Goal: Task Accomplishment & Management: Manage account settings

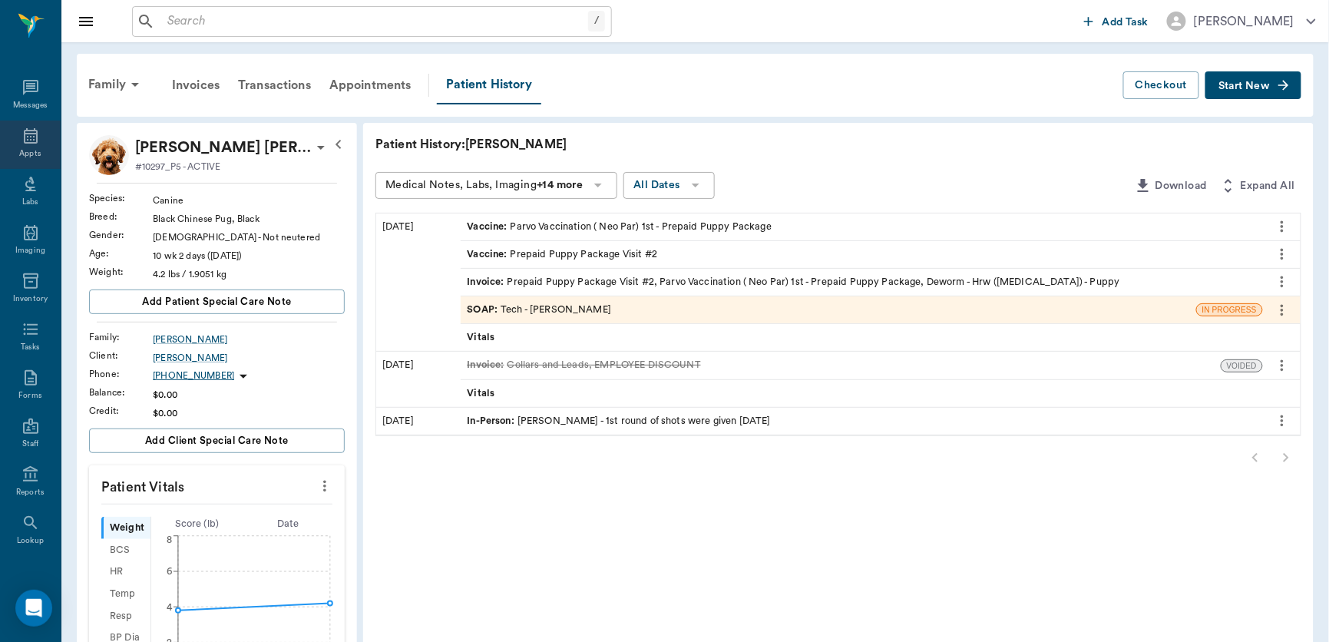
click at [12, 121] on div "Appts" at bounding box center [30, 145] width 61 height 48
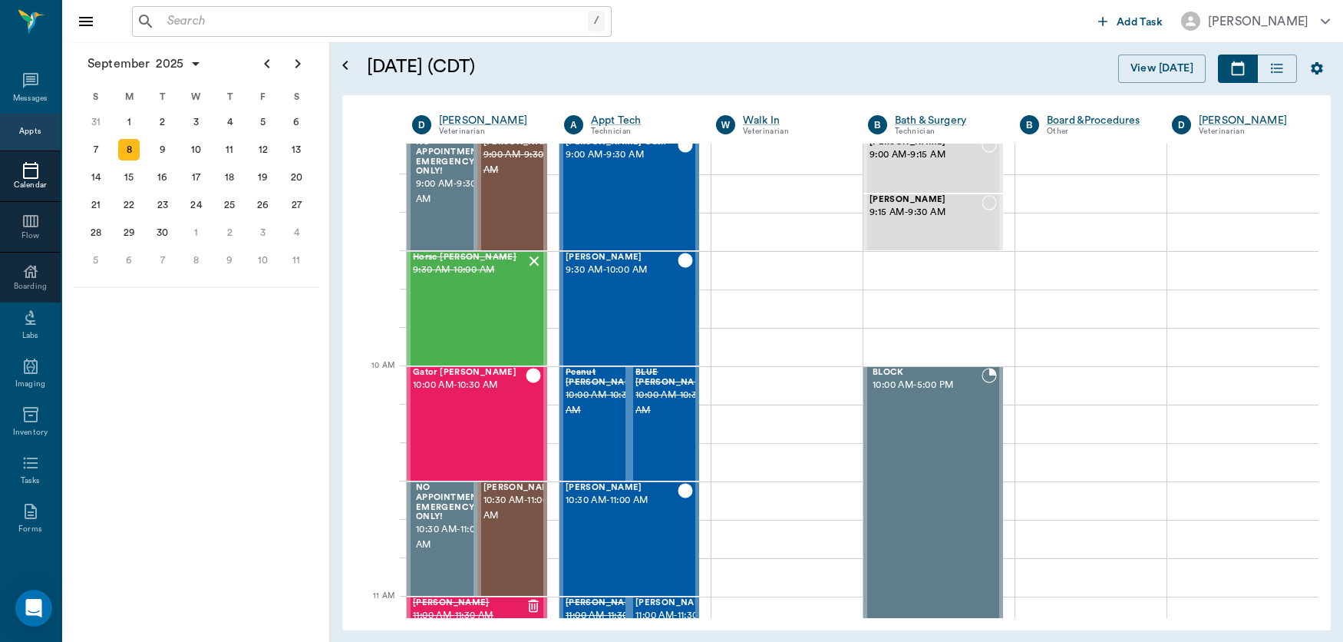
scroll to position [417, 0]
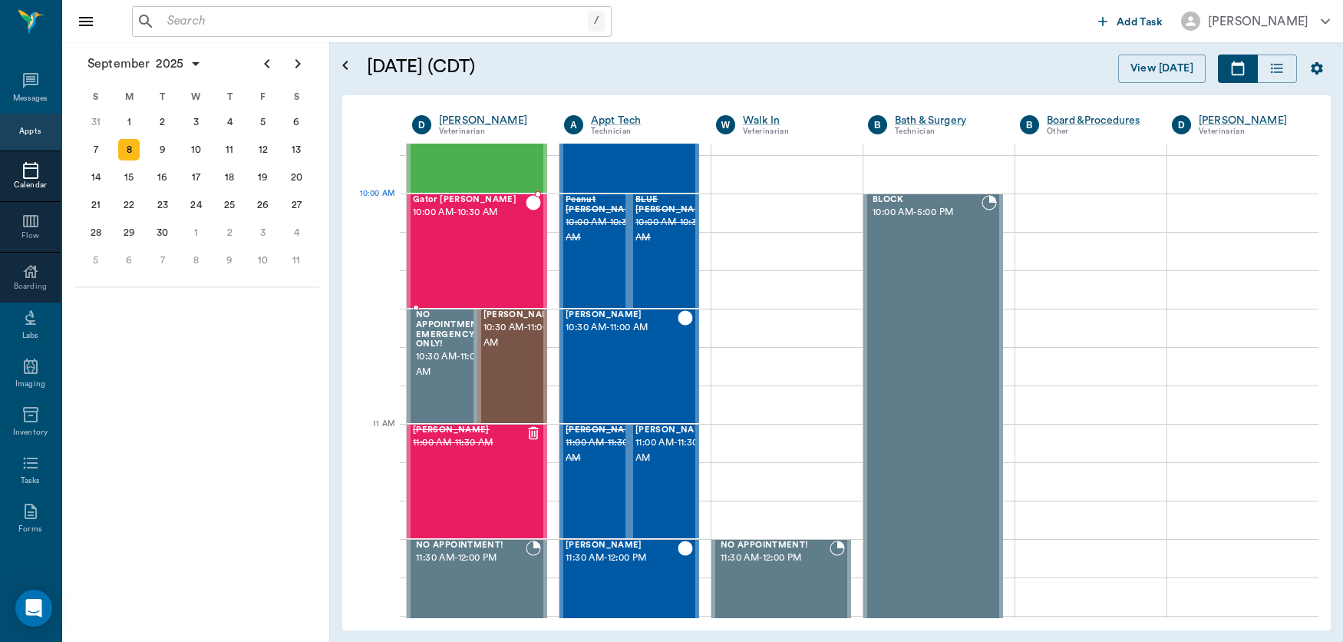
click at [480, 217] on span "10:00 AM - 10:30 AM" at bounding box center [469, 212] width 113 height 15
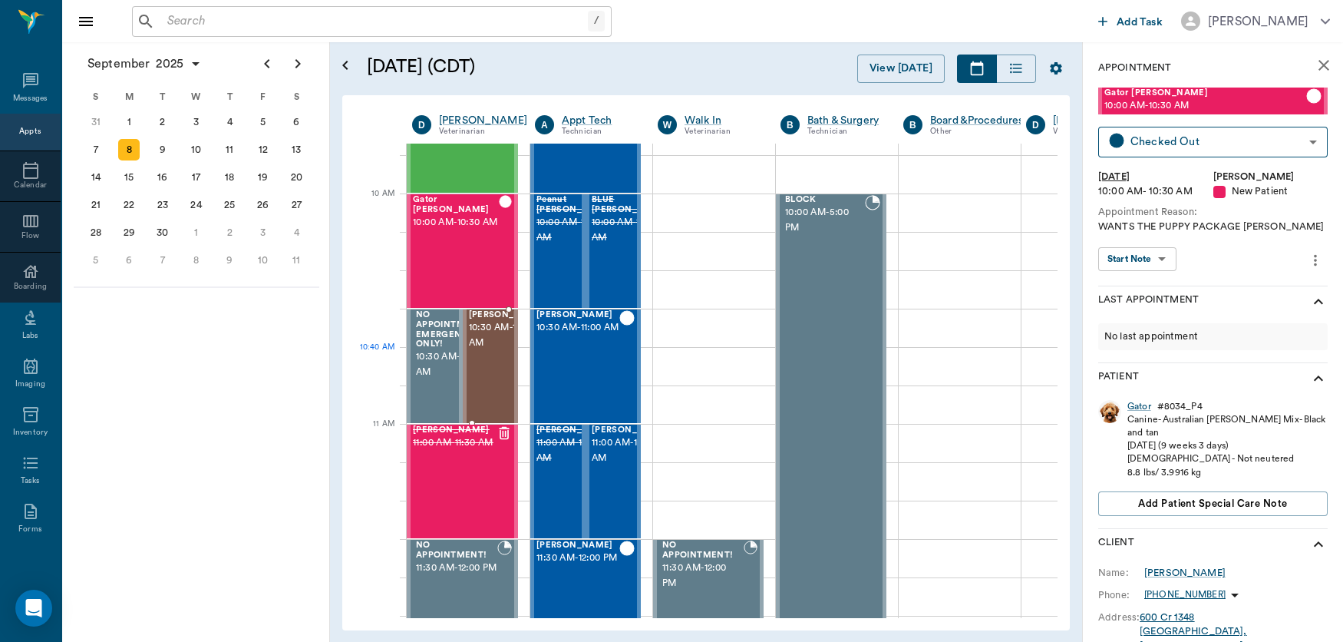
click at [486, 351] on span "10:30 AM - 11:00 AM" at bounding box center [507, 335] width 77 height 31
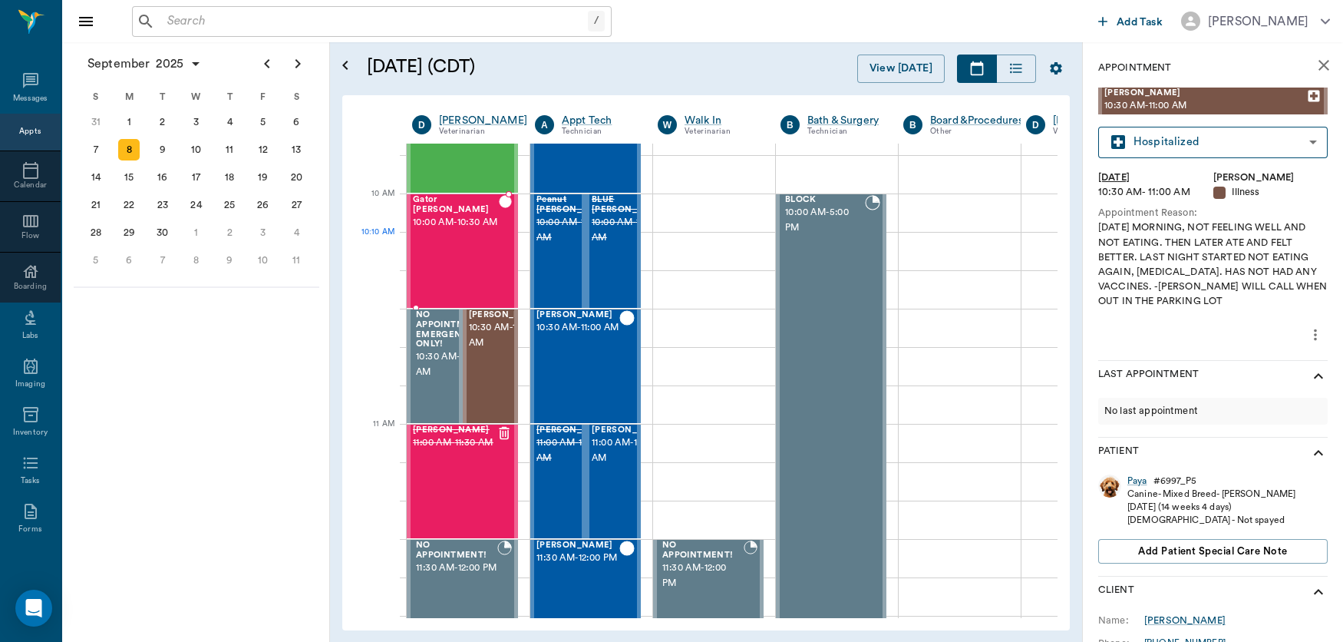
click at [474, 258] on div "Gator Odom 10:00 AM - 10:30 AM" at bounding box center [456, 251] width 86 height 112
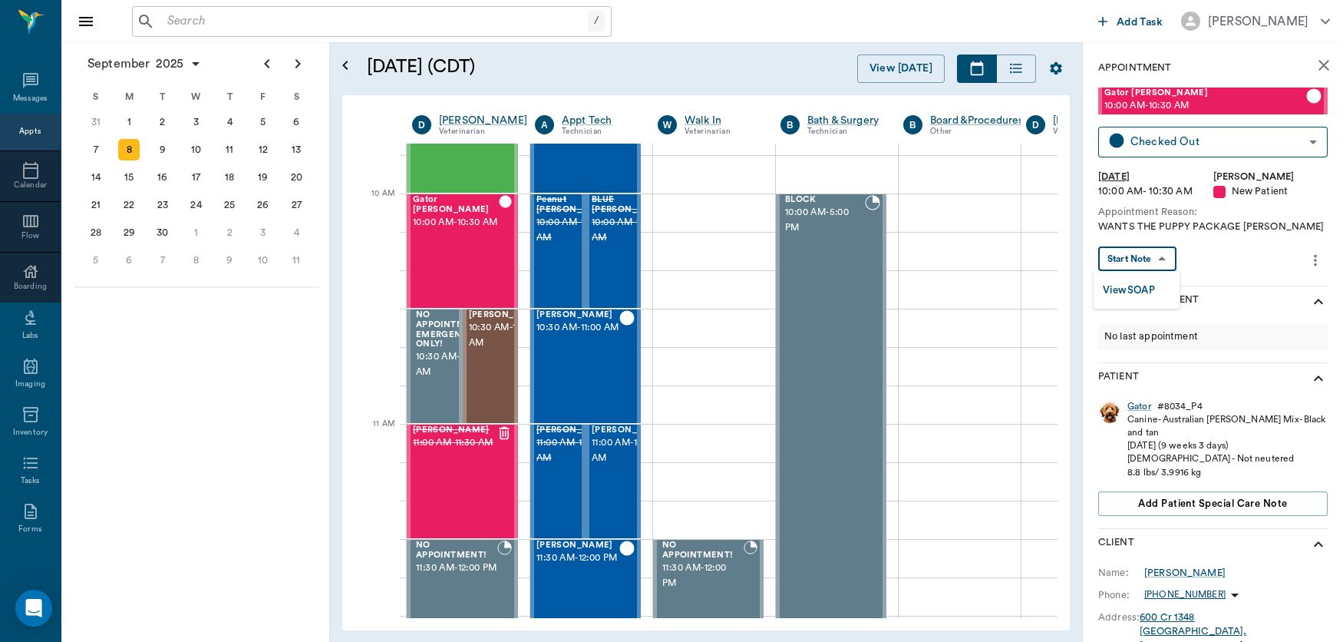
click at [1135, 260] on body "/ ​ Add Task Dr. Bert Ellsworth Nectar Messages Appts Calendar Flow Boarding La…" at bounding box center [671, 321] width 1343 height 642
click at [1131, 288] on button "View SOAP" at bounding box center [1129, 291] width 52 height 18
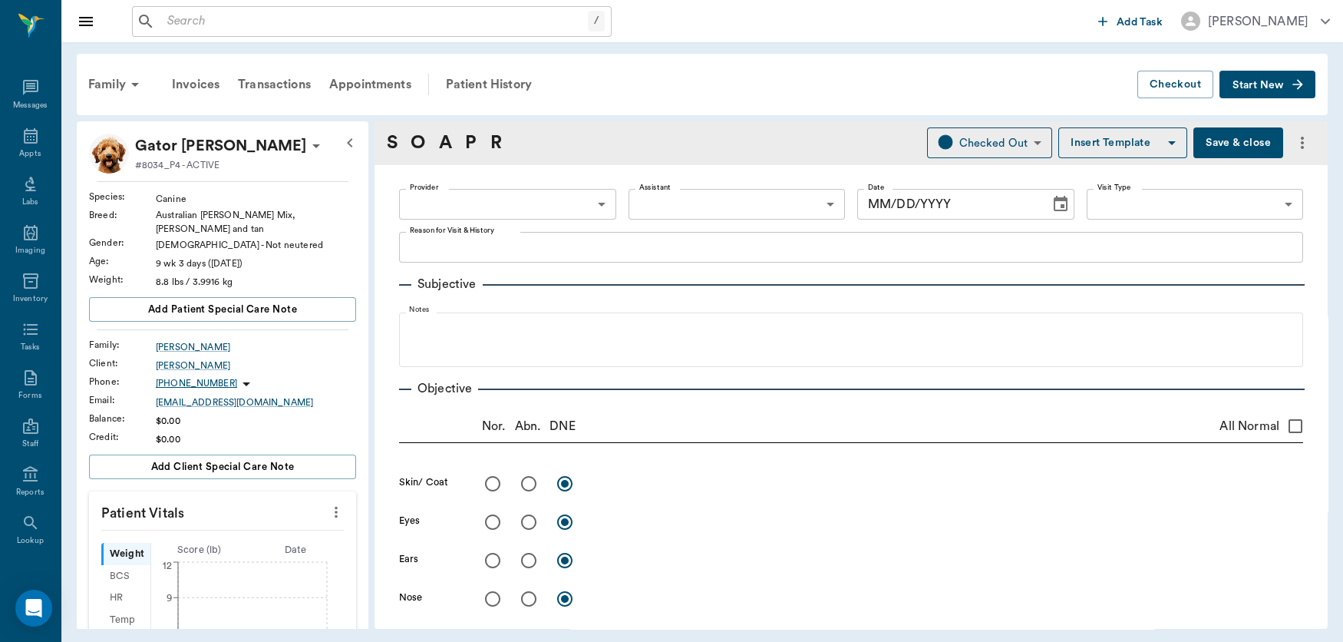
type input "63ec2f075fda476ae8351a4d"
type input "63ec2e7e52e12b0ba117b124"
type input "65d2be4f46e3a538d89b8c17"
type textarea "WANTS THE PUPPY PACKAGE LORY"
radio input "true"
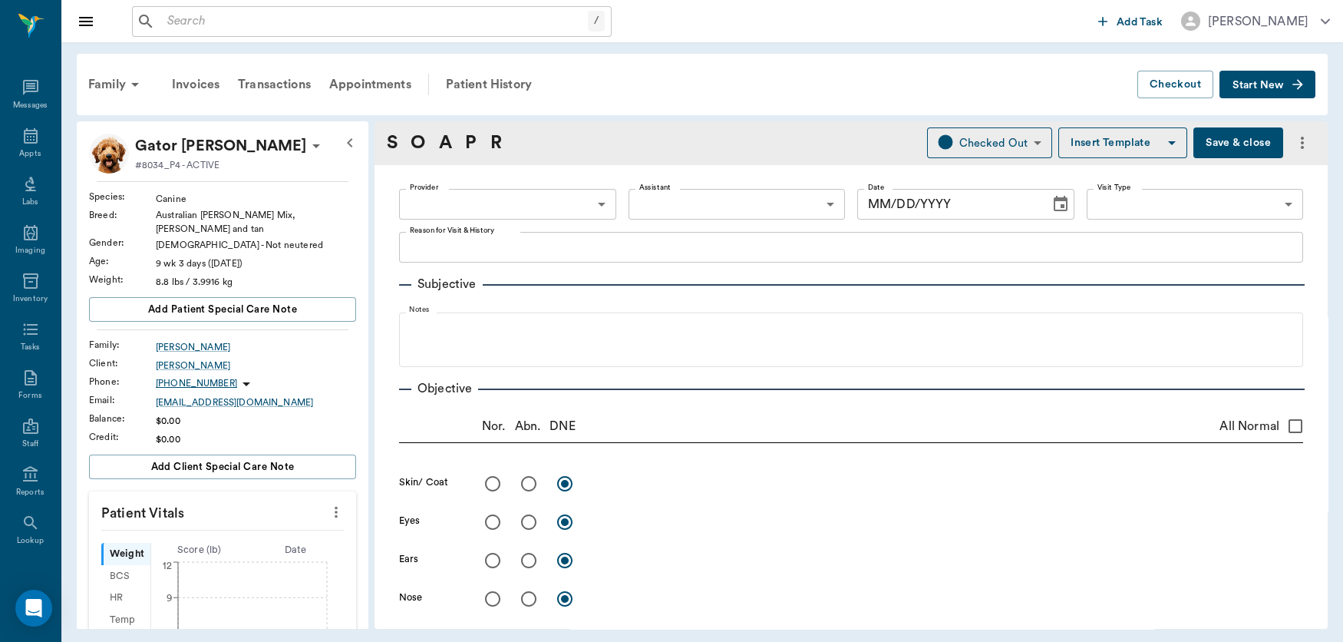
radio input "true"
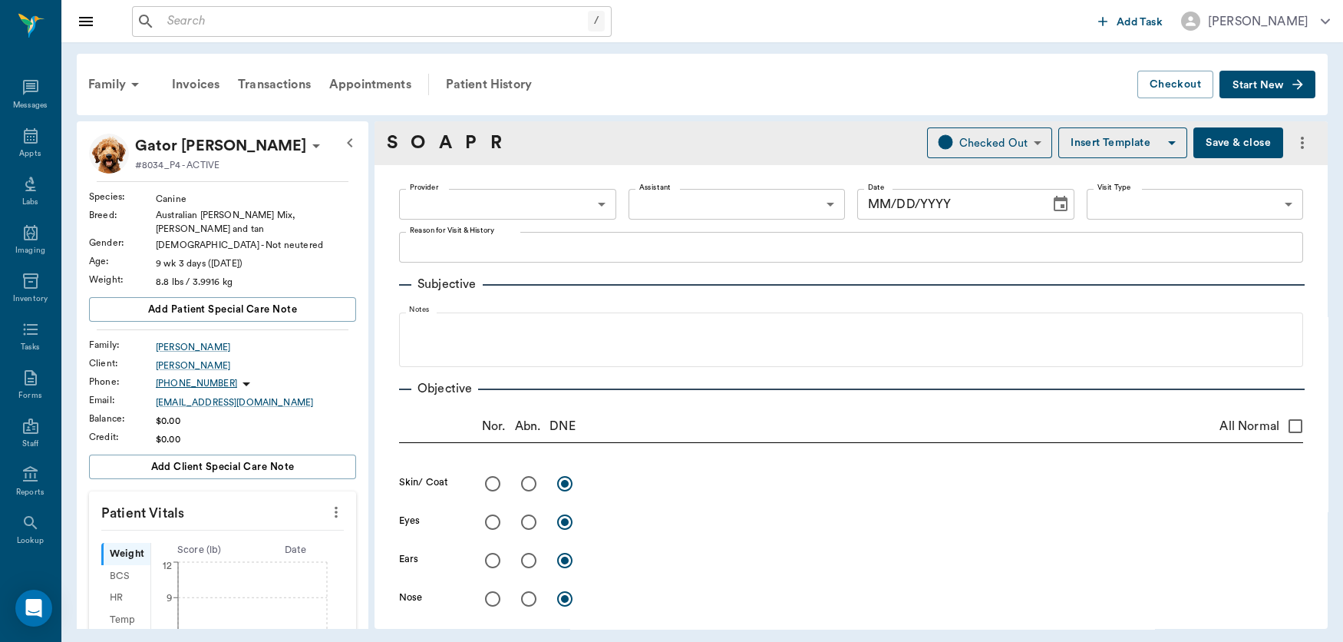
radio input "true"
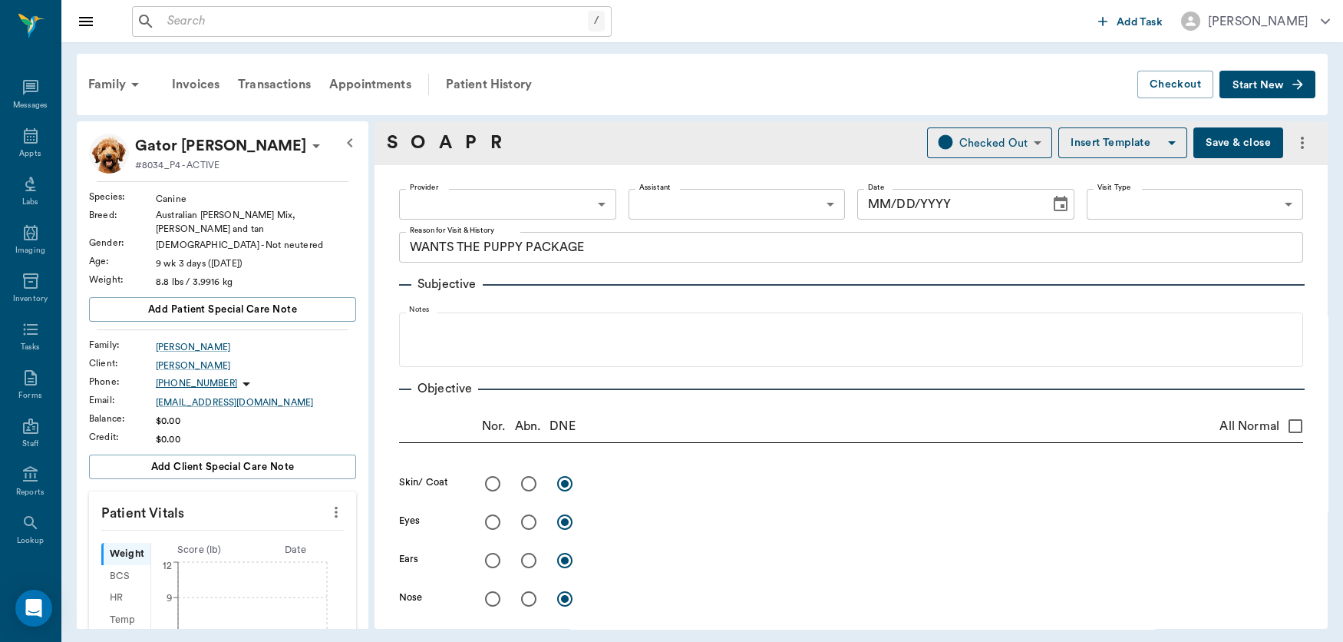
radio input "true"
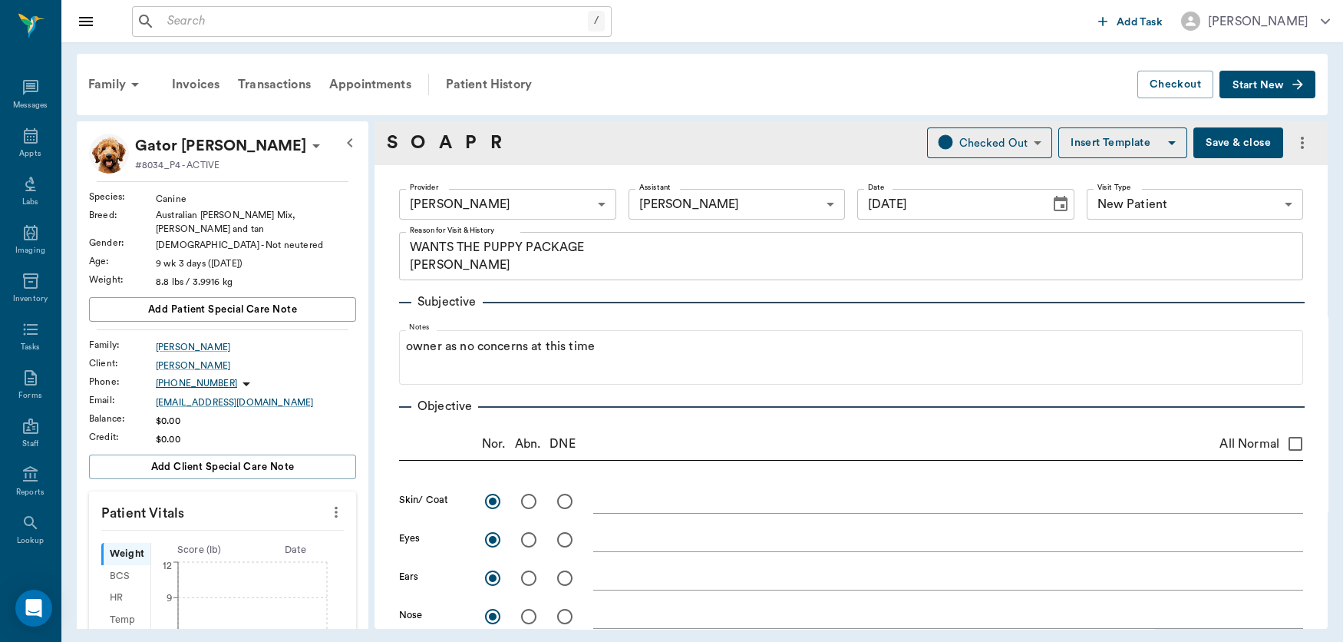
type input "[DATE]"
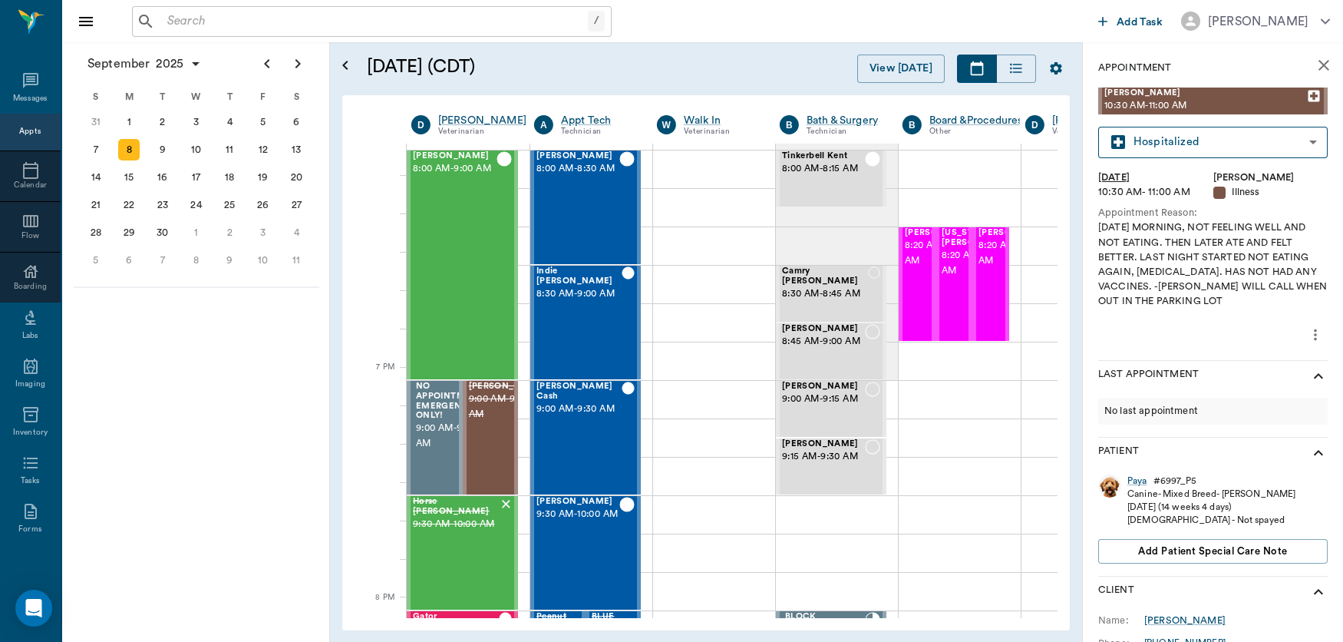
scroll to position [2316, 1]
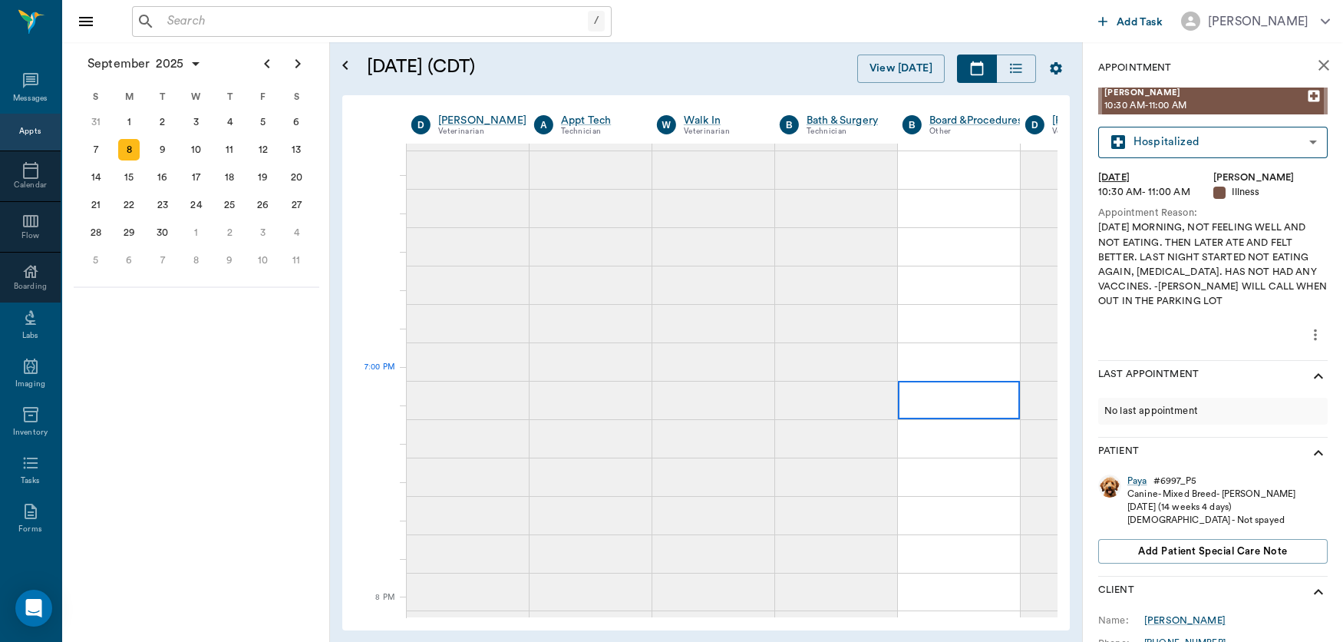
drag, startPoint x: 896, startPoint y: 286, endPoint x: 1005, endPoint y: 558, distance: 292.7
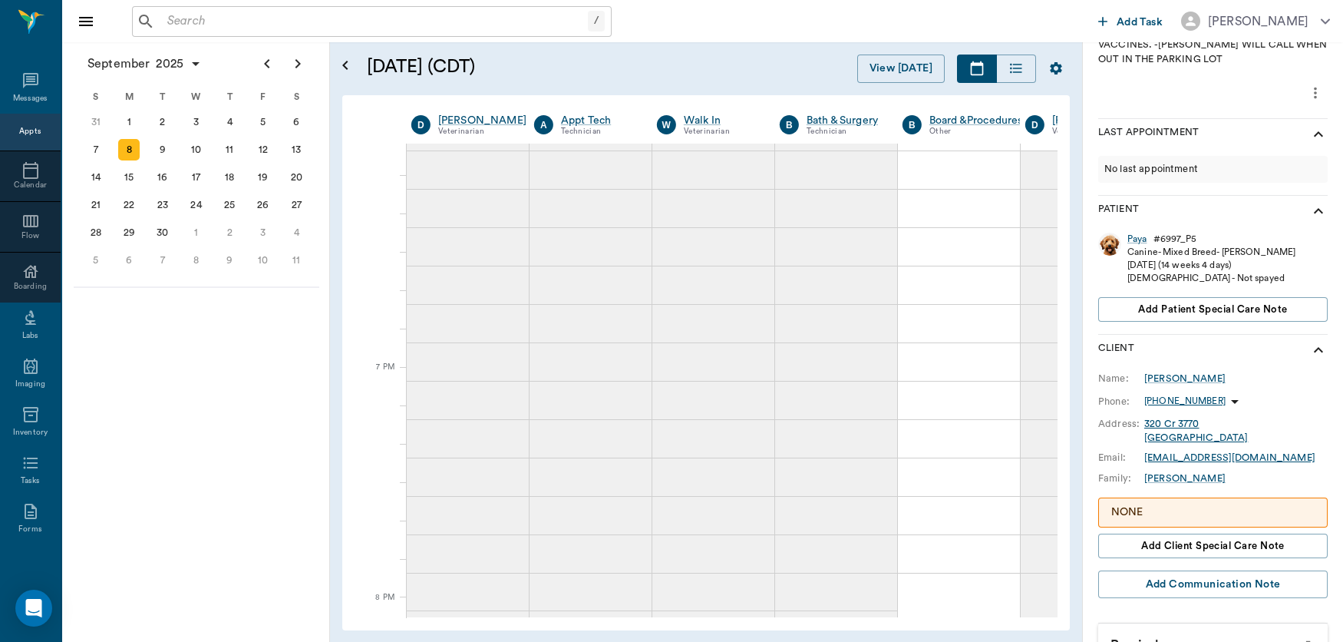
scroll to position [0, 0]
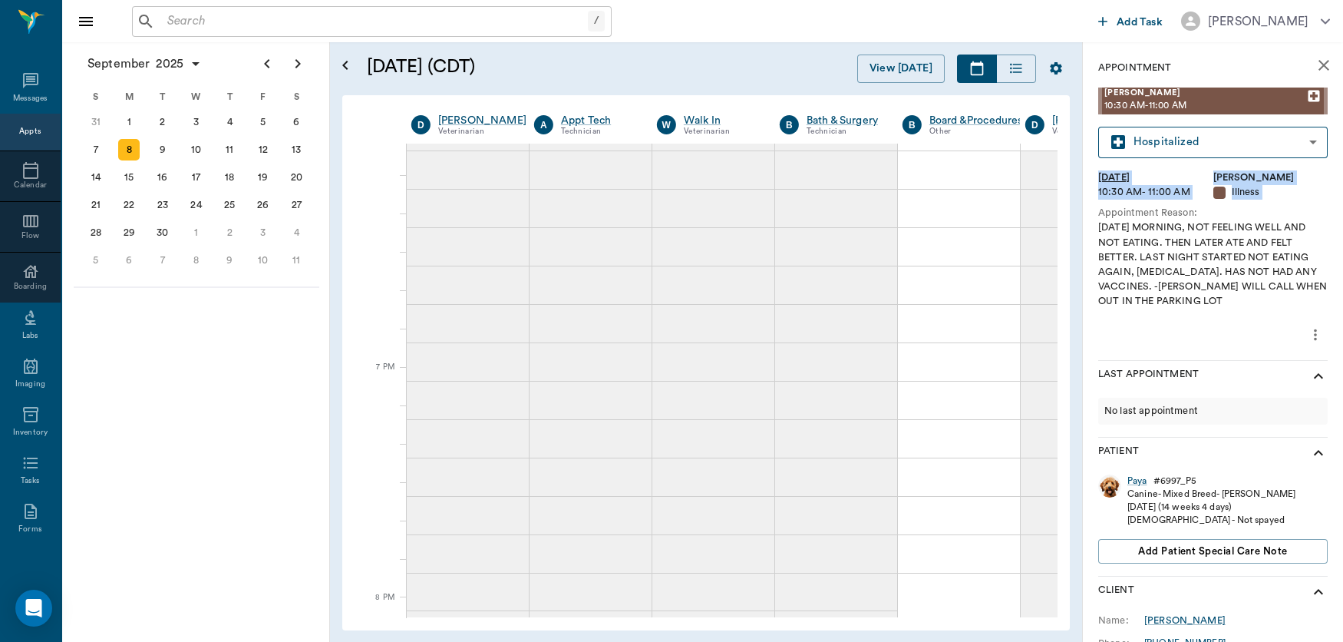
drag, startPoint x: 1083, startPoint y: 150, endPoint x: 1095, endPoint y: 226, distance: 77.7
click at [1095, 226] on div "Appointment Paya Adams 10:30 AM - 11:00 AM Hospitalized HOSPITALIZED ​ Mon, Sep…" at bounding box center [1213, 483] width 260 height 883
click at [1307, 335] on icon "more" at bounding box center [1315, 334] width 17 height 18
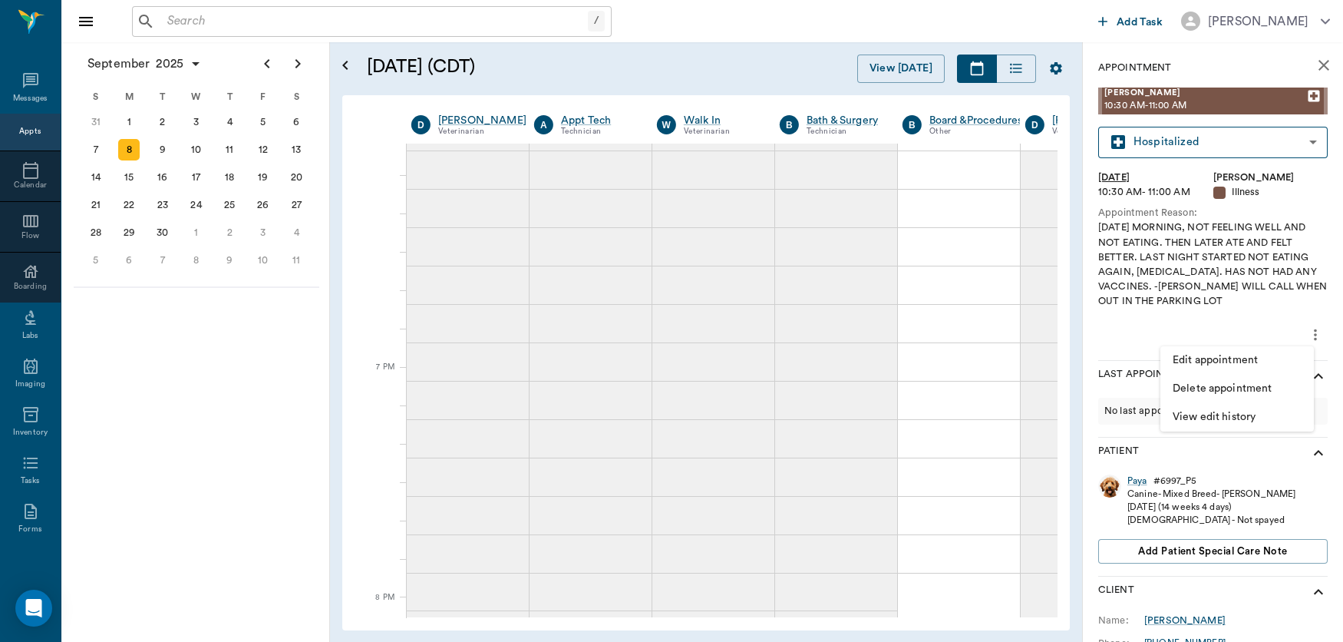
click at [1194, 310] on div at bounding box center [671, 321] width 1343 height 642
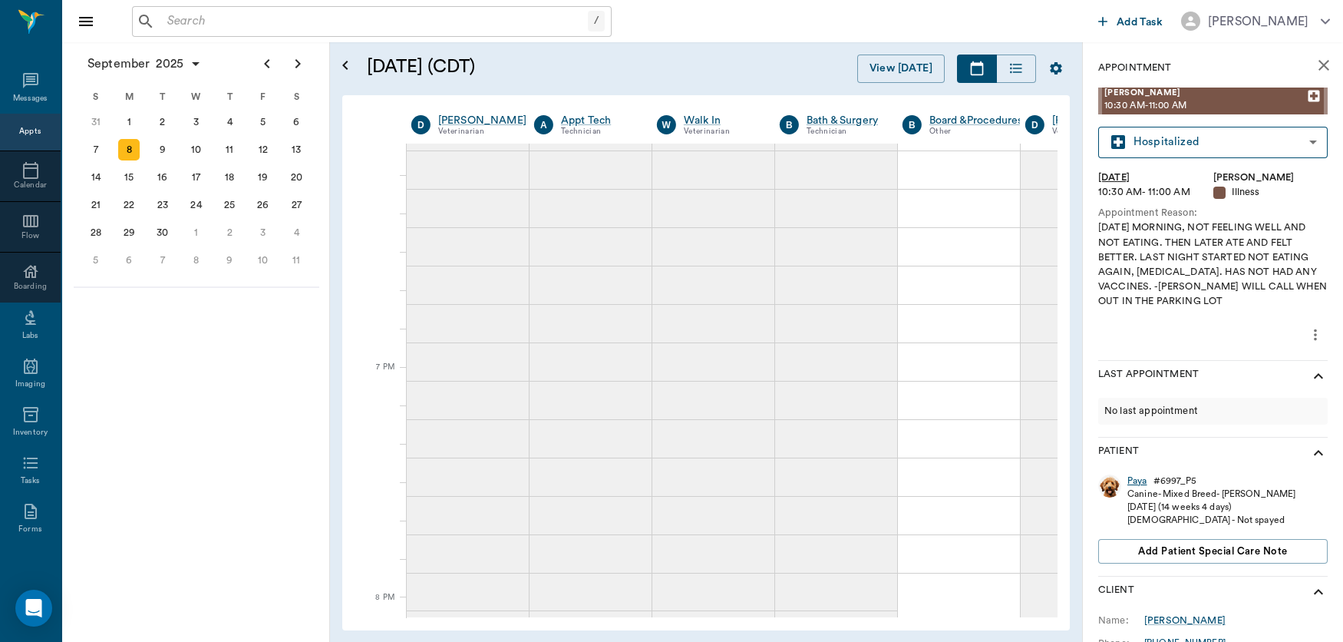
click at [1136, 482] on div "Paya" at bounding box center [1137, 480] width 20 height 13
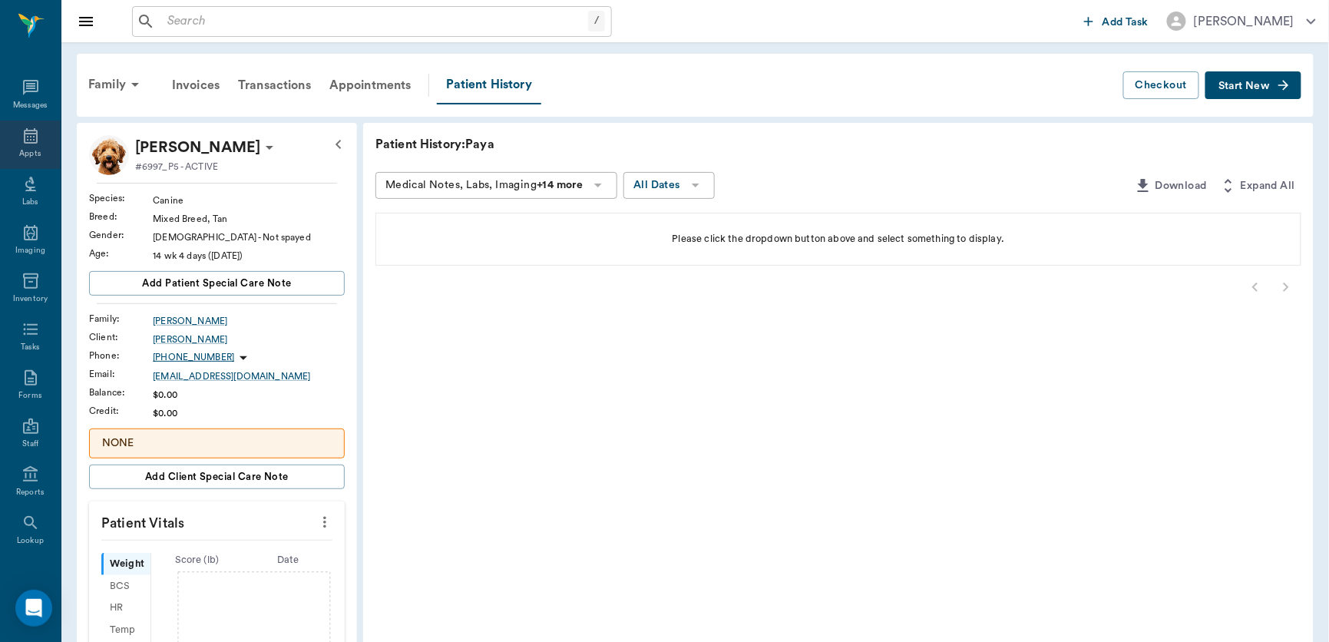
click at [15, 121] on div "Appts" at bounding box center [30, 145] width 61 height 48
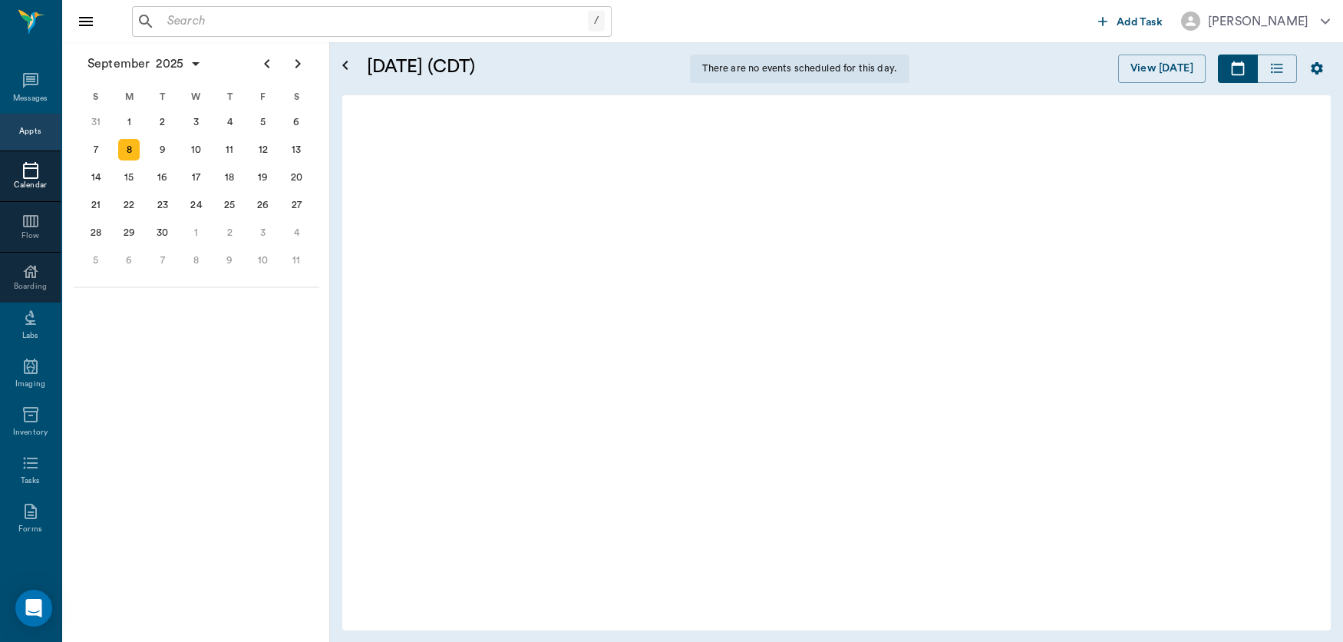
click at [15, 121] on div "Appts" at bounding box center [30, 132] width 61 height 37
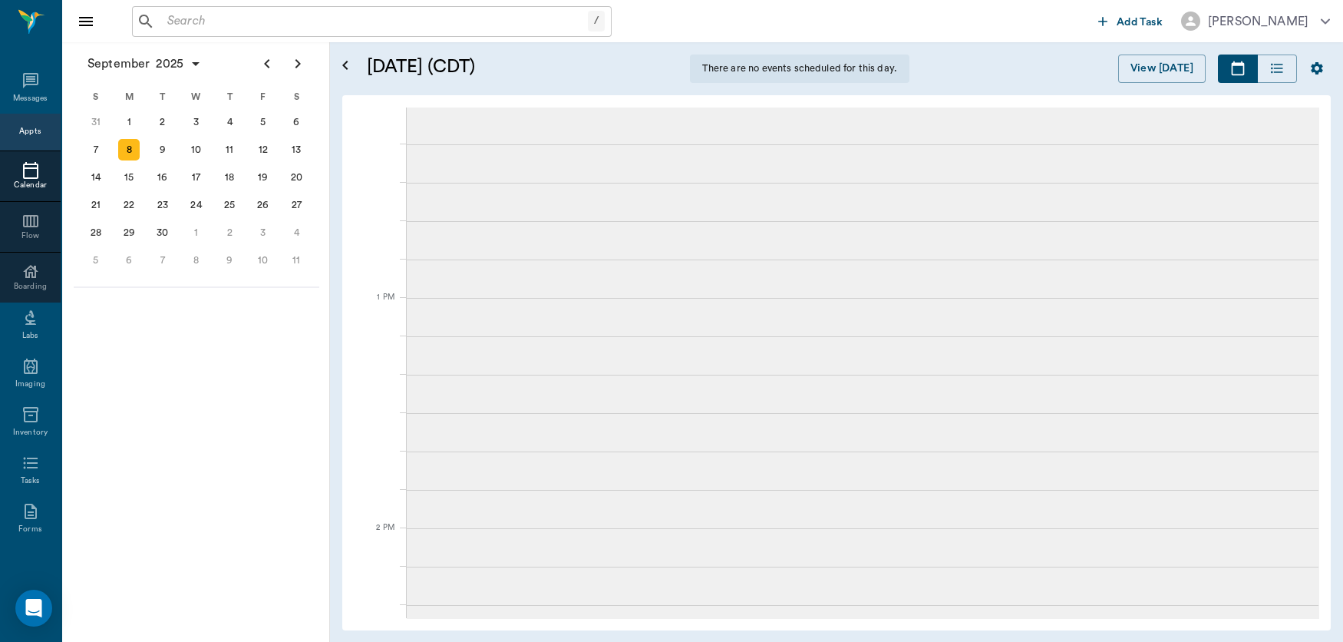
scroll to position [284, 0]
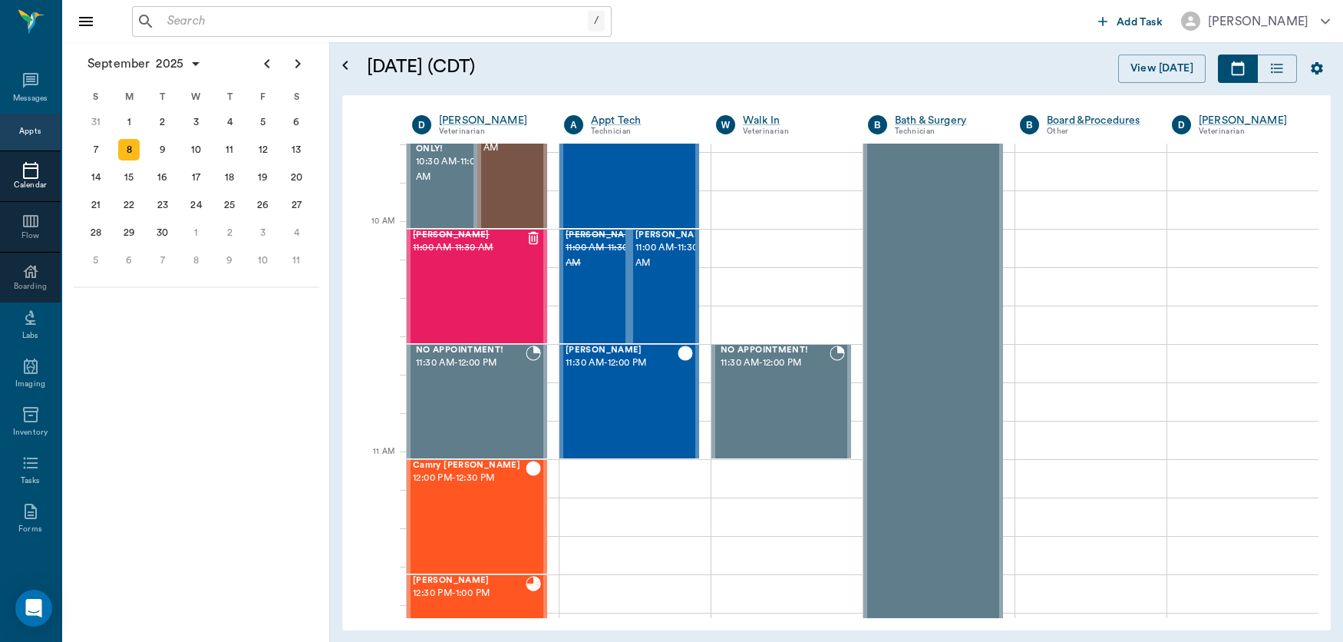
scroll to position [345, 0]
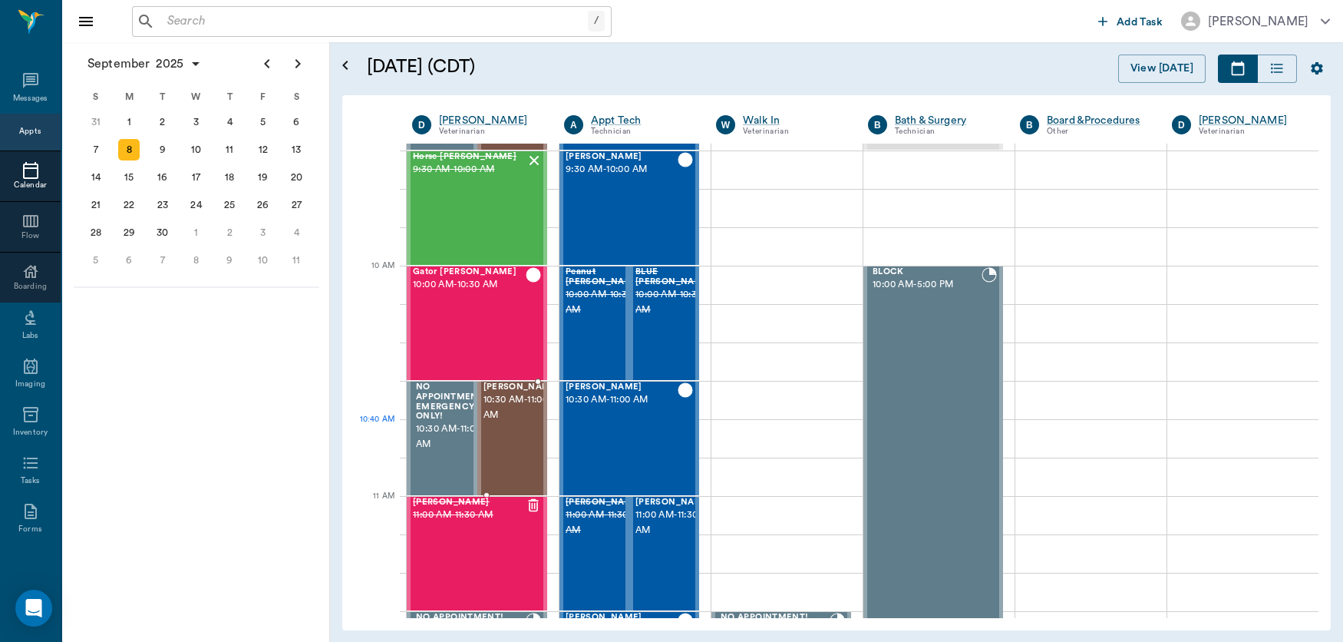
click at [499, 423] on span "10:30 AM - 11:00 AM" at bounding box center [522, 407] width 77 height 31
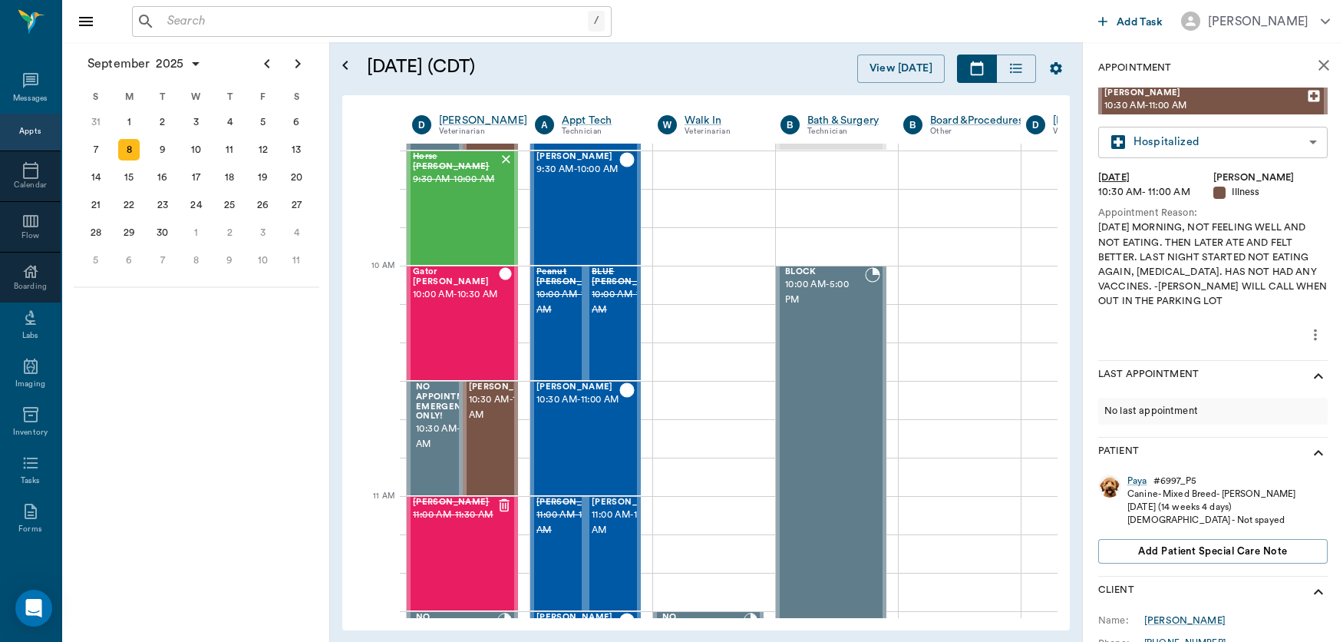
click at [1286, 146] on body "/ ​ Add Task [PERSON_NAME] Nectar Messages Appts Calendar Flow Boarding Labs Im…" at bounding box center [671, 321] width 1343 height 642
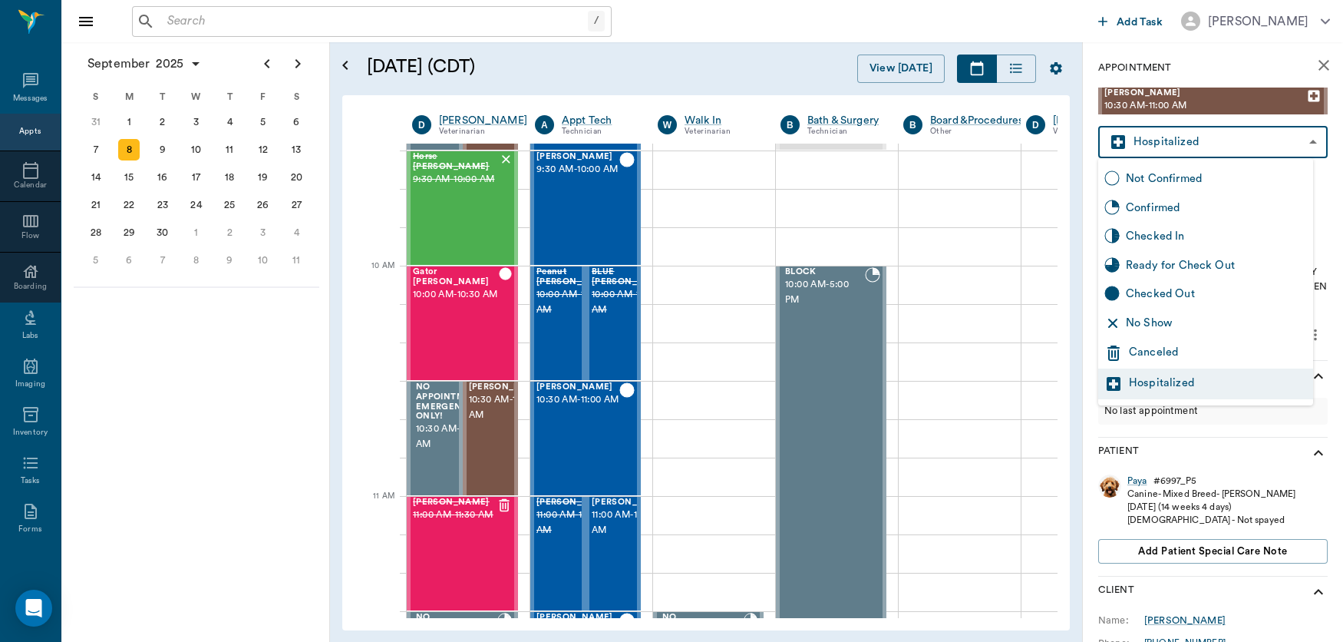
click at [1176, 234] on div "Checked In" at bounding box center [1216, 236] width 181 height 17
type input "CHECKED_IN"
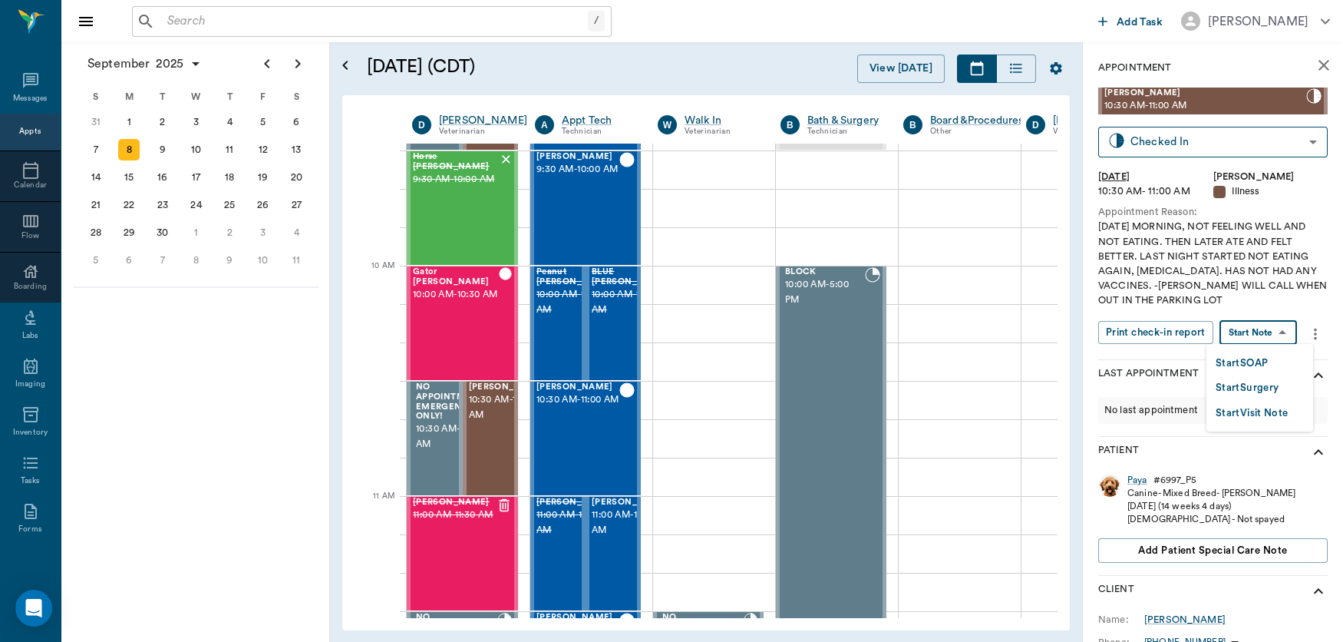
click at [1281, 331] on body "/ ​ Add Task [PERSON_NAME] Nectar Messages Appts Calendar Flow Boarding Labs Im…" at bounding box center [671, 321] width 1343 height 642
click at [1250, 355] on button "Start SOAP" at bounding box center [1242, 364] width 52 height 18
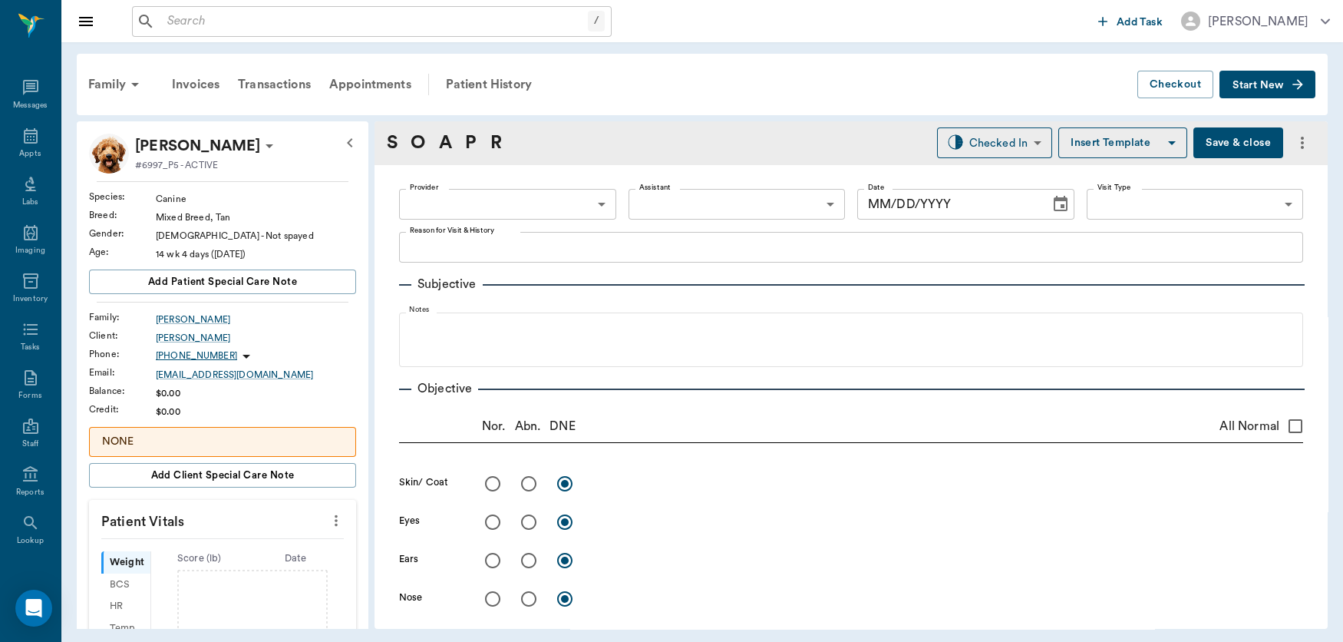
type input "63ec2f075fda476ae8351a4d"
type input "65d2be4f46e3a538d89b8c15"
type textarea "[DATE] MORNING, NOT FEELING WELL AND NOT EATING. THEN LATER ATE AND FELT BETTER…"
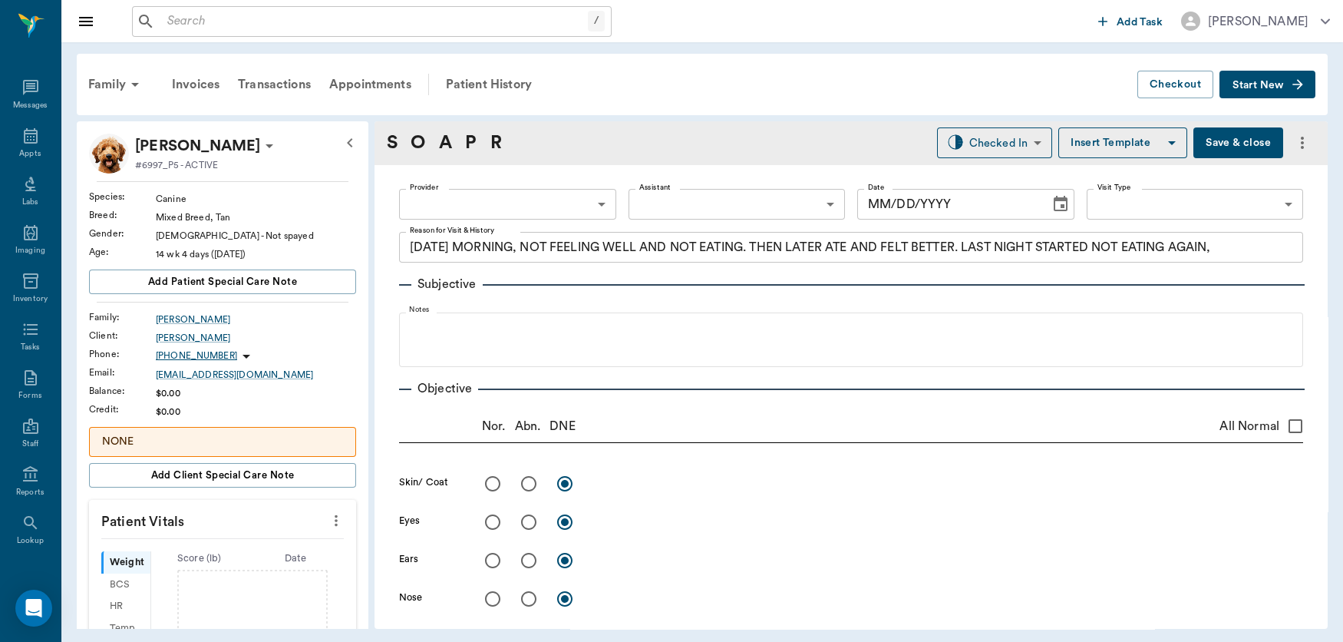
type input "[DATE]"
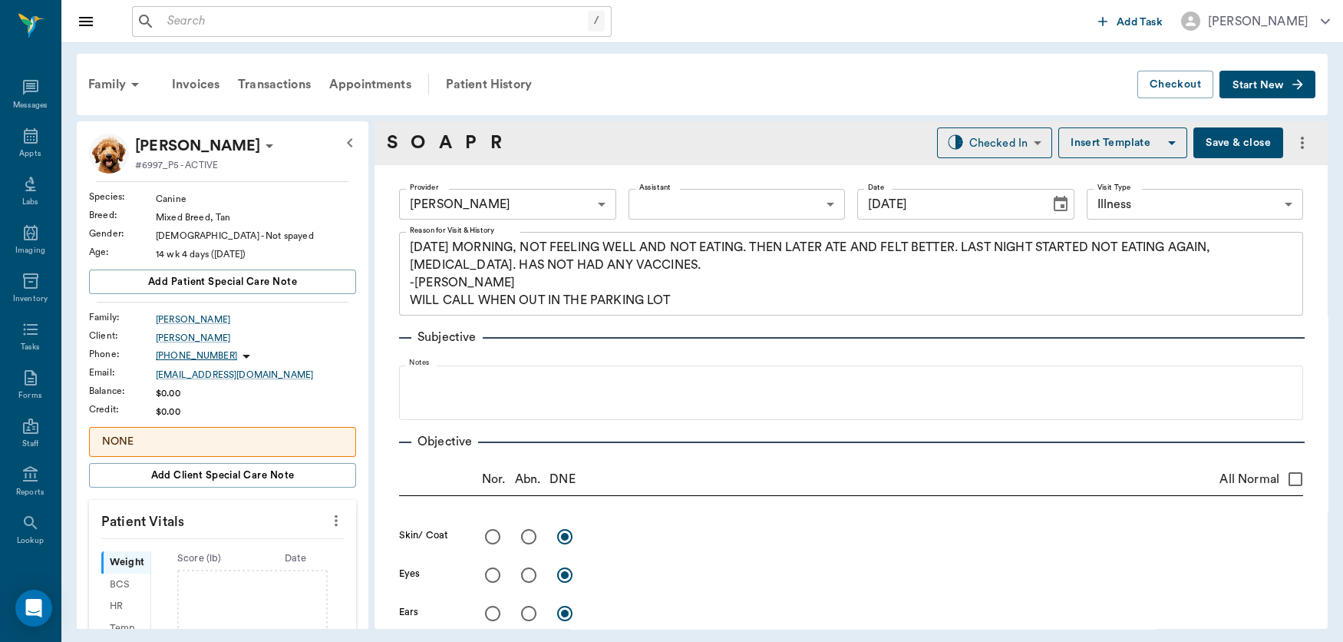
click at [328, 519] on icon "more" at bounding box center [336, 520] width 17 height 18
click at [258, 543] on span "Enter Vitals" at bounding box center [257, 548] width 129 height 16
click at [221, 567] on input "text" at bounding box center [222, 566] width 134 height 31
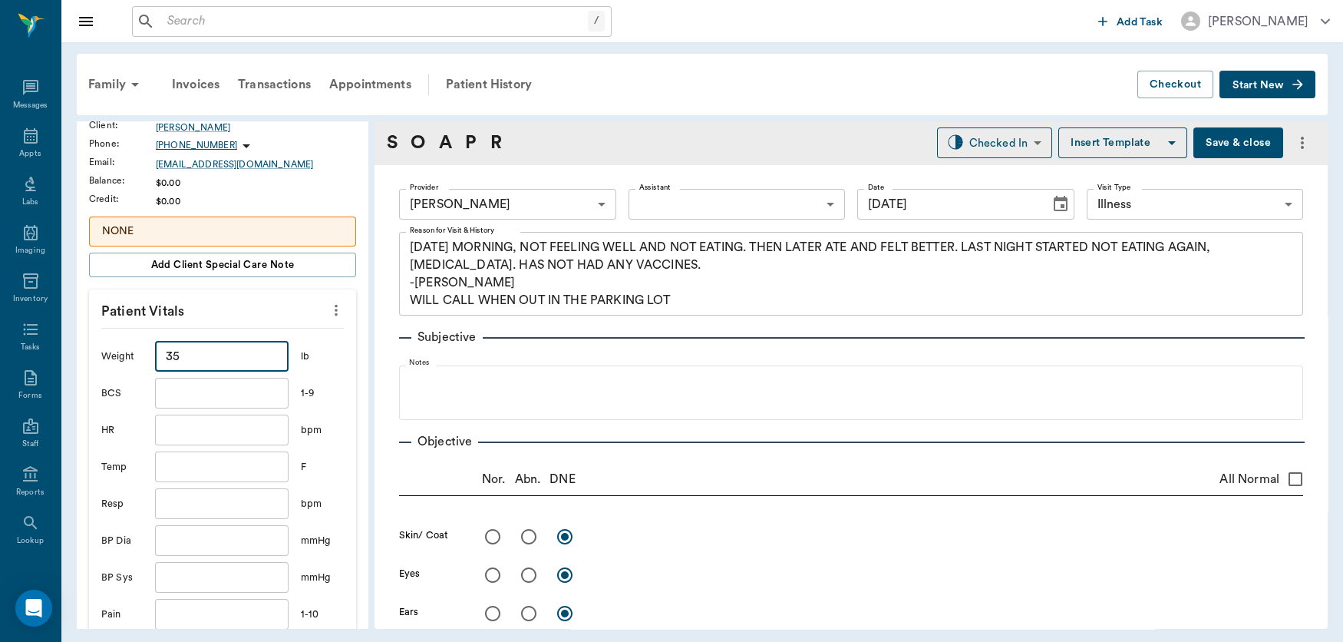
scroll to position [223, 0]
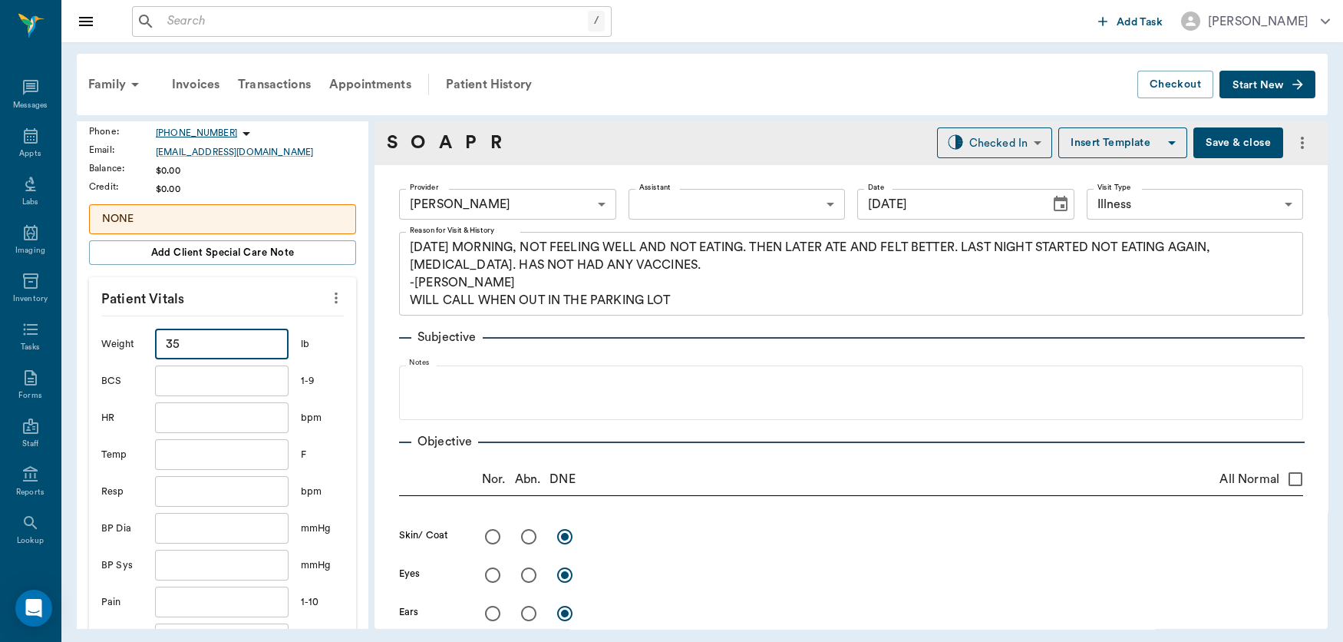
type input "35"
click at [211, 451] on input "text" at bounding box center [222, 454] width 134 height 31
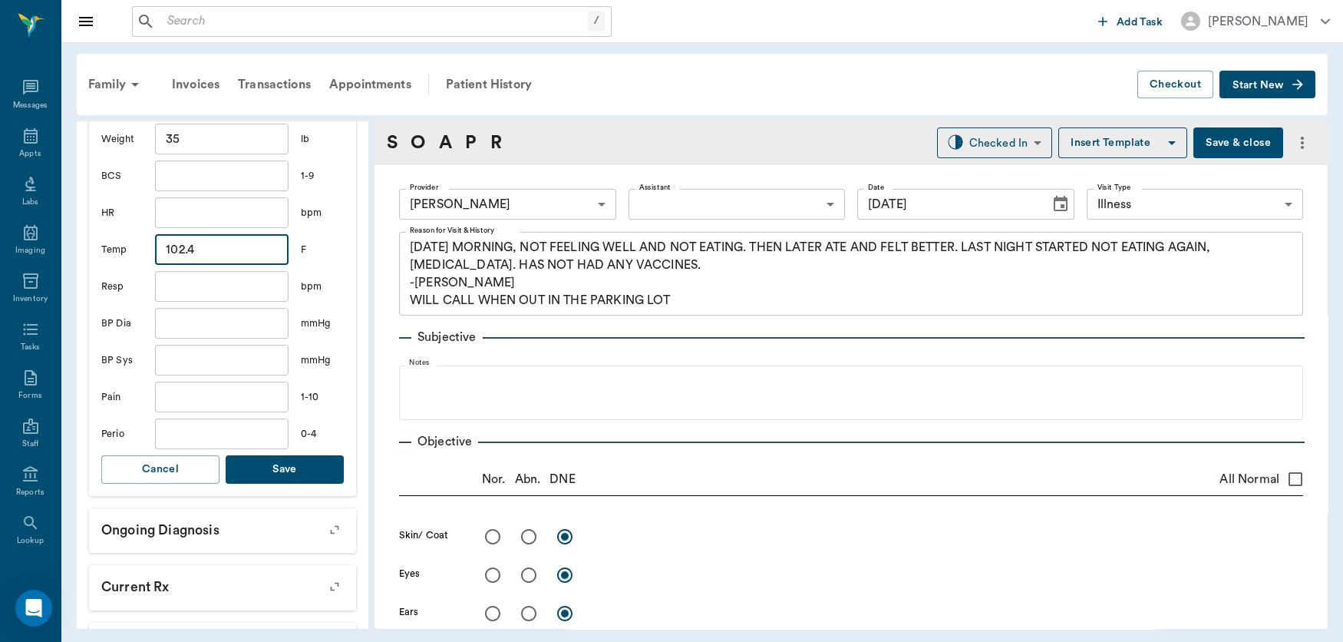
scroll to position [423, 0]
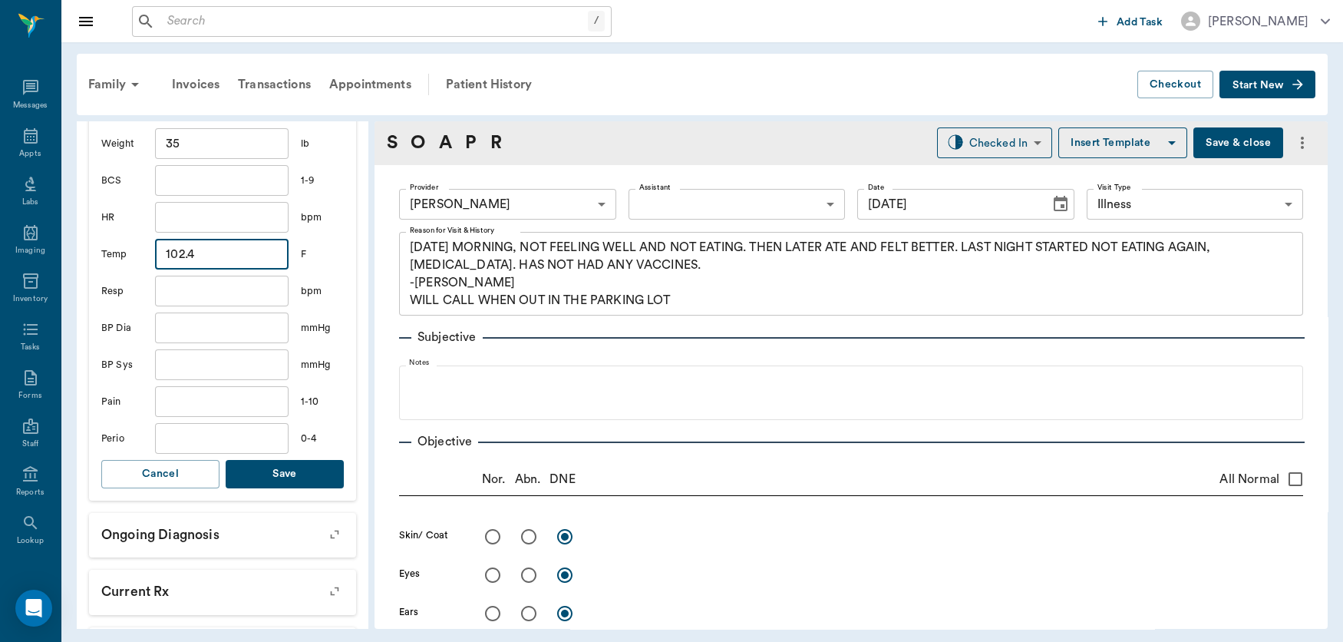
type input "102.4"
click at [305, 480] on button "Save" at bounding box center [285, 474] width 118 height 28
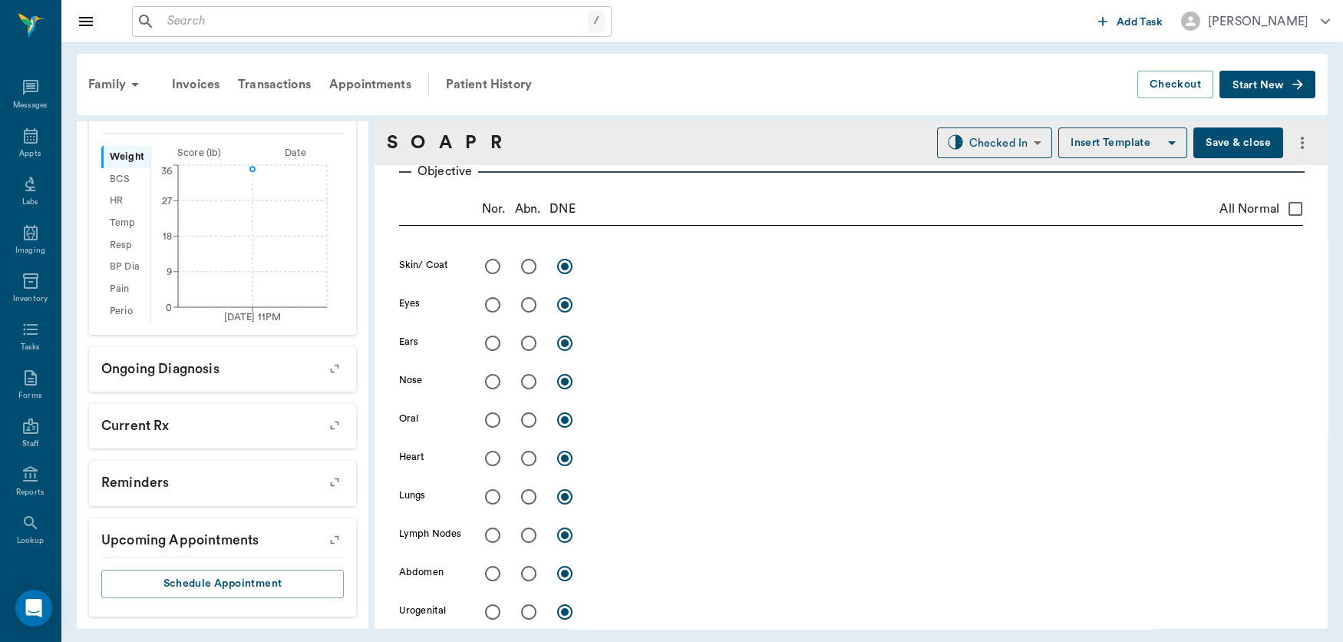
scroll to position [284, 0]
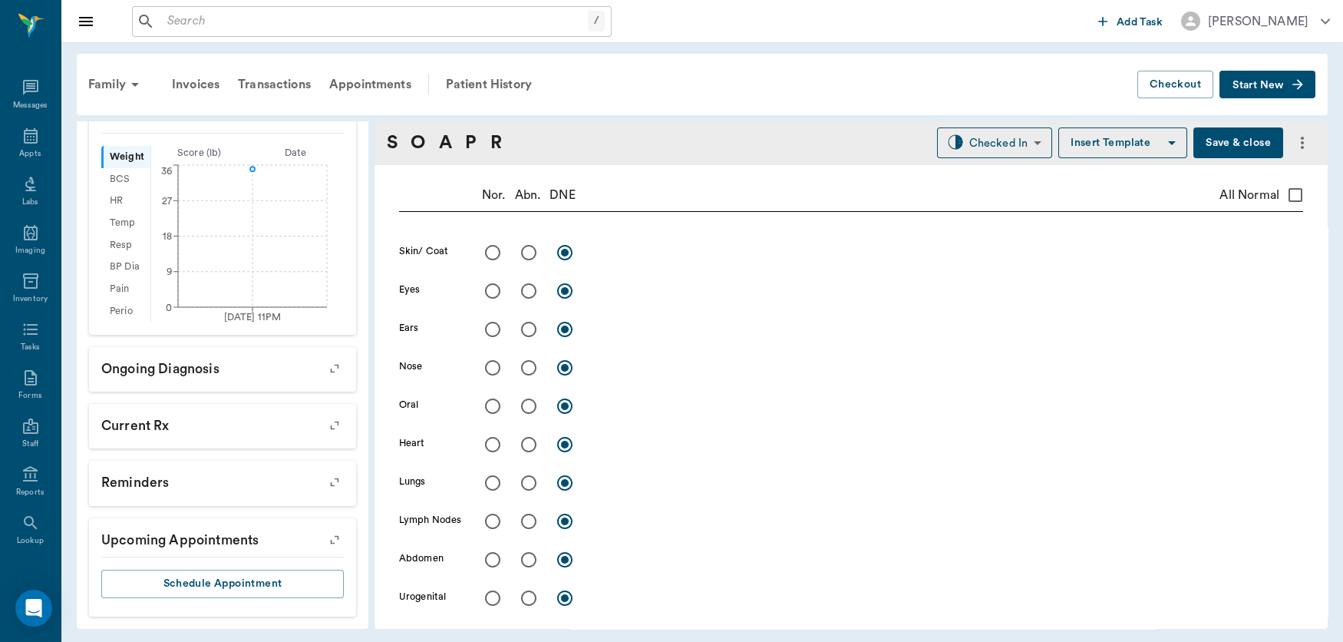
click at [1280, 193] on input "All Normal" at bounding box center [1295, 195] width 32 height 32
checkbox input "true"
radio input "true"
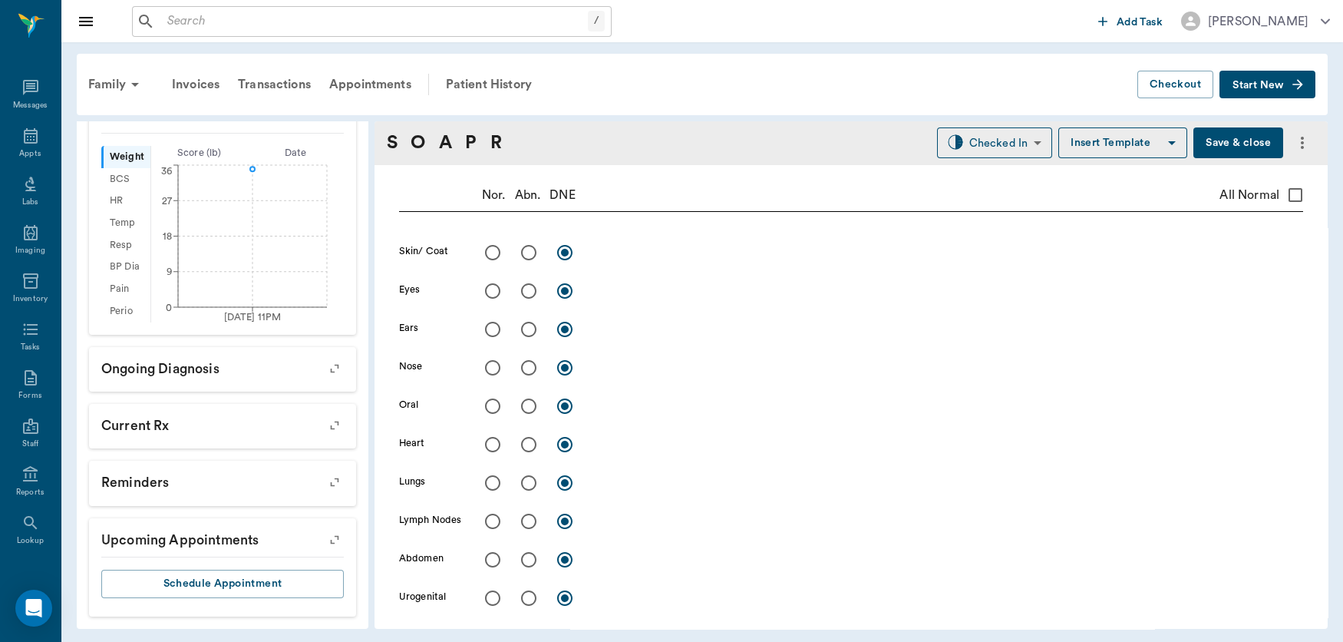
radio input "true"
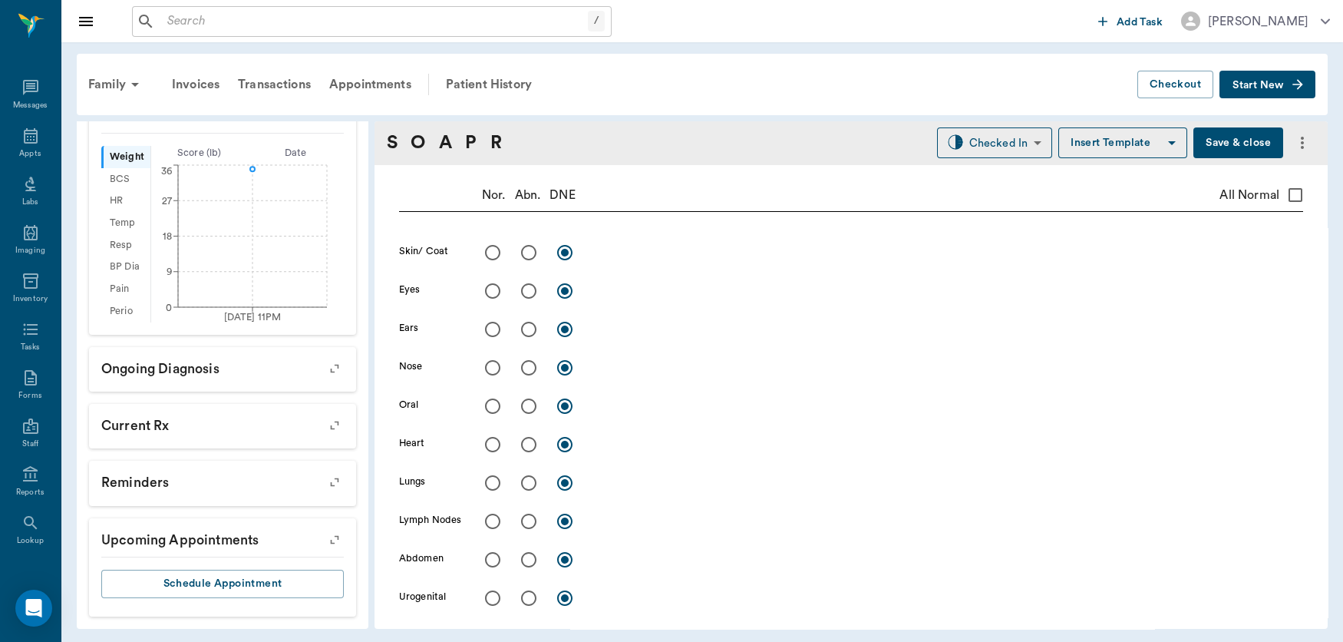
radio input "true"
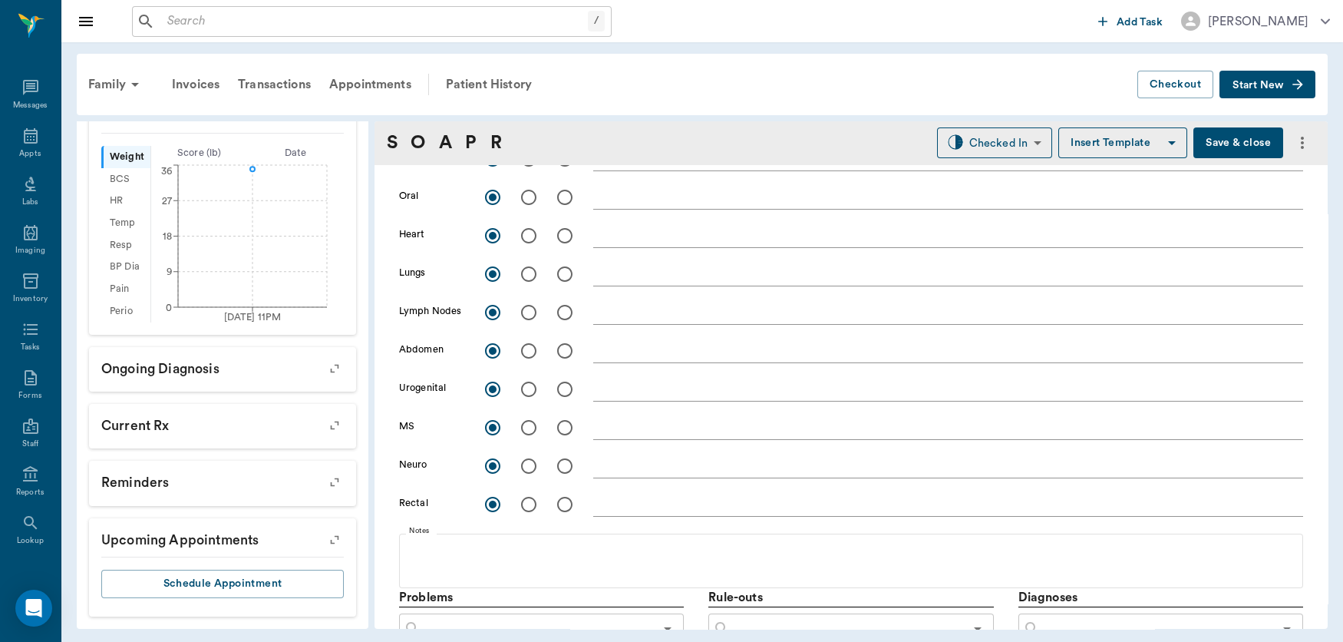
scroll to position [594, 0]
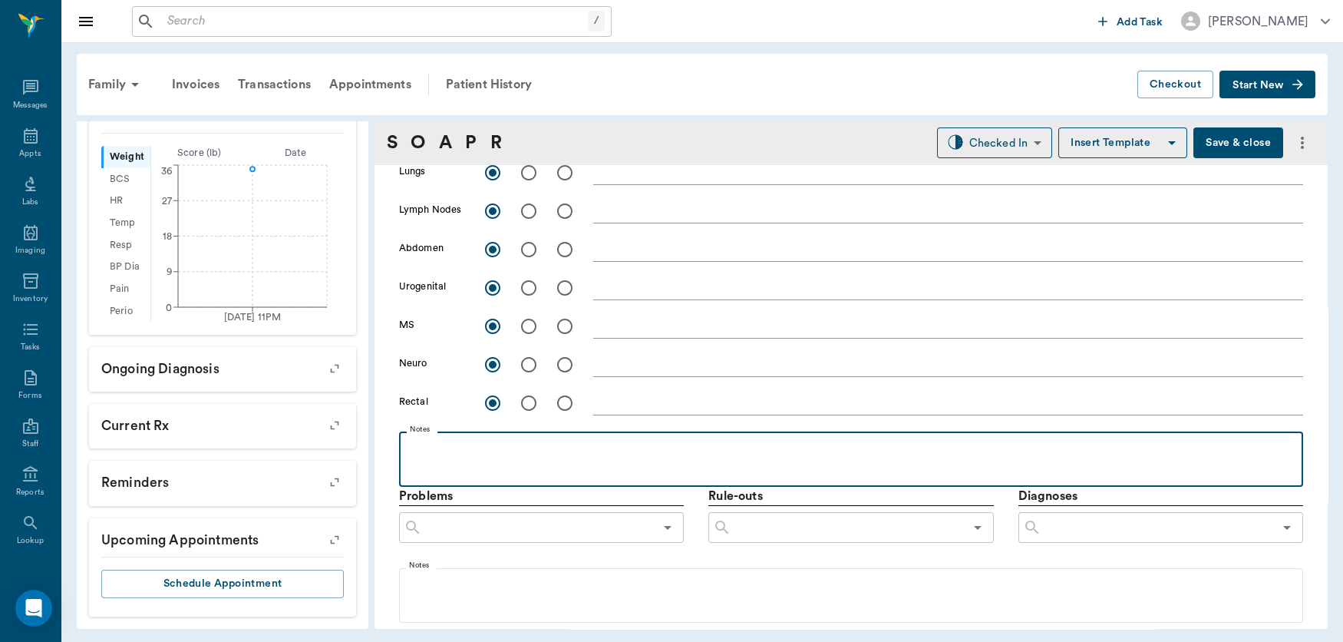
click at [431, 442] on p at bounding box center [851, 448] width 889 height 18
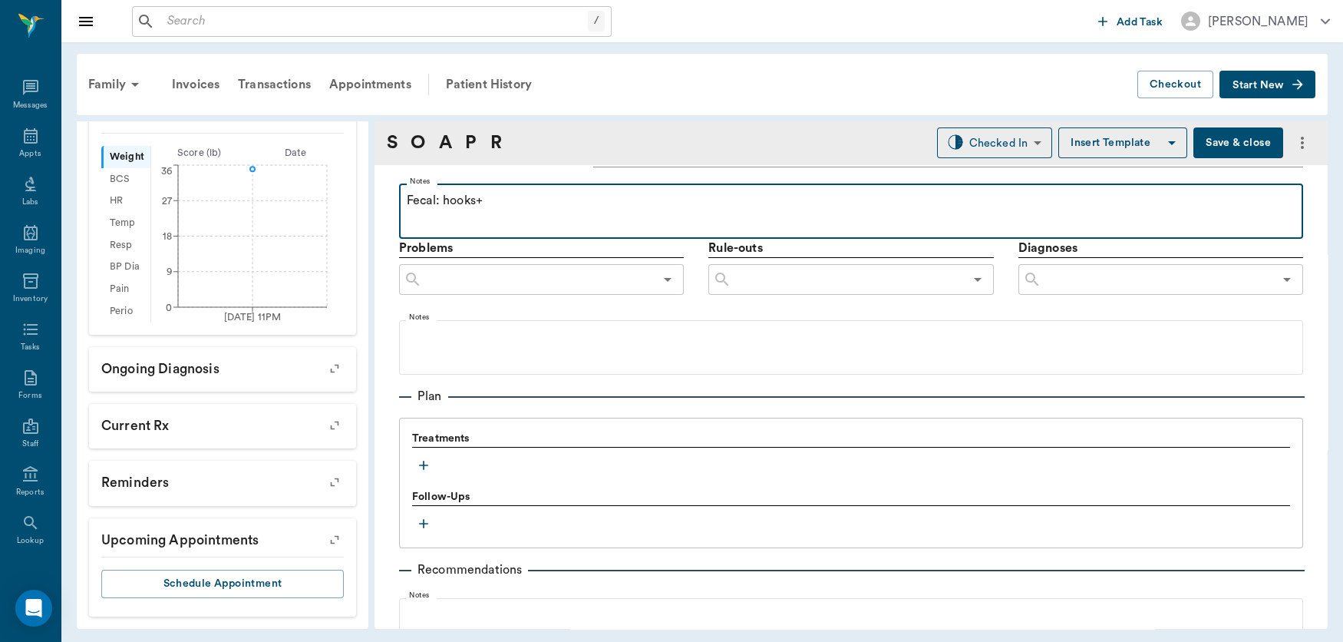
scroll to position [884, 0]
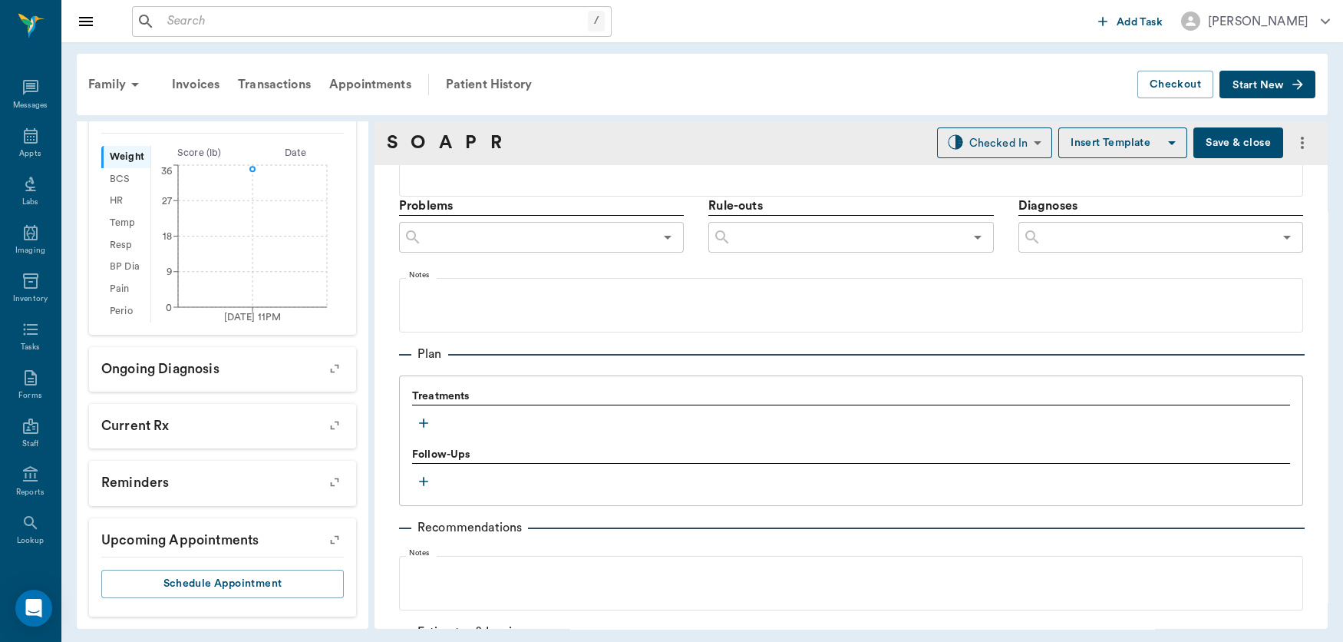
click at [424, 422] on icon "button" at bounding box center [423, 422] width 9 height 9
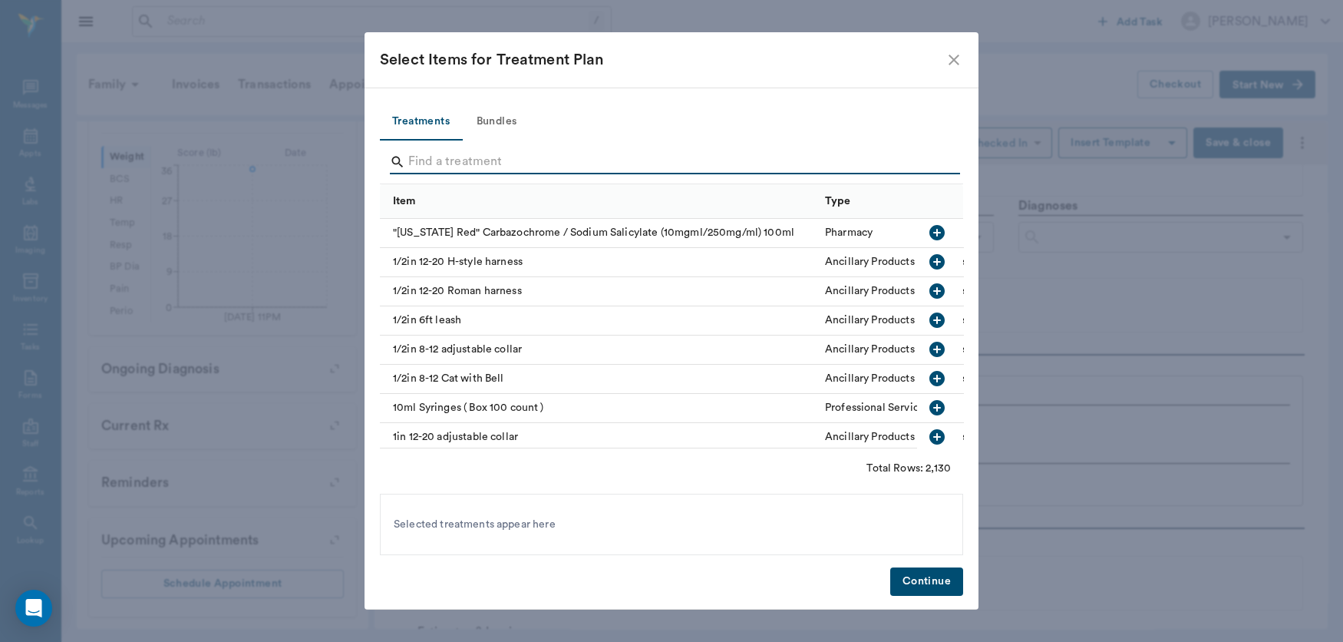
click at [497, 166] on input "Search" at bounding box center [672, 162] width 529 height 25
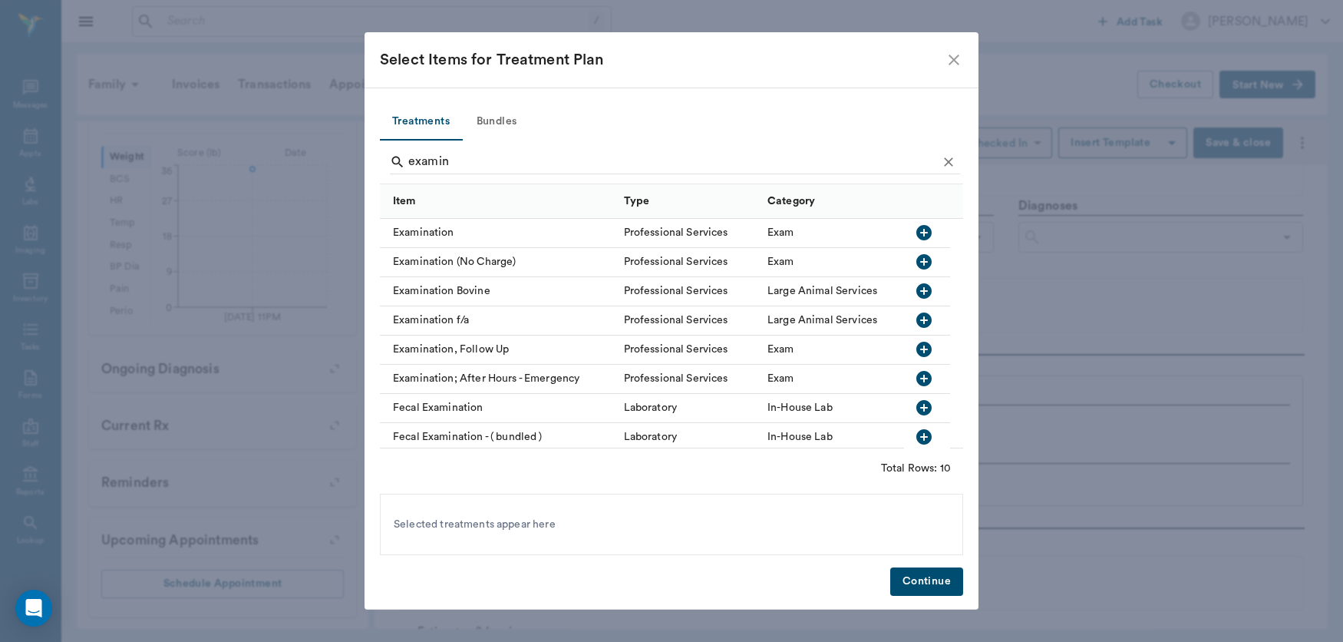
click at [918, 228] on icon "button" at bounding box center [923, 232] width 15 height 15
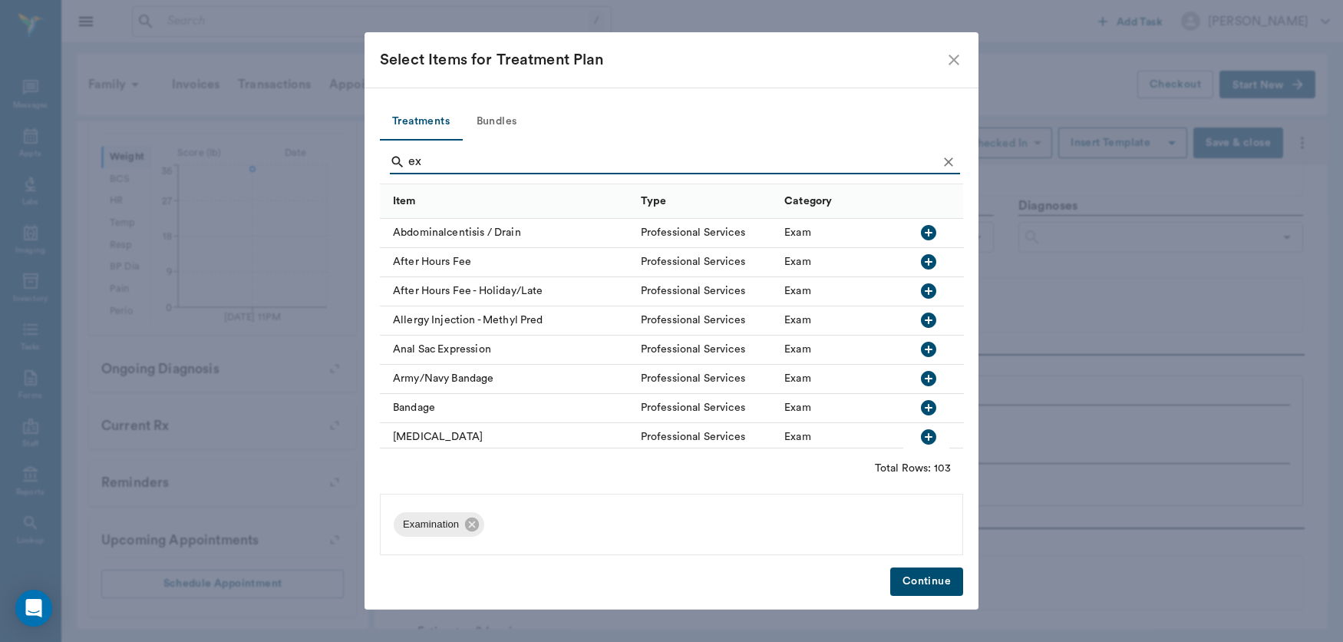
type input "e"
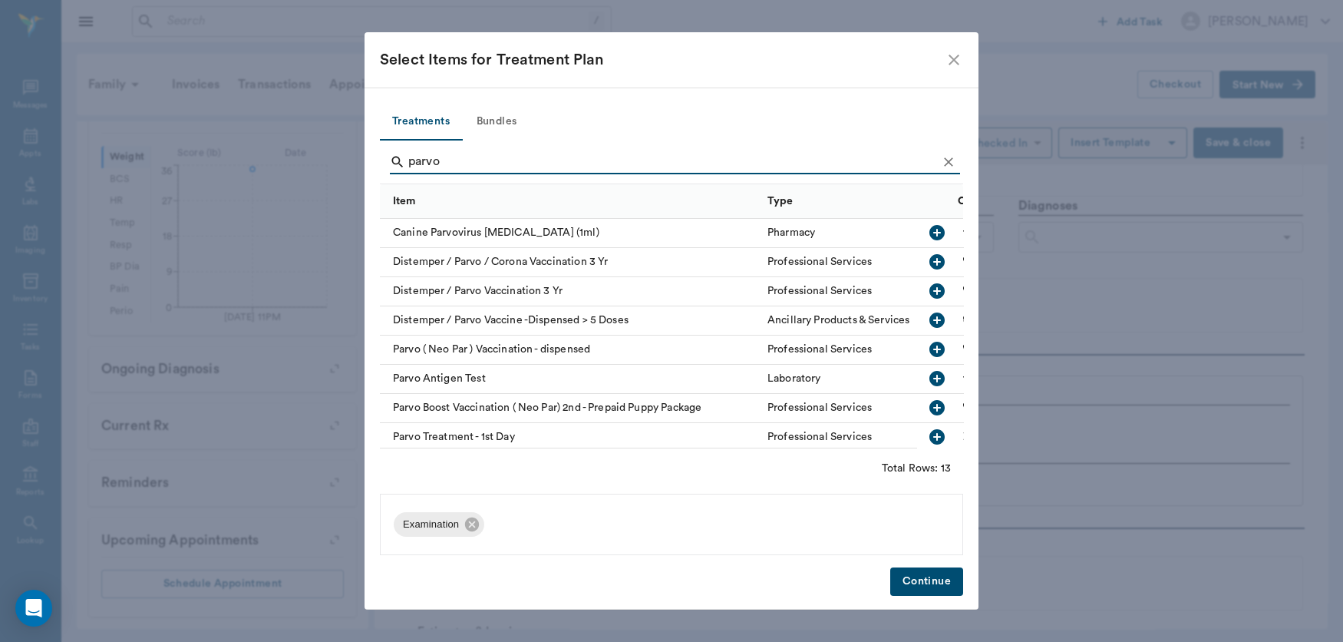
click at [928, 378] on icon "button" at bounding box center [937, 378] width 18 height 18
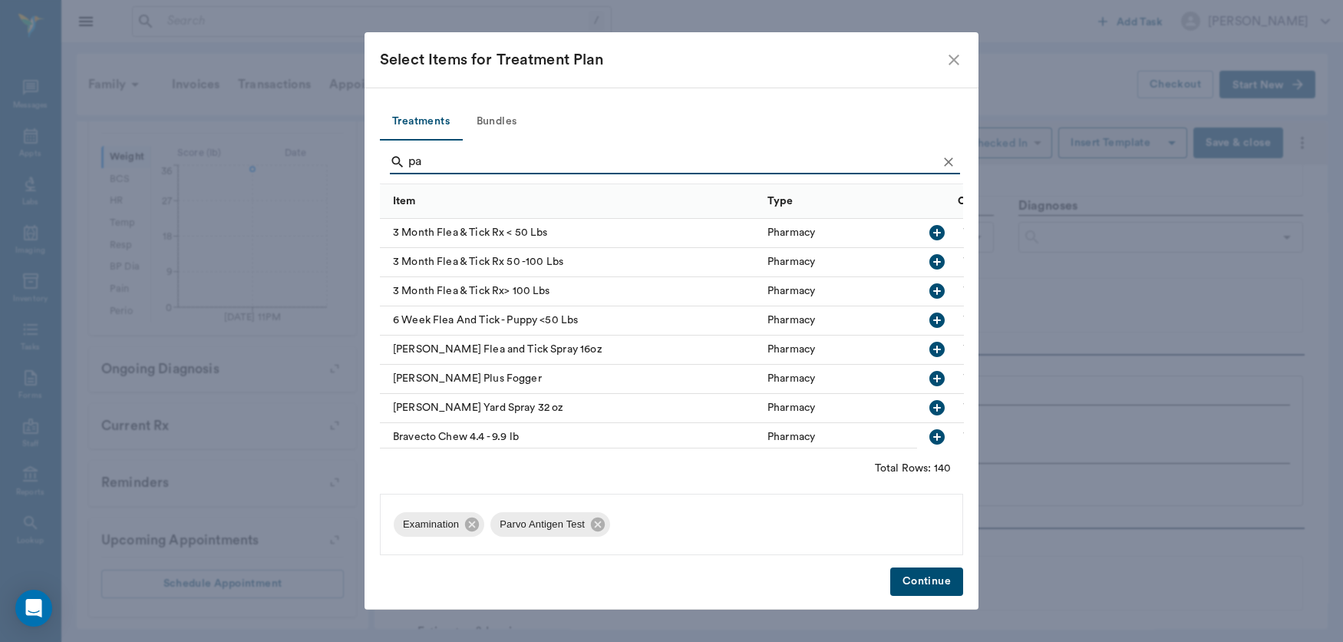
type input "p"
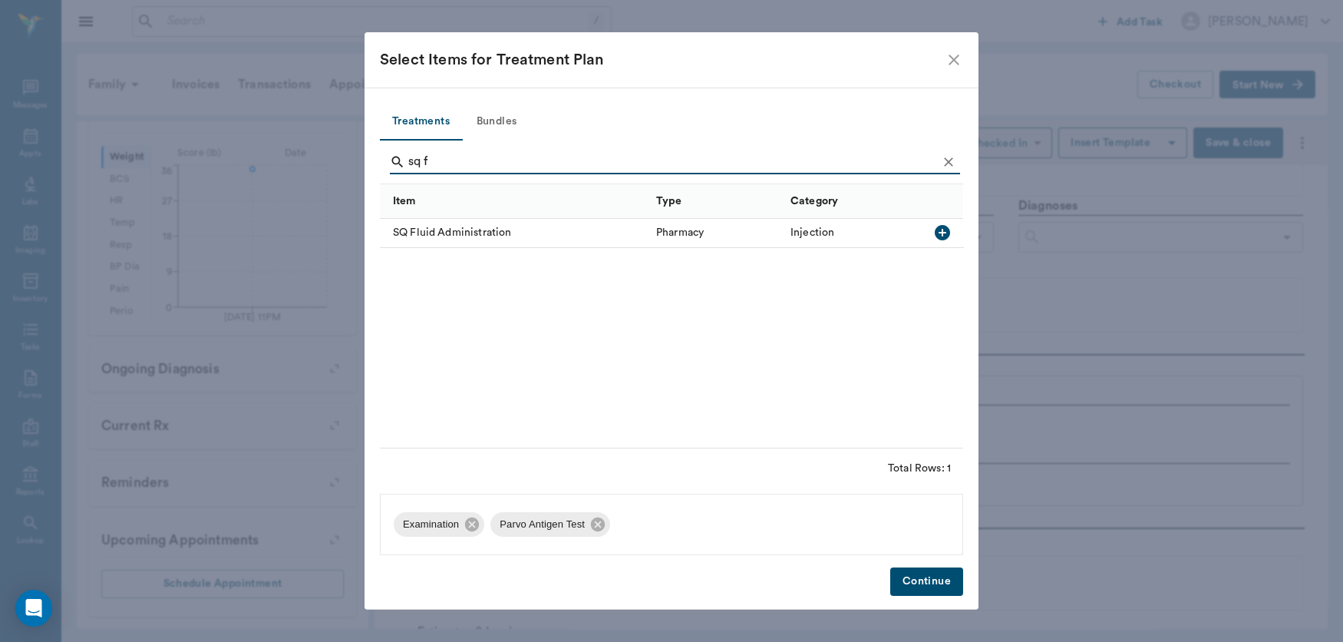
click at [938, 234] on icon "button" at bounding box center [942, 232] width 15 height 15
type input "s"
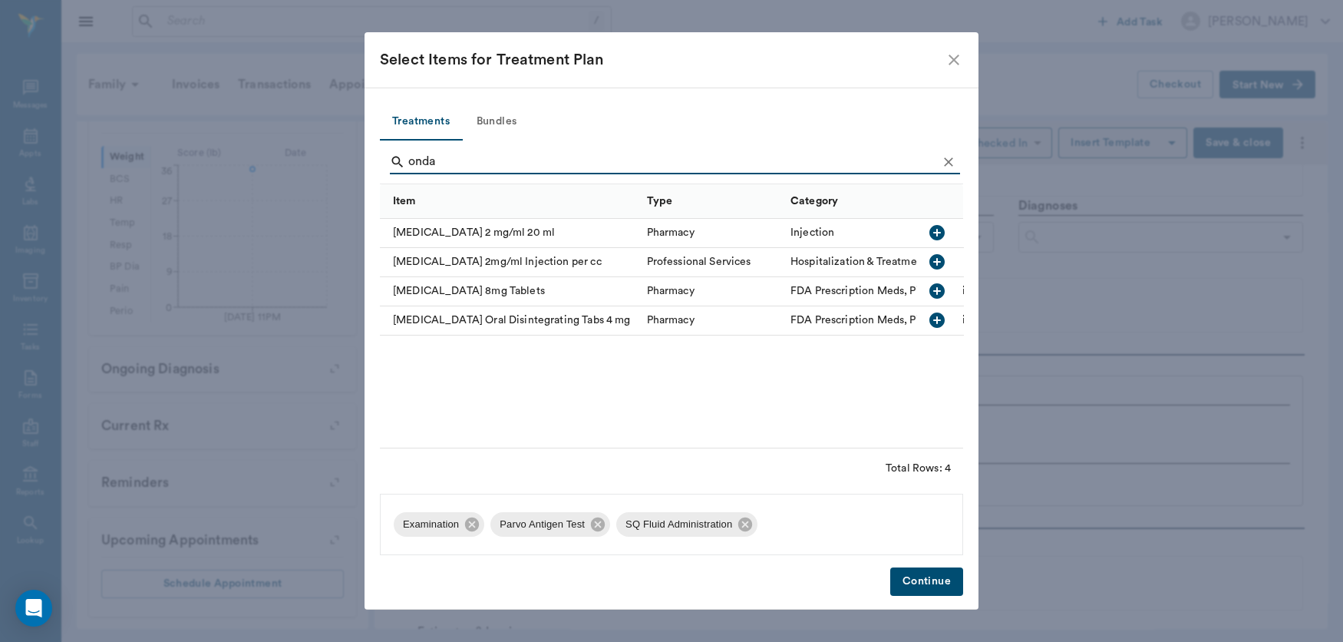
click at [939, 265] on icon "button" at bounding box center [936, 261] width 15 height 15
type input "o"
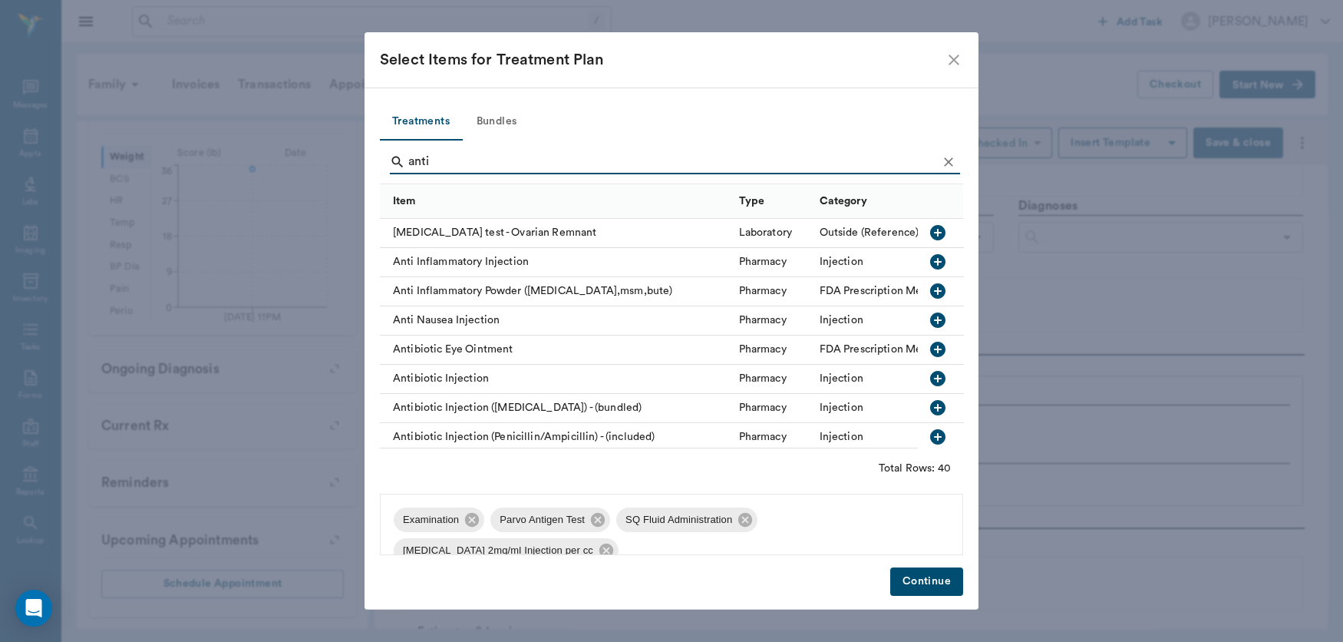
type input "anti"
click at [929, 378] on icon "button" at bounding box center [936, 378] width 15 height 15
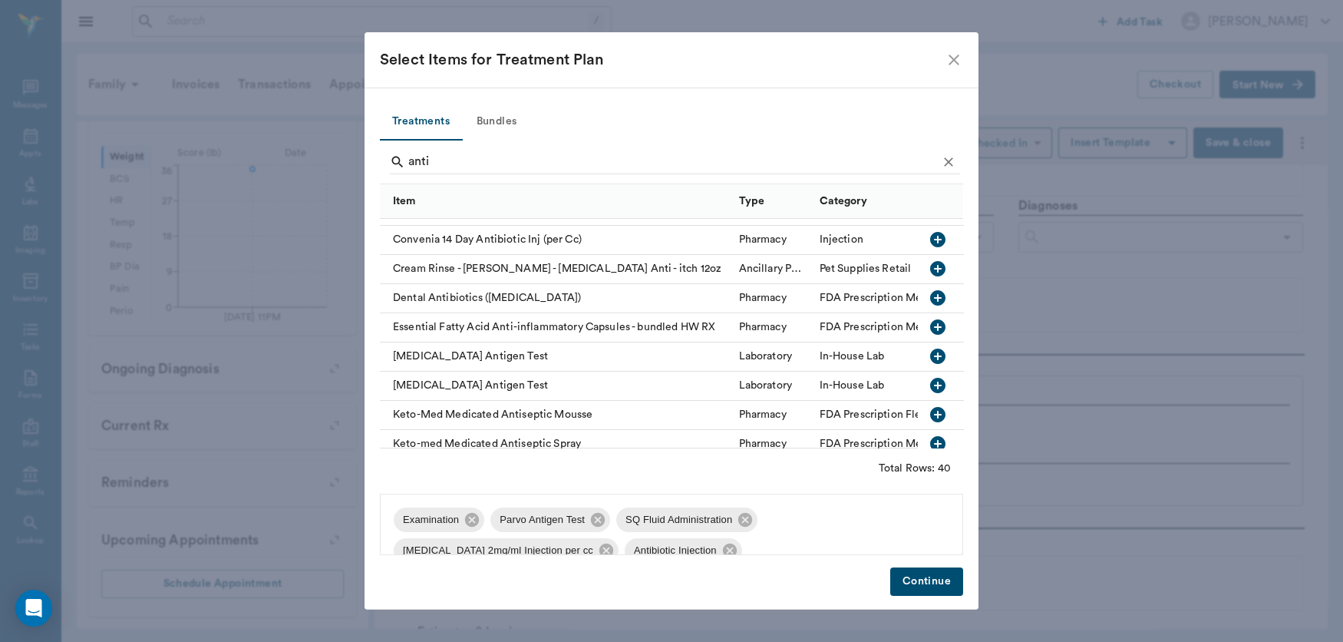
scroll to position [377, 0]
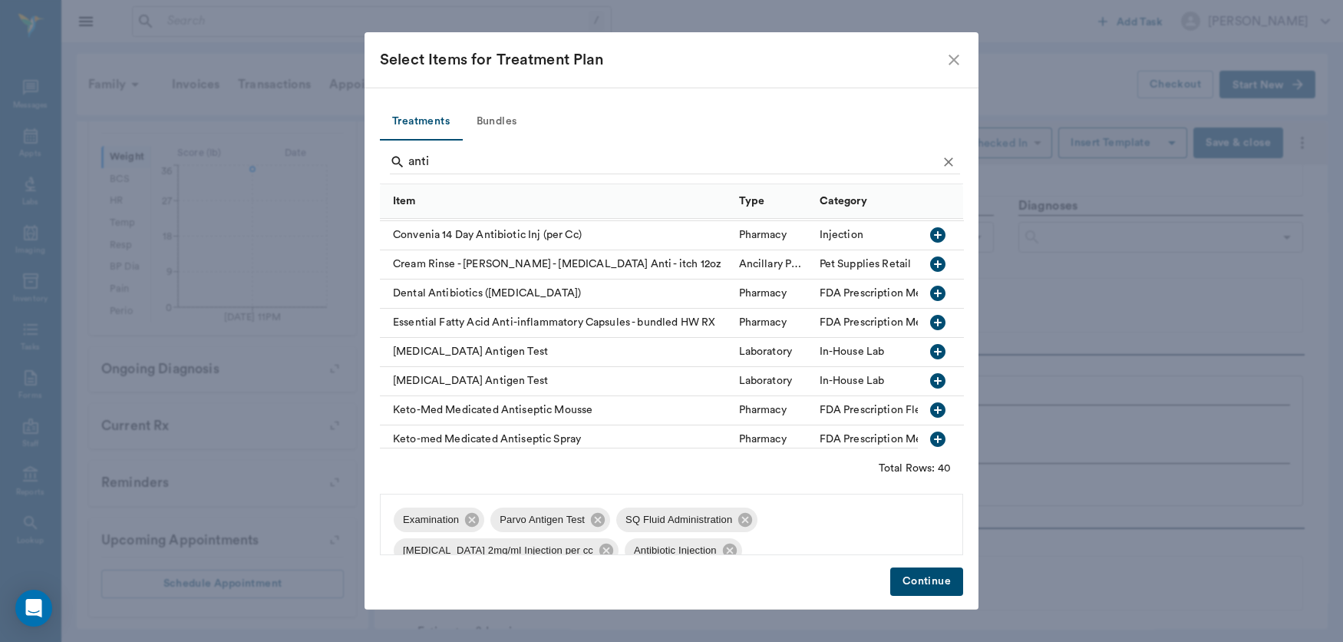
click at [929, 589] on button "Continue" at bounding box center [926, 581] width 73 height 28
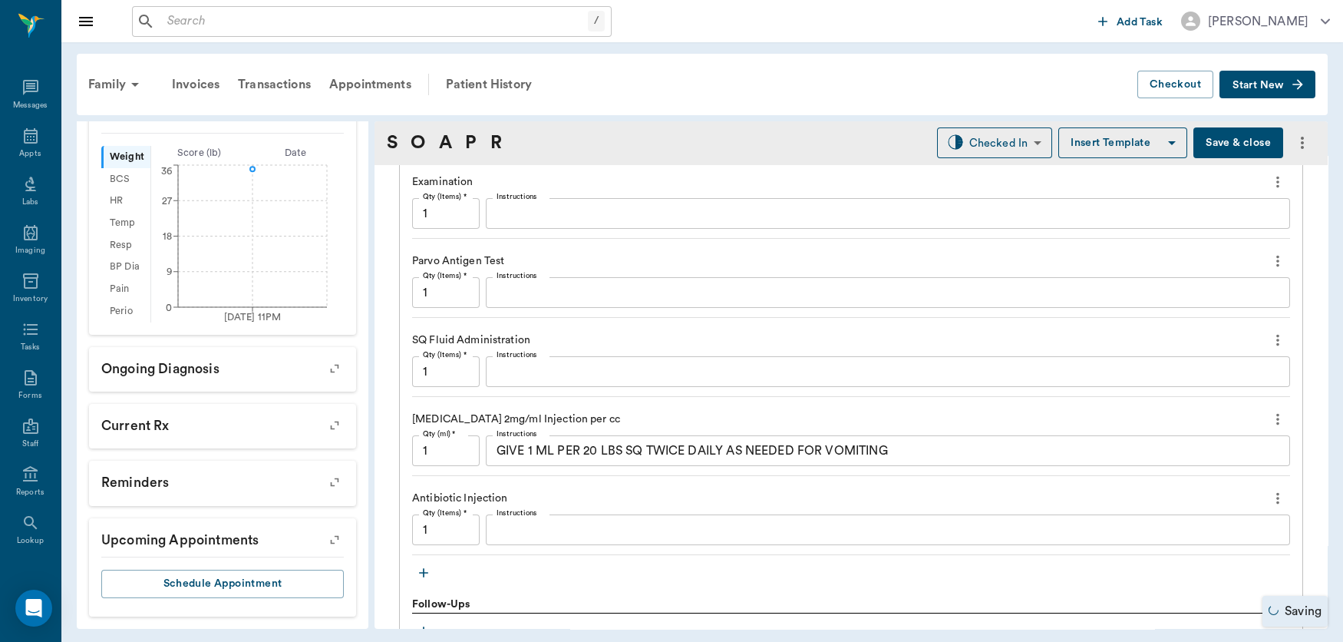
scroll to position [1136, 0]
click at [550, 299] on textarea "Instructions" at bounding box center [888, 293] width 783 height 18
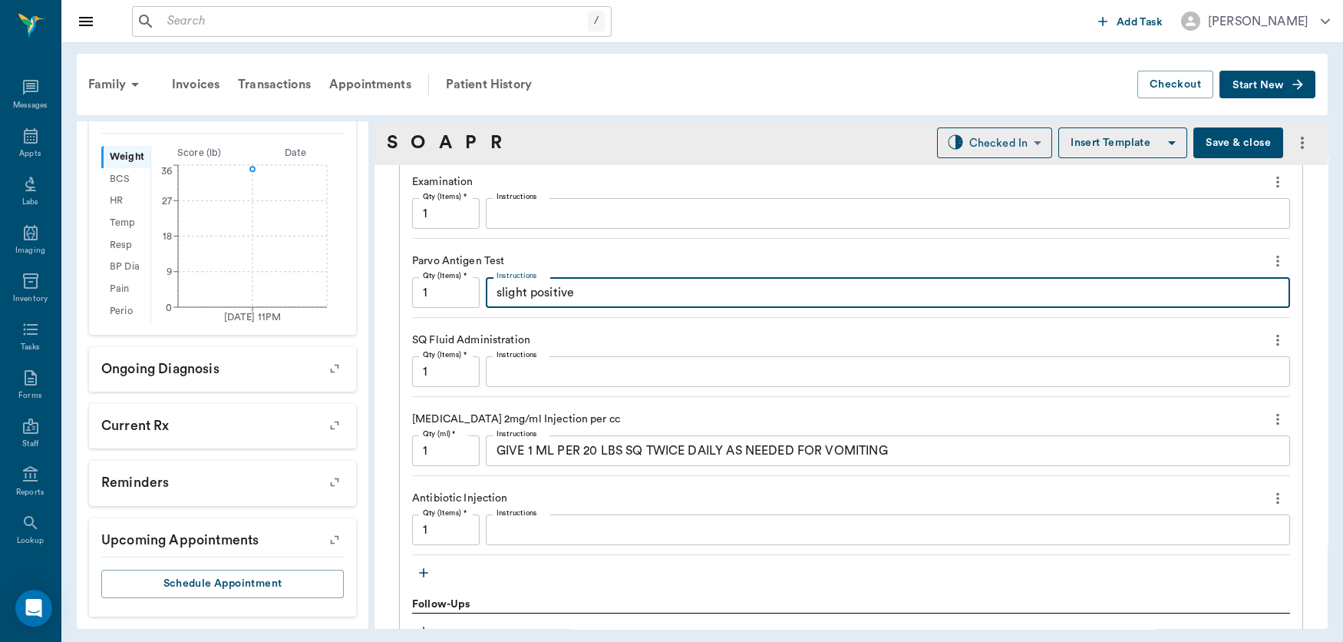
type textarea "slight positive"
click at [520, 375] on textarea "Instructions" at bounding box center [888, 372] width 783 height 18
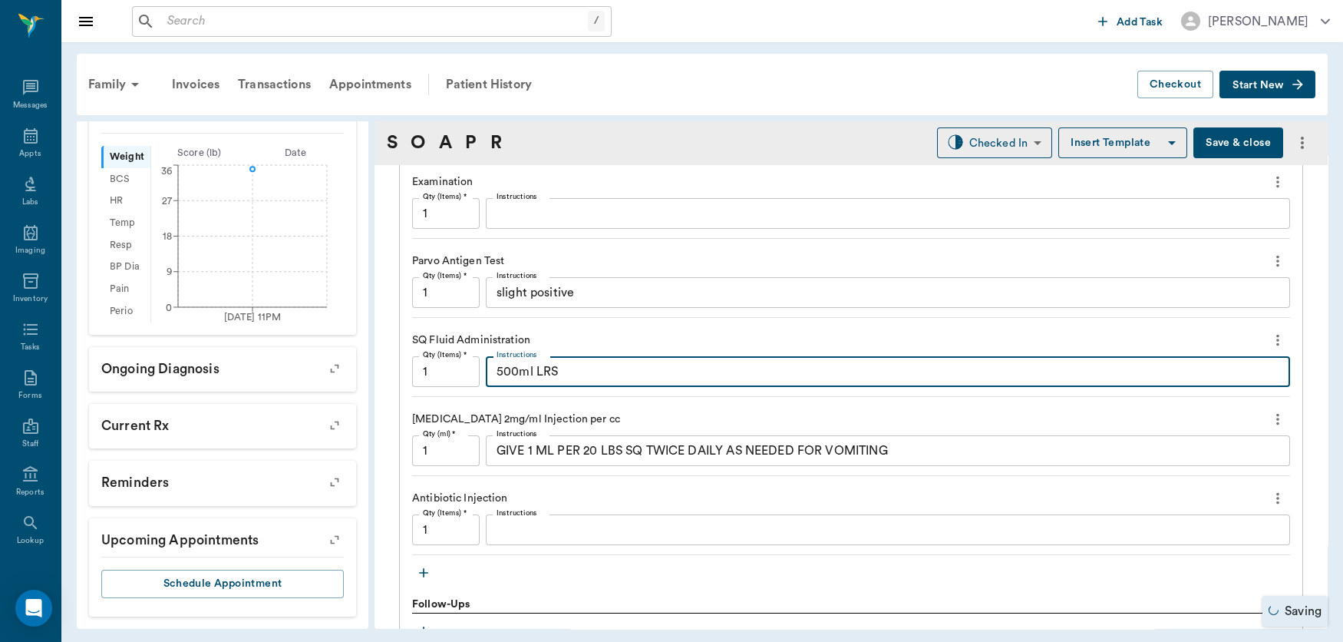
type textarea "500ml LRS"
click at [460, 461] on input "1" at bounding box center [446, 450] width 68 height 31
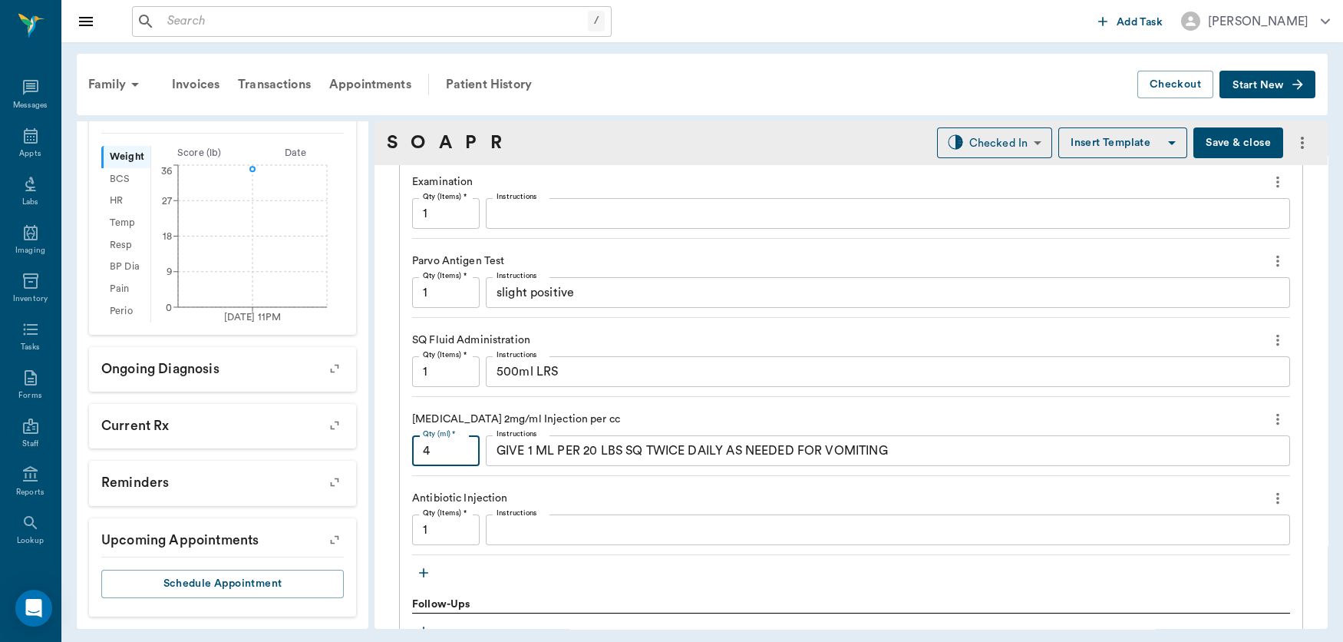
type input "4"
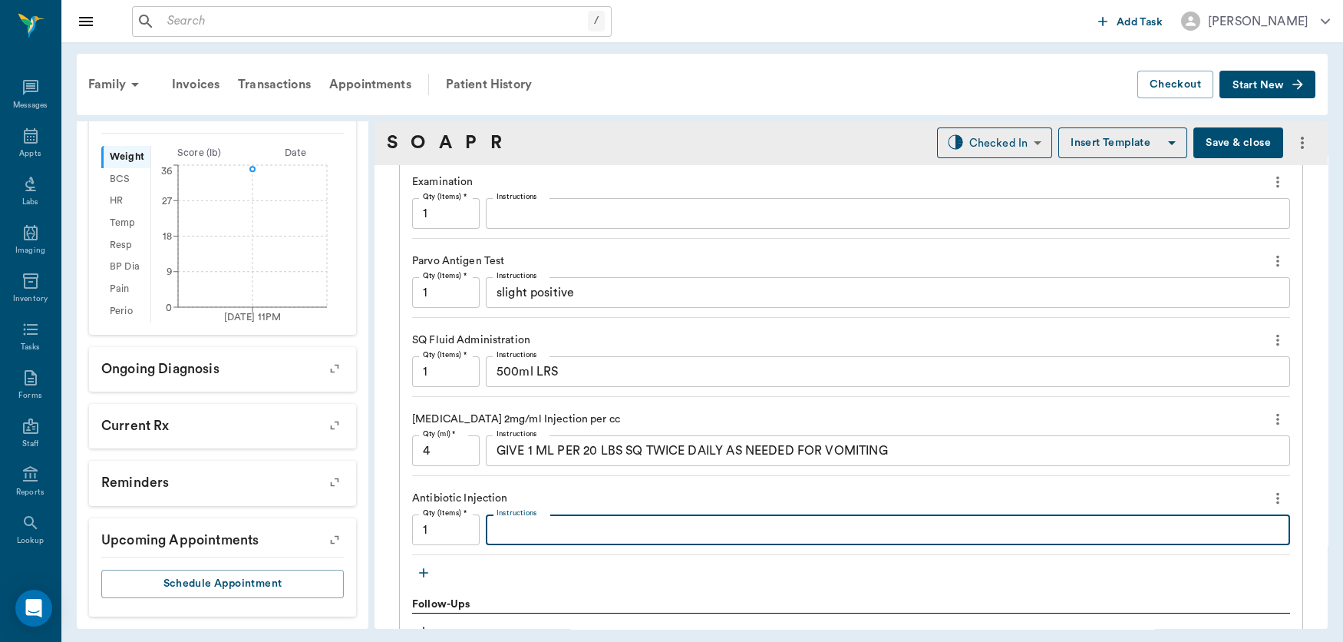
click at [548, 523] on textarea "Instructions" at bounding box center [888, 530] width 783 height 18
click at [566, 530] on textarea "AMP2, Dex 2.5, B12 .1" at bounding box center [888, 530] width 783 height 18
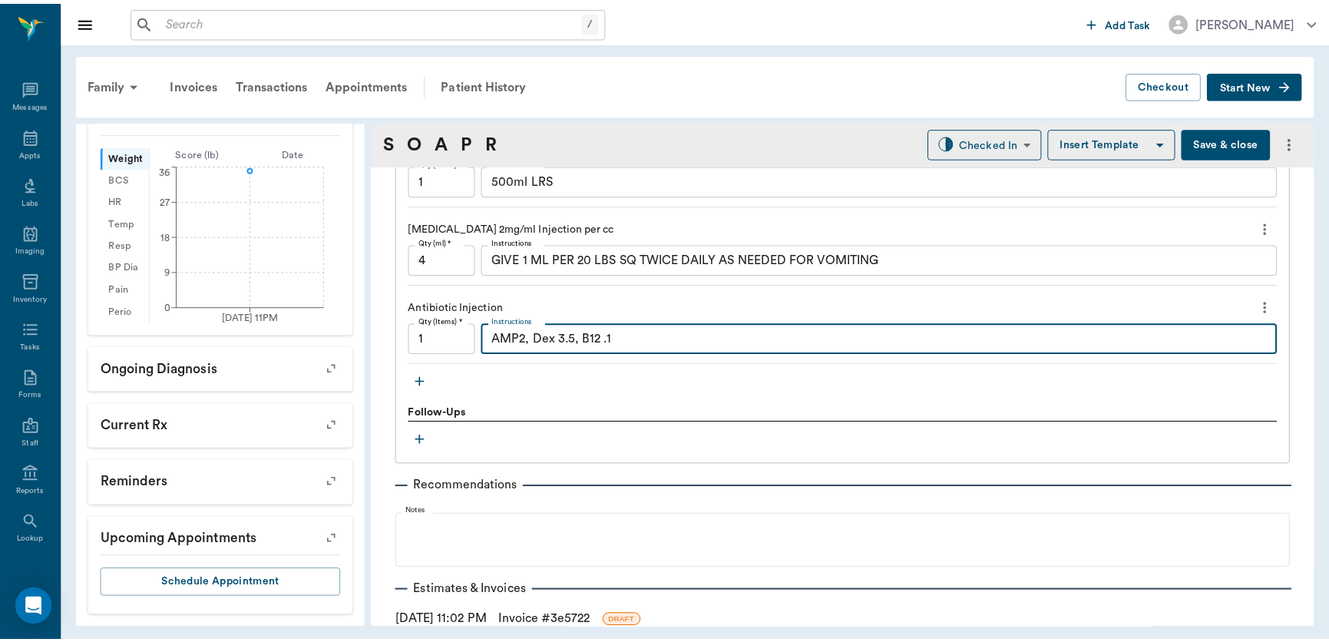
scroll to position [1426, 0]
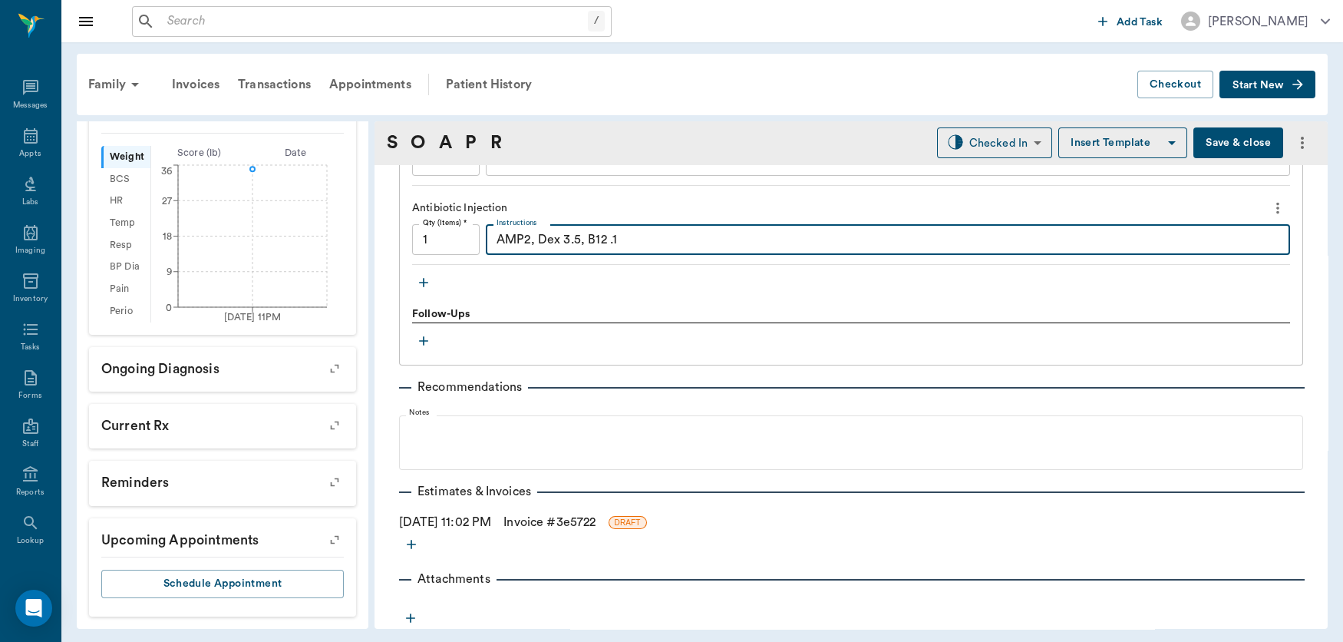
type textarea "AMP2, Dex 3.5, B12 .1"
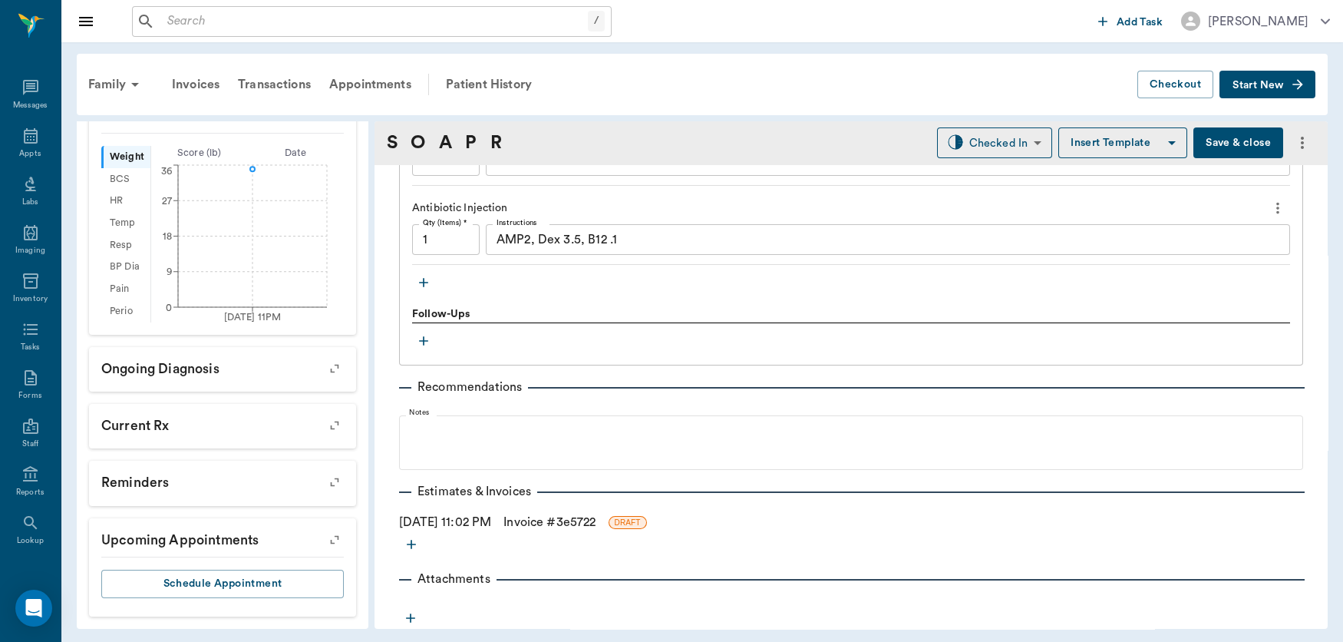
click at [553, 520] on link "Invoice # 3e5722" at bounding box center [549, 522] width 92 height 18
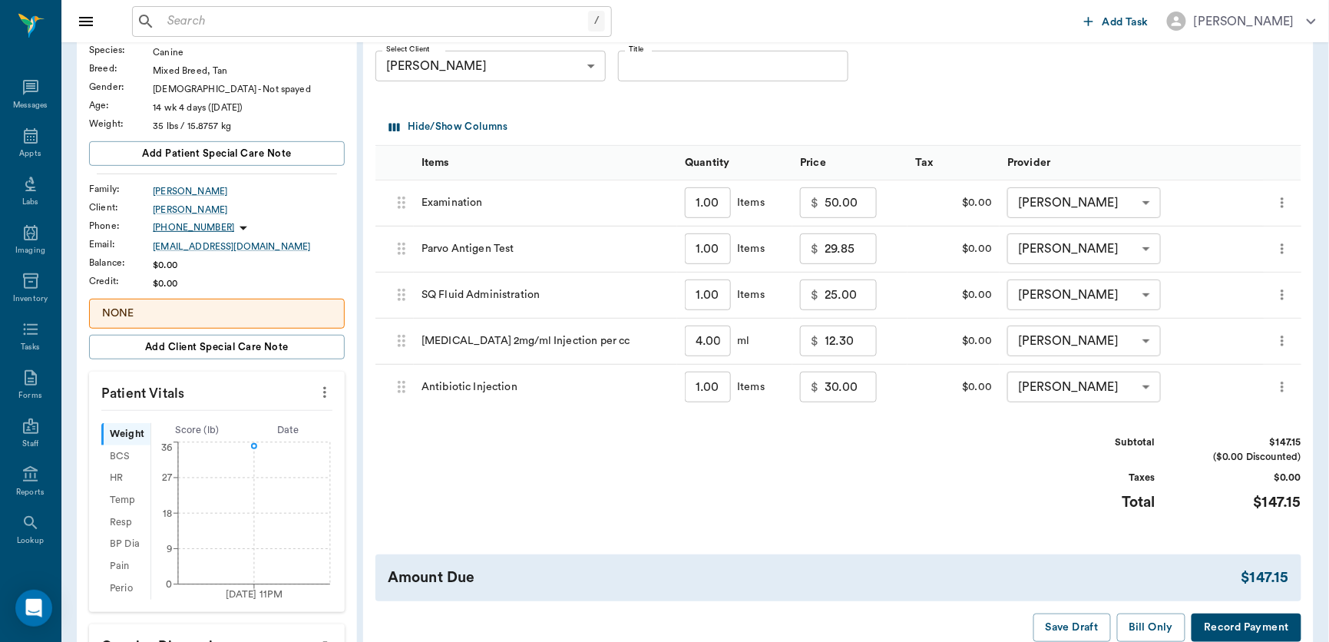
scroll to position [193, 0]
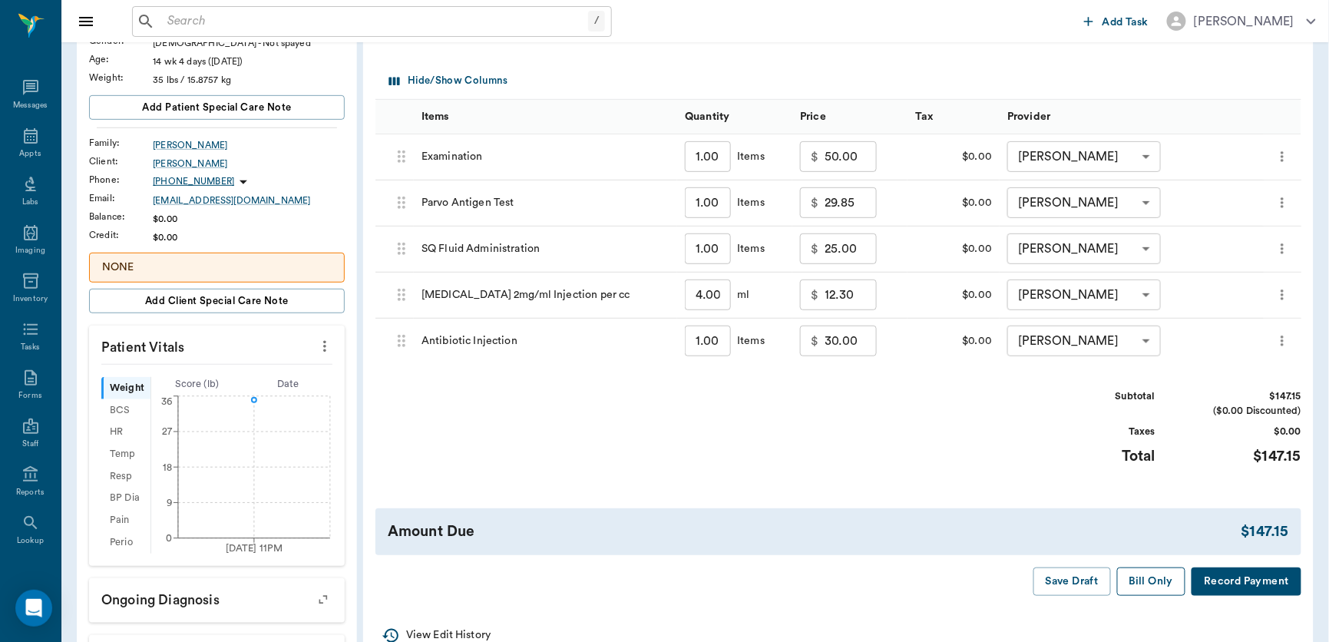
click at [1136, 583] on button "Bill Only" at bounding box center [1151, 581] width 69 height 28
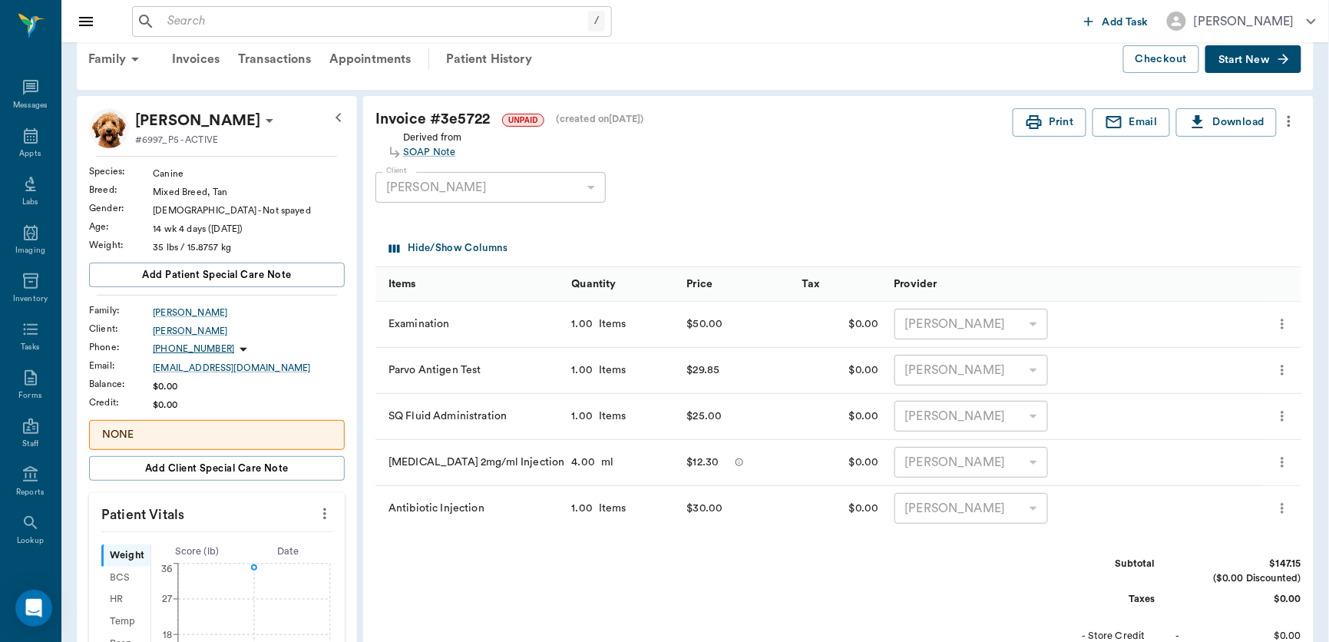
scroll to position [21, 0]
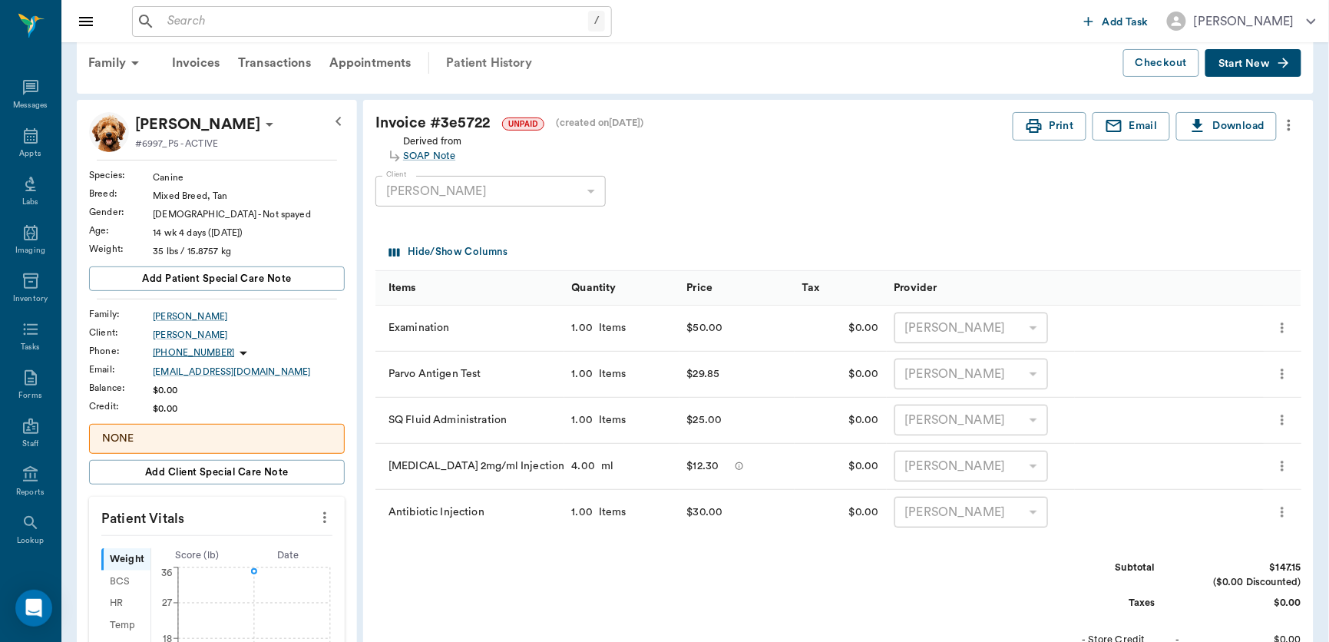
click at [499, 62] on div "Patient History" at bounding box center [489, 63] width 104 height 37
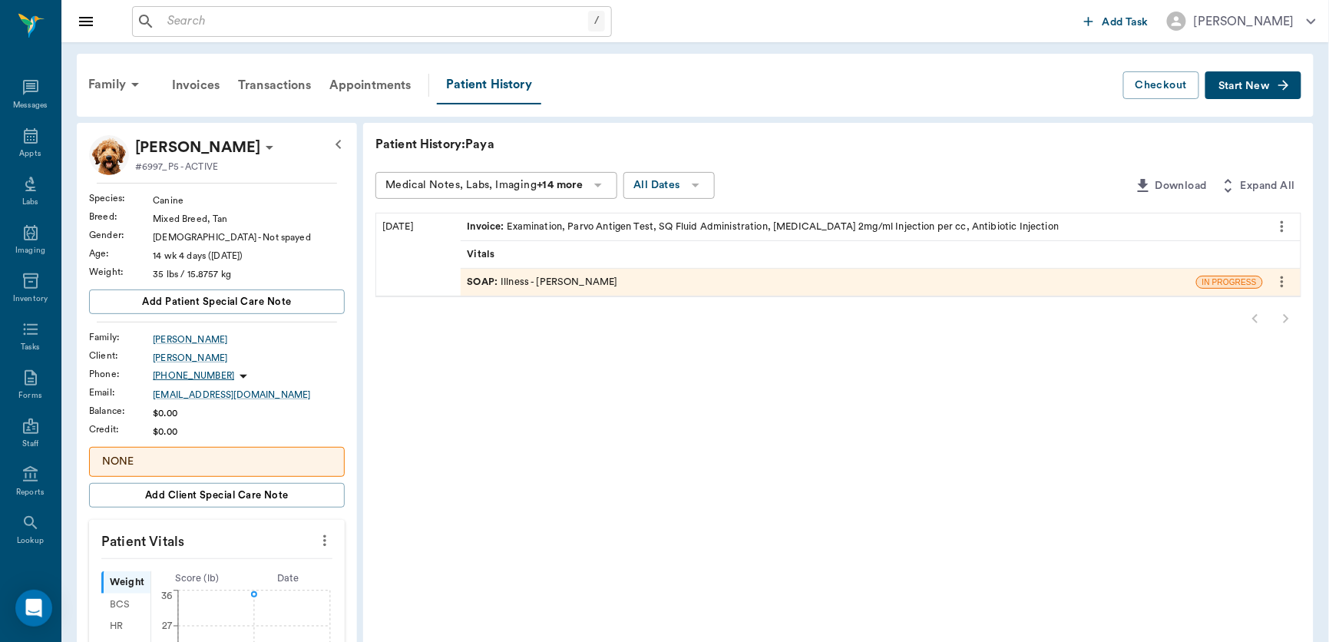
click at [520, 284] on div "SOAP : Illness - [PERSON_NAME]" at bounding box center [542, 282] width 150 height 15
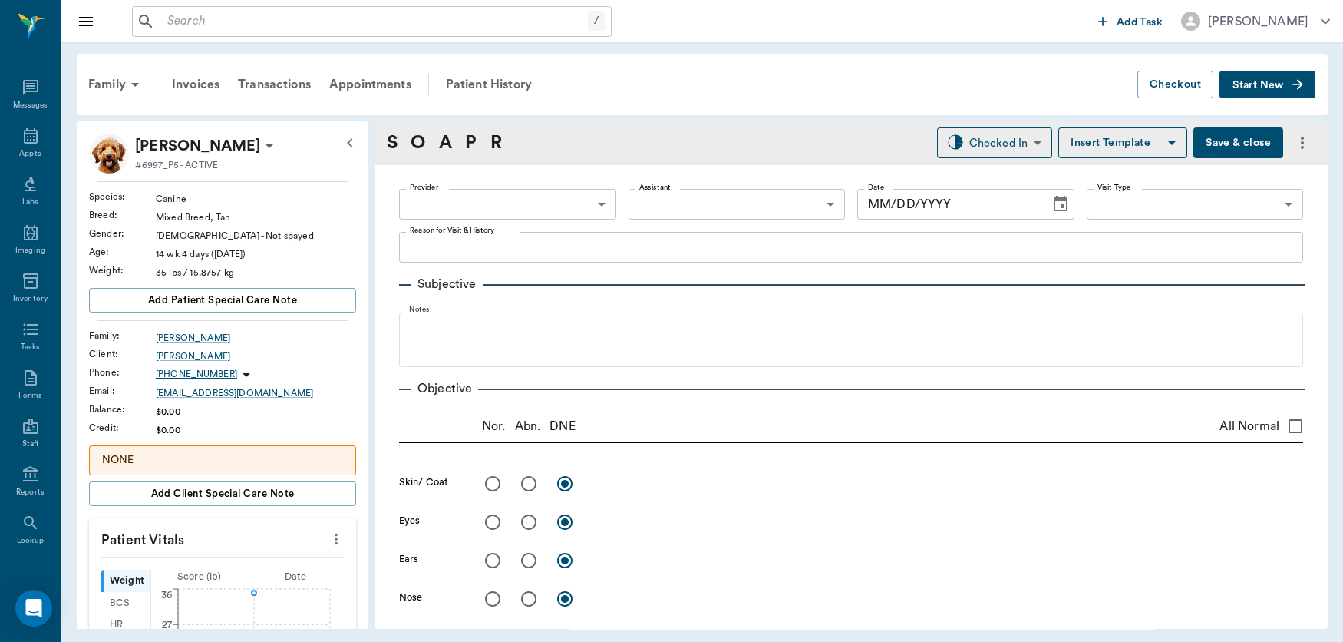
type input "63ec2f075fda476ae8351a4d"
type input "65d2be4f46e3a538d89b8c15"
type textarea "[DATE] MORNING, NOT FEELING WELL AND NOT EATING. THEN LATER ATE AND FELT BETTER…"
radio input "true"
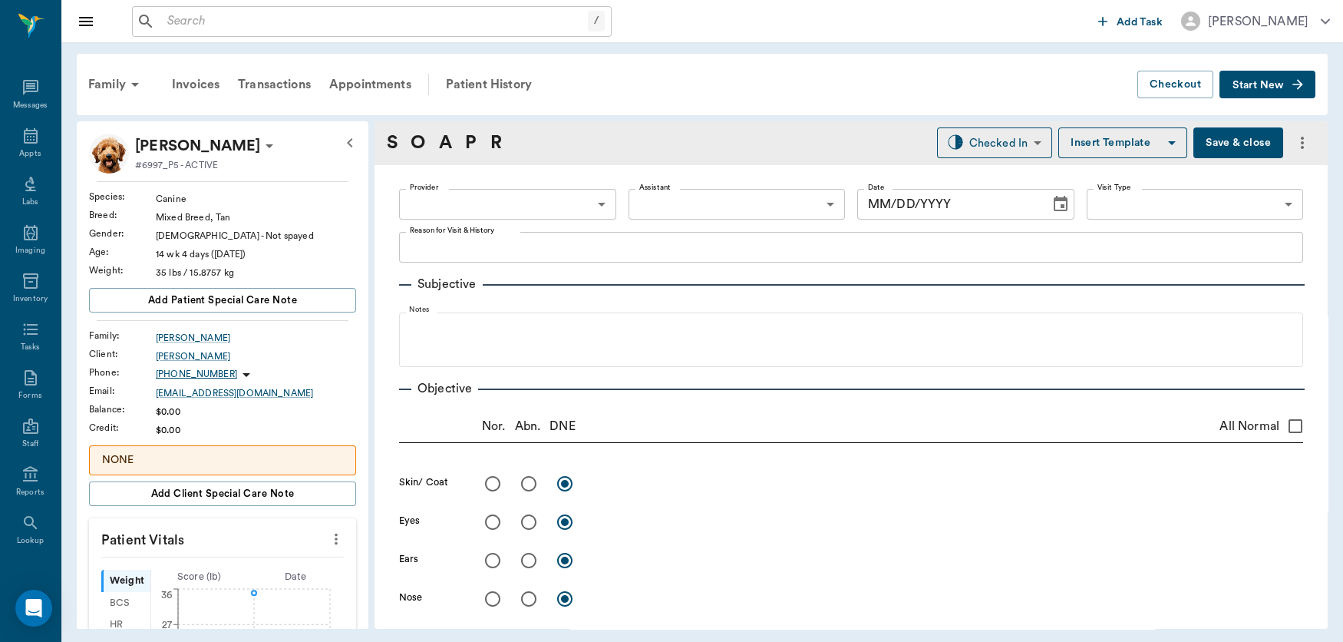
radio input "true"
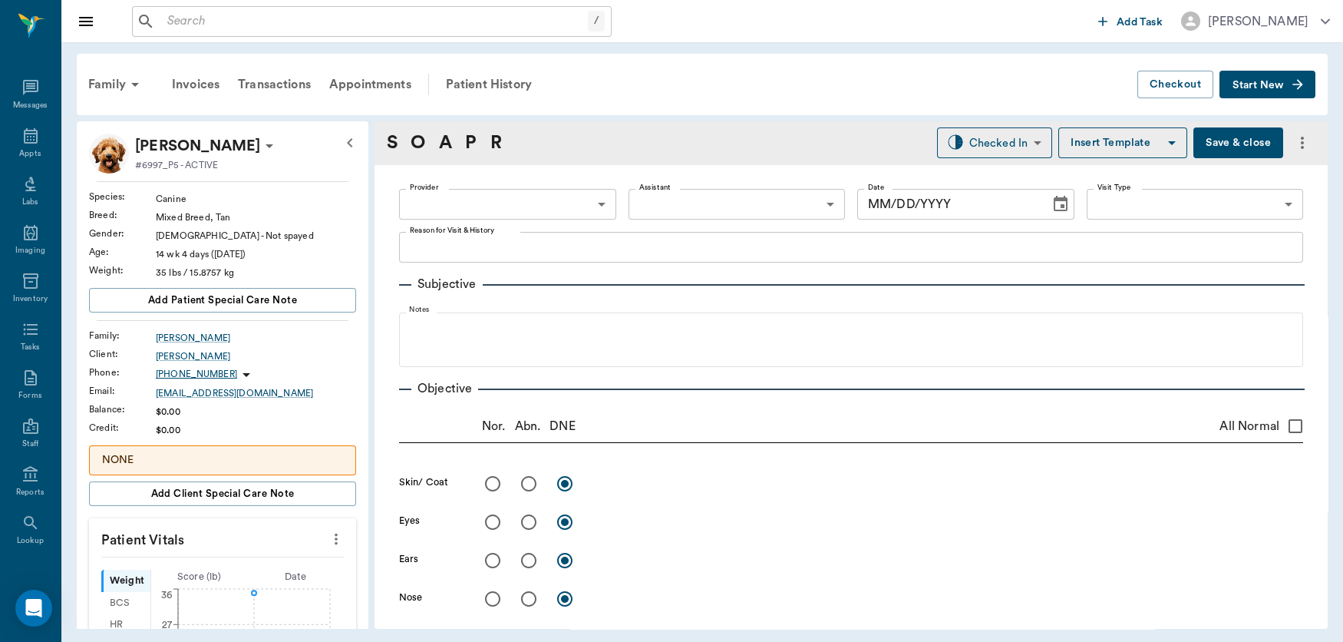
radio input "true"
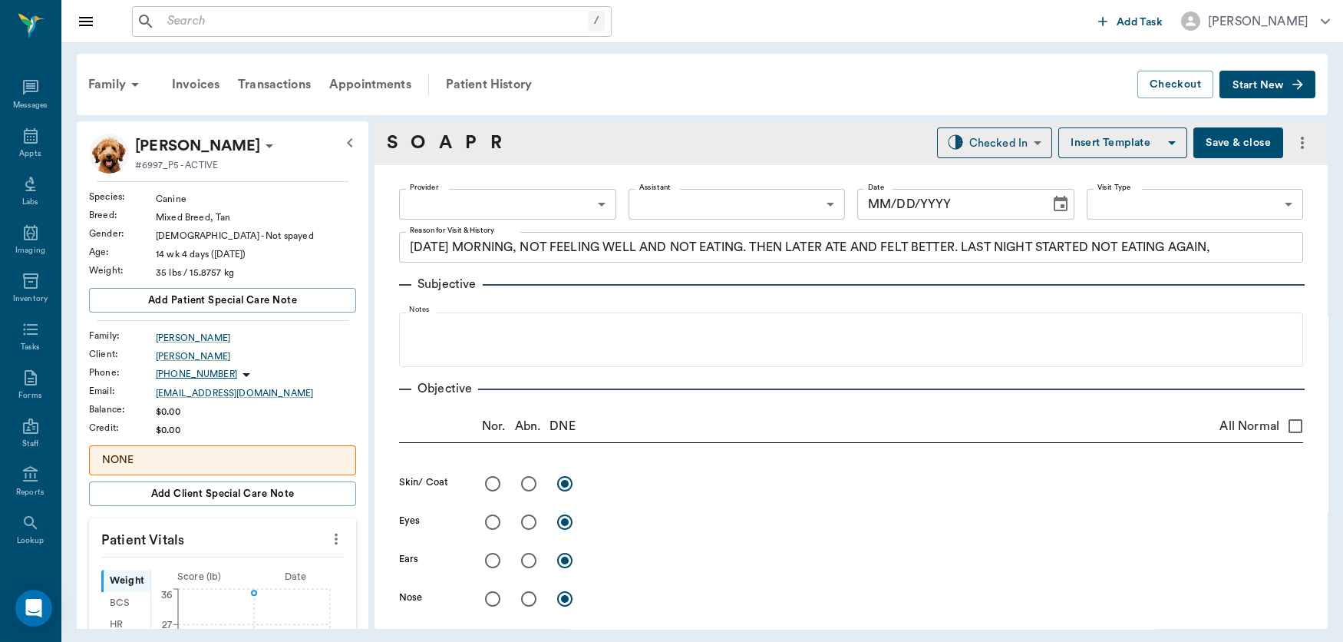
radio input "true"
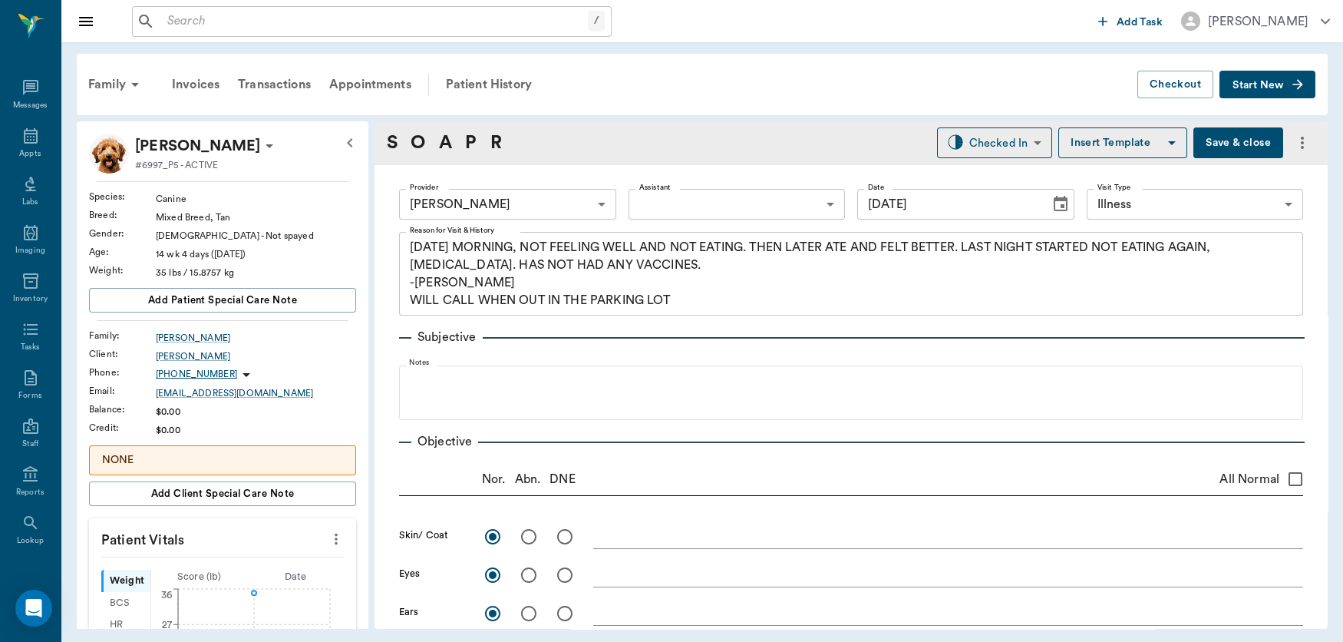
type input "[DATE]"
click at [994, 144] on body "/ ​ Add Task [PERSON_NAME] Nectar Messages Appts Labs Imaging Inventory Tasks F…" at bounding box center [671, 321] width 1343 height 642
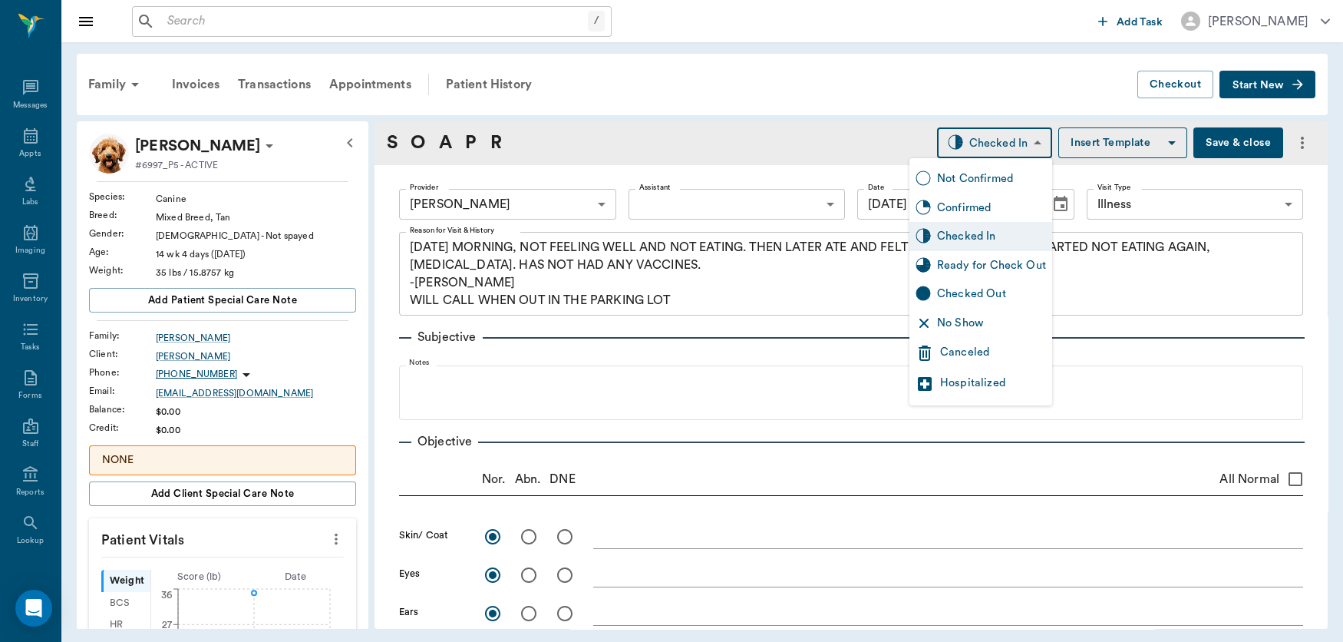
click at [969, 381] on div "Hospitalized" at bounding box center [993, 384] width 106 height 18
type input "HOSPITALIZED"
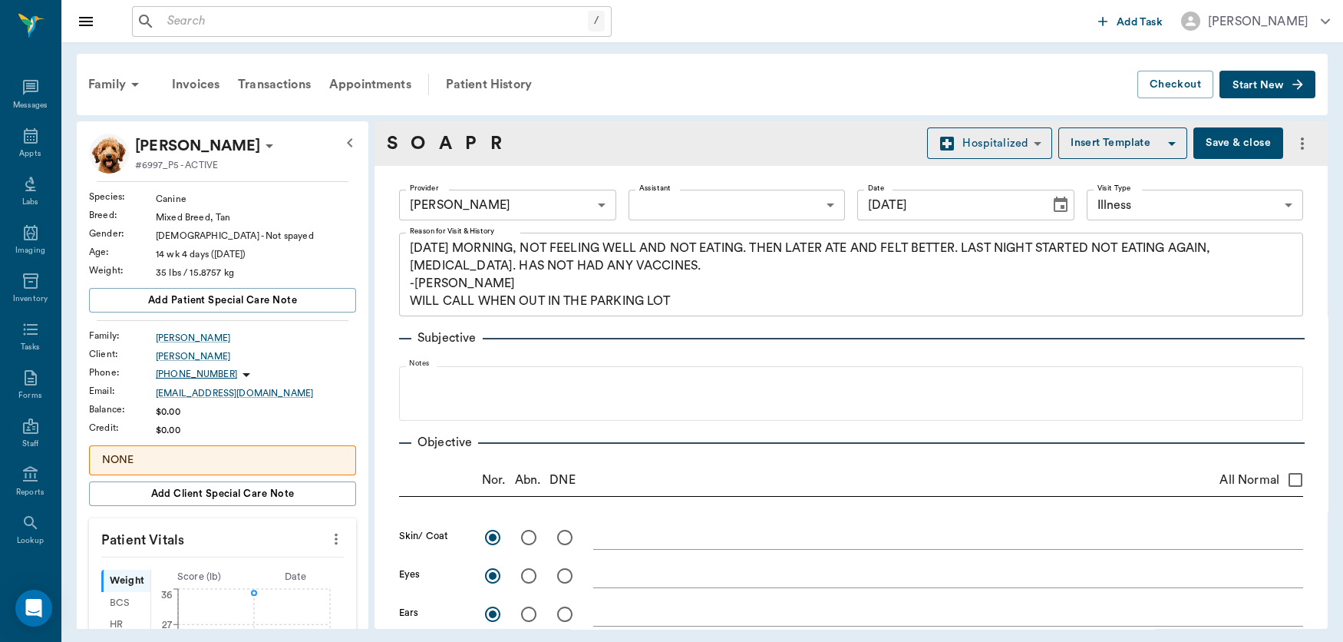
click at [1216, 148] on button "Save & close" at bounding box center [1238, 142] width 90 height 31
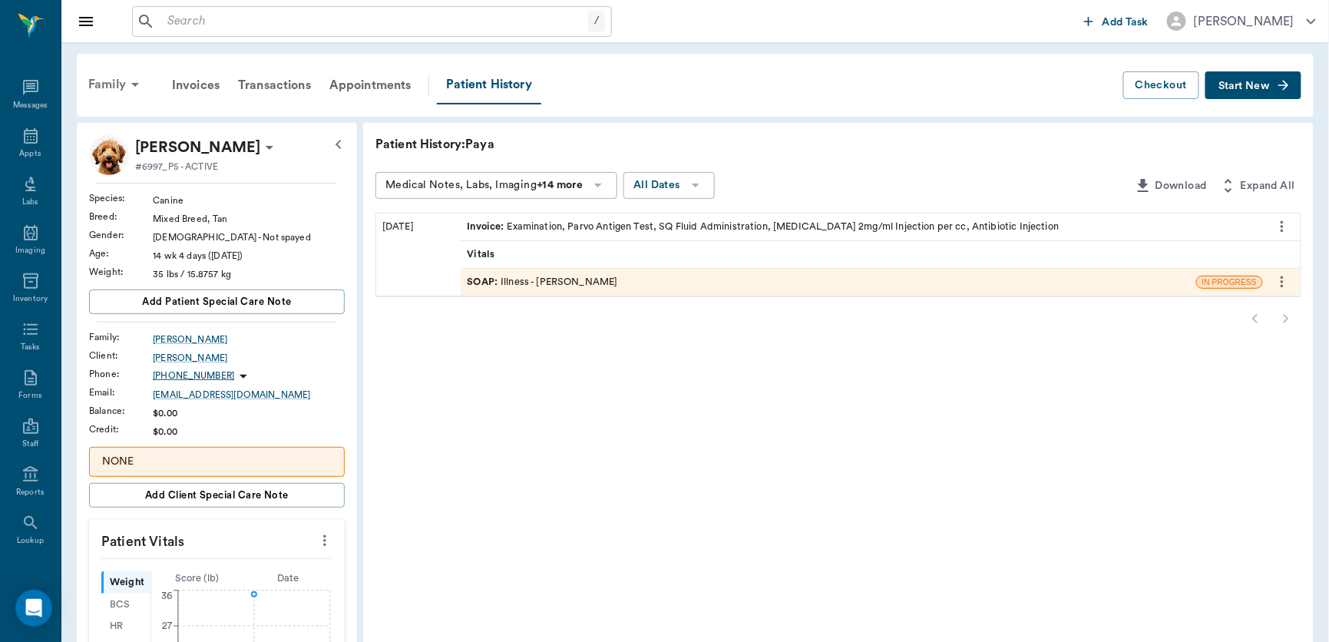
click at [127, 90] on icon at bounding box center [135, 84] width 18 height 18
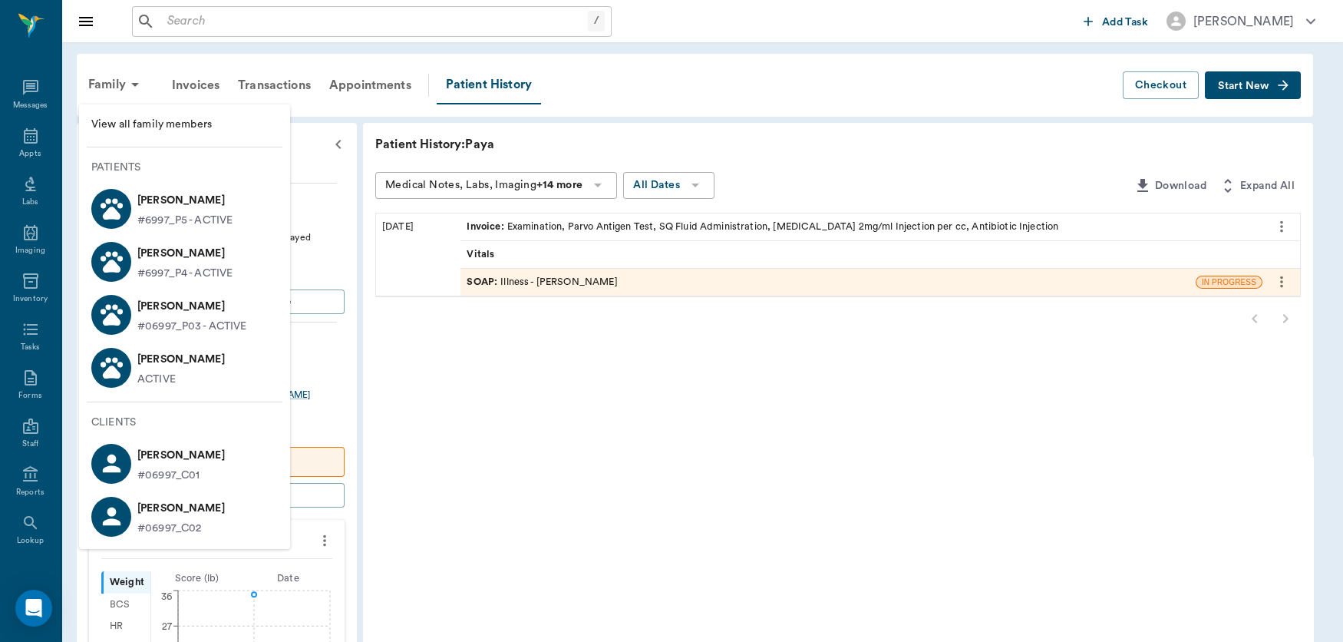
click at [118, 464] on icon at bounding box center [111, 463] width 27 height 27
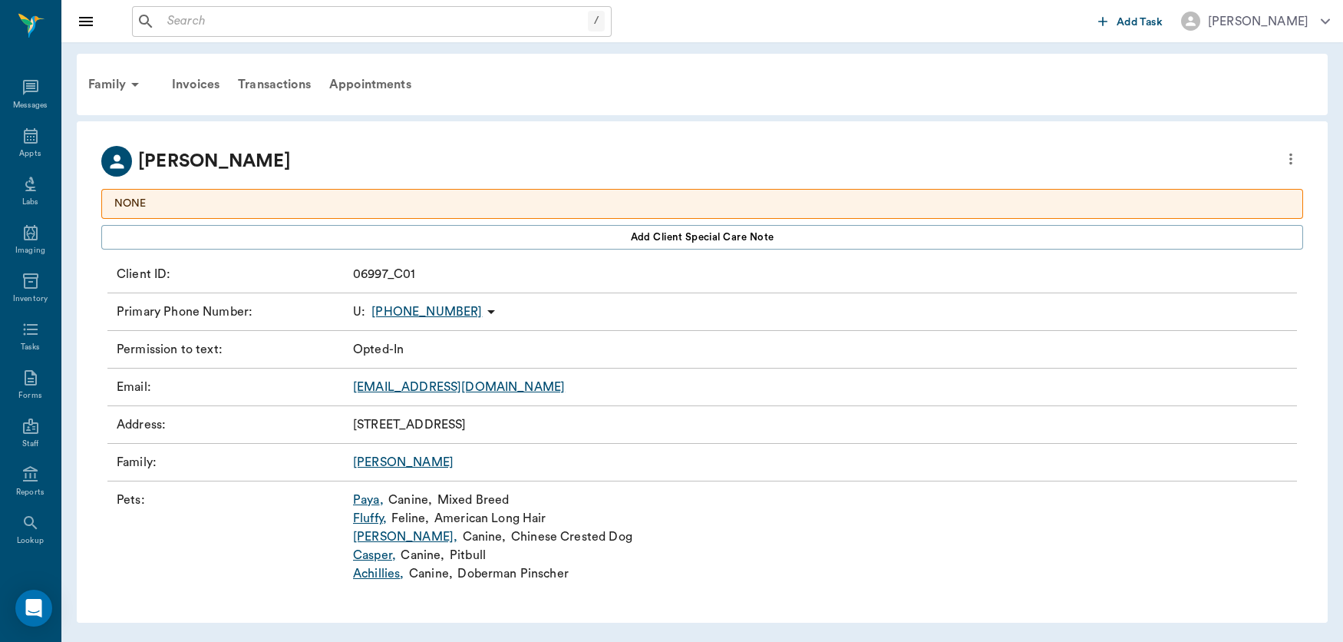
click at [375, 464] on link "[PERSON_NAME]" at bounding box center [403, 462] width 101 height 12
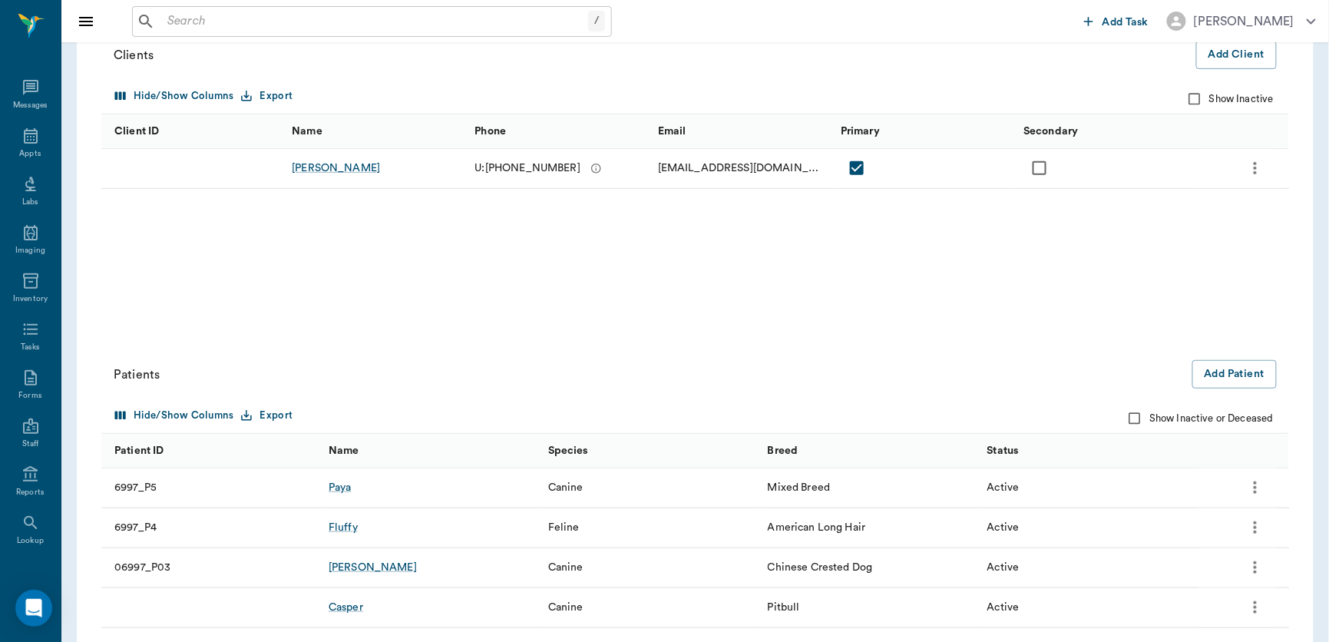
scroll to position [224, 0]
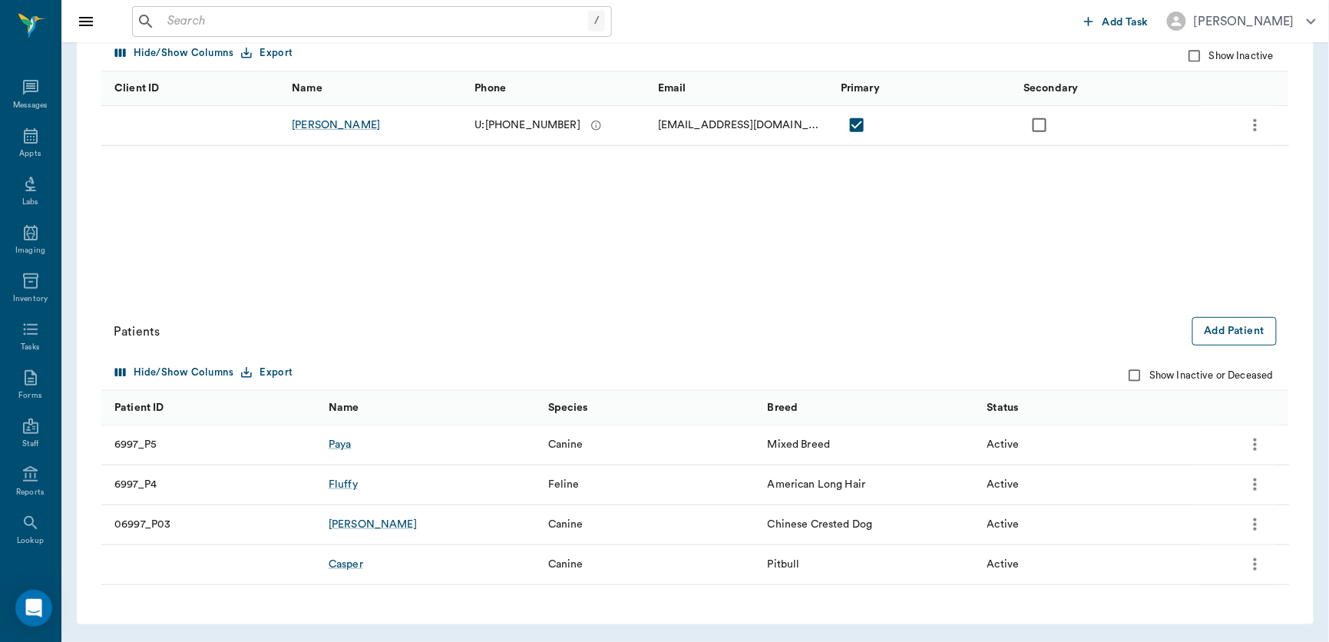
click at [1224, 338] on button "Add Patient" at bounding box center [1234, 331] width 84 height 28
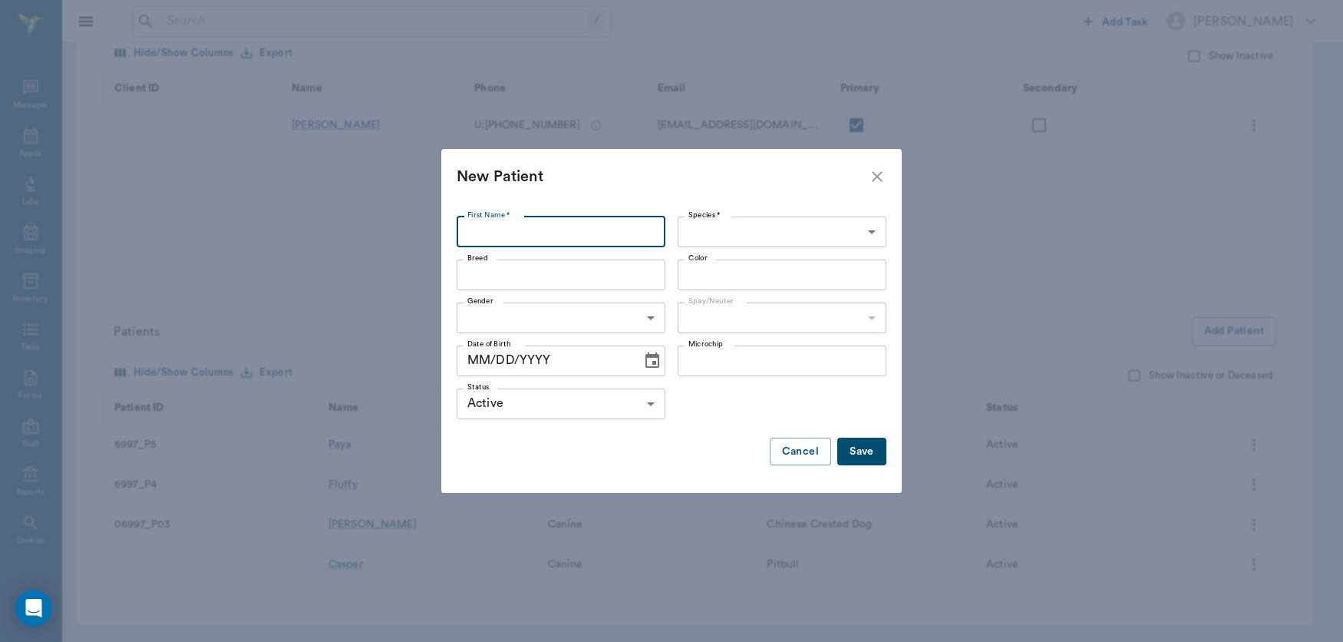
click at [504, 235] on input "First Name *" at bounding box center [561, 231] width 209 height 31
type input "Xena"
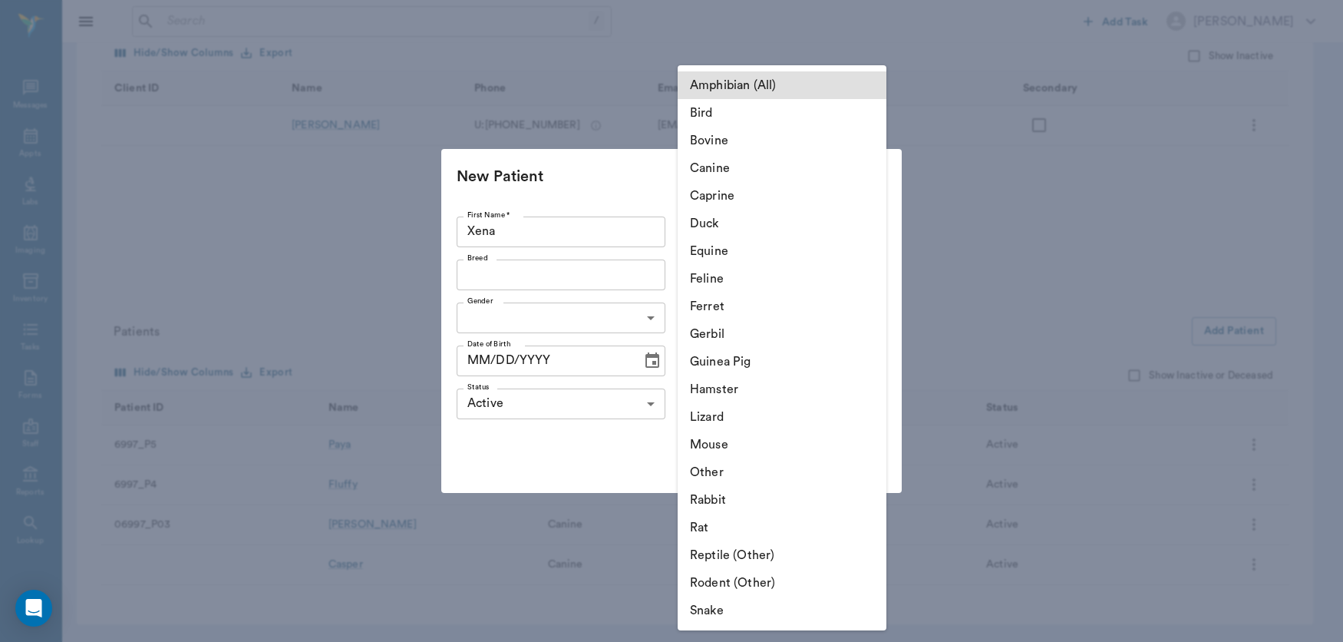
click at [725, 225] on body "/ ​ Add Task [PERSON_NAME] Nectar Messages Appts Labs Imaging Inventory Tasks F…" at bounding box center [671, 209] width 1343 height 866
click at [736, 163] on li "Canine" at bounding box center [782, 168] width 209 height 28
type input "Canine"
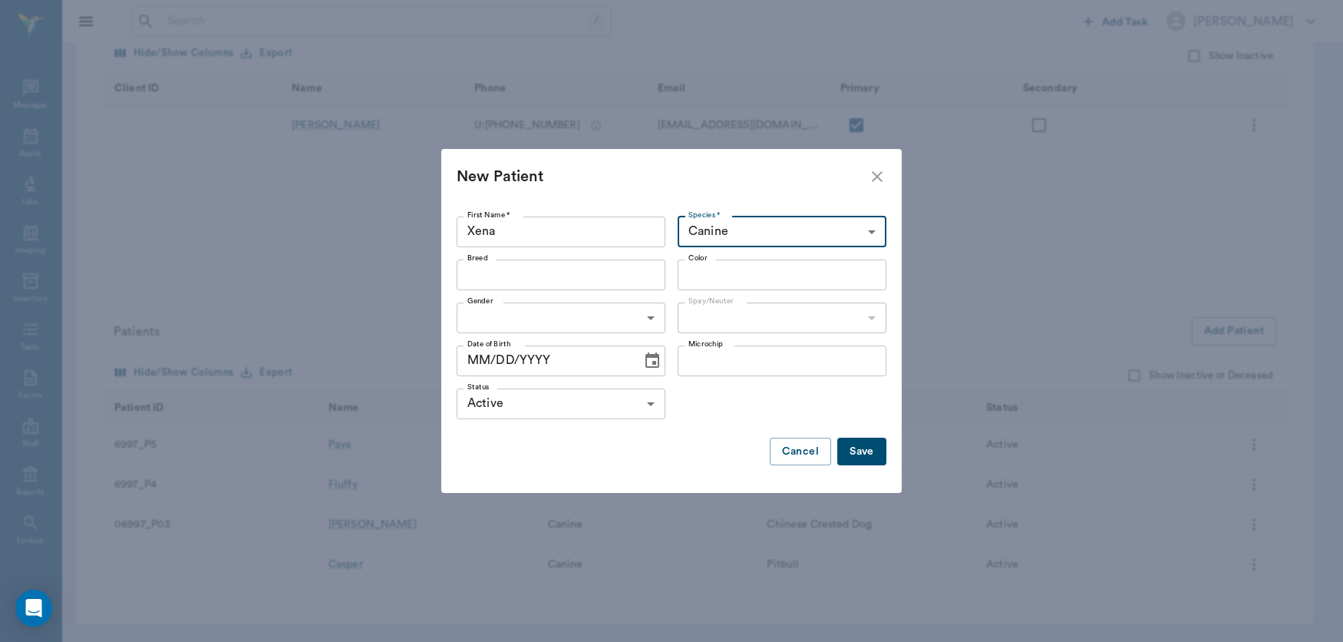
click at [585, 280] on input "Breed" at bounding box center [548, 274] width 174 height 21
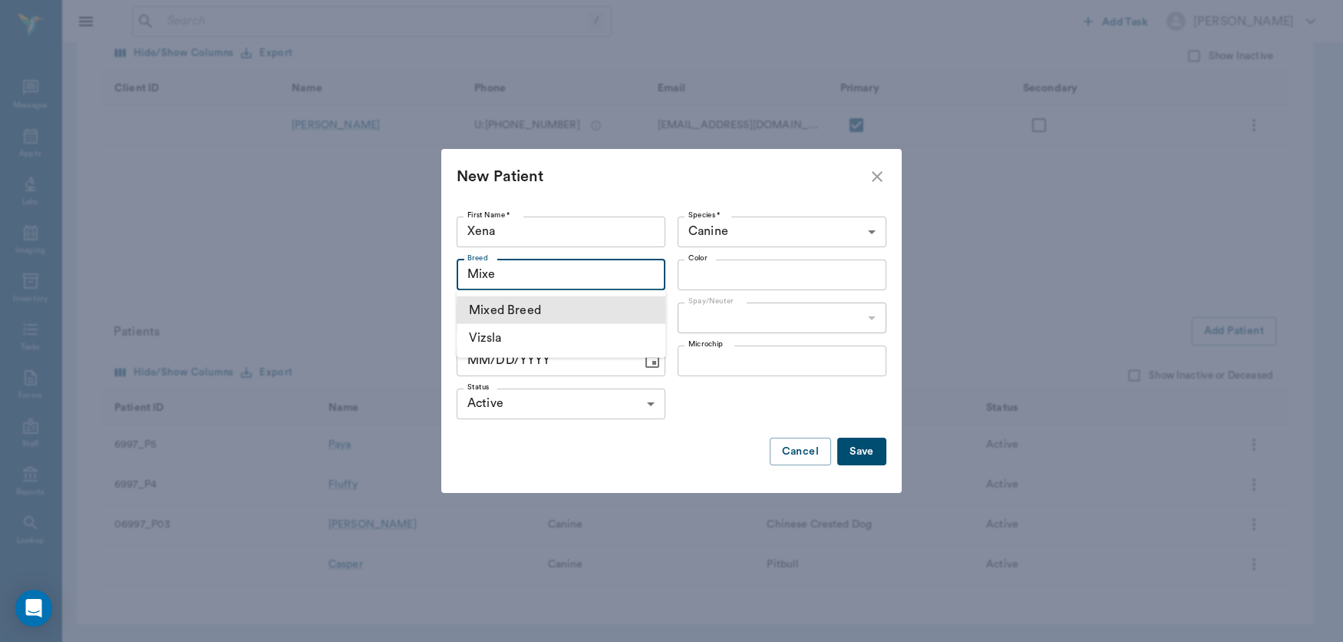
click at [550, 309] on li "Mixed Breed" at bounding box center [561, 310] width 209 height 28
type input "Mixed Breed"
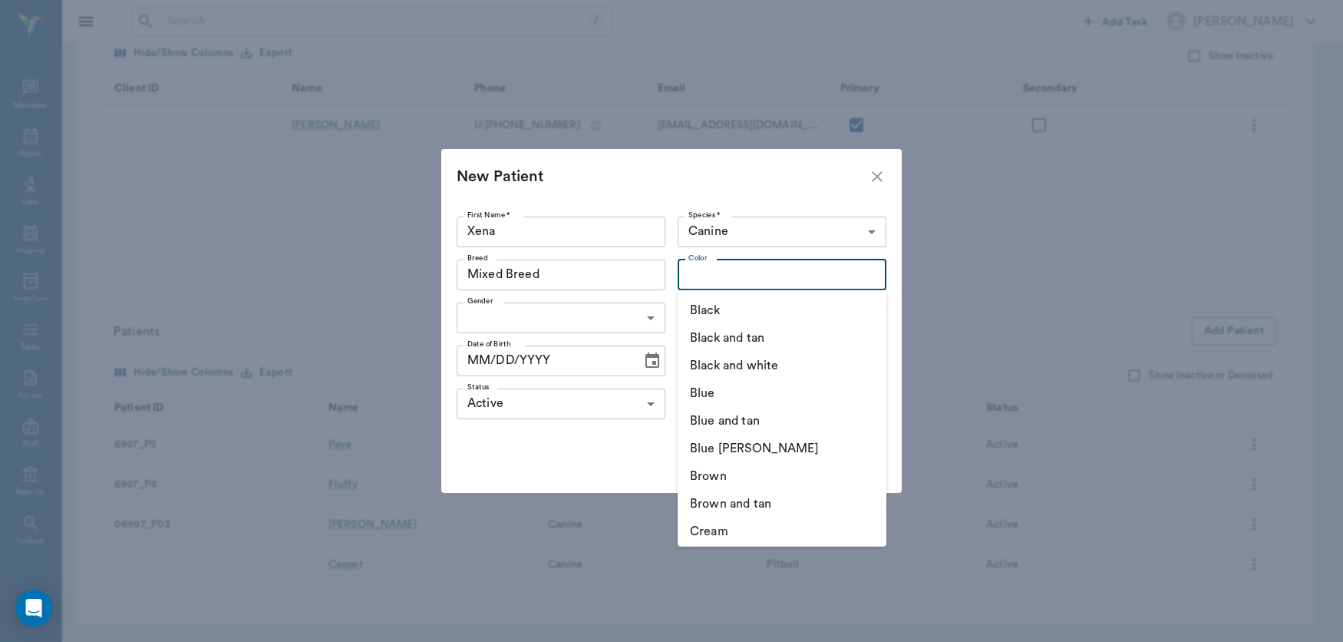
click at [706, 279] on input "Color" at bounding box center [769, 274] width 174 height 21
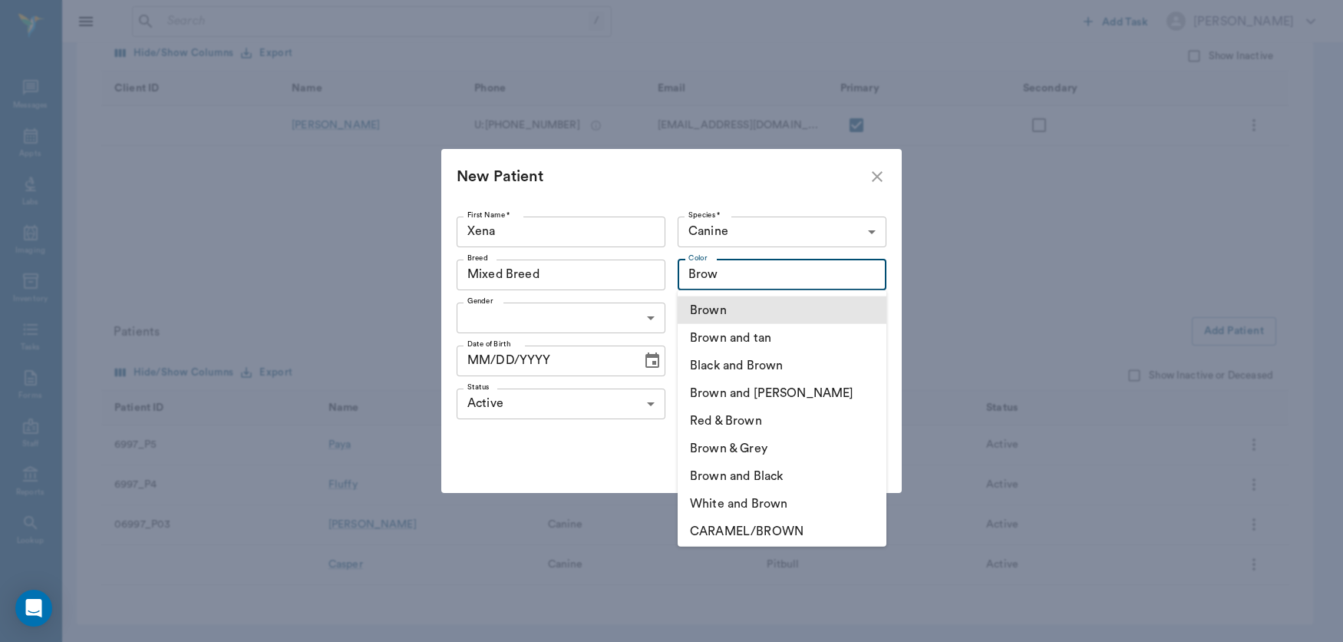
click at [720, 307] on li "Brown" at bounding box center [782, 310] width 209 height 28
type input "Brown"
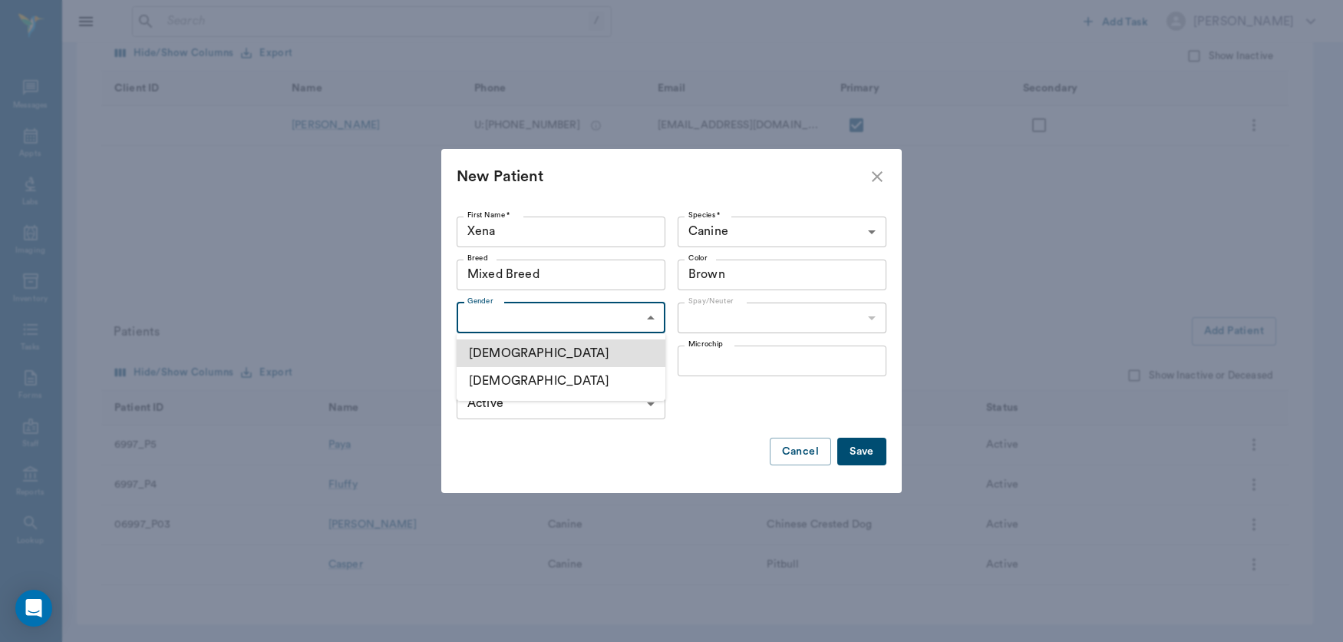
click at [643, 322] on body "/ ​ Add Task [PERSON_NAME] Nectar Messages Appts Labs Imaging Inventory Tasks F…" at bounding box center [671, 209] width 1343 height 866
click at [584, 376] on li "[DEMOGRAPHIC_DATA]" at bounding box center [561, 381] width 209 height 28
type input "[DEMOGRAPHIC_DATA]"
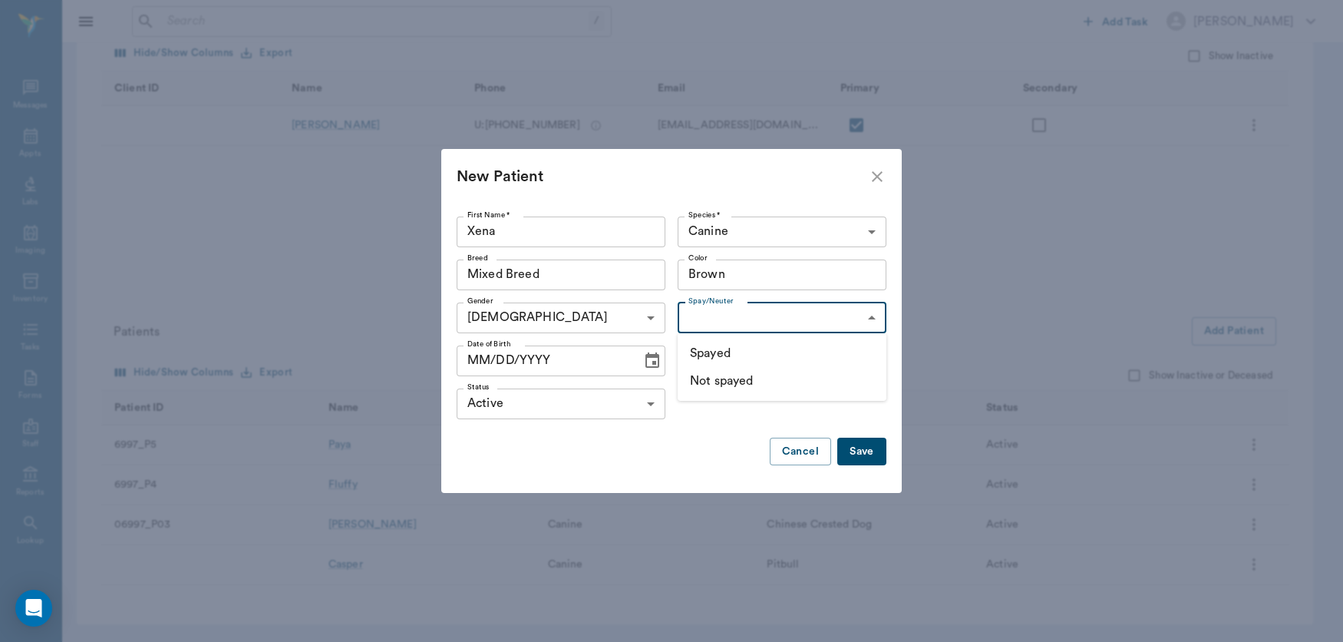
click at [769, 316] on body "/ ​ Add Task [PERSON_NAME] Nectar Messages Appts Labs Imaging Inventory Tasks F…" at bounding box center [671, 209] width 1343 height 866
click at [735, 378] on li "Not spayed" at bounding box center [782, 381] width 209 height 28
type input "false"
click at [649, 364] on icon "Choose date" at bounding box center [652, 361] width 18 height 18
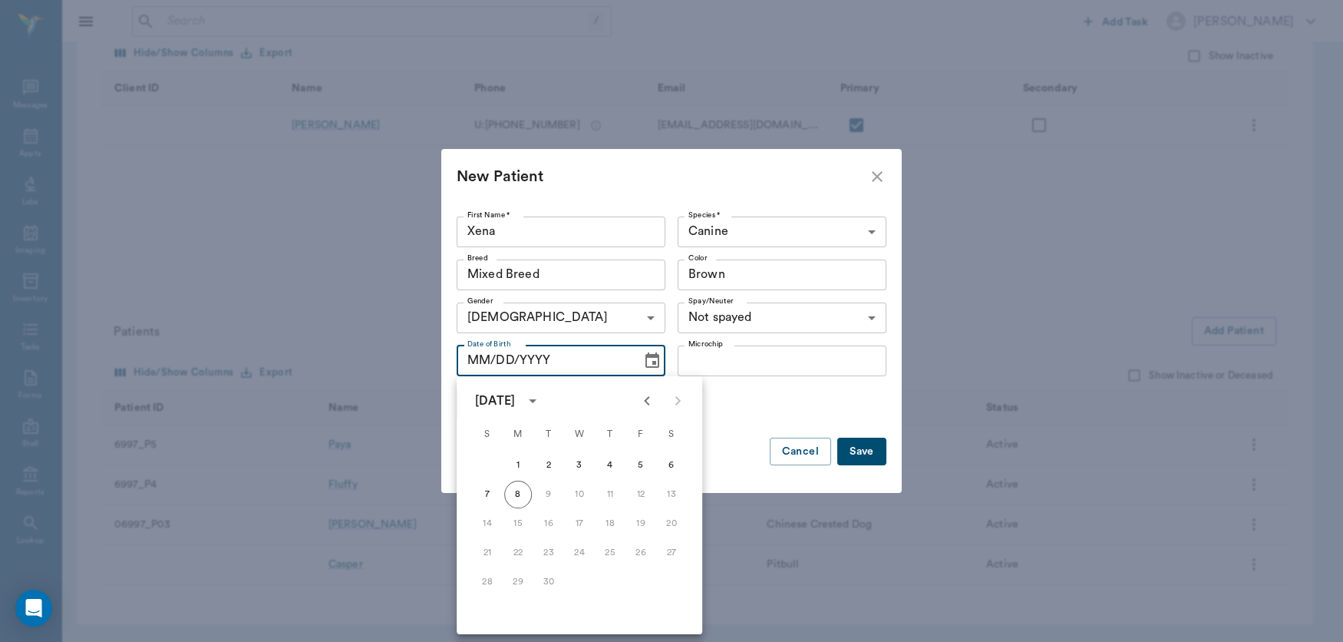
click at [642, 401] on icon "Previous month" at bounding box center [647, 400] width 18 height 18
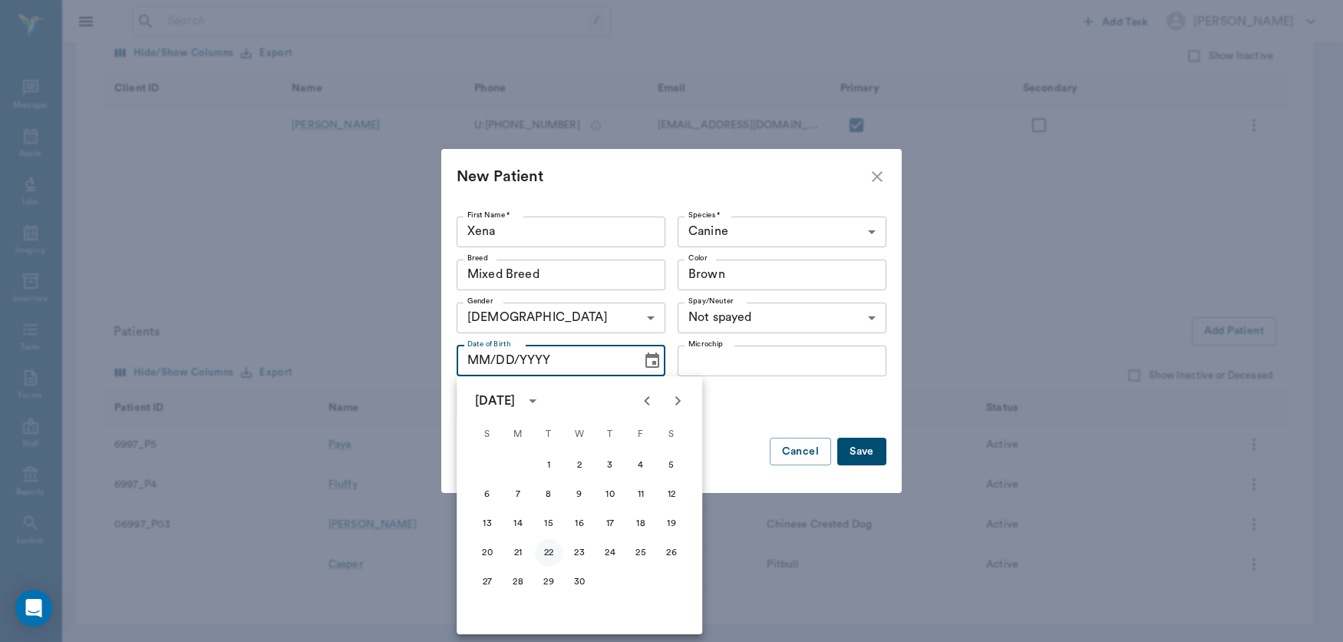
click at [549, 553] on button "22" at bounding box center [549, 553] width 28 height 28
type input "[DATE]"
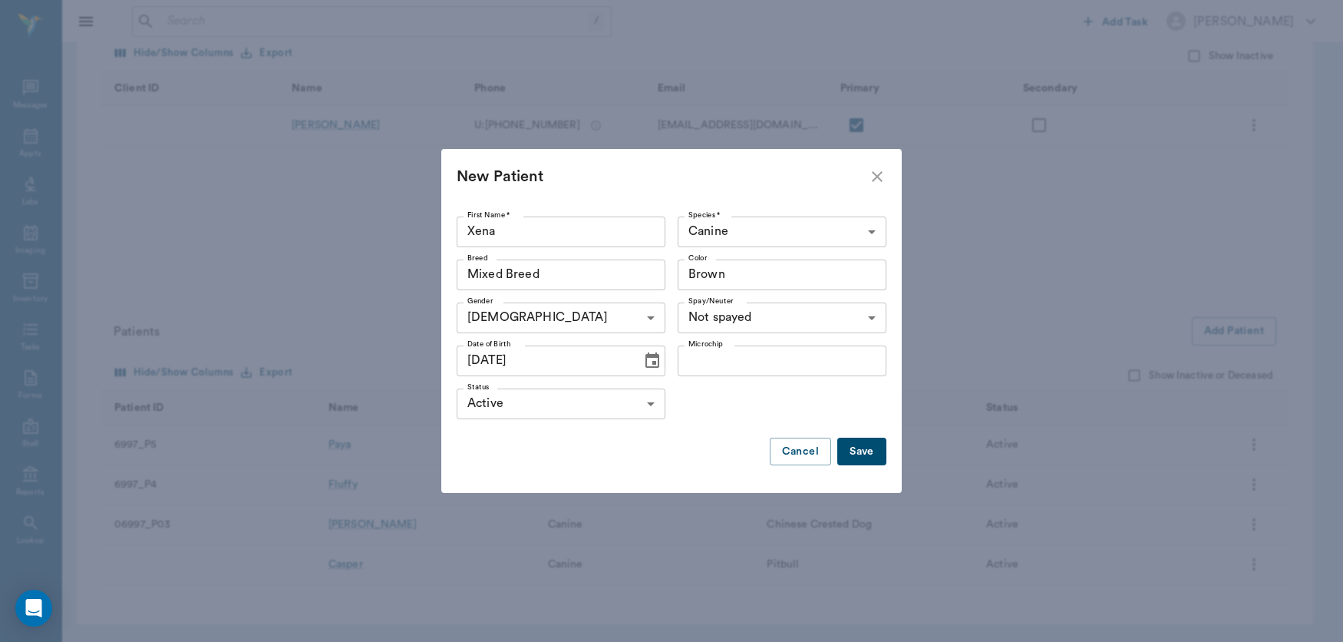
click at [861, 444] on button "Save" at bounding box center [861, 451] width 49 height 28
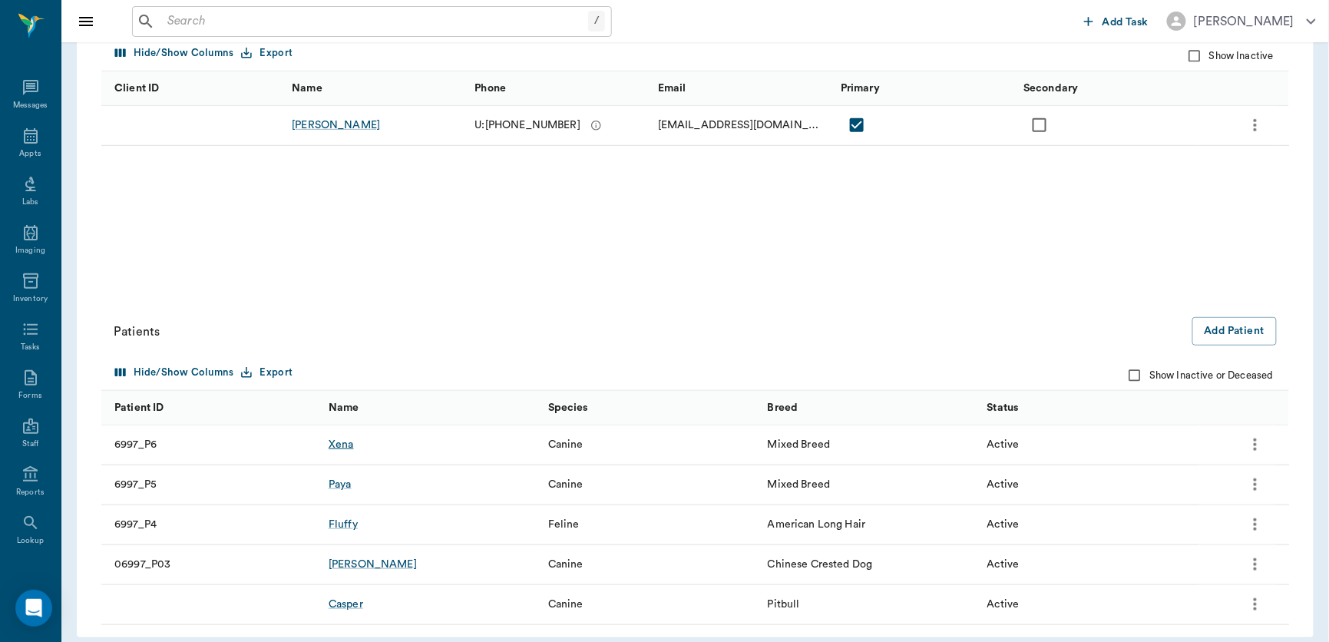
click at [340, 447] on div "Xena" at bounding box center [340, 444] width 25 height 15
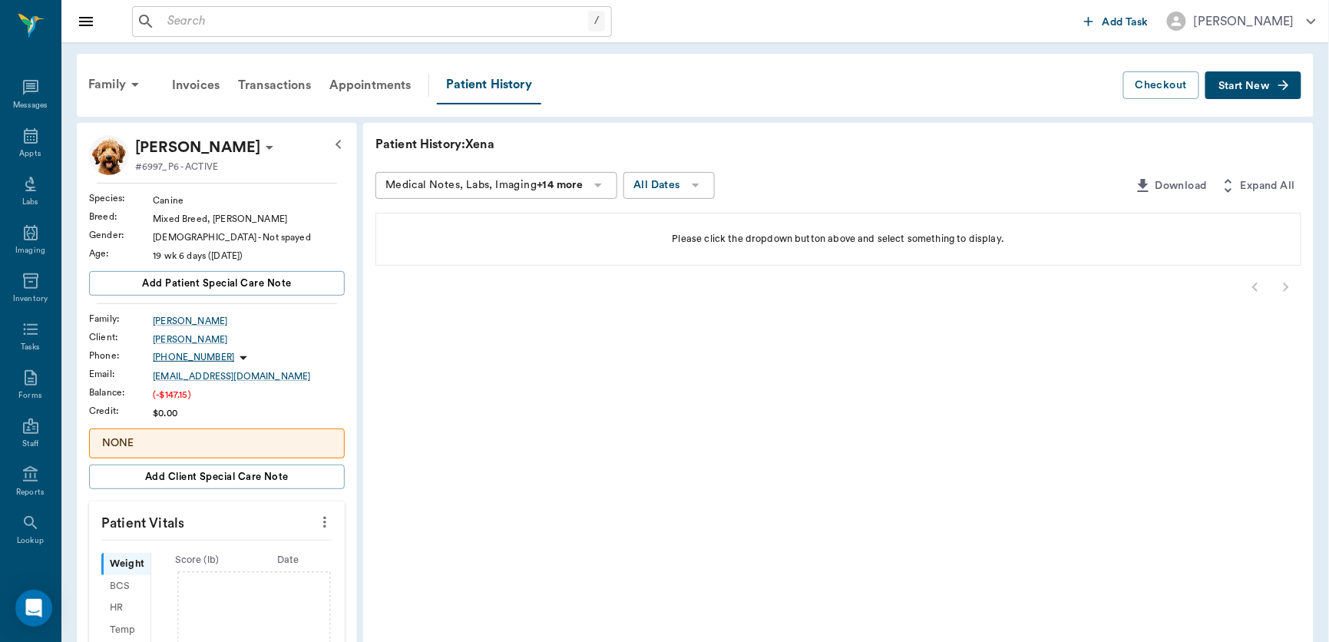
click at [1256, 79] on button "Start New" at bounding box center [1253, 85] width 96 height 28
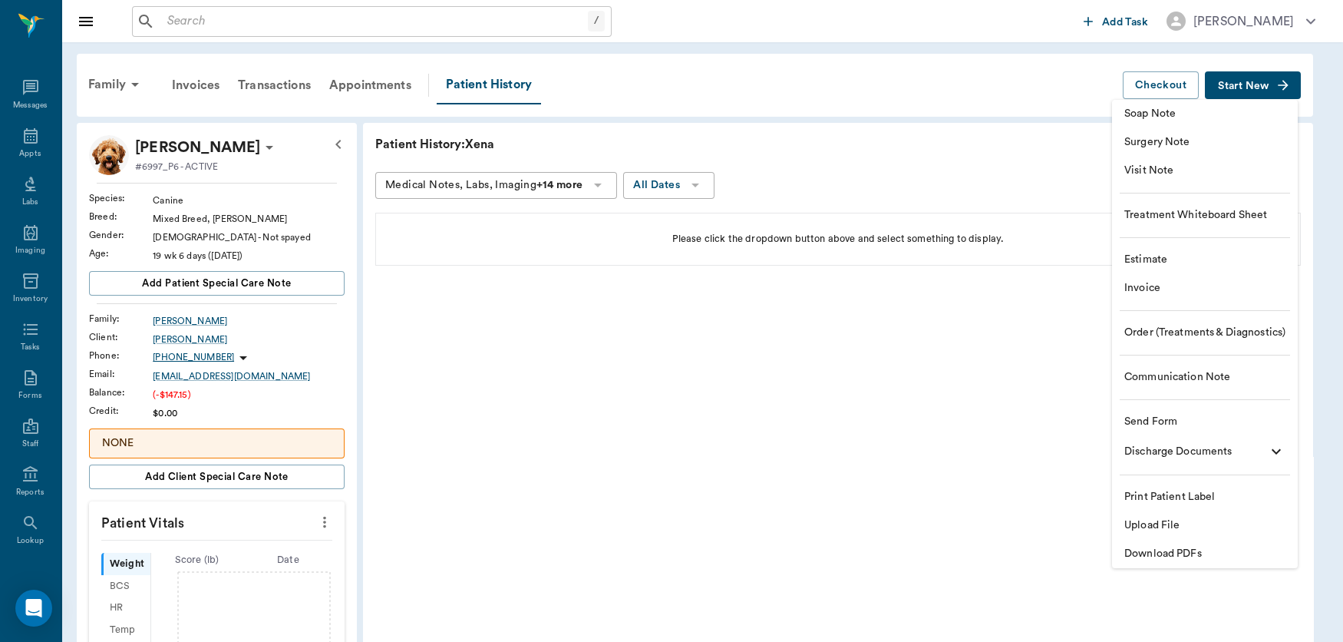
click at [1192, 177] on span "Visit Note" at bounding box center [1204, 171] width 161 height 16
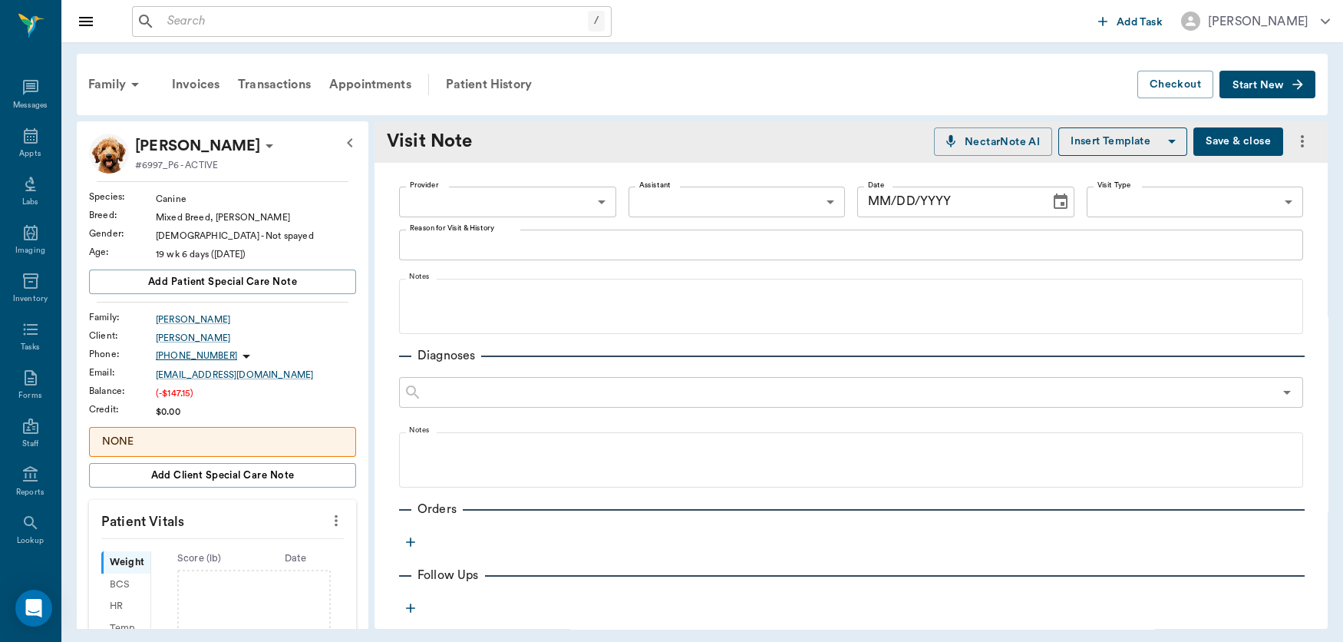
type input "[DATE]"
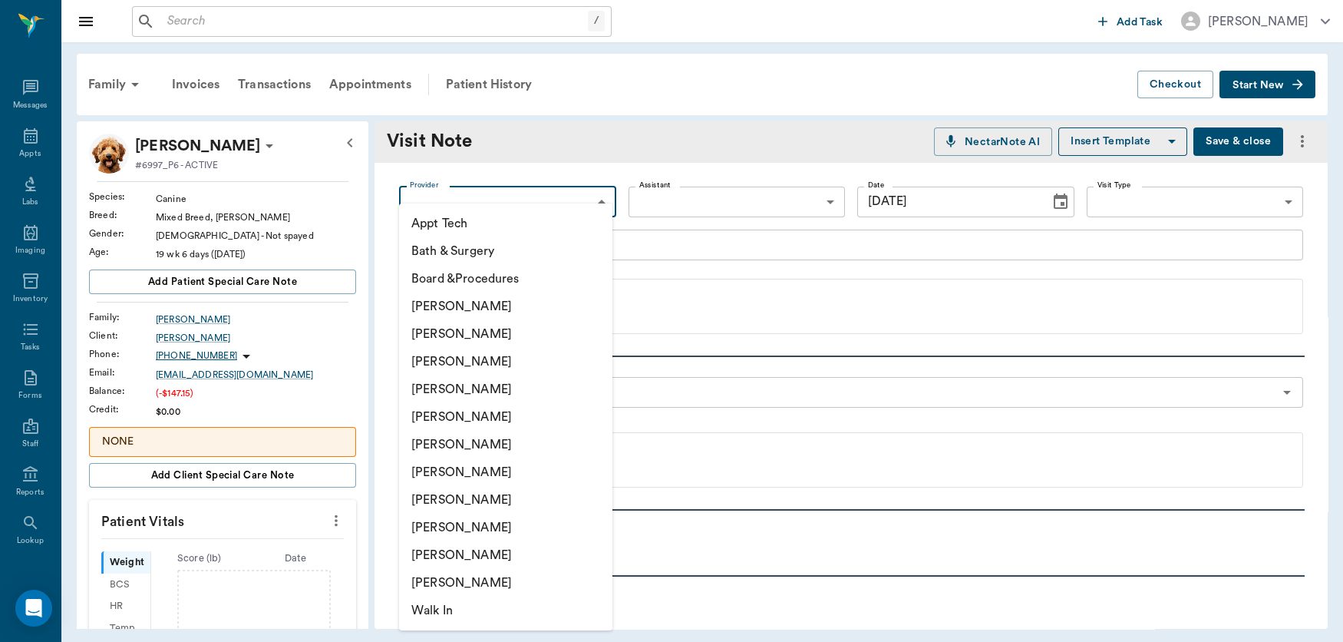
click at [593, 200] on body "/ ​ Add Task [PERSON_NAME] Nectar Messages Appts Labs Imaging Inventory Tasks F…" at bounding box center [671, 321] width 1343 height 642
click at [477, 385] on li "[PERSON_NAME]" at bounding box center [505, 389] width 213 height 28
type input "63ec2f075fda476ae8351a4d"
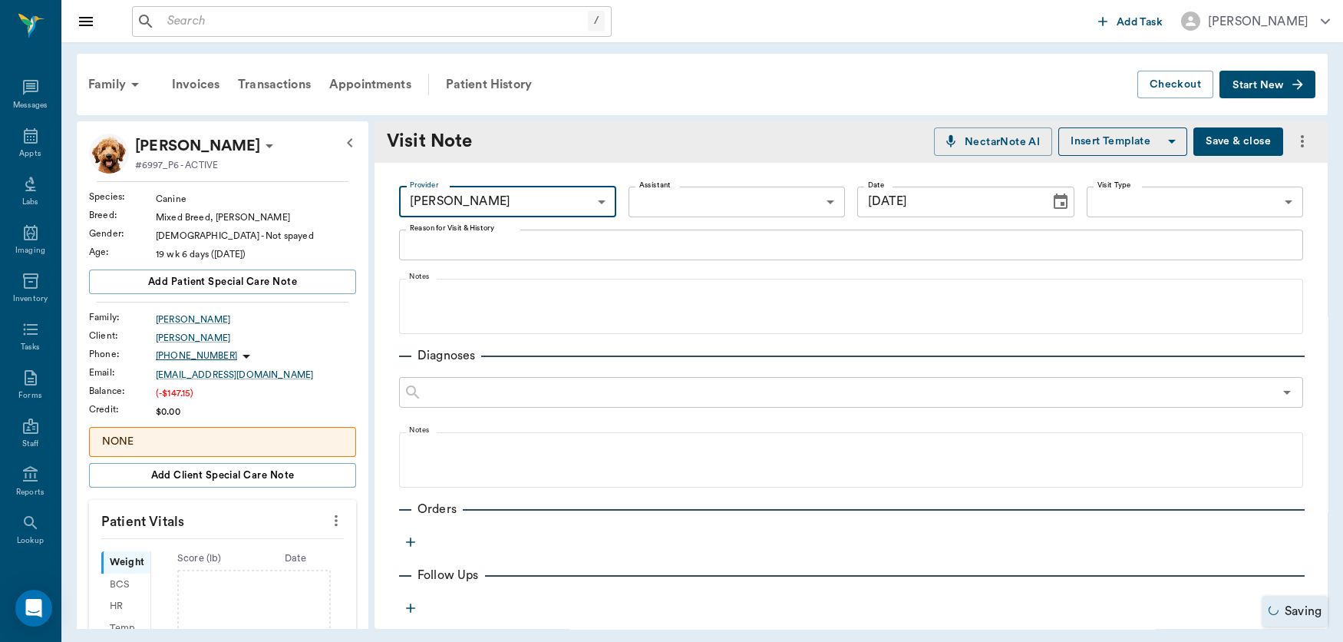
click at [481, 236] on textarea "Reason for Visit & History" at bounding box center [851, 245] width 883 height 18
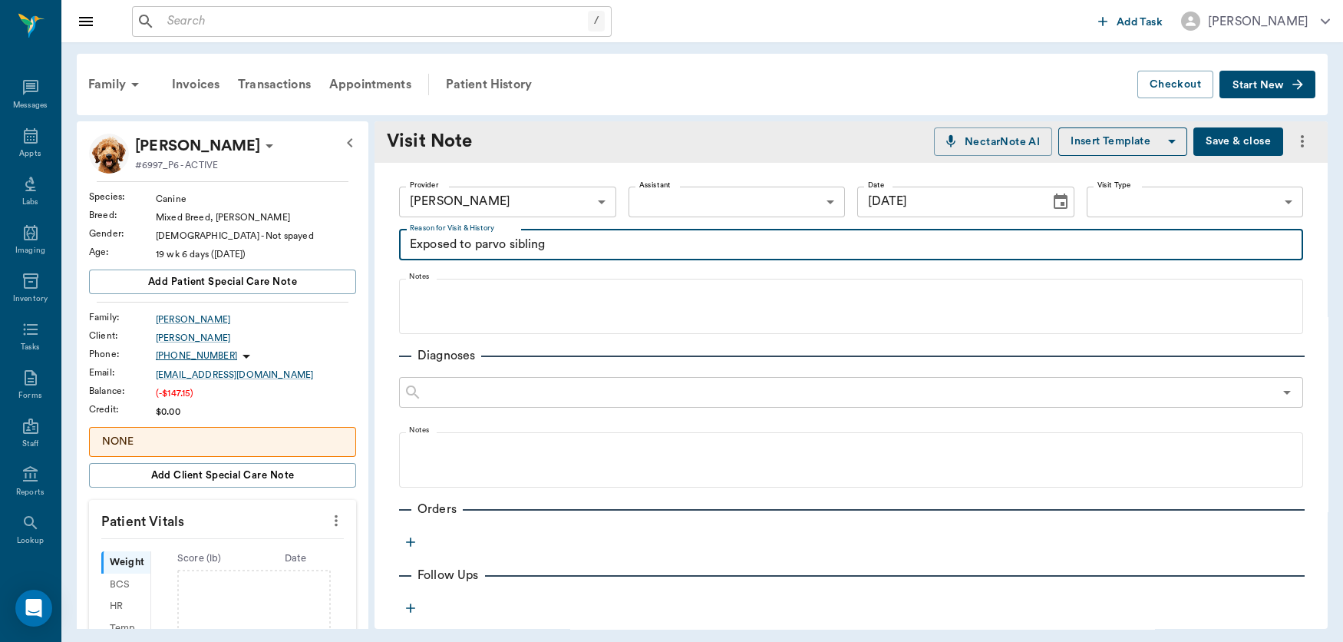
type textarea "Exposed to parvo sibling"
click at [411, 543] on icon "button" at bounding box center [410, 541] width 9 height 9
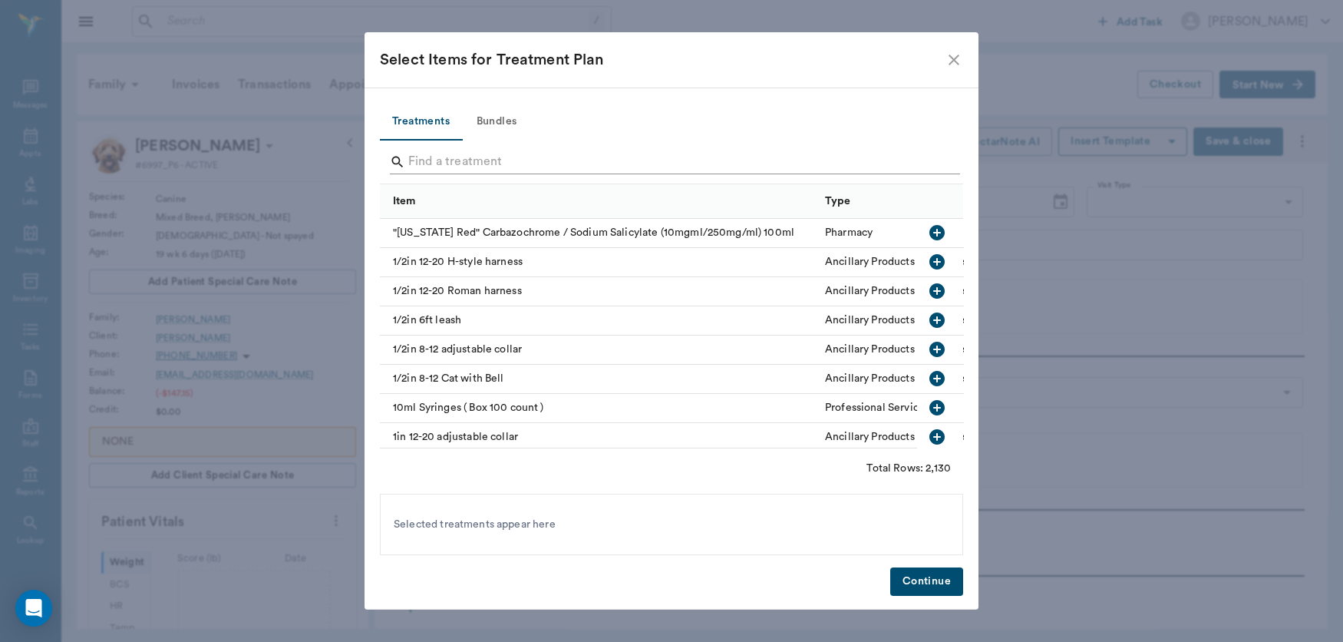
click at [474, 154] on input "Search" at bounding box center [672, 162] width 529 height 25
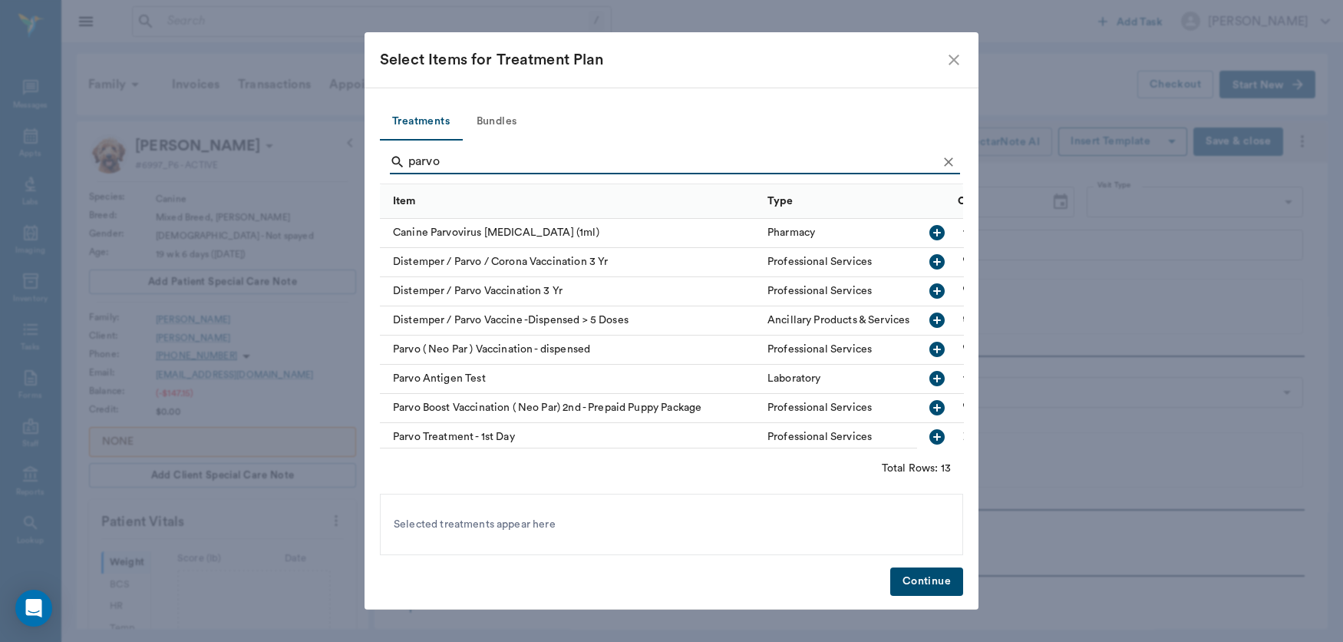
type input "parvo"
click at [929, 236] on icon "button" at bounding box center [936, 232] width 15 height 15
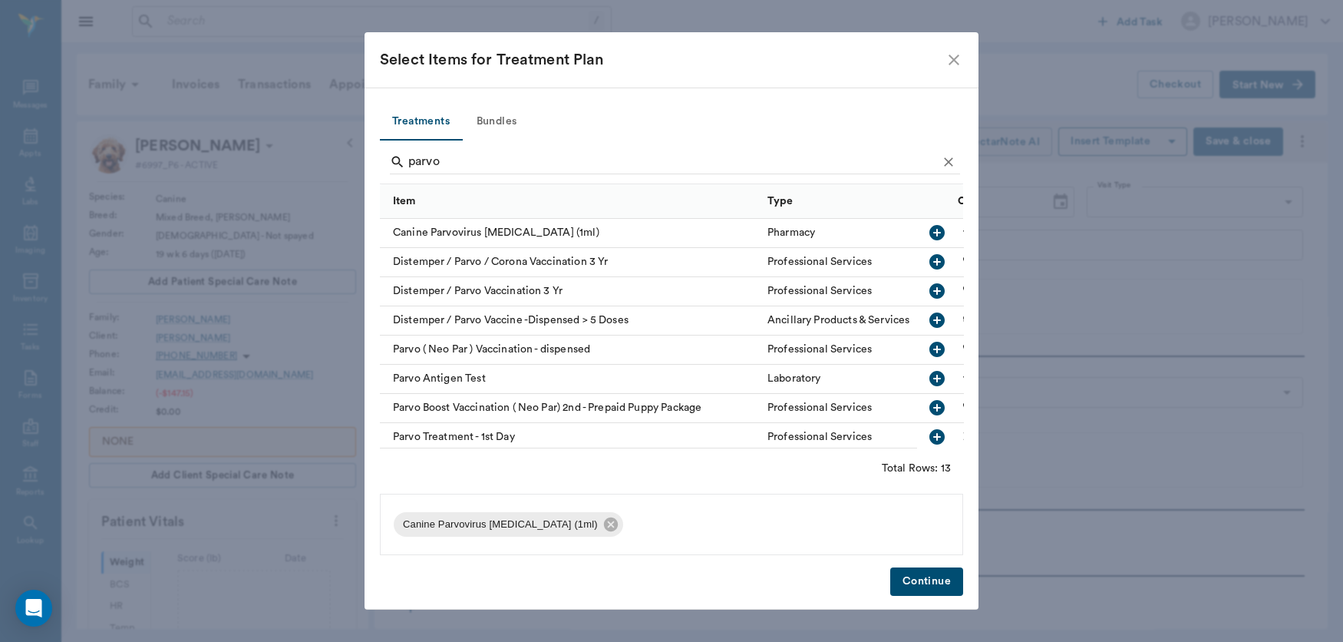
click at [916, 584] on button "Continue" at bounding box center [926, 581] width 73 height 28
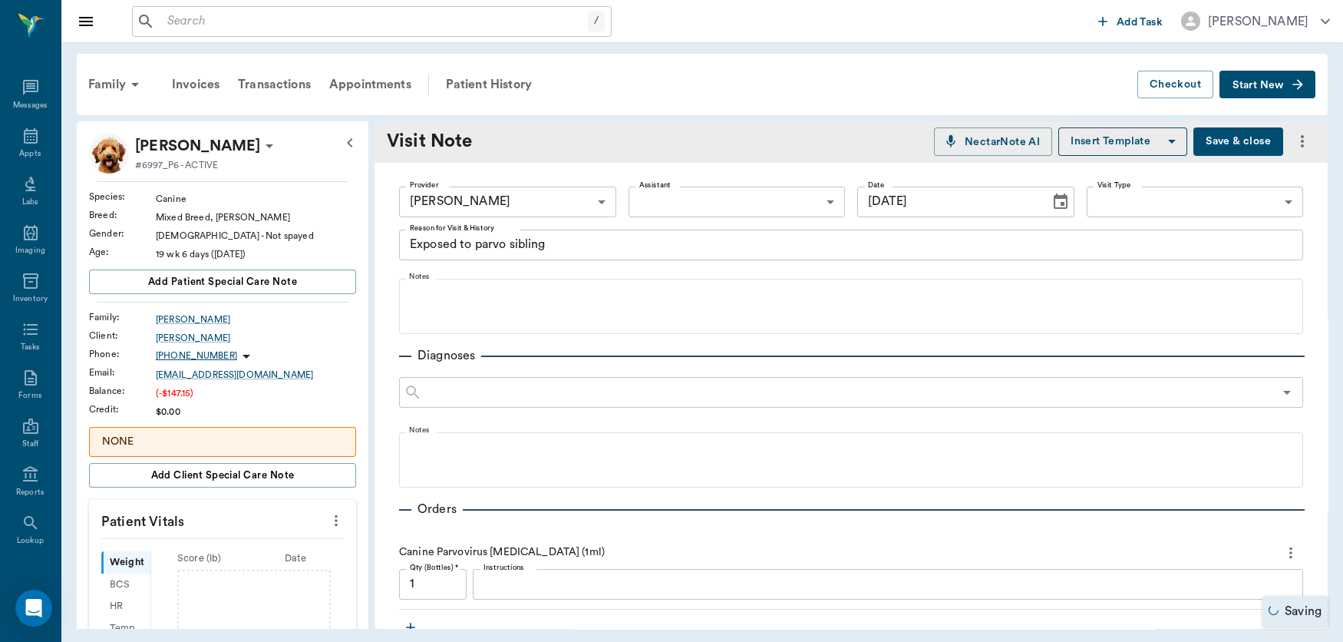
scroll to position [178, 0]
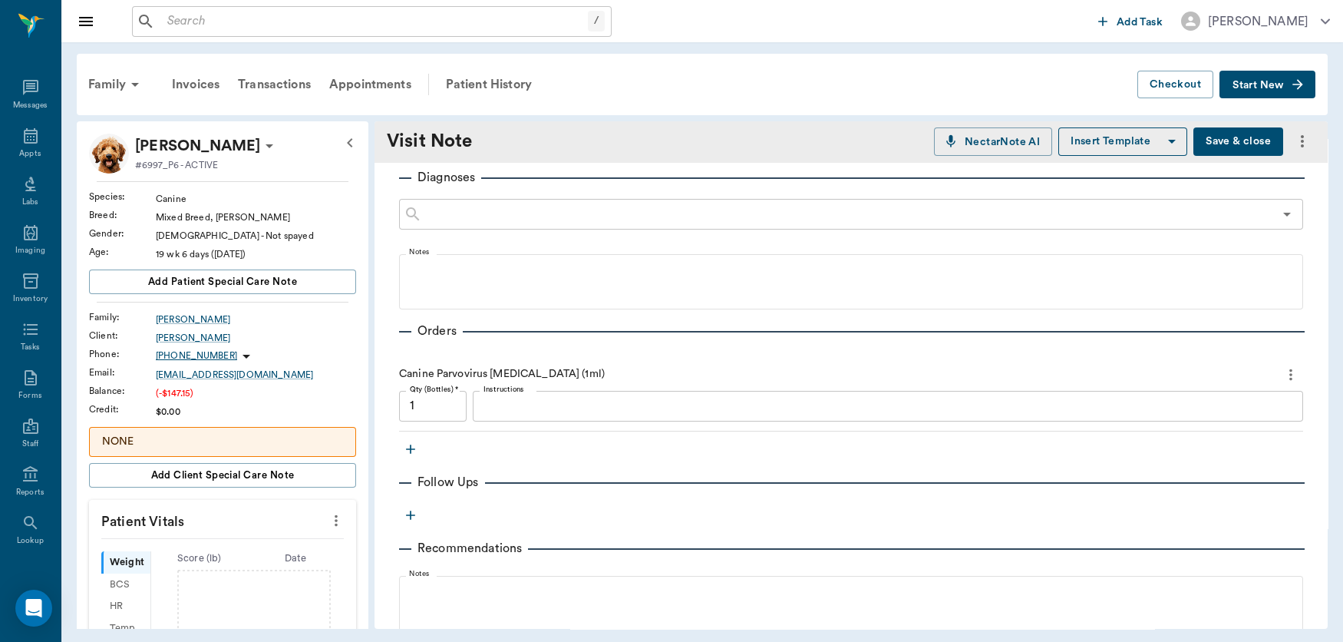
click at [411, 445] on icon "button" at bounding box center [410, 448] width 9 height 9
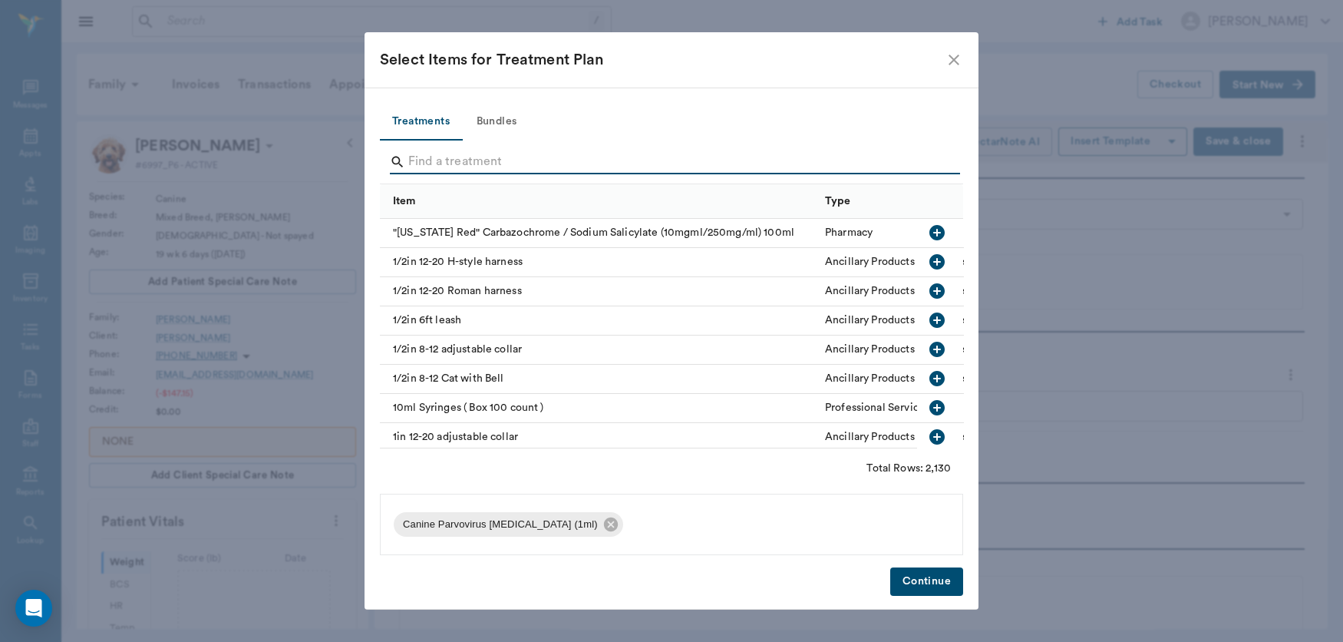
click at [469, 163] on input "Search" at bounding box center [672, 162] width 529 height 25
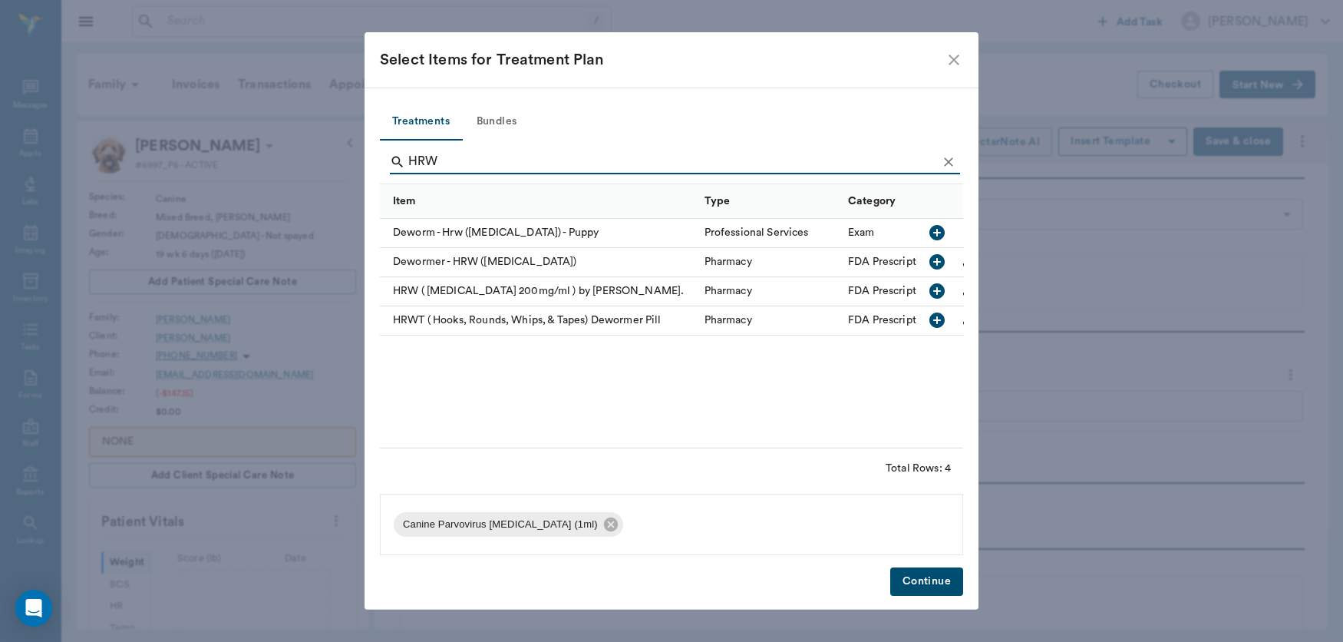
type input "HRW"
click at [933, 290] on icon "button" at bounding box center [937, 291] width 18 height 18
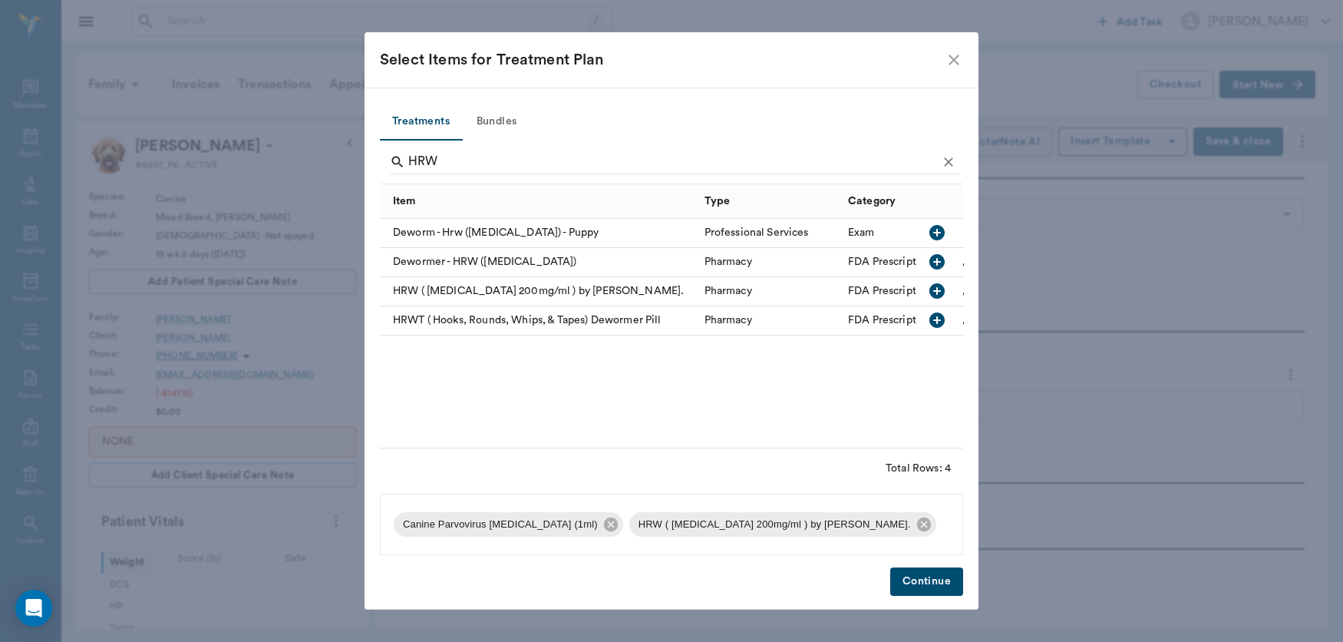
click at [926, 579] on button "Continue" at bounding box center [926, 581] width 73 height 28
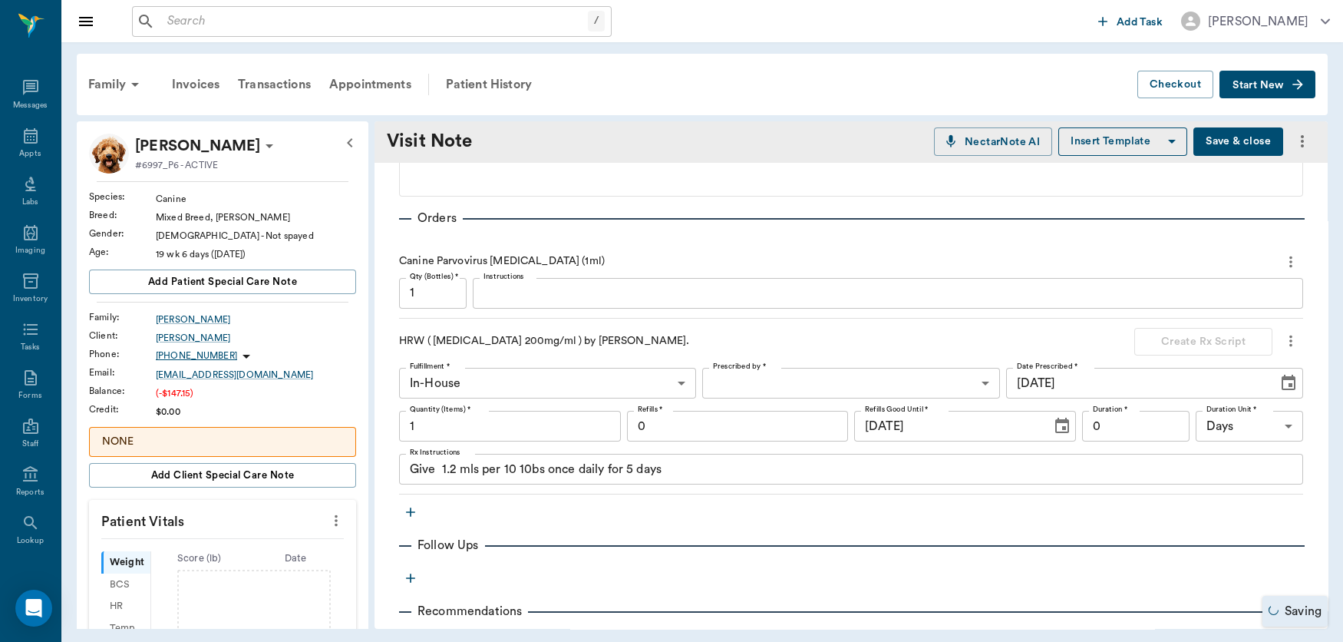
scroll to position [322, 0]
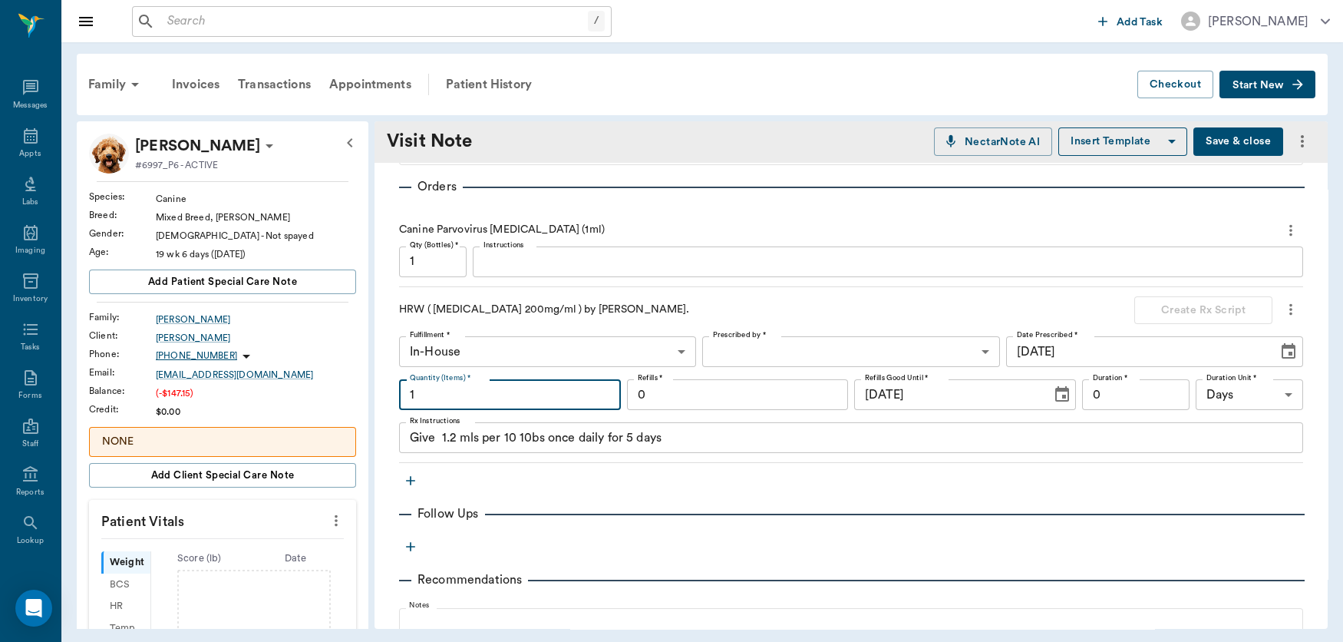
click at [434, 394] on input "1" at bounding box center [510, 394] width 222 height 31
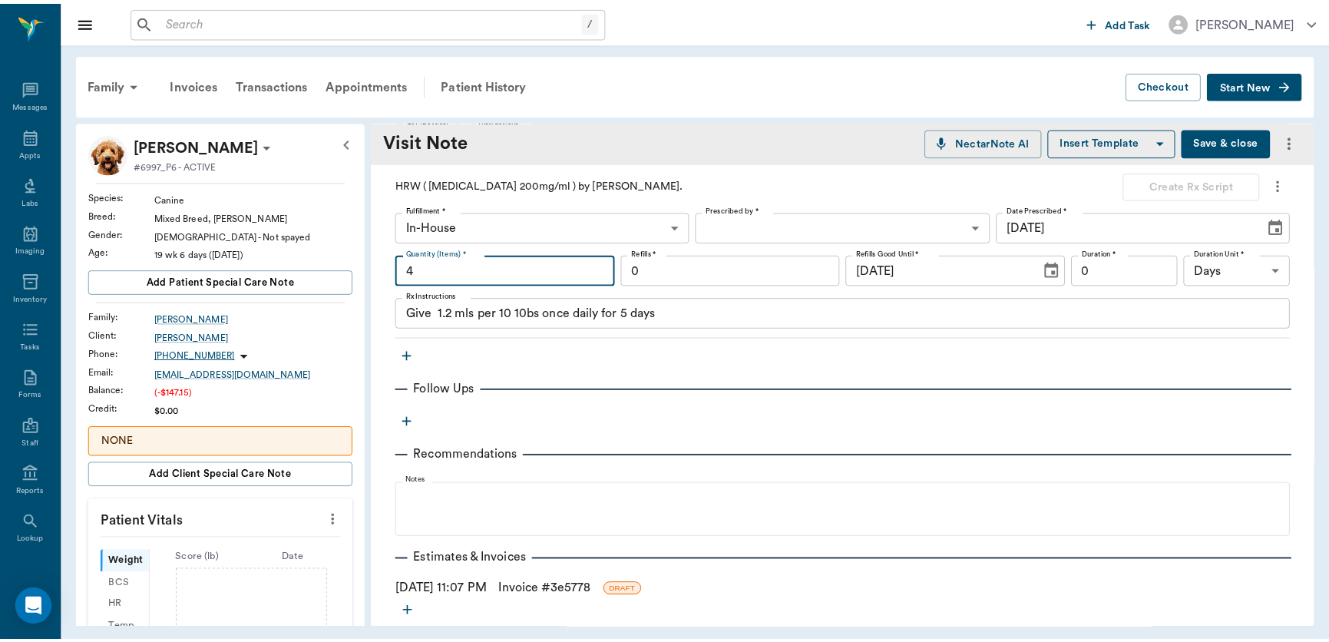
scroll to position [540, 0]
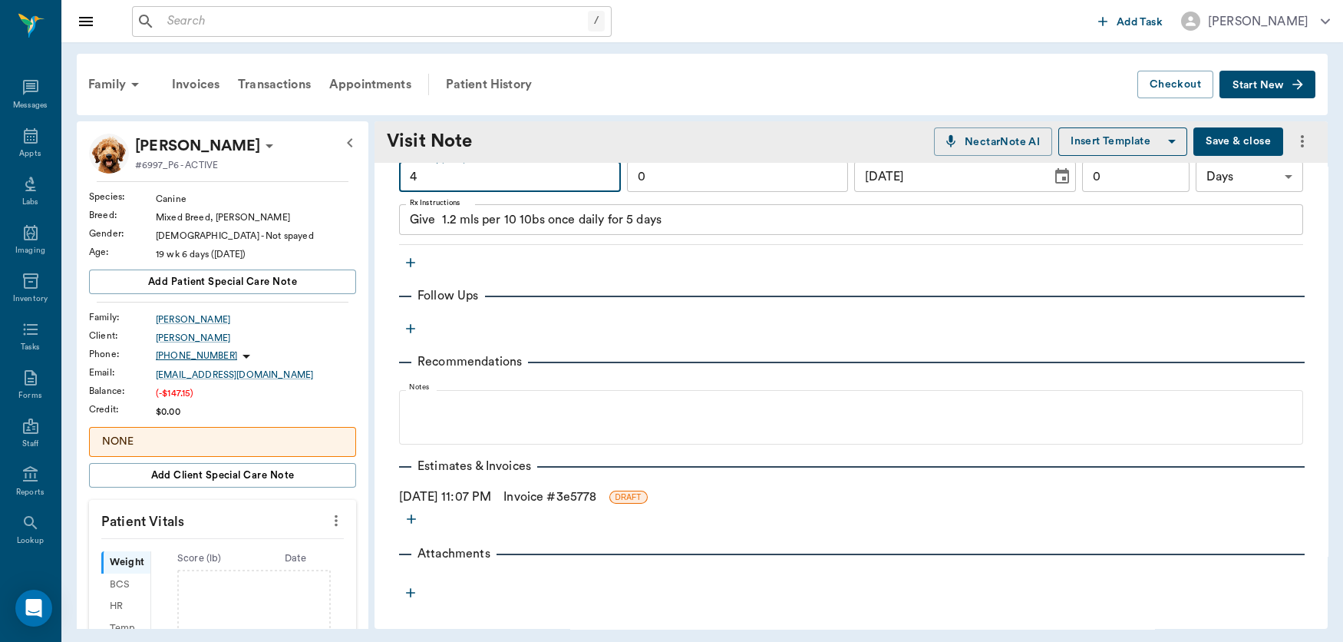
type input "4"
click at [550, 495] on link "Invoice # 3e5778" at bounding box center [549, 496] width 93 height 18
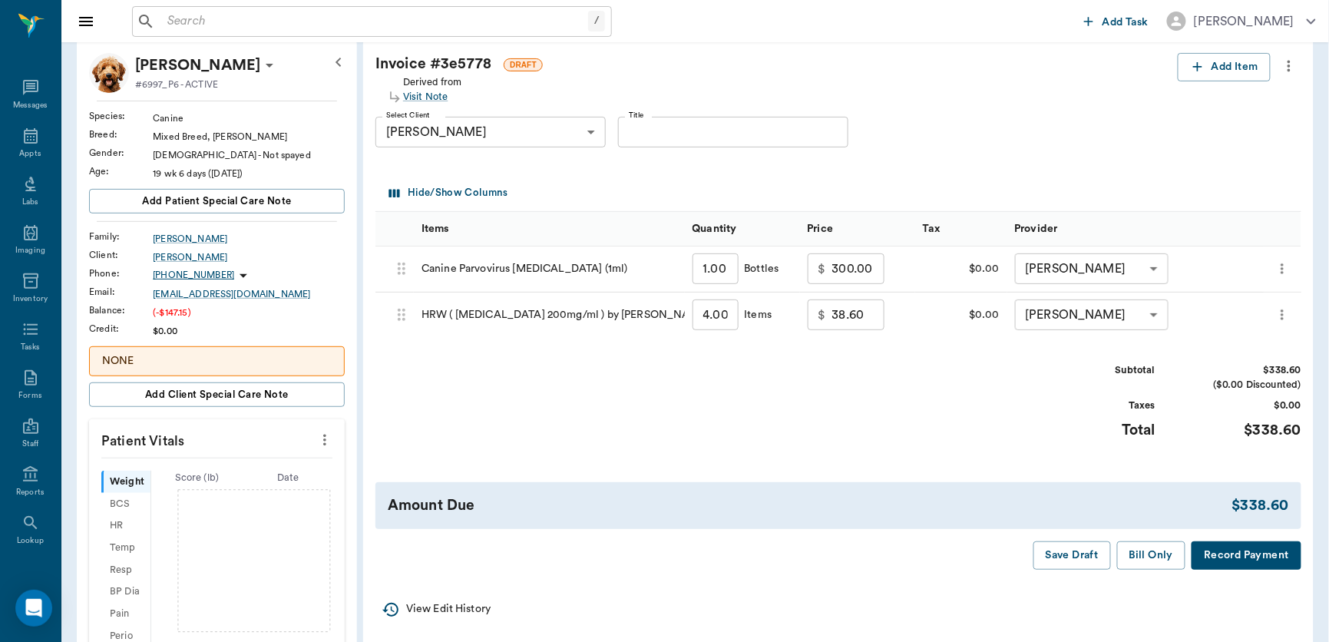
scroll to position [152, 0]
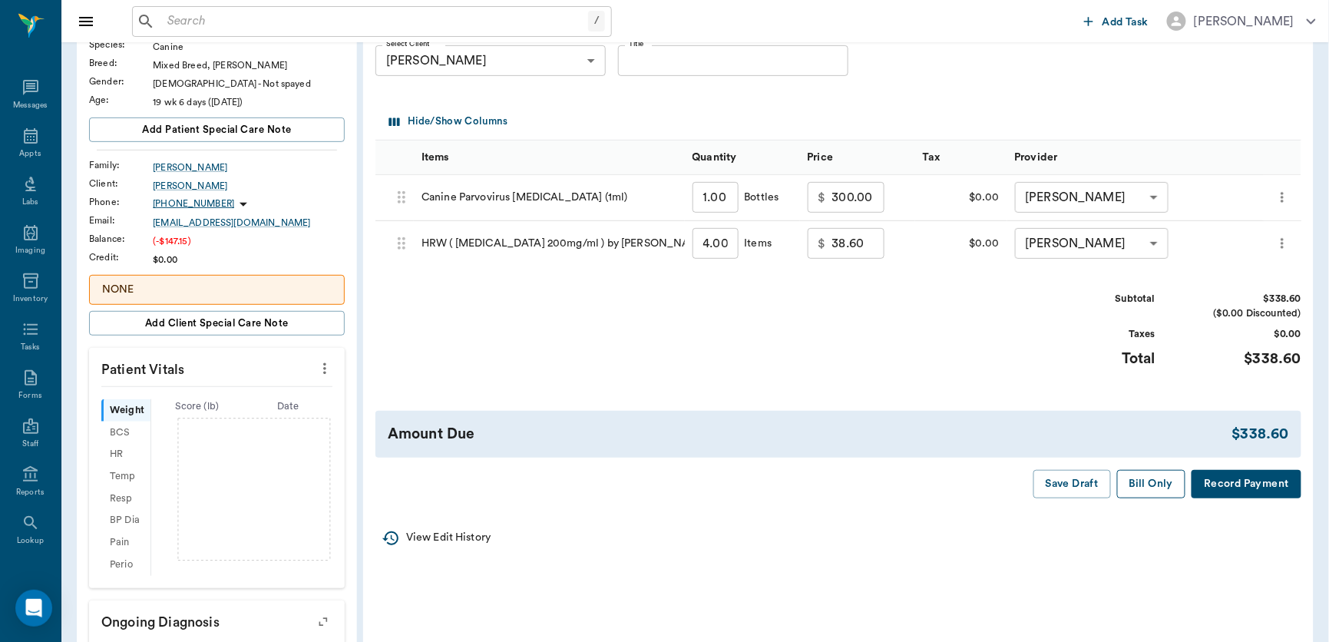
click at [1144, 484] on button "Bill Only" at bounding box center [1151, 484] width 69 height 28
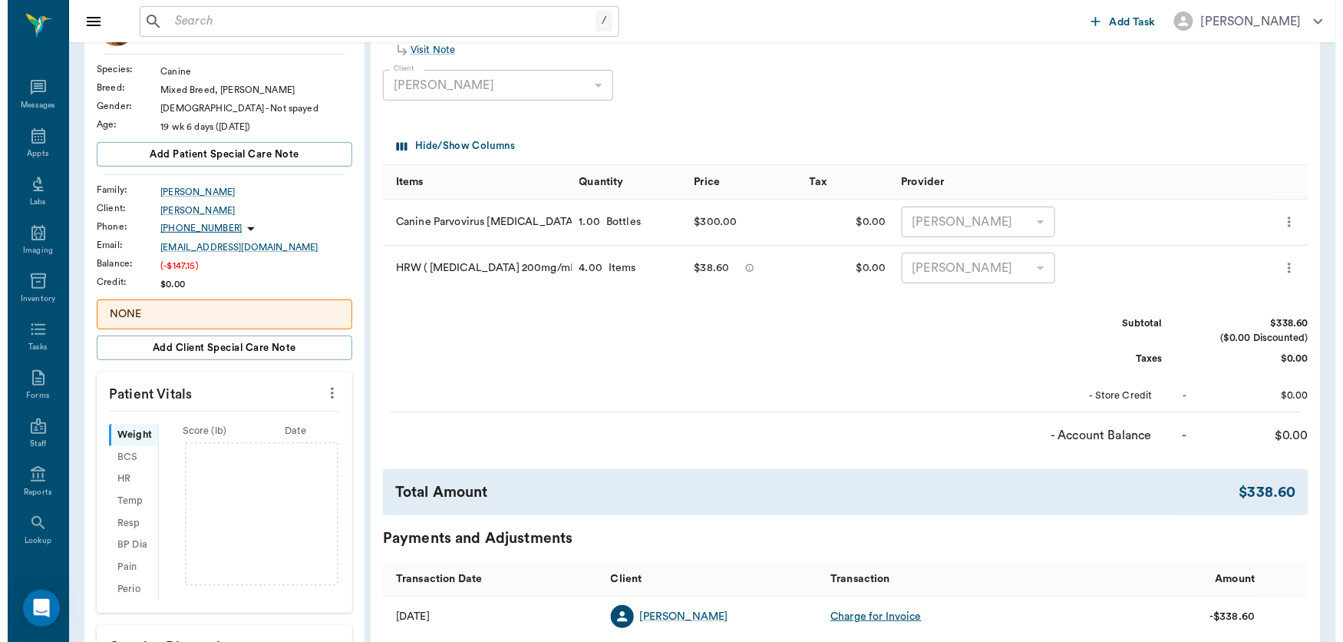
scroll to position [0, 0]
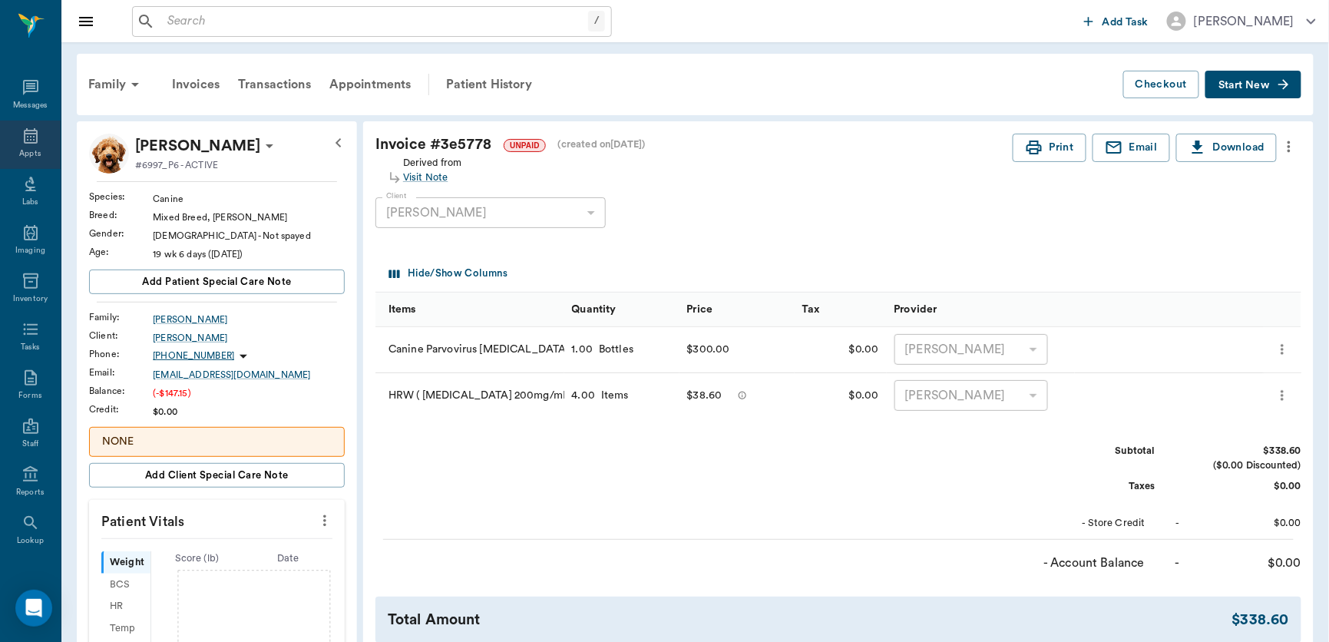
click at [19, 150] on div "Appts" at bounding box center [29, 154] width 21 height 12
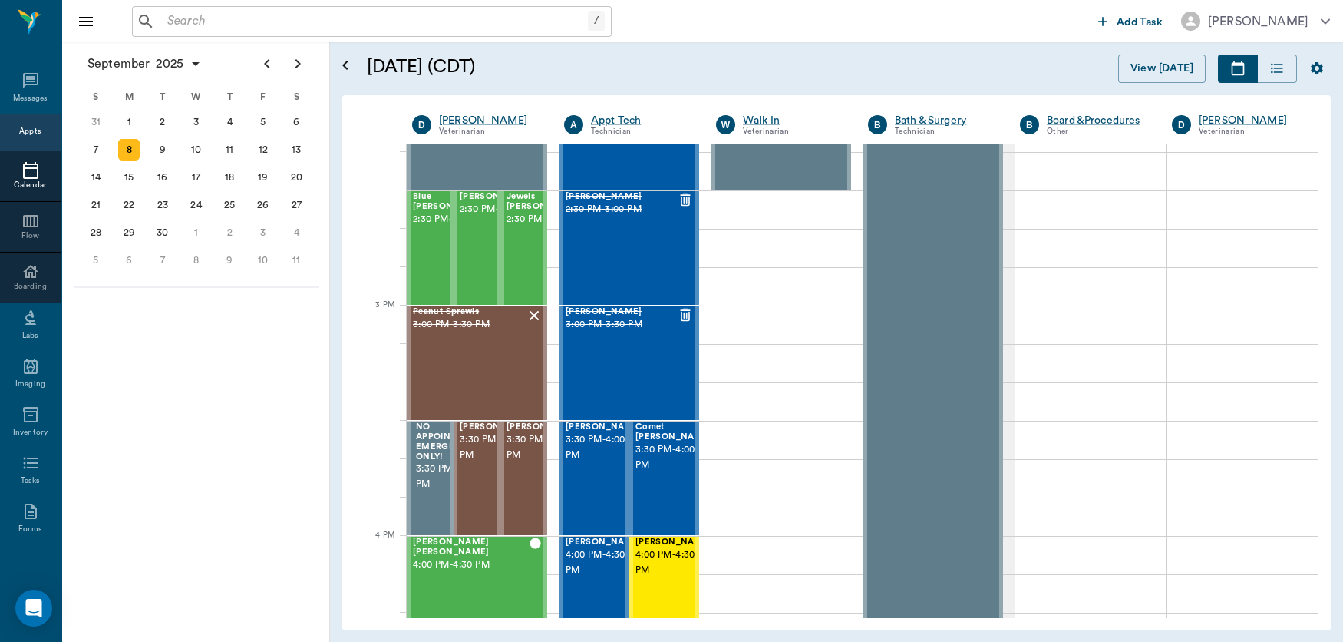
scroll to position [1495, 0]
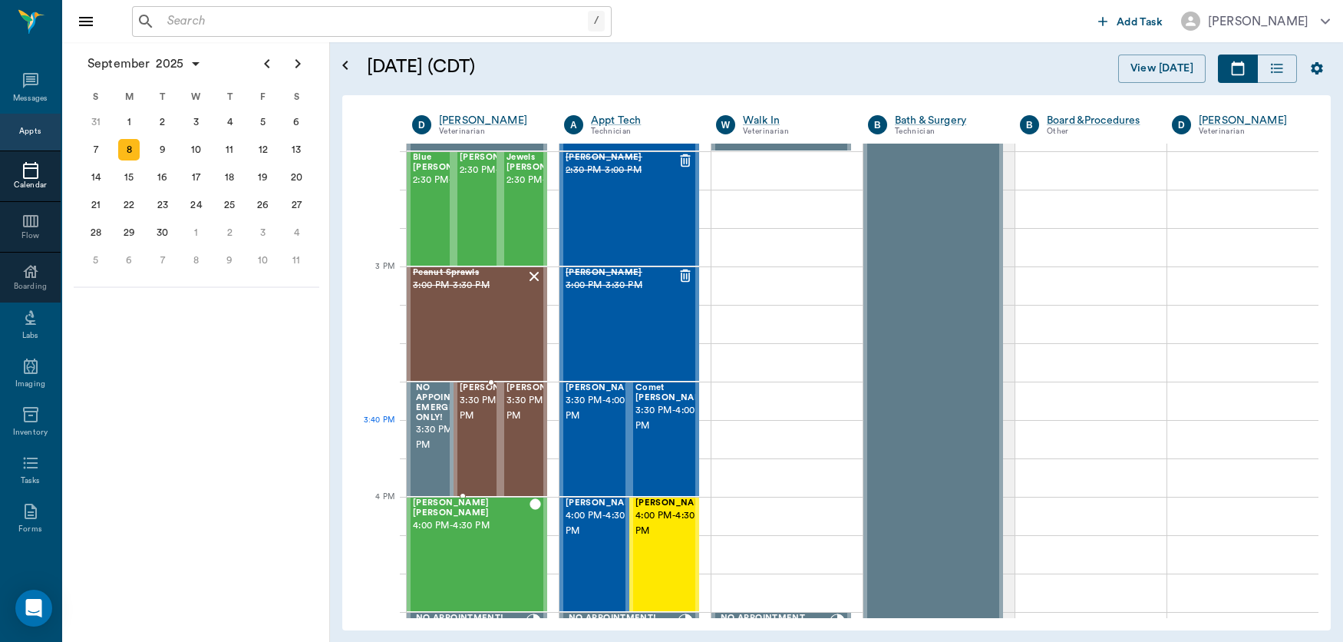
click at [466, 421] on span "3:30 PM - 4:00 PM" at bounding box center [498, 408] width 77 height 31
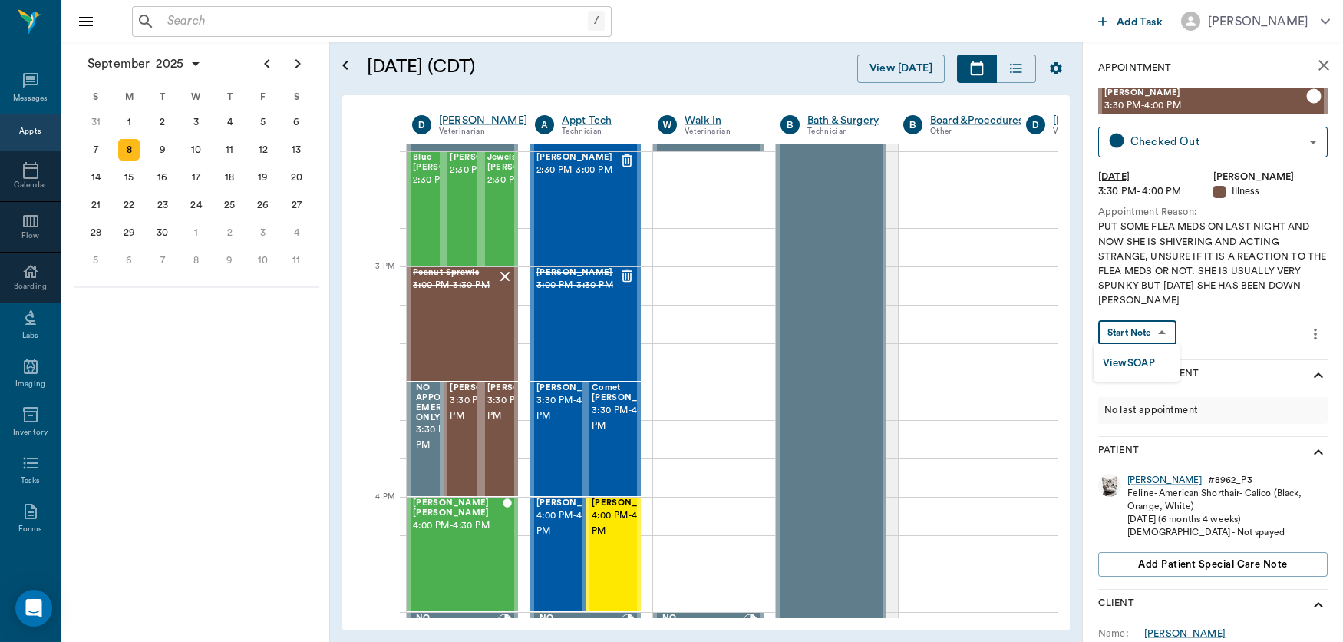
click at [1161, 329] on body "/ ​ Add Task [PERSON_NAME] Nectar Messages Appts Calendar Flow Boarding Labs Im…" at bounding box center [671, 321] width 1343 height 642
drag, startPoint x: 1162, startPoint y: 329, endPoint x: 1140, endPoint y: 355, distance: 34.3
click at [1140, 355] on div "View SOAP" at bounding box center [671, 321] width 1343 height 642
click at [1138, 355] on button "View SOAP" at bounding box center [1129, 364] width 52 height 18
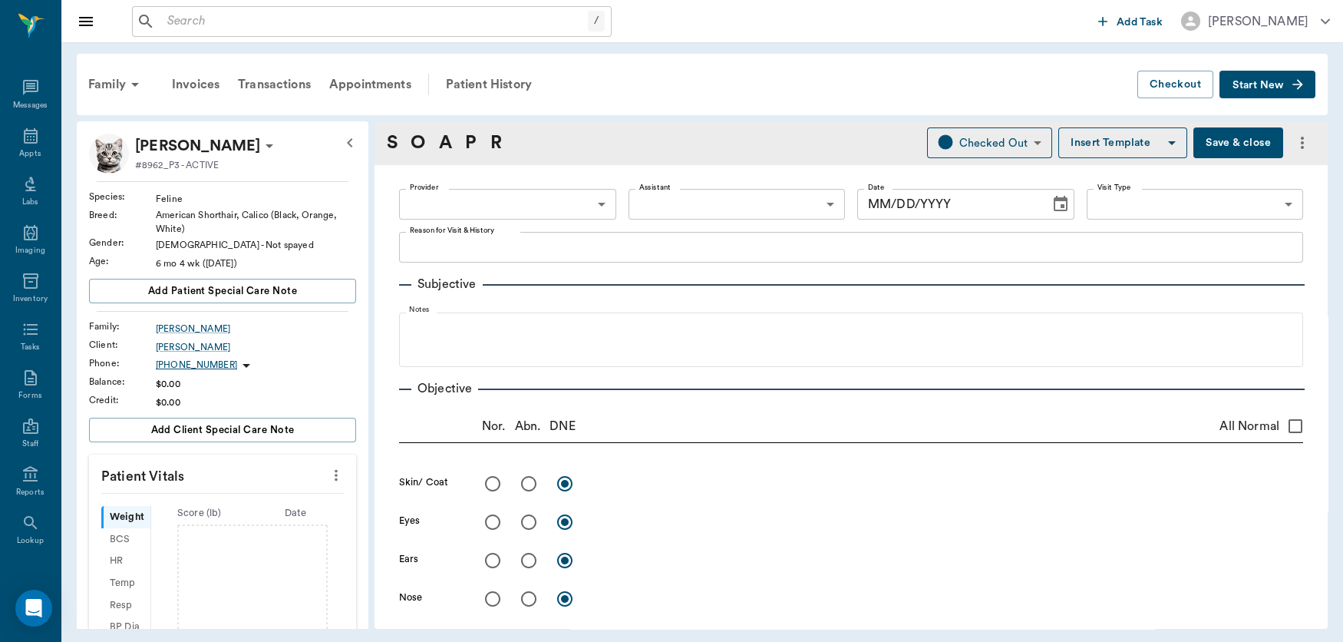
type input "63ec2f075fda476ae8351a4d"
type input "65d2be4f46e3a538d89b8c15"
type textarea "PUT SOME FLEA MEDS ON LAST NIGHT AND NOW SHE IS SHIVERING AND ACTING STRANGE, U…"
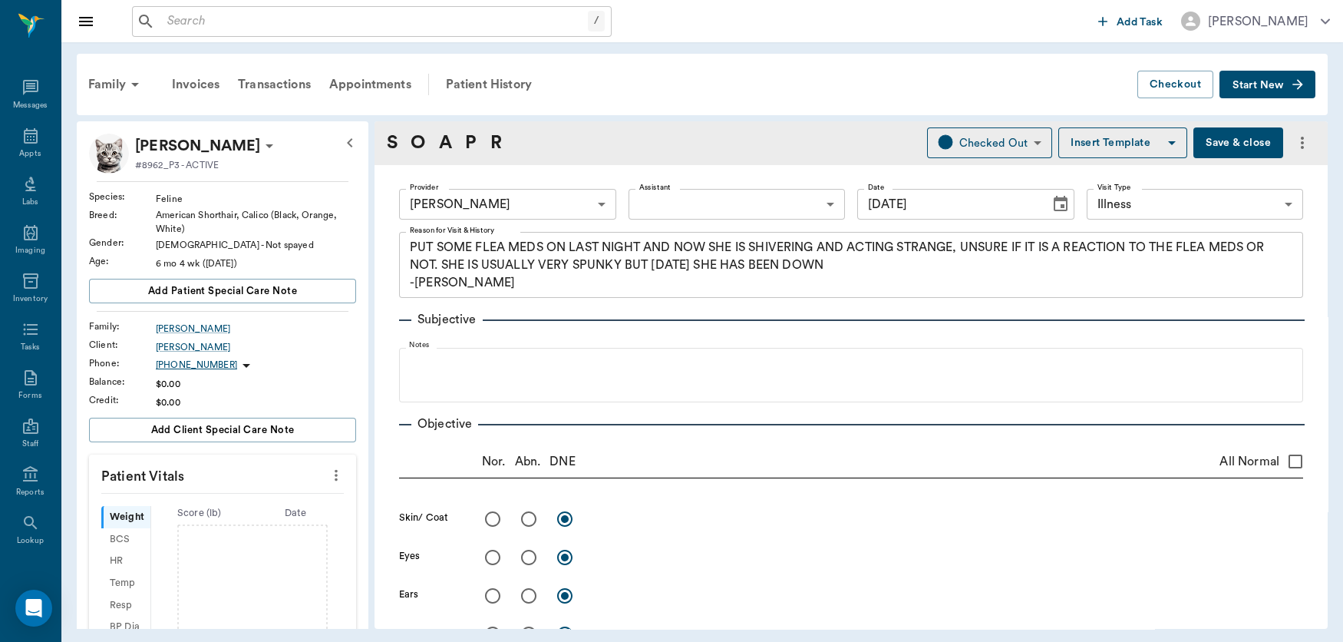
type input "[DATE]"
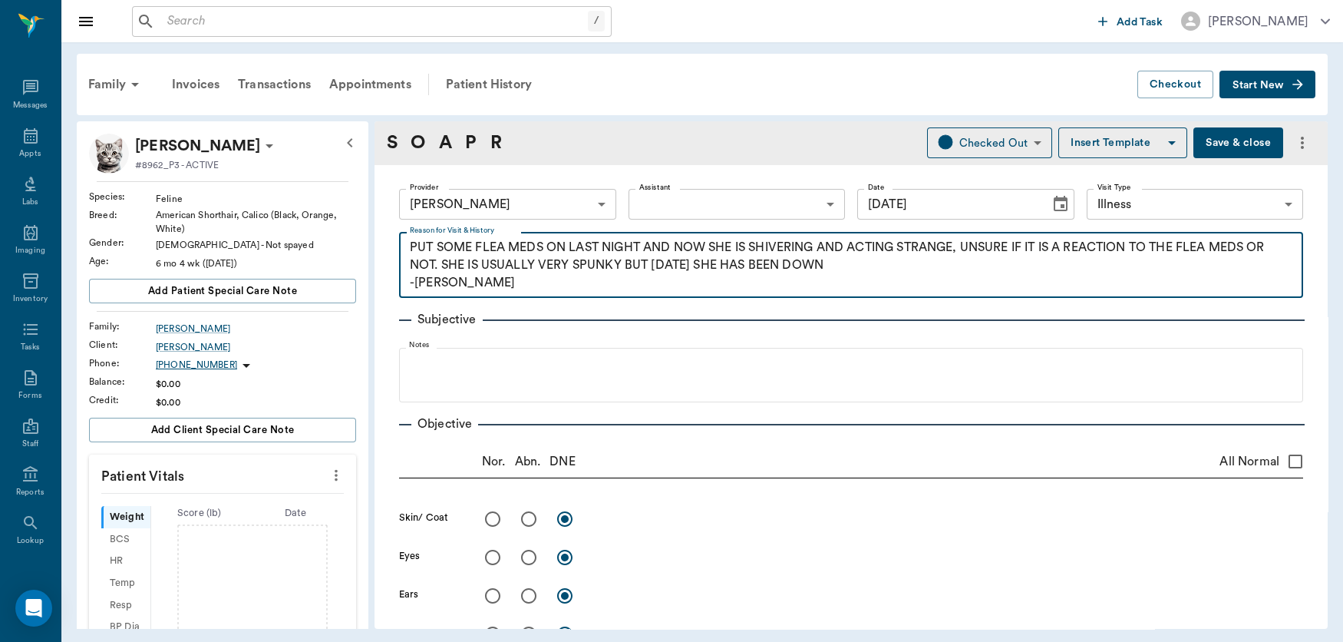
click at [645, 249] on textarea "PUT SOME FLEA MEDS ON LAST NIGHT AND NOW SHE IS SHIVERING AND ACTING STRANGE, U…" at bounding box center [851, 265] width 883 height 53
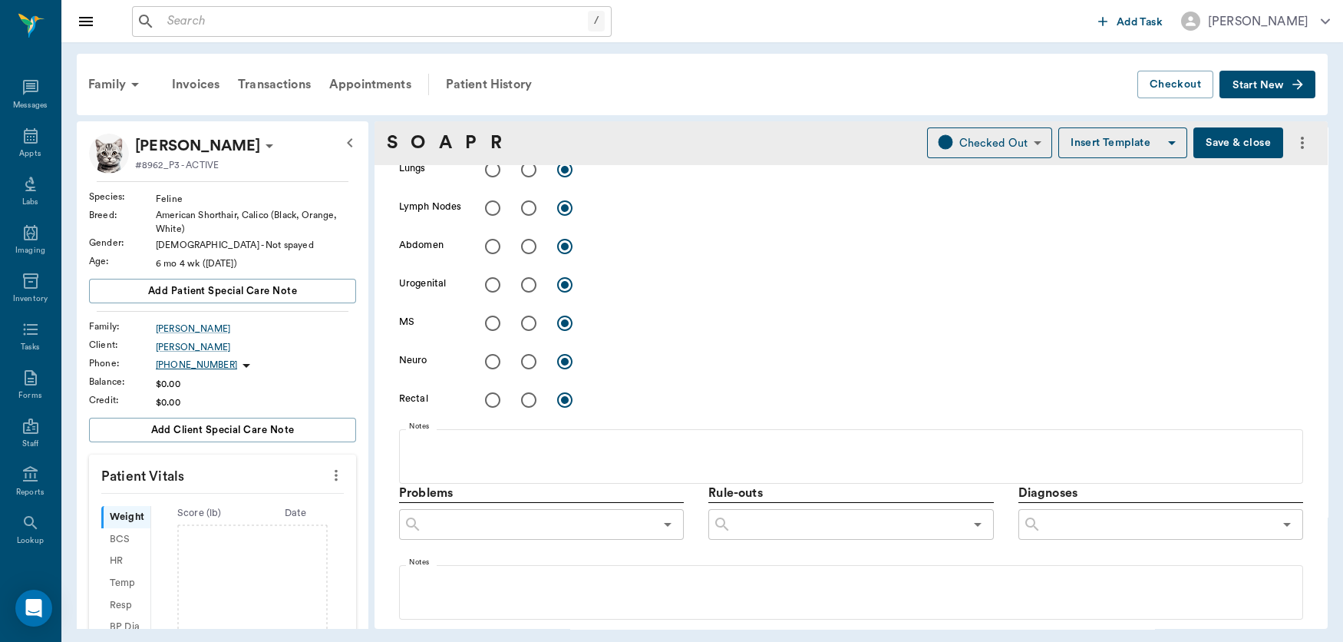
scroll to position [586, 0]
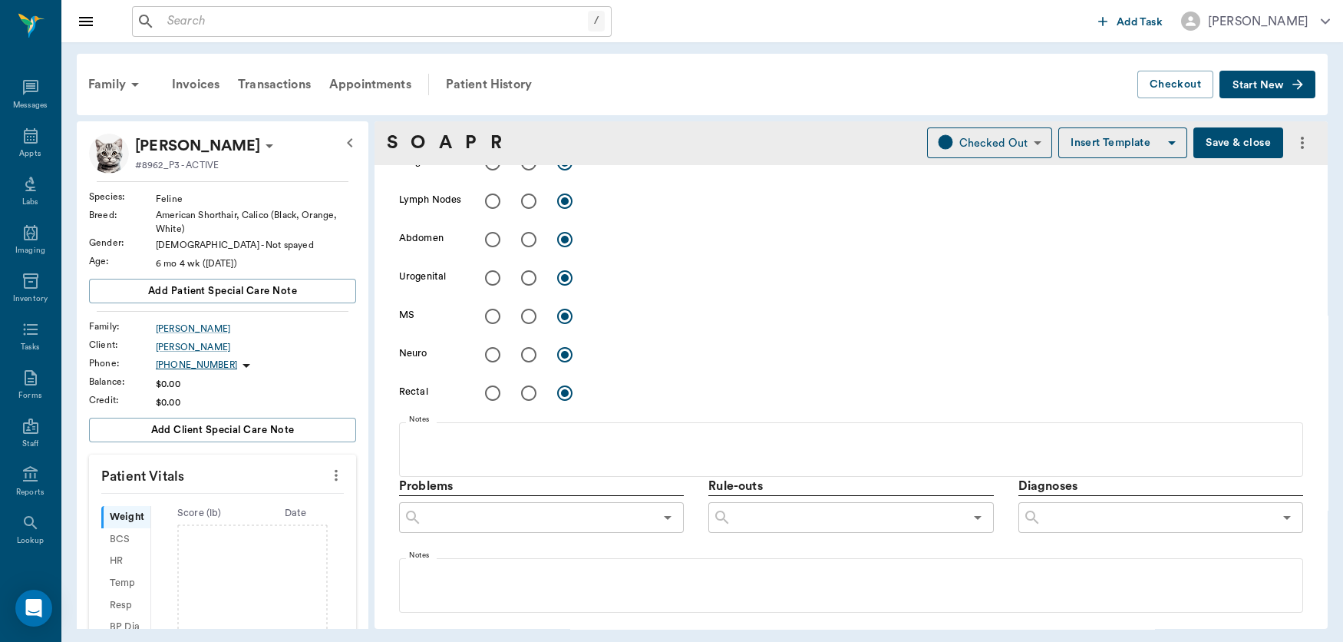
type textarea "PUT SOME FLEA MEDS ON LAST NIGHT ([PERSON_NAME])AND NOW SHE IS SHIVERING AND AC…"
click at [526, 354] on input "radio" at bounding box center [529, 354] width 32 height 32
radio input "true"
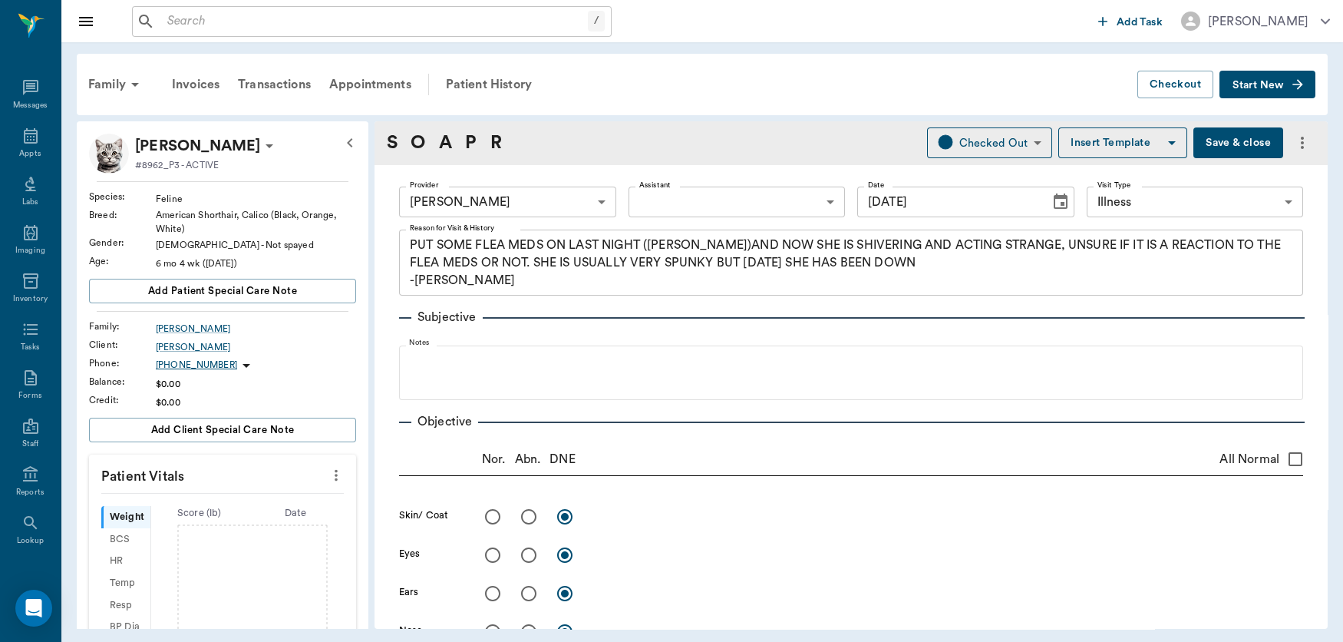
click at [1279, 460] on input "All Normal" at bounding box center [1295, 459] width 32 height 32
checkbox input "true"
radio input "true"
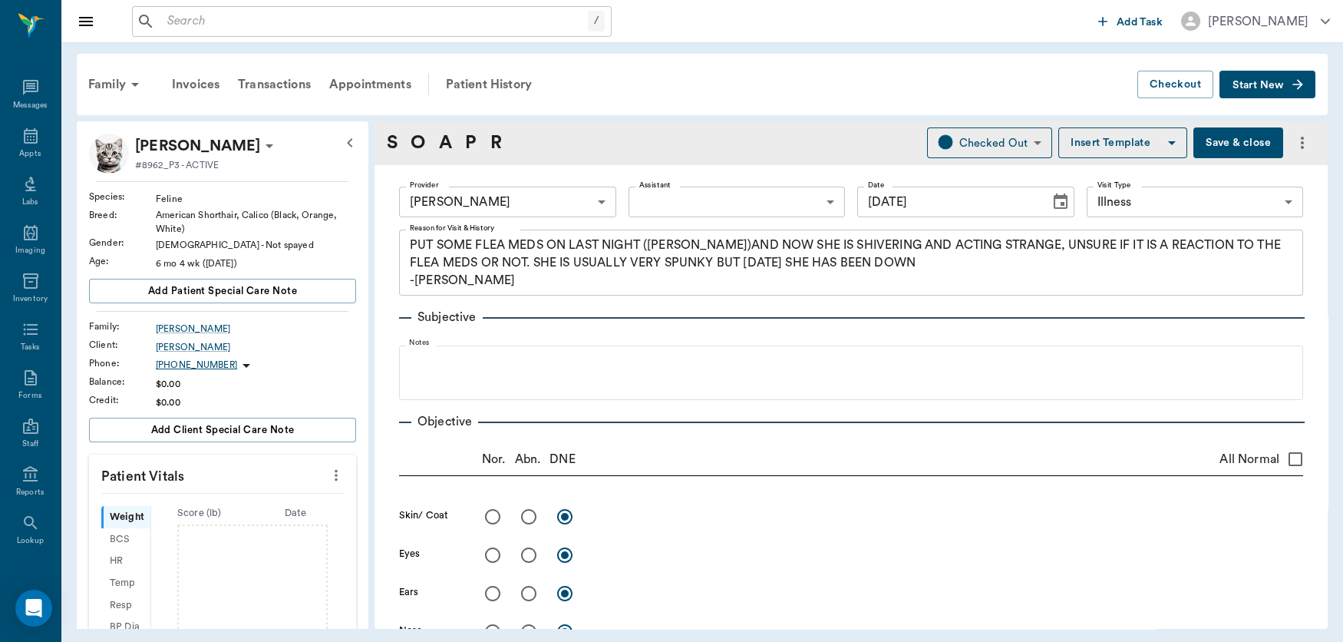
radio input "true"
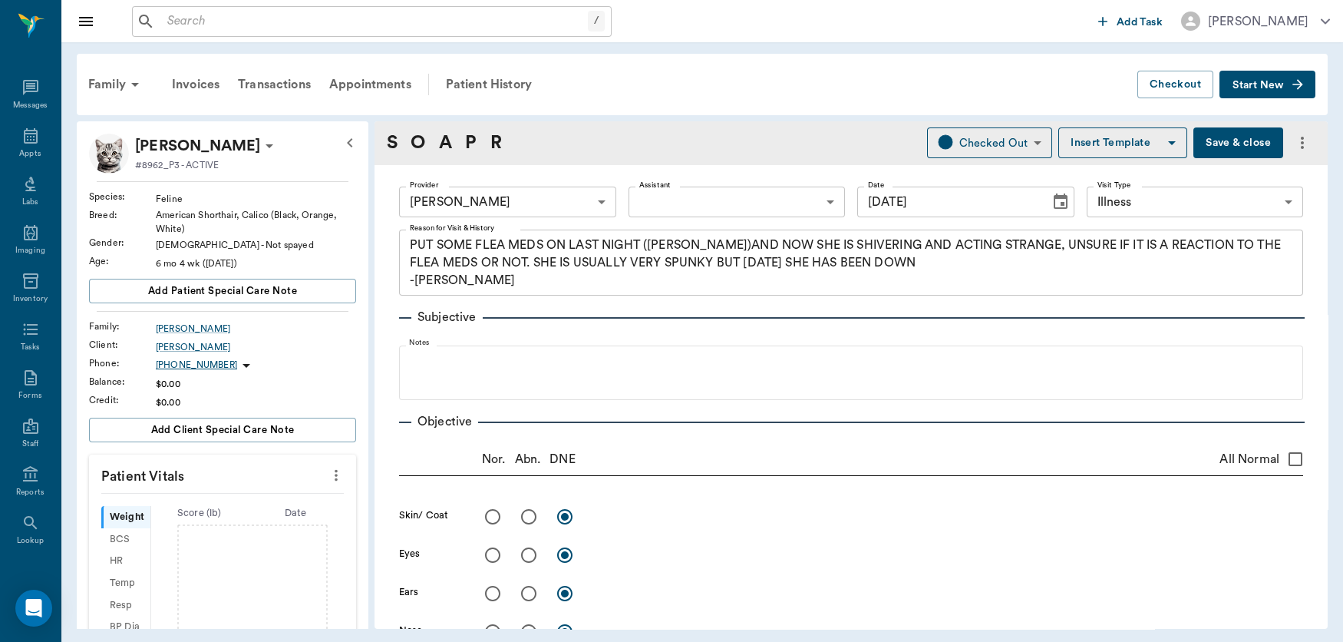
radio input "true"
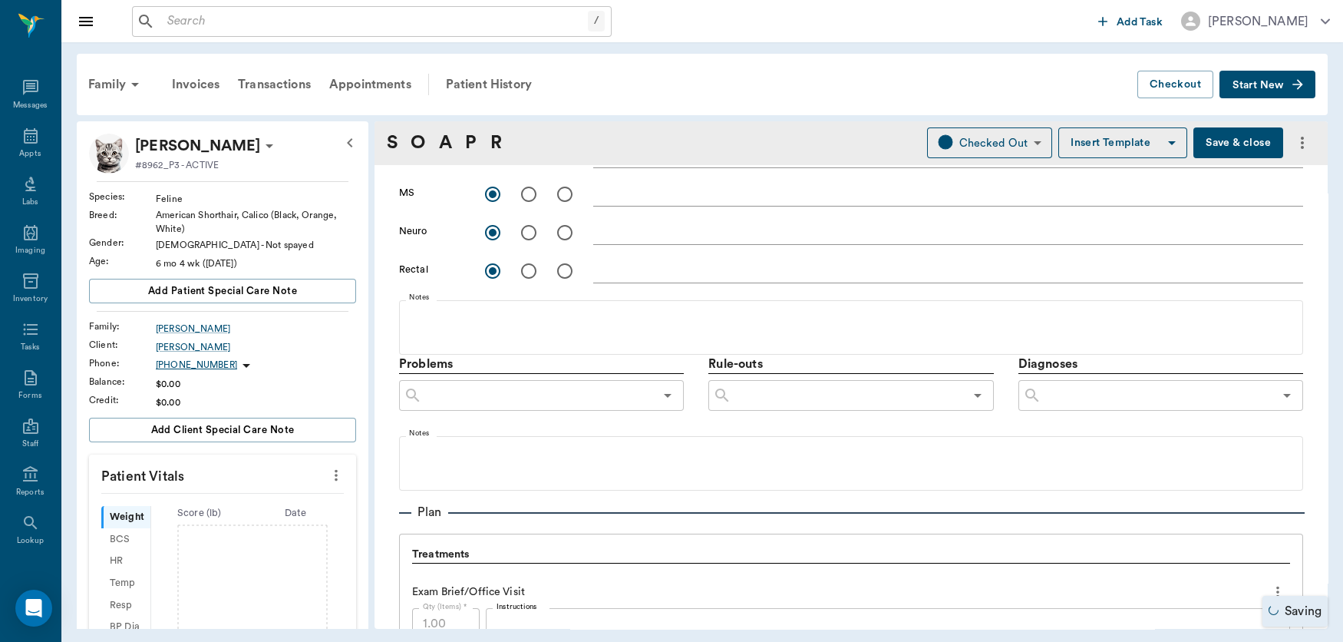
scroll to position [622, 0]
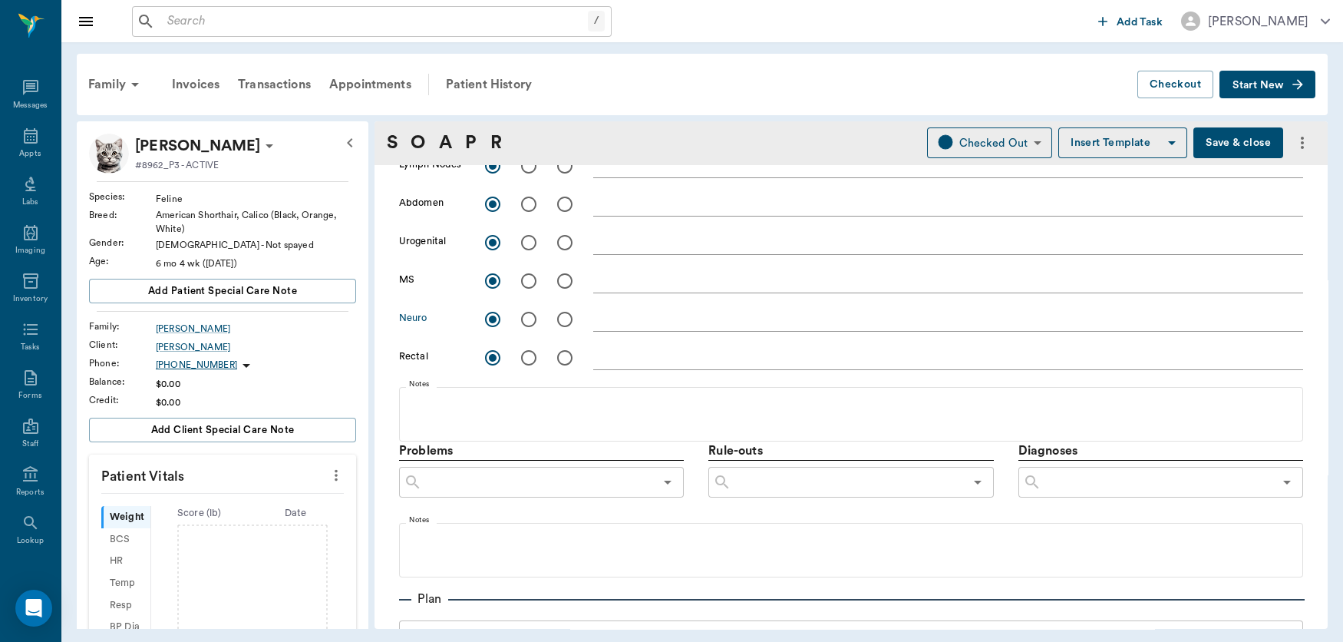
click at [527, 315] on input "radio" at bounding box center [529, 319] width 32 height 32
radio input "true"
checkbox input "false"
click at [612, 325] on textarea at bounding box center [948, 319] width 710 height 18
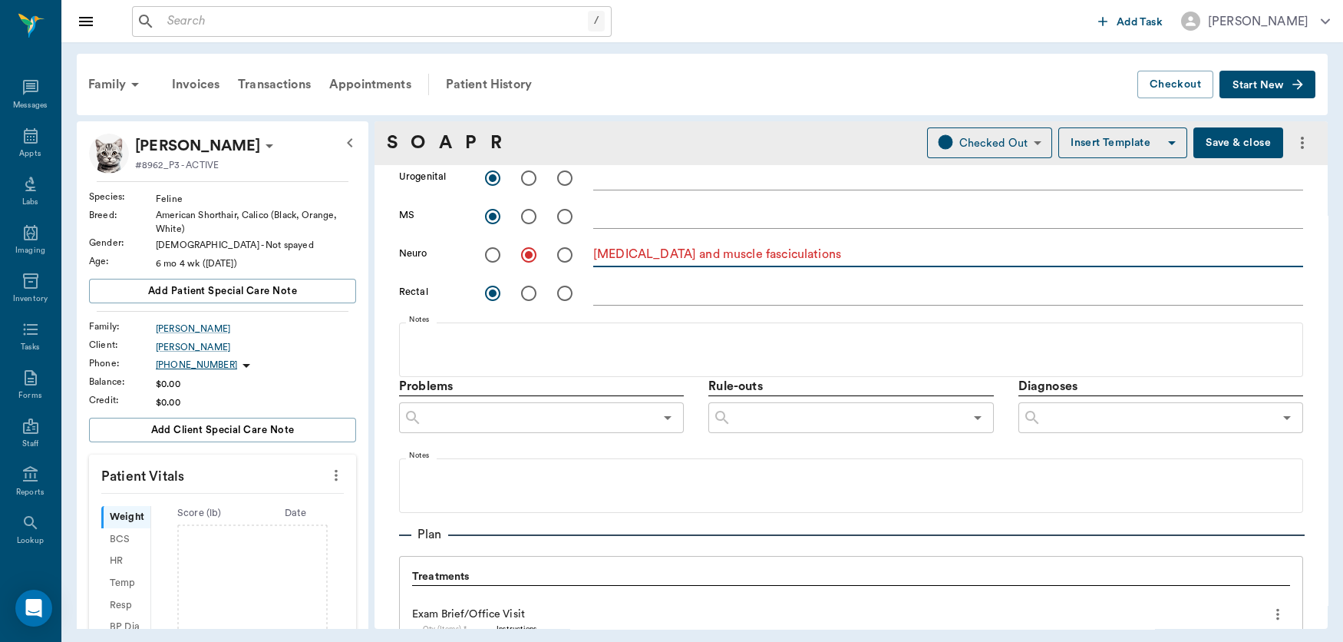
scroll to position [762, 0]
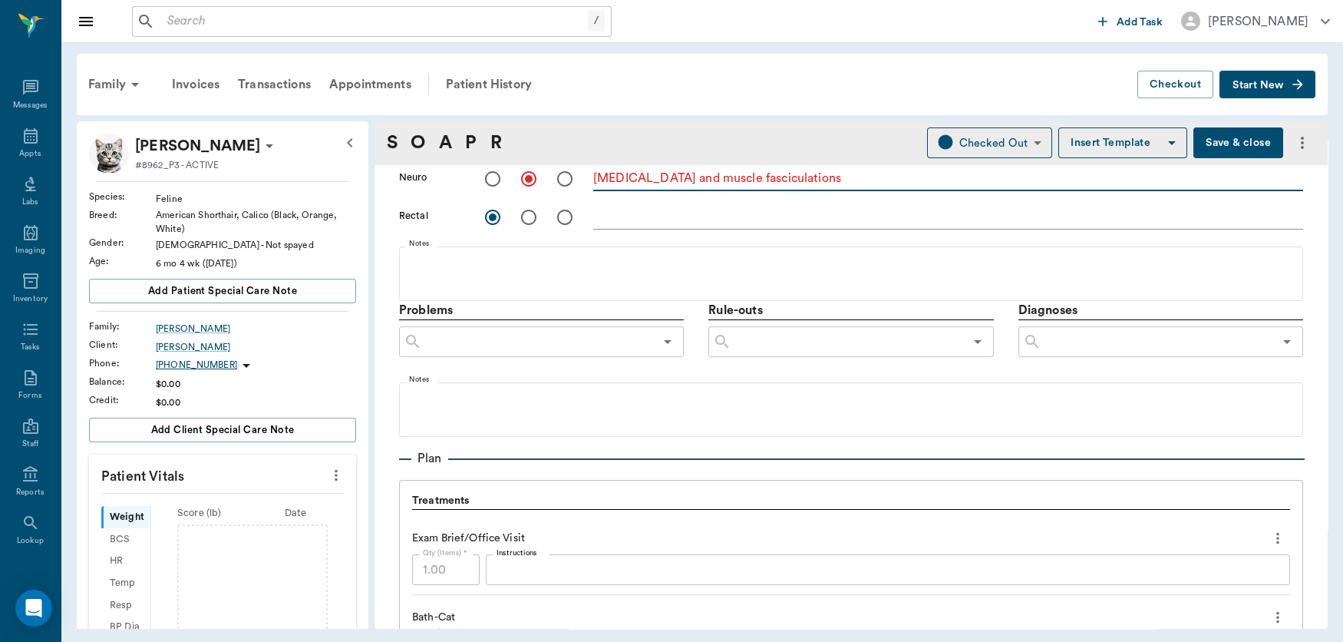
type textarea "[MEDICAL_DATA] and muscle fasciculations"
click at [1077, 335] on input "text" at bounding box center [1158, 341] width 232 height 21
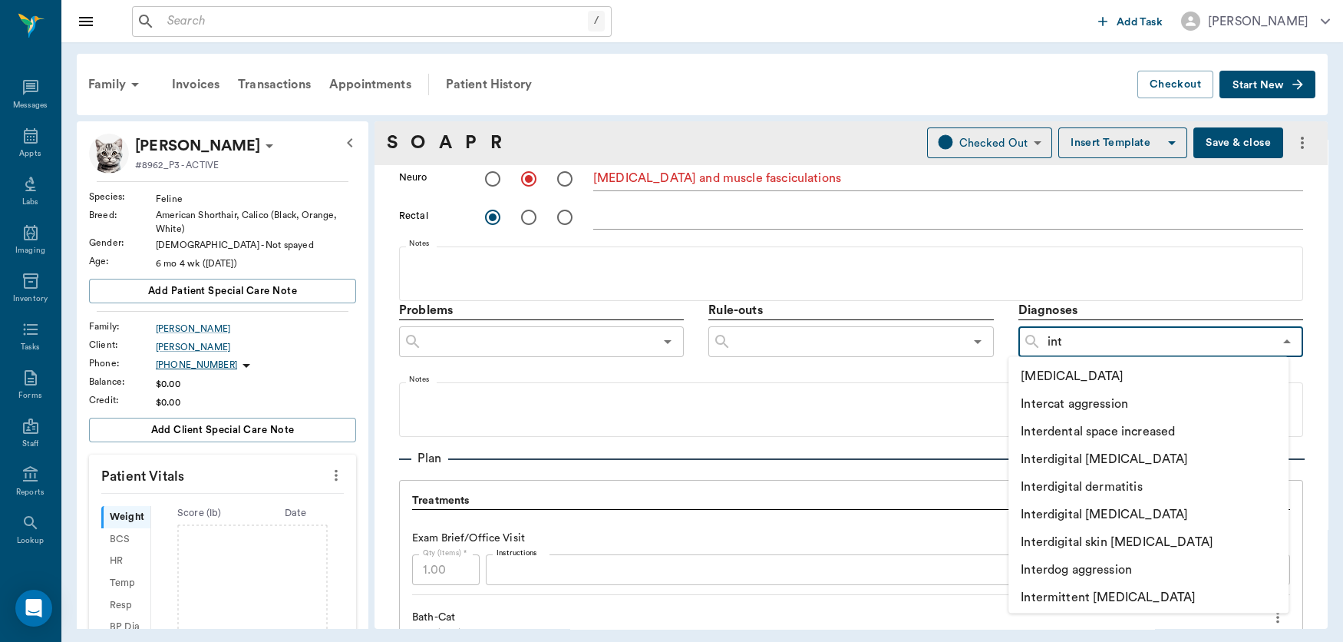
type input "into"
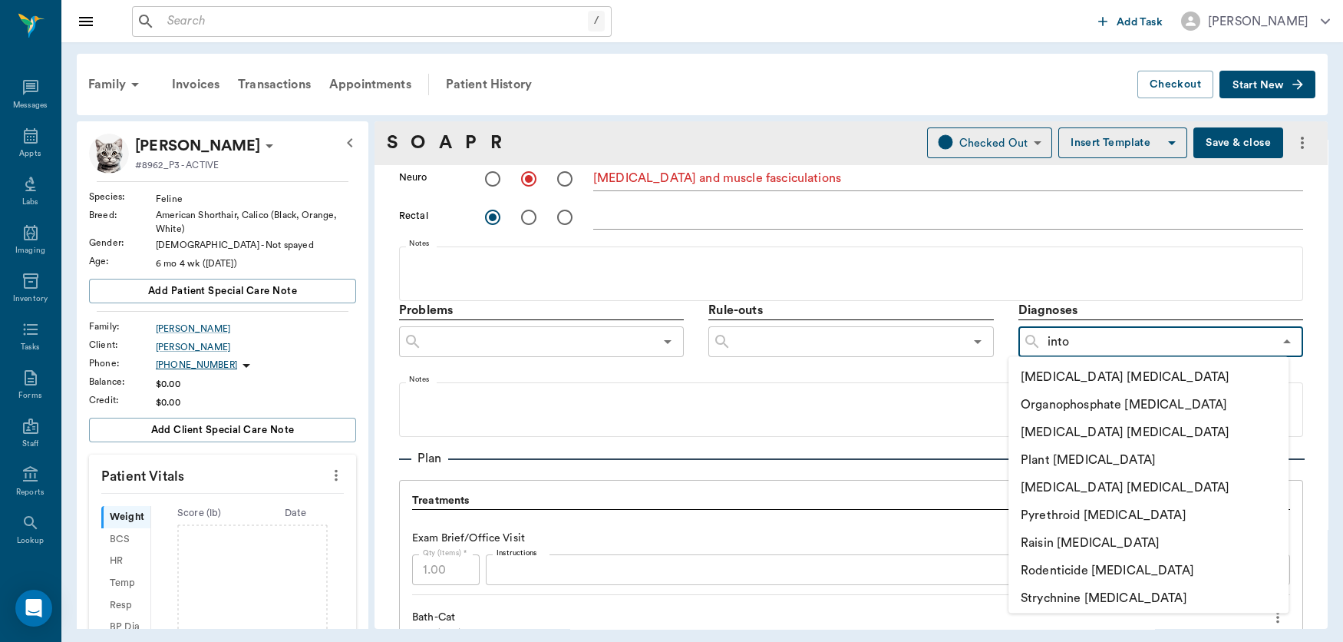
scroll to position [738, 0]
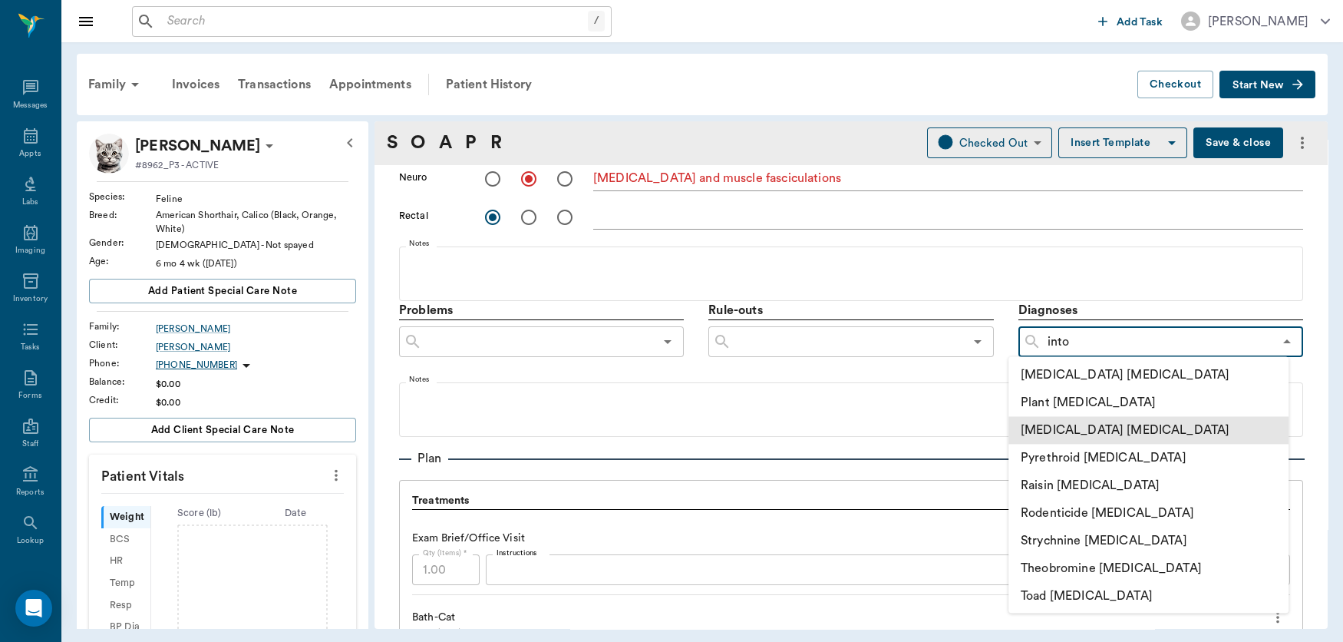
click at [1098, 444] on li "[MEDICAL_DATA] [MEDICAL_DATA]" at bounding box center [1149, 430] width 280 height 28
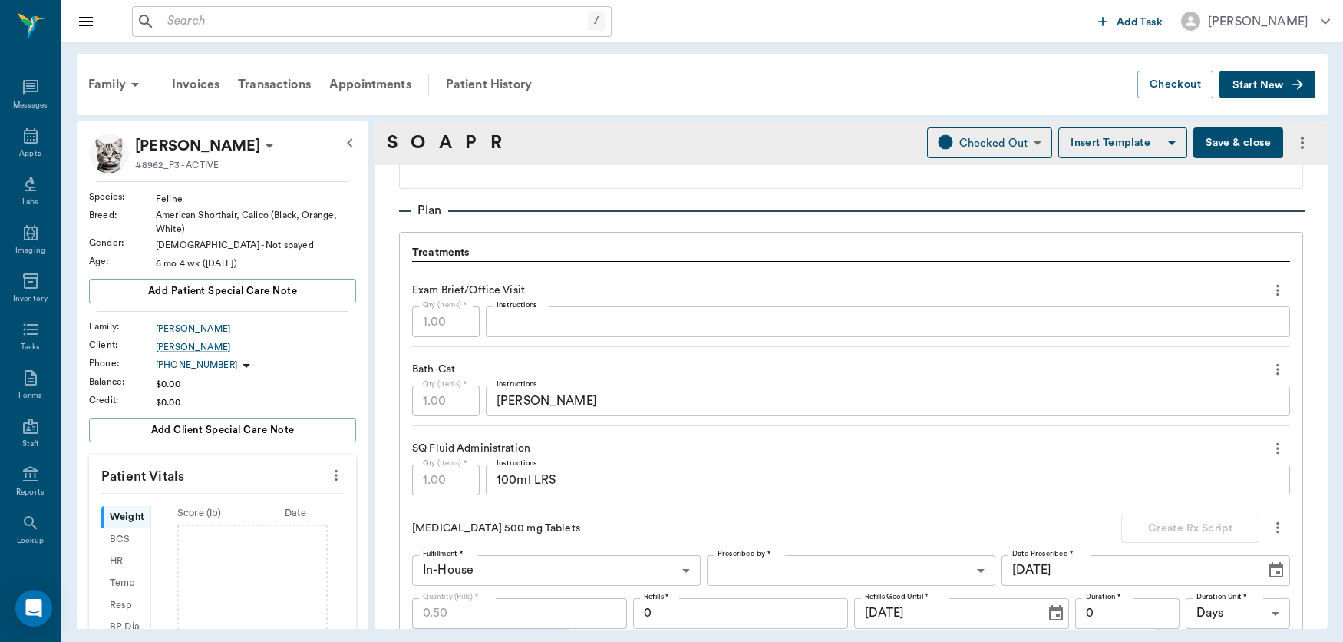
scroll to position [780, 0]
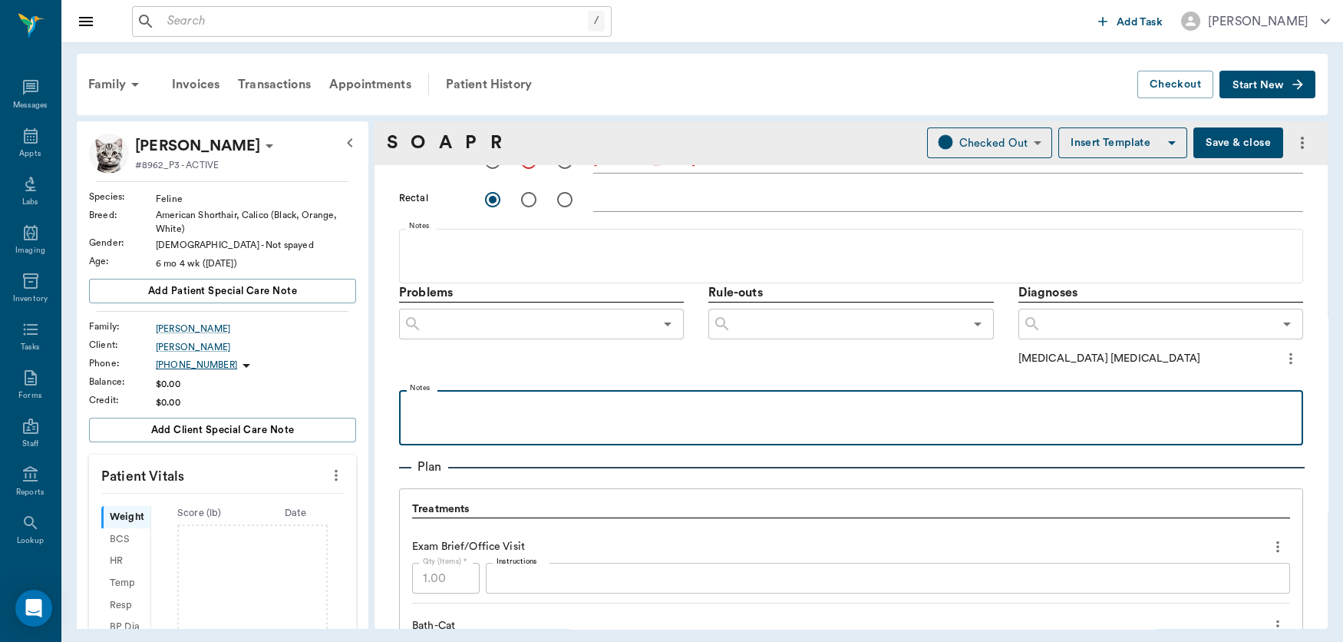
click at [480, 404] on p at bounding box center [851, 407] width 889 height 18
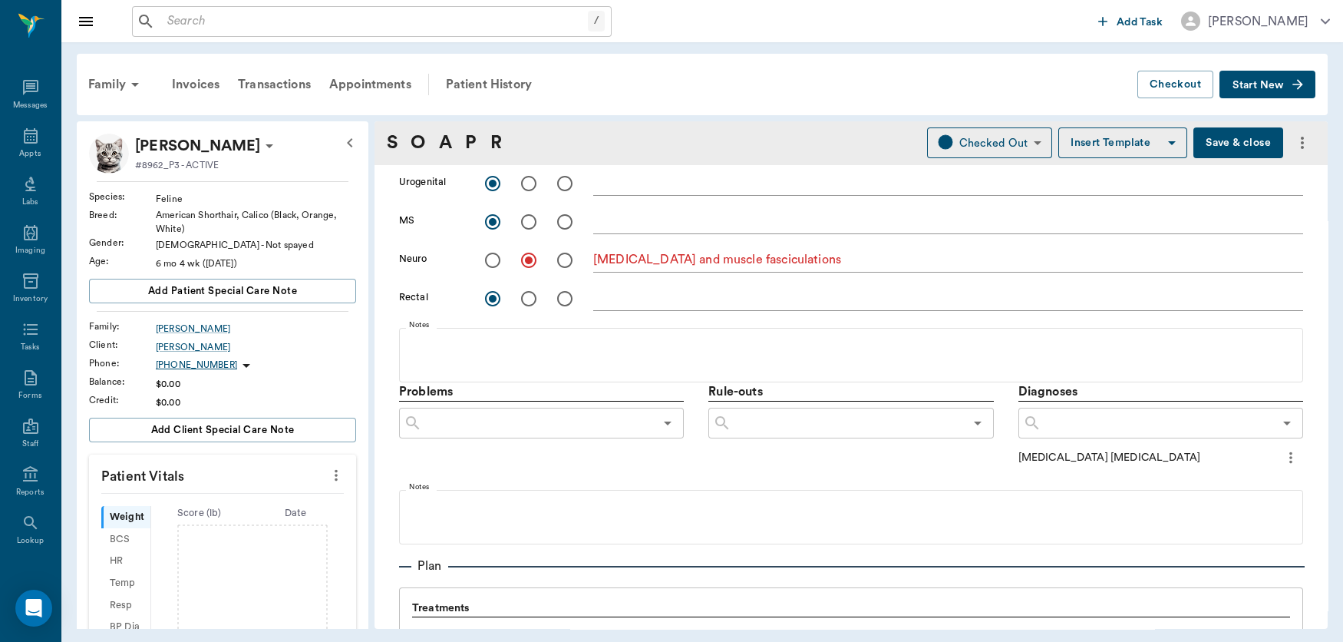
click at [328, 476] on icon "more" at bounding box center [336, 475] width 17 height 18
click at [269, 505] on span "Enter Vitals" at bounding box center [257, 502] width 129 height 16
click at [236, 524] on input "text" at bounding box center [222, 521] width 134 height 31
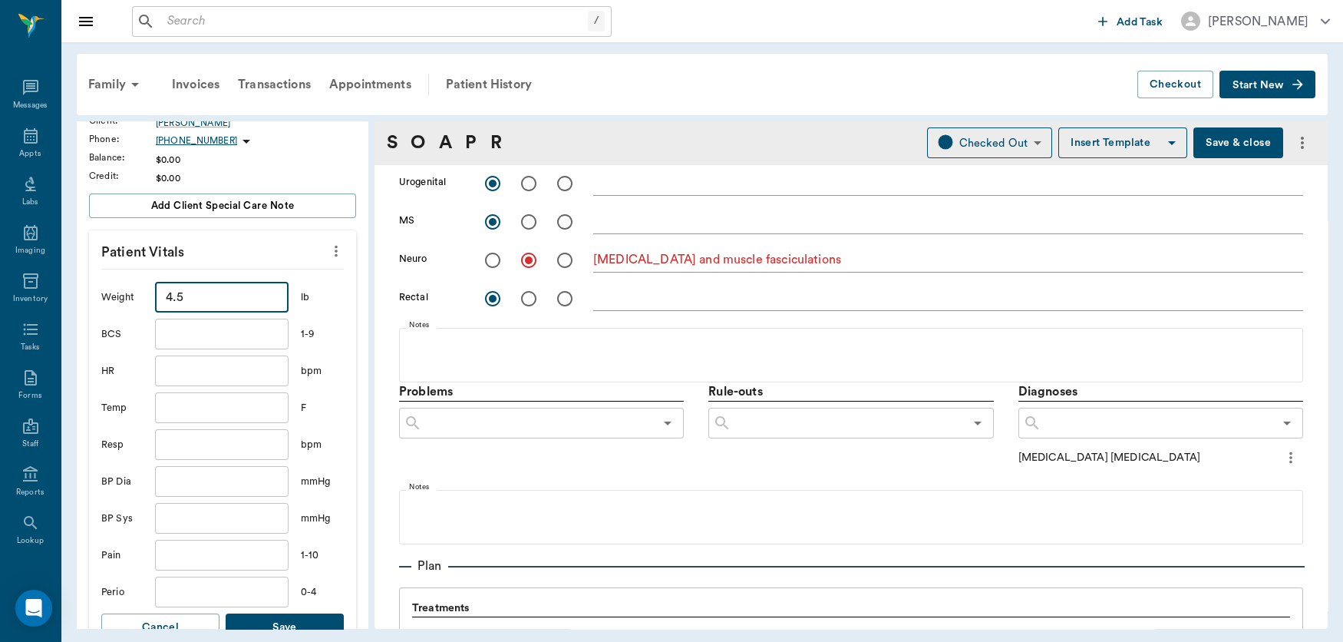
scroll to position [223, 0]
type input "4.5"
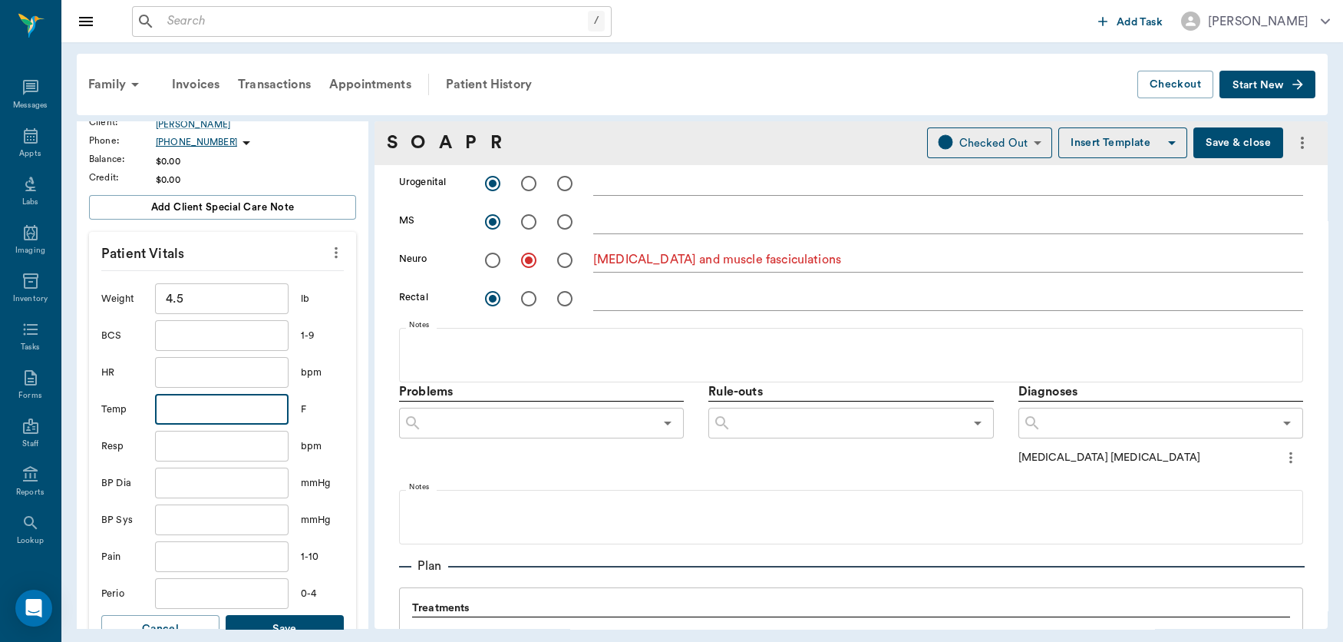
click at [236, 408] on input "text" at bounding box center [222, 409] width 134 height 31
type input "103.1"
click at [299, 620] on button "Save" at bounding box center [285, 629] width 118 height 28
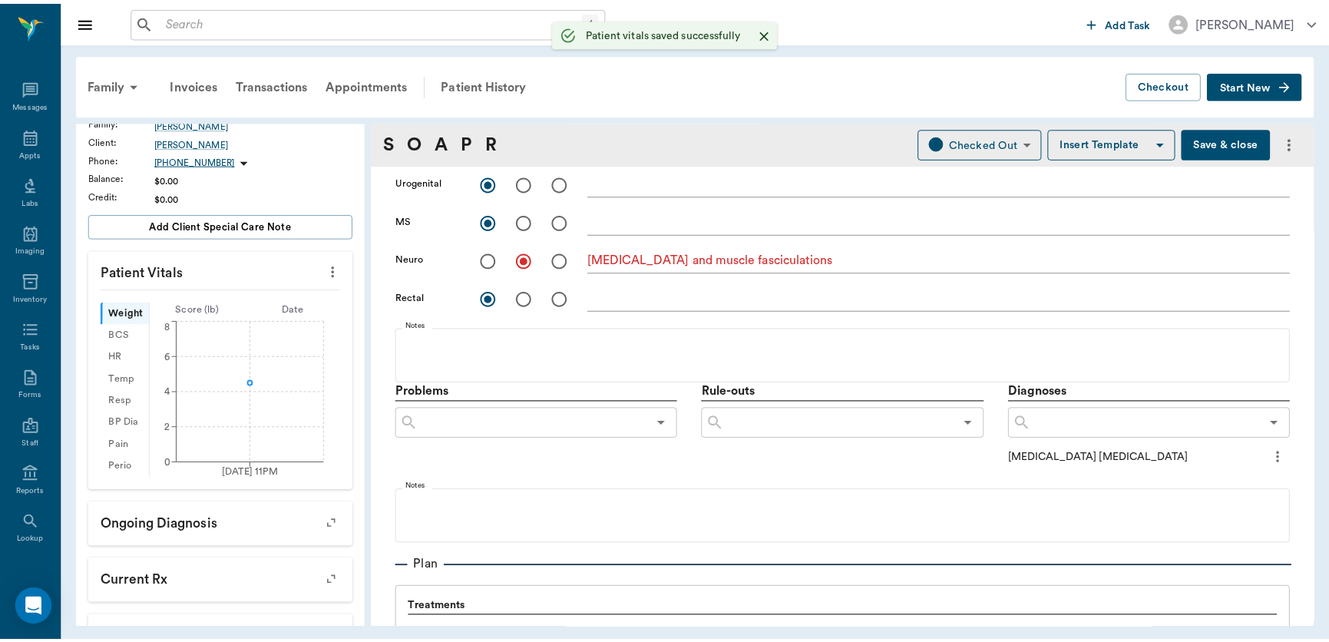
scroll to position [241, 0]
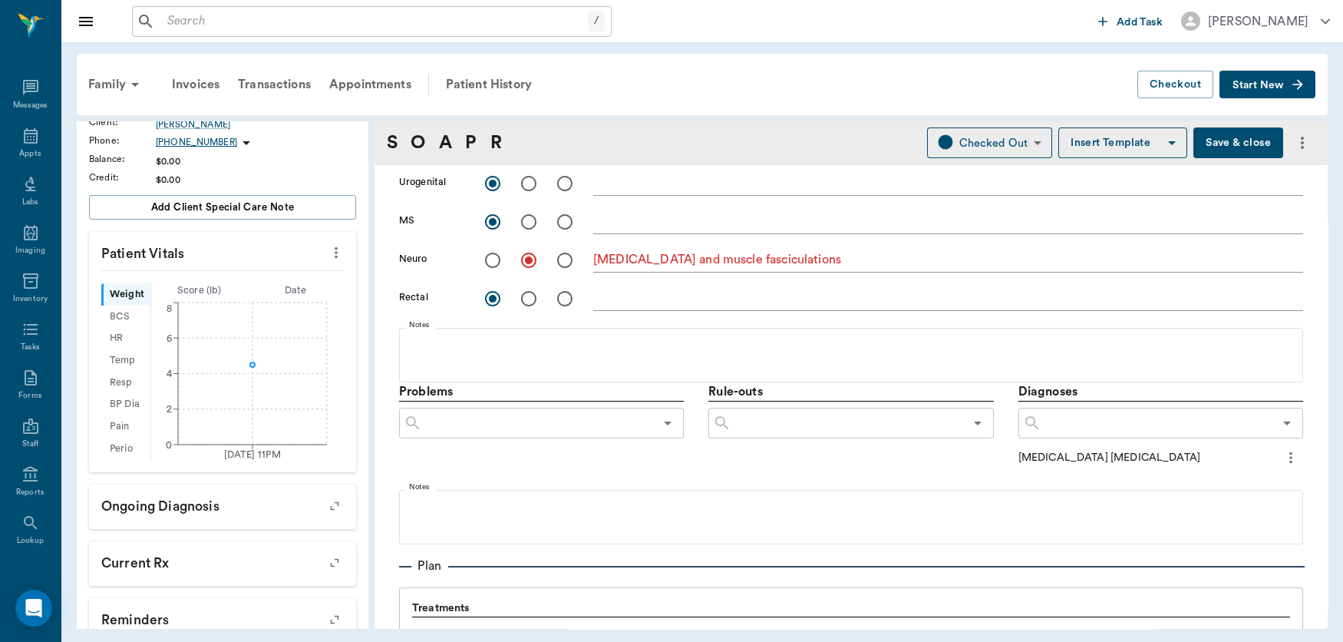
click at [1231, 141] on button "Save & close" at bounding box center [1238, 142] width 90 height 31
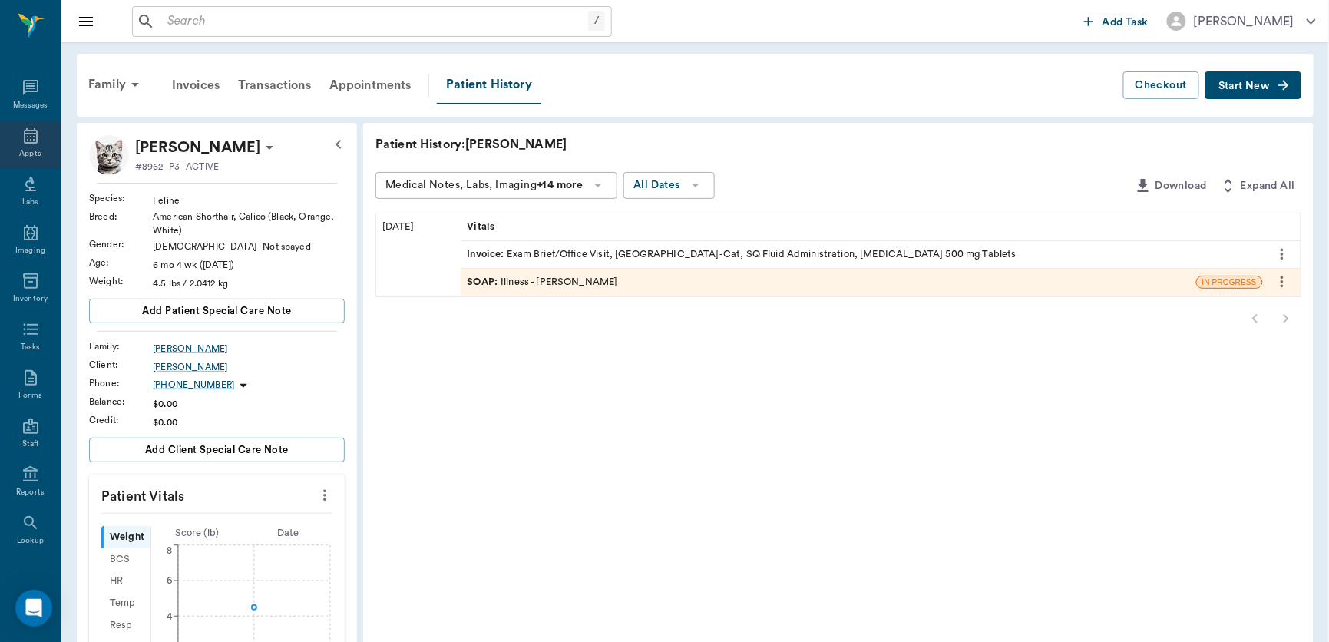
click at [24, 142] on icon at bounding box center [31, 135] width 14 height 15
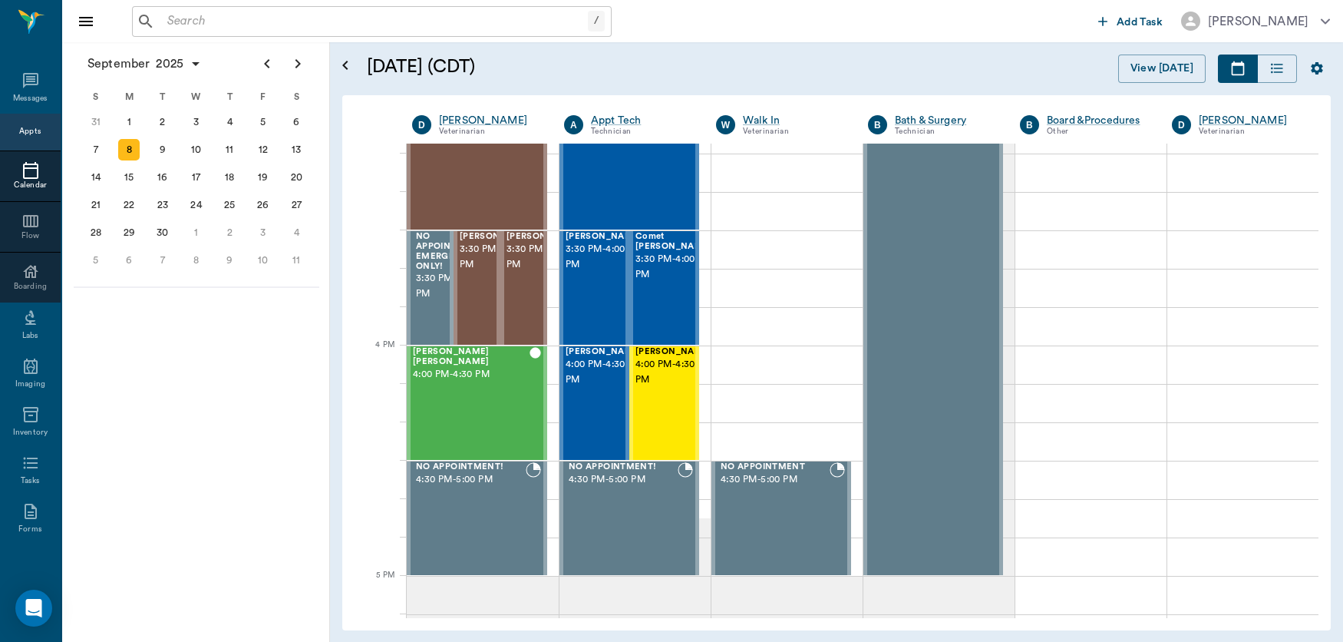
scroll to position [1713, 0]
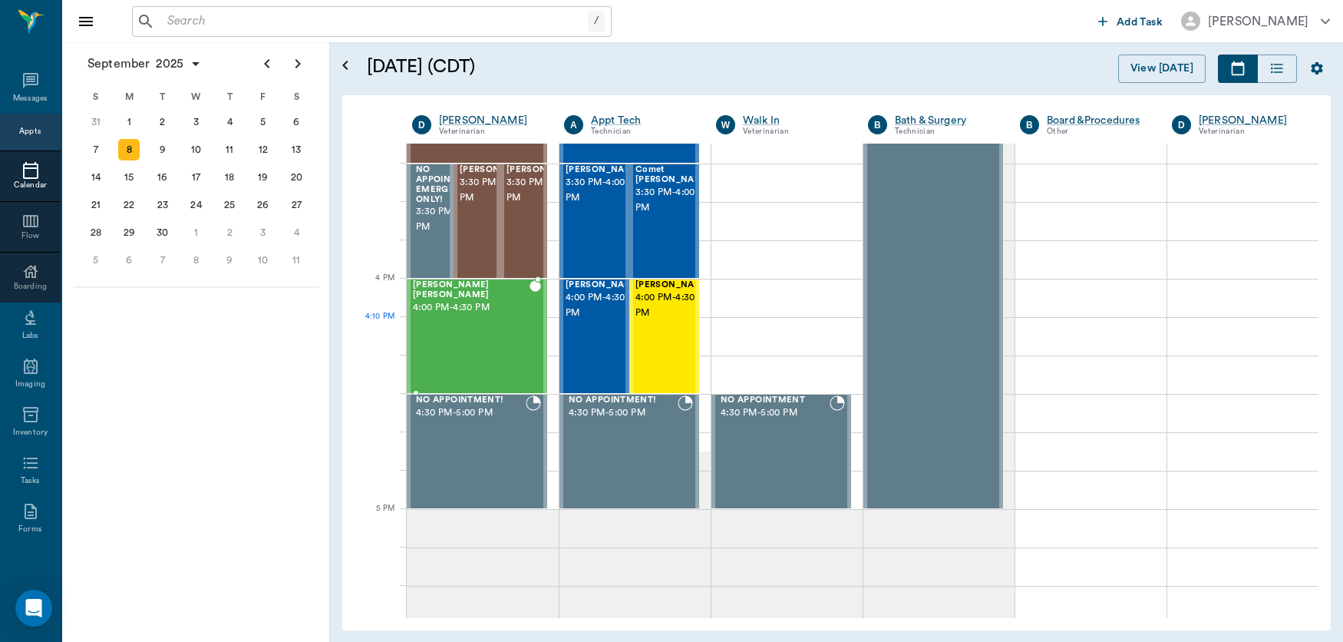
click at [444, 333] on div "[PERSON_NAME] [PERSON_NAME] 4:00 PM - 4:30 PM" at bounding box center [471, 336] width 117 height 112
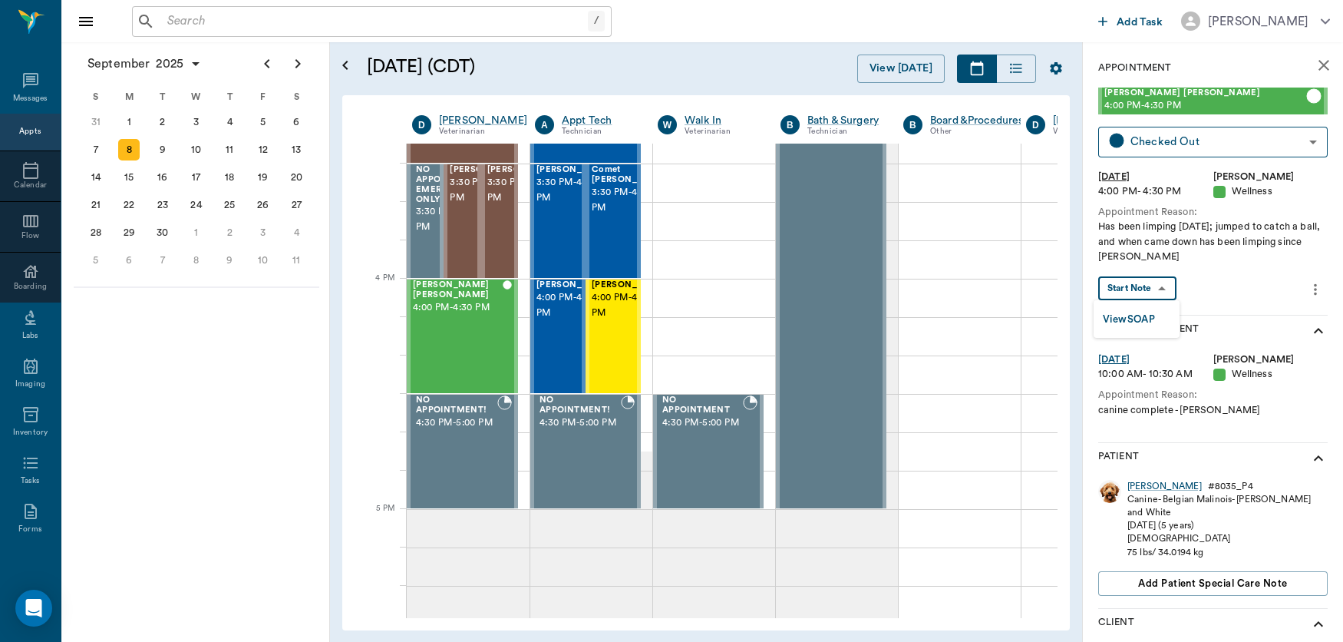
click at [1167, 286] on body "/ ​ Add Task [PERSON_NAME] Nectar Messages Appts Calendar Flow Boarding Labs Im…" at bounding box center [671, 321] width 1343 height 642
click at [1160, 325] on li "View SOAP" at bounding box center [1137, 318] width 86 height 25
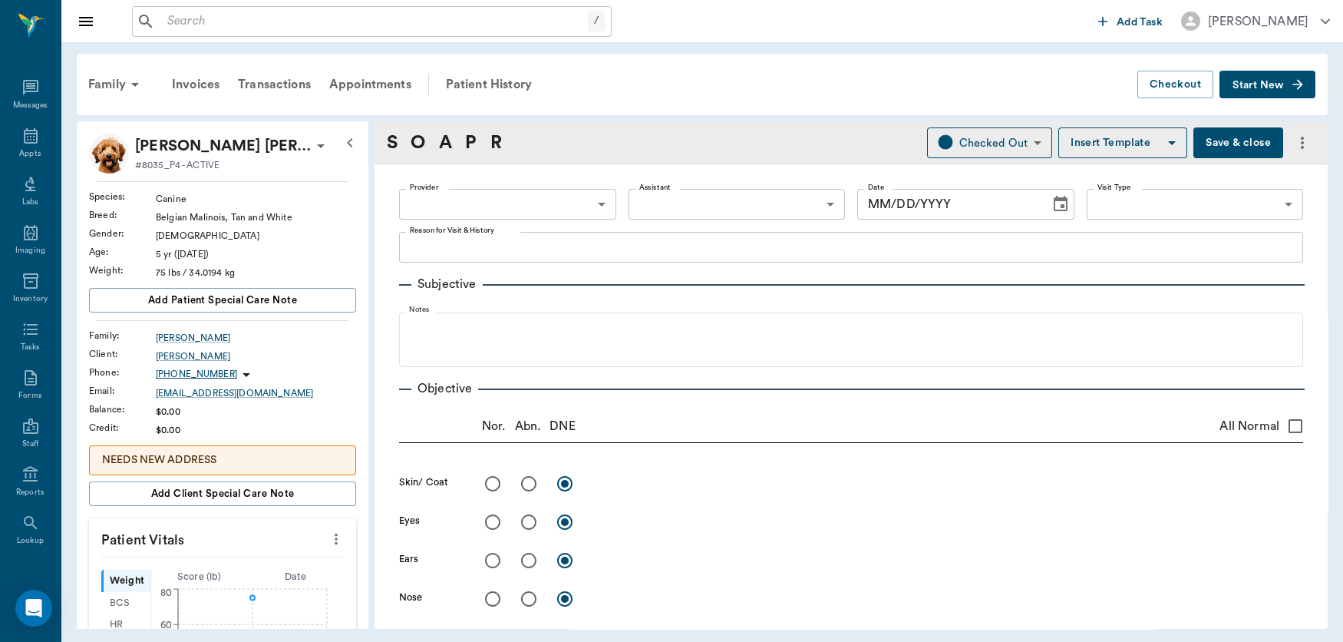
type input "63ec2f075fda476ae8351a4d"
type input "65d2be4f46e3a538d89b8c14"
type textarea "Has been limping [DATE]; jumped to catch a ball, and when came down has been li…"
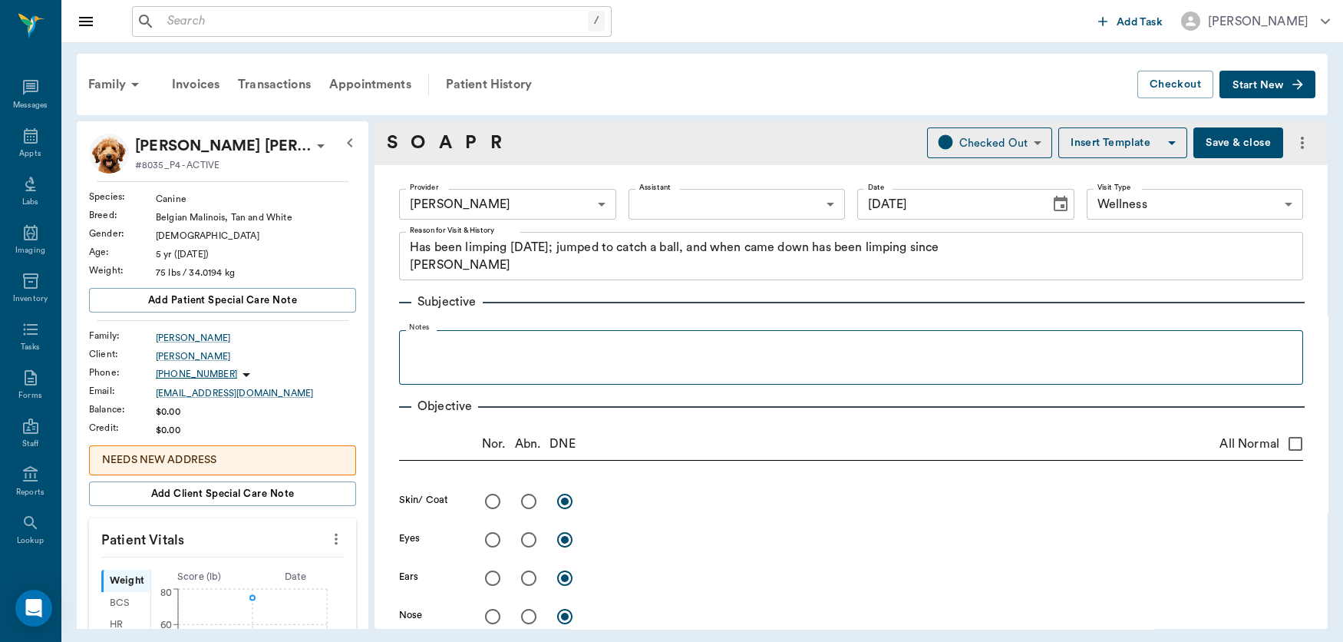
type input "[DATE]"
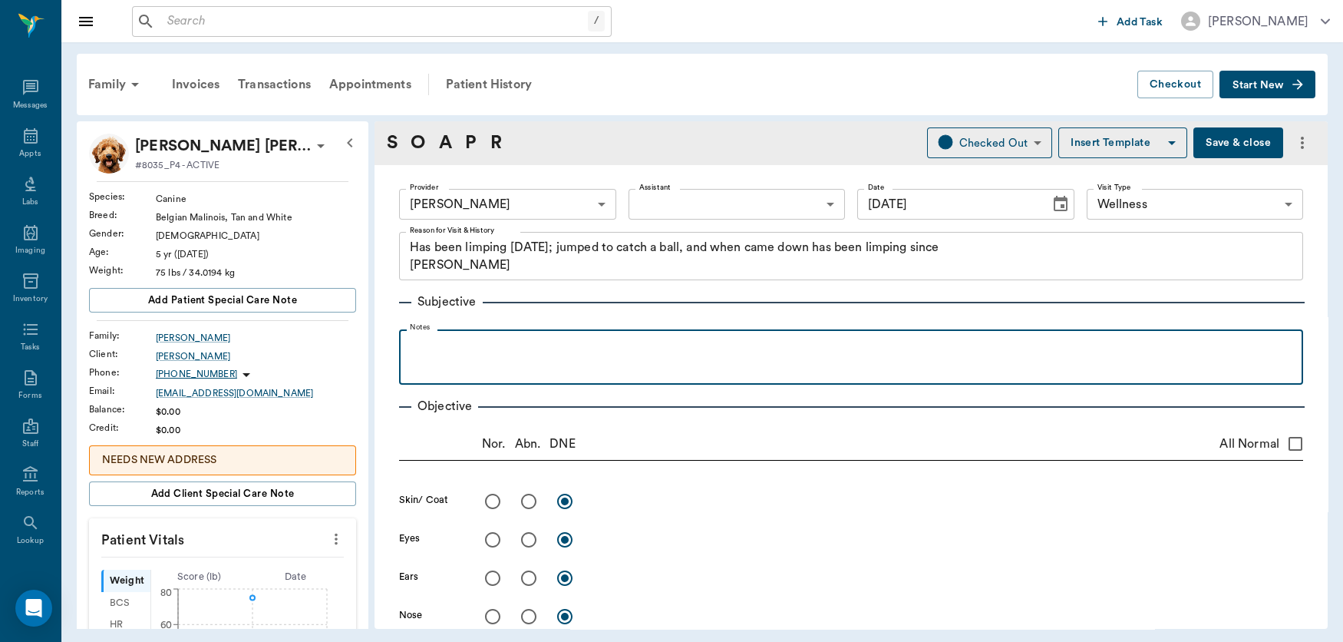
click at [459, 362] on div at bounding box center [851, 356] width 889 height 38
click at [444, 350] on p "1 weekhistory of LH lameness" at bounding box center [851, 346] width 889 height 18
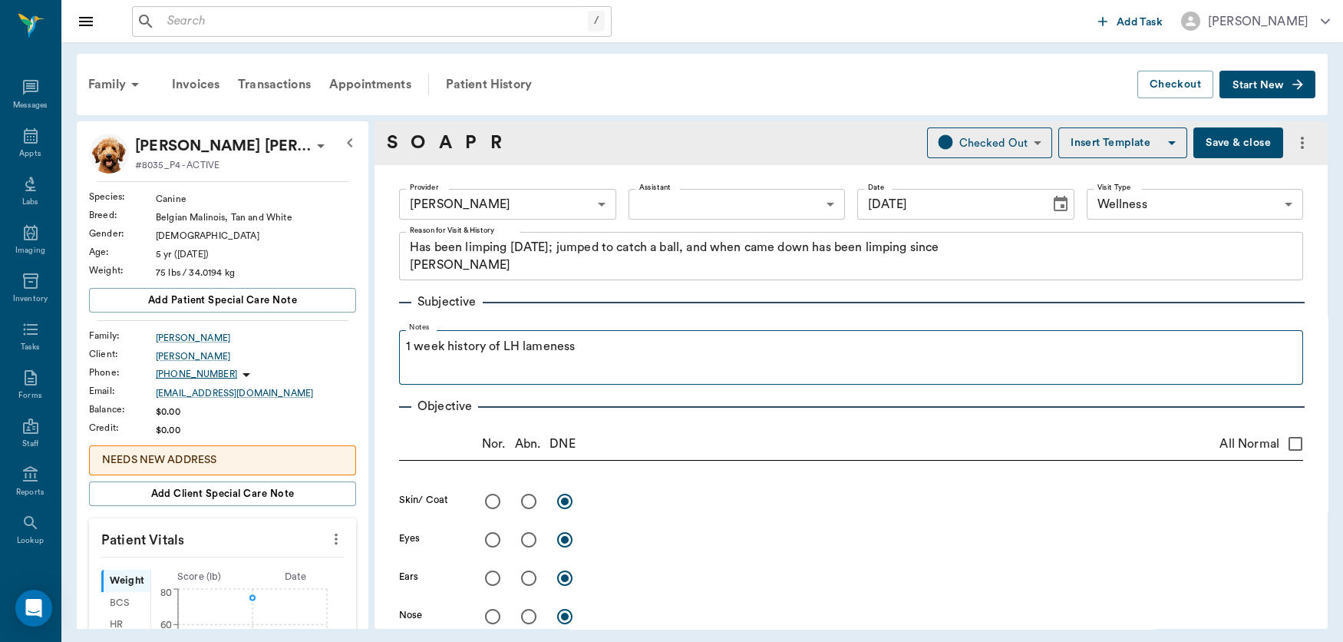
drag, startPoint x: 676, startPoint y: 318, endPoint x: 754, endPoint y: 357, distance: 86.8
click at [754, 357] on div "Subjective Notes 1 week history of LH lameness" at bounding box center [851, 332] width 904 height 104
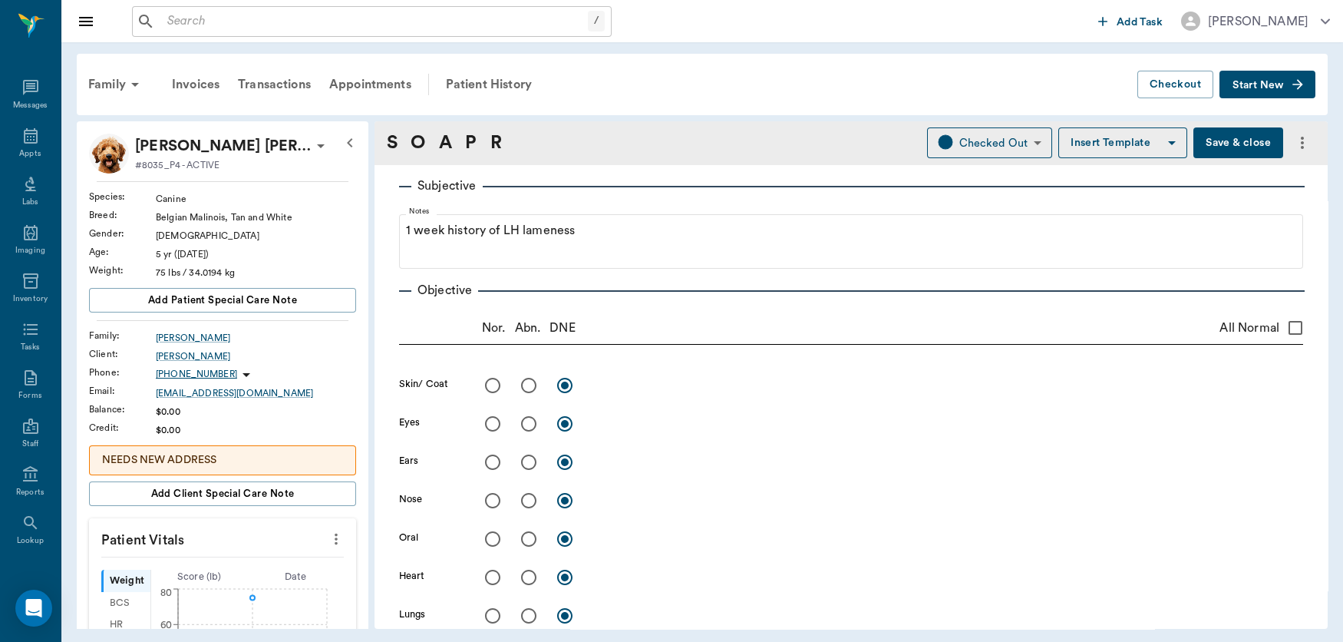
scroll to position [183, 0]
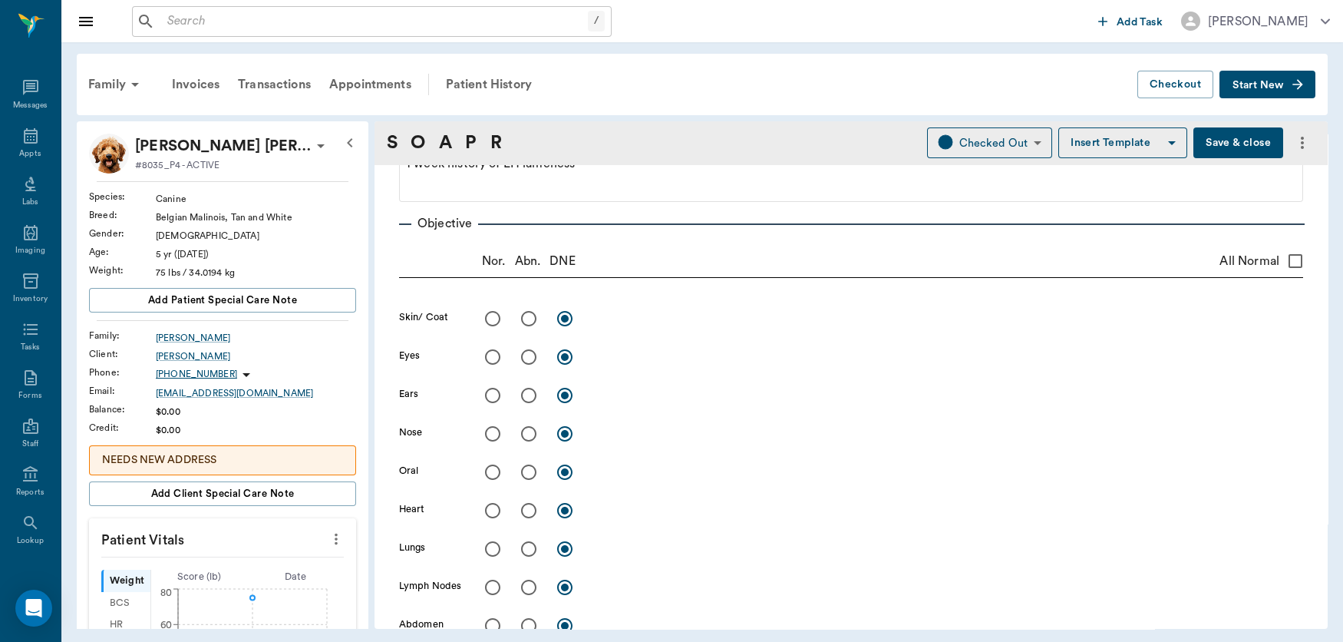
click at [328, 542] on icon "more" at bounding box center [336, 539] width 17 height 18
click at [289, 568] on span "Enter Vitals" at bounding box center [257, 566] width 129 height 16
click at [215, 587] on input "text" at bounding box center [222, 585] width 134 height 31
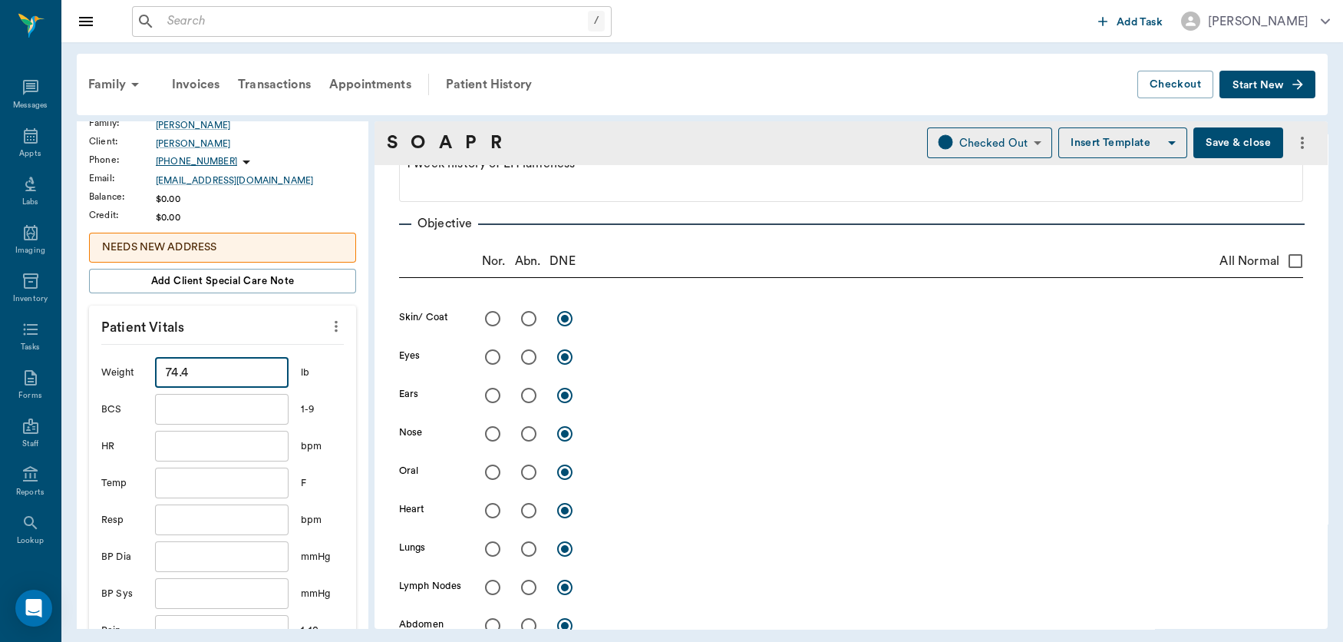
scroll to position [207, 0]
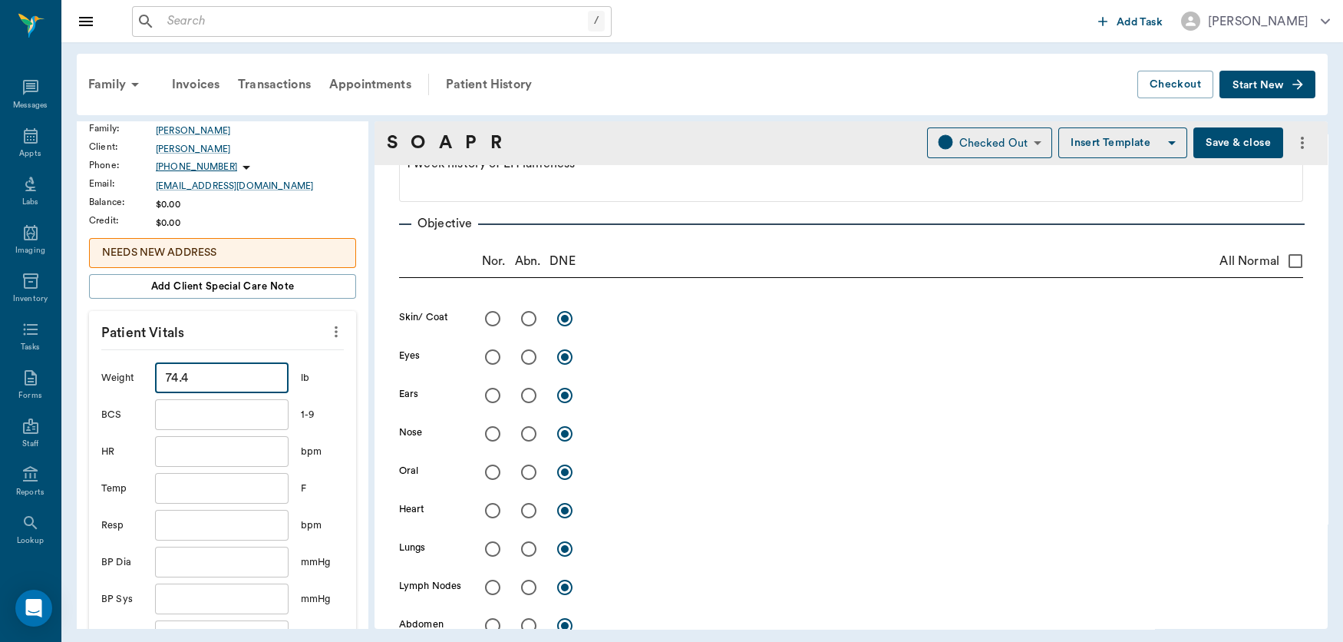
type input "74.4"
click at [243, 490] on input "text" at bounding box center [222, 488] width 134 height 31
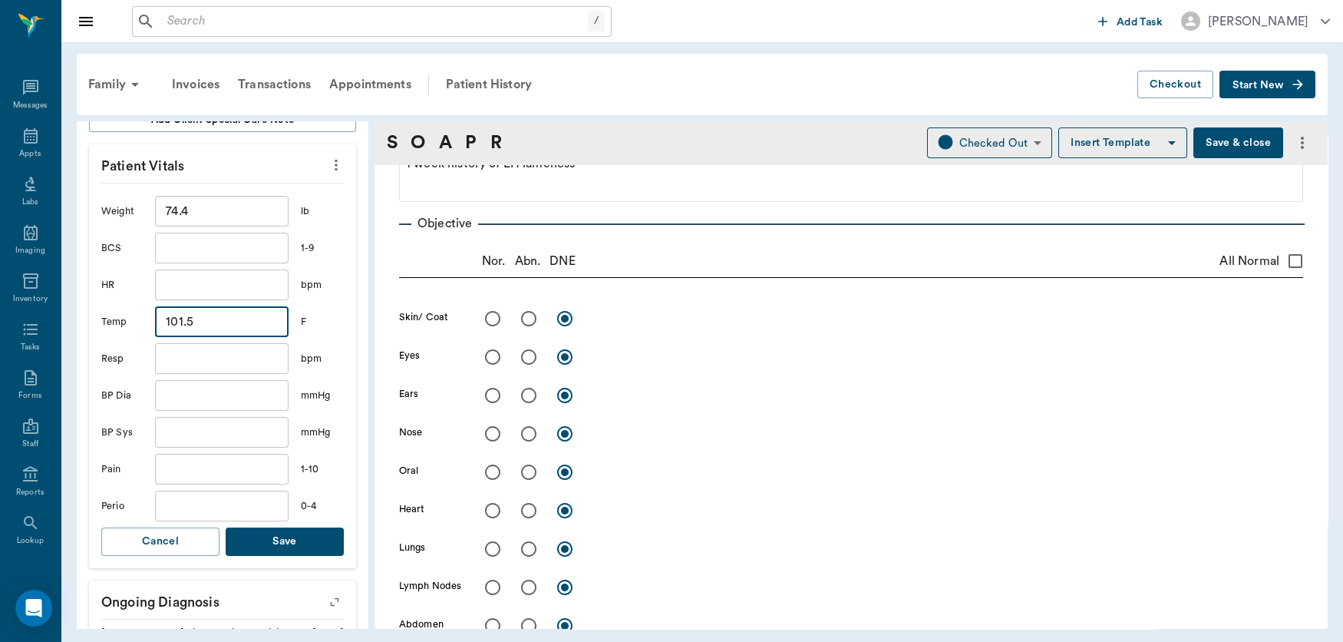
scroll to position [410, 0]
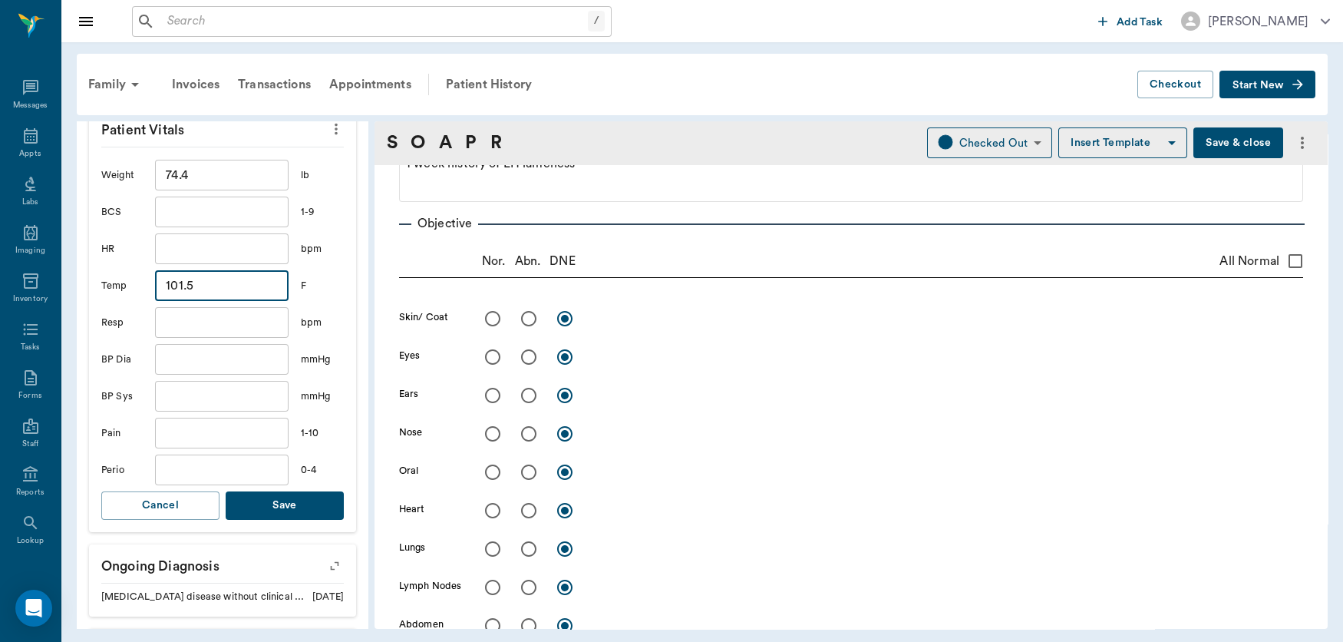
type input "101.5"
click at [258, 507] on button "Save" at bounding box center [285, 505] width 118 height 28
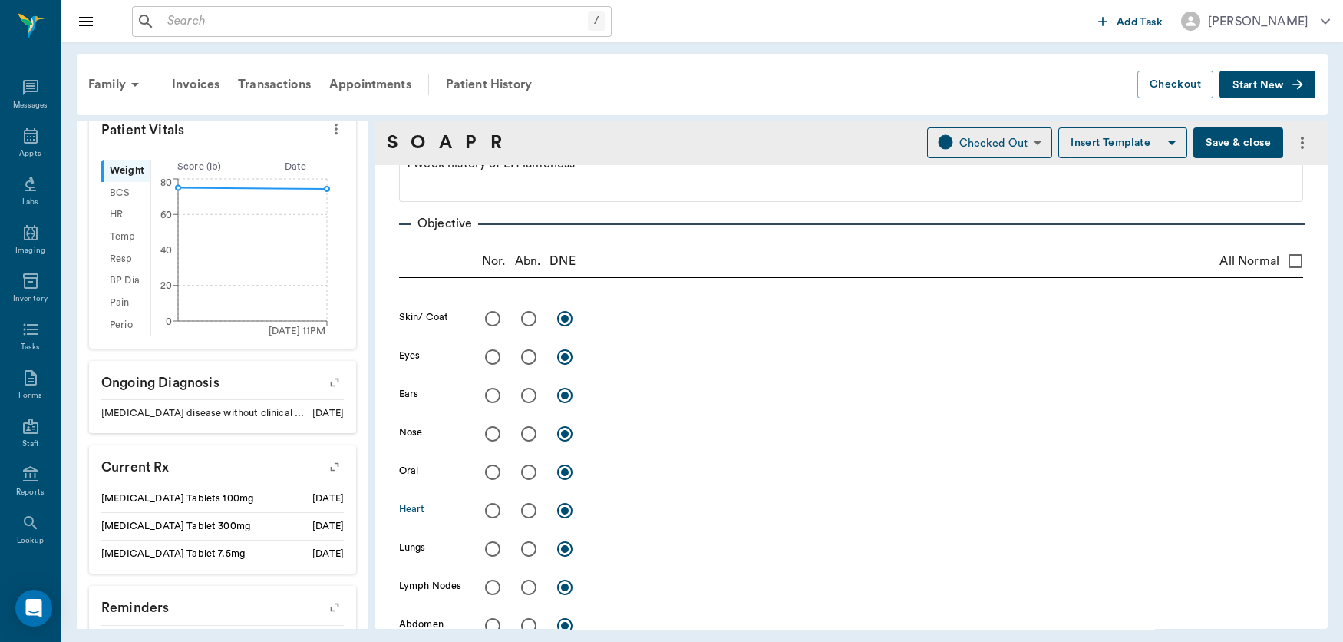
click at [494, 507] on input "radio" at bounding box center [493, 510] width 32 height 32
radio input "true"
click at [492, 543] on input "radio" at bounding box center [493, 549] width 32 height 32
radio input "true"
click at [494, 589] on input "radio" at bounding box center [493, 587] width 32 height 32
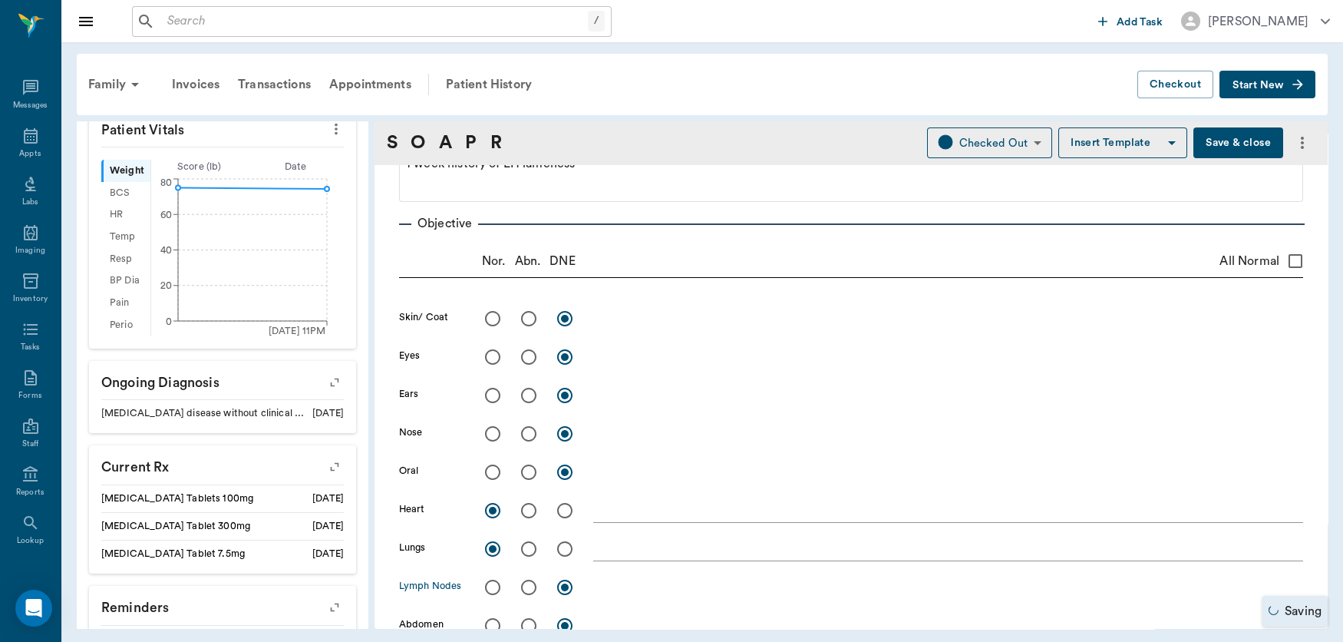
radio input "true"
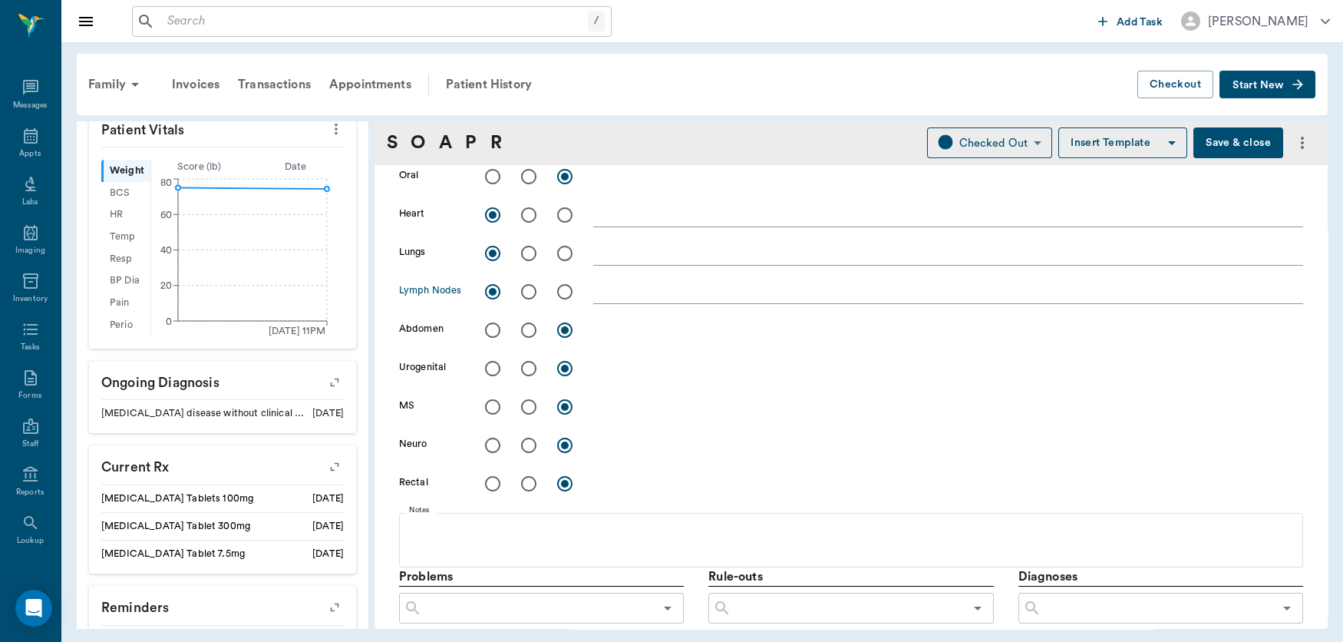
scroll to position [486, 0]
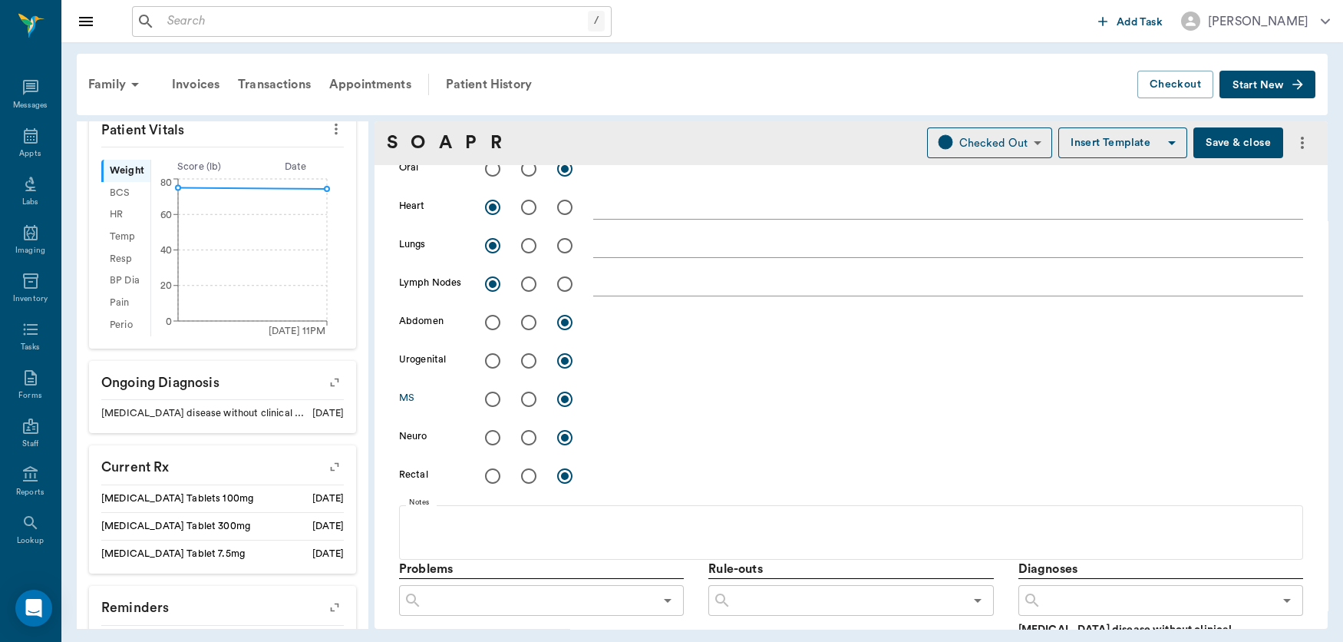
click at [527, 400] on input "radio" at bounding box center [529, 399] width 32 height 32
radio input "true"
click at [651, 402] on textarea at bounding box center [948, 399] width 710 height 18
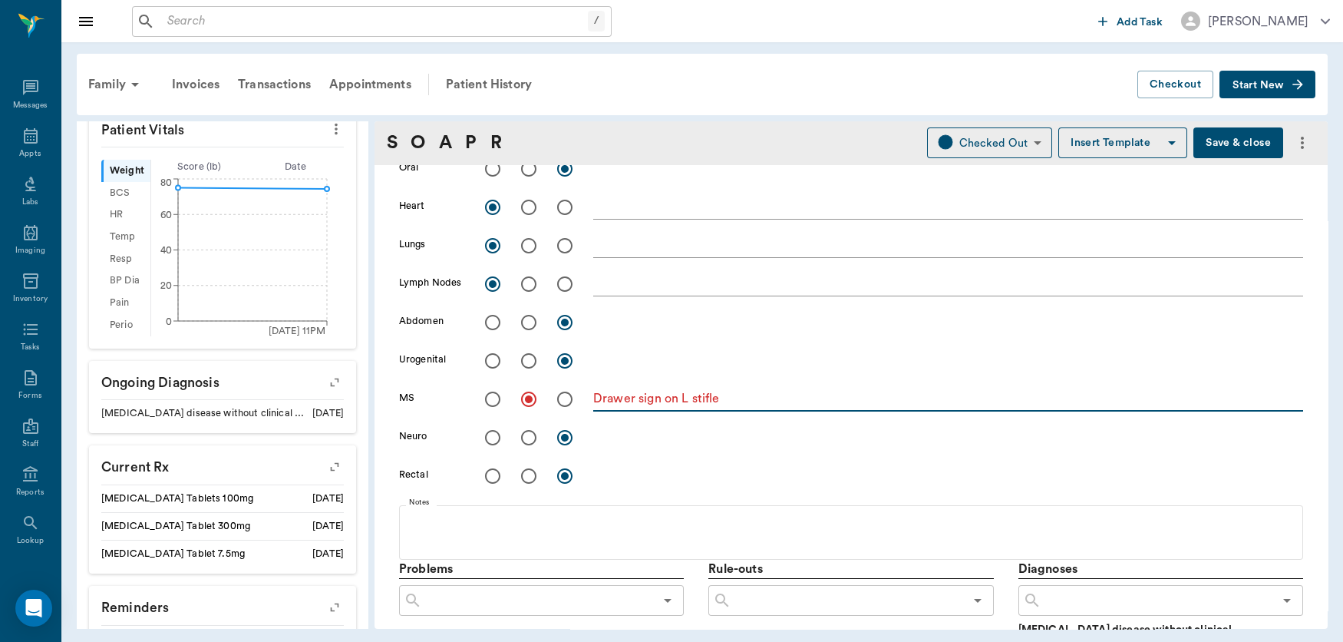
scroll to position [655, 0]
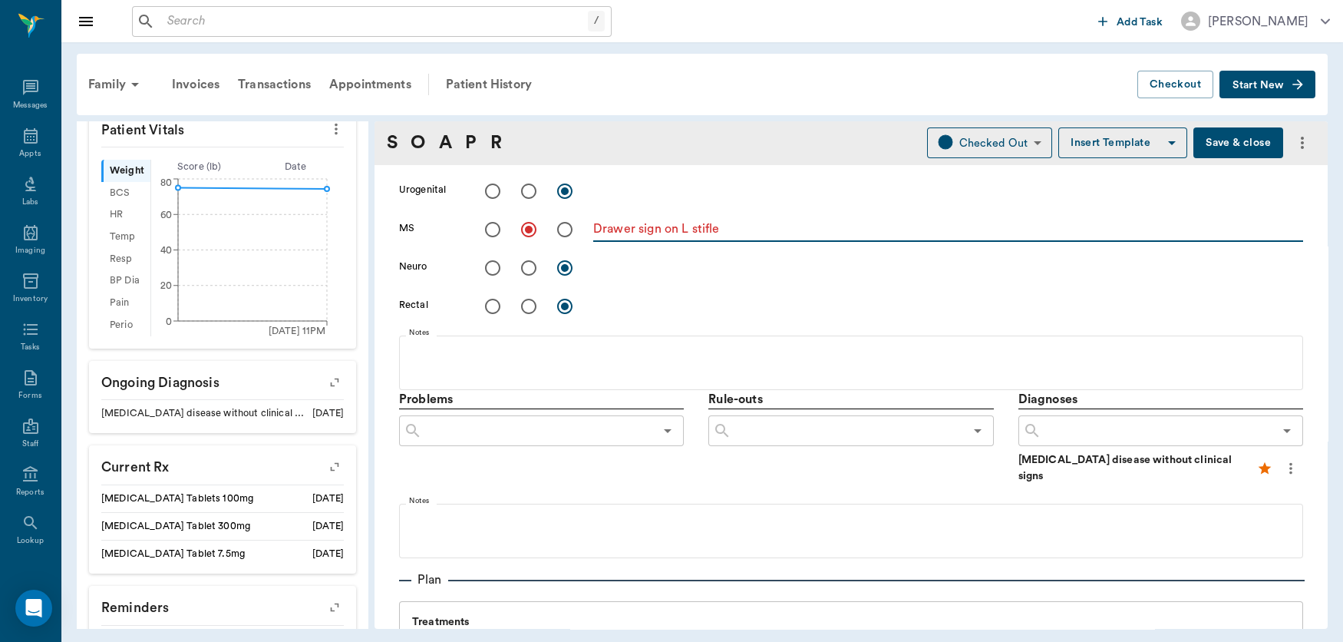
type textarea "Drawer sign on L stifle"
click at [1120, 429] on input "text" at bounding box center [1158, 430] width 232 height 21
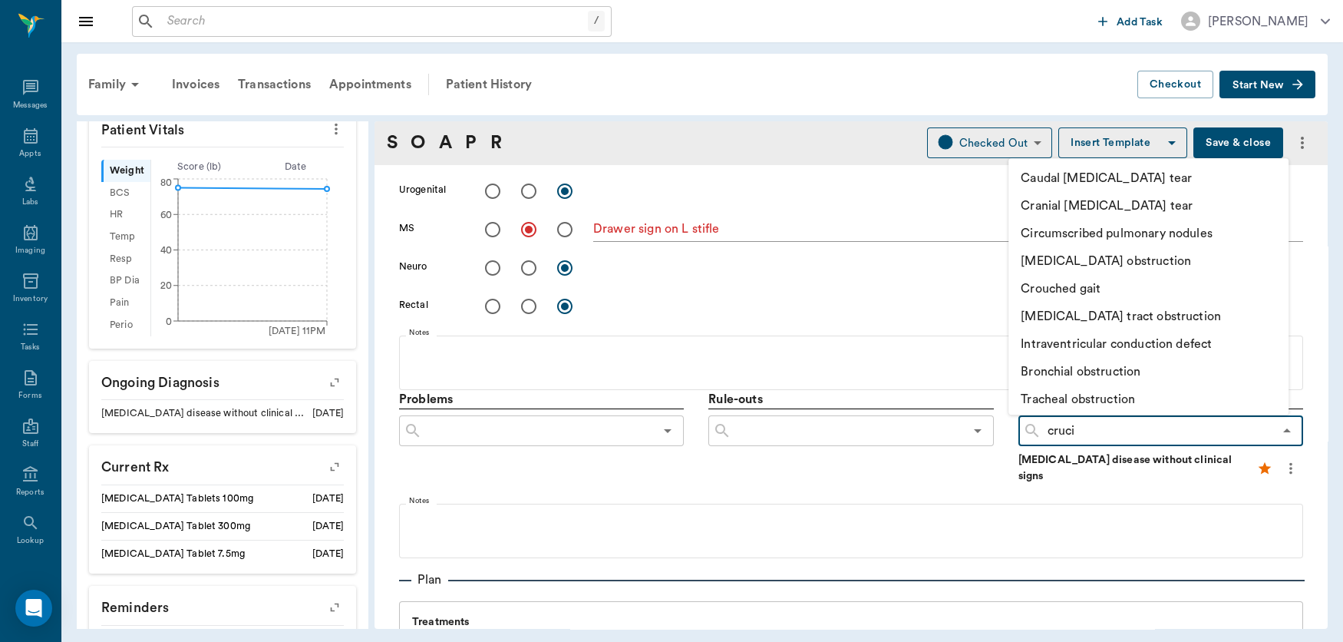
type input "crucia"
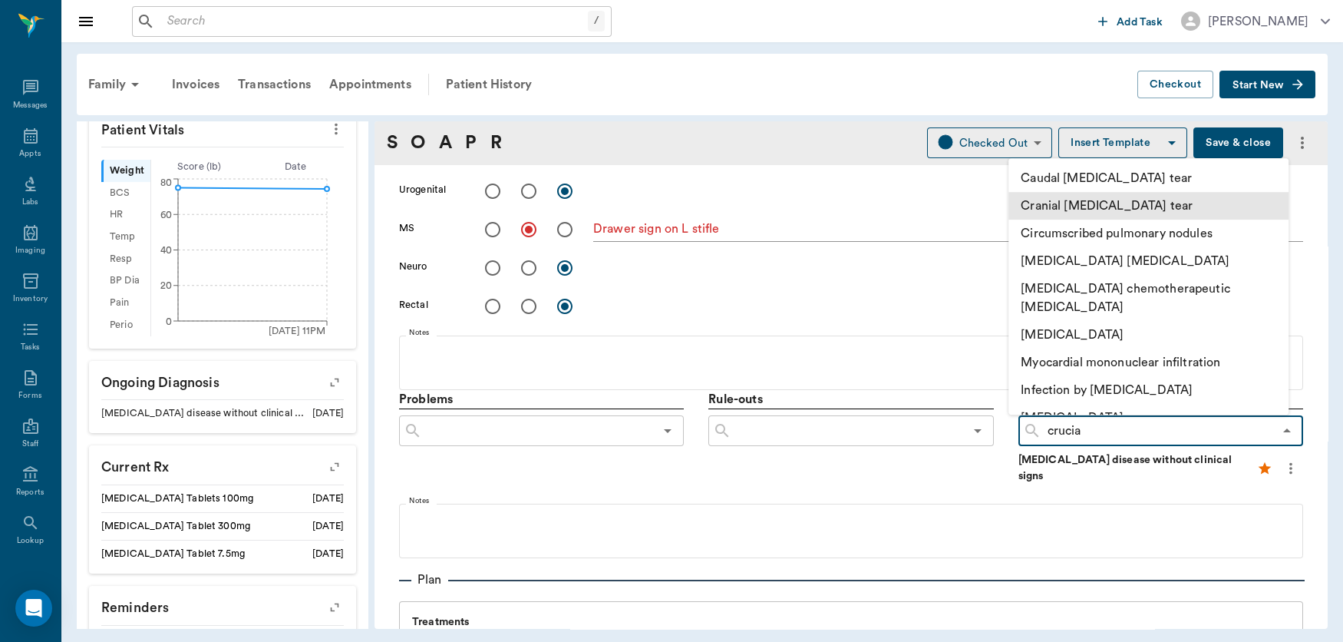
click at [1147, 203] on li "Cranial [MEDICAL_DATA] tear" at bounding box center [1149, 206] width 280 height 28
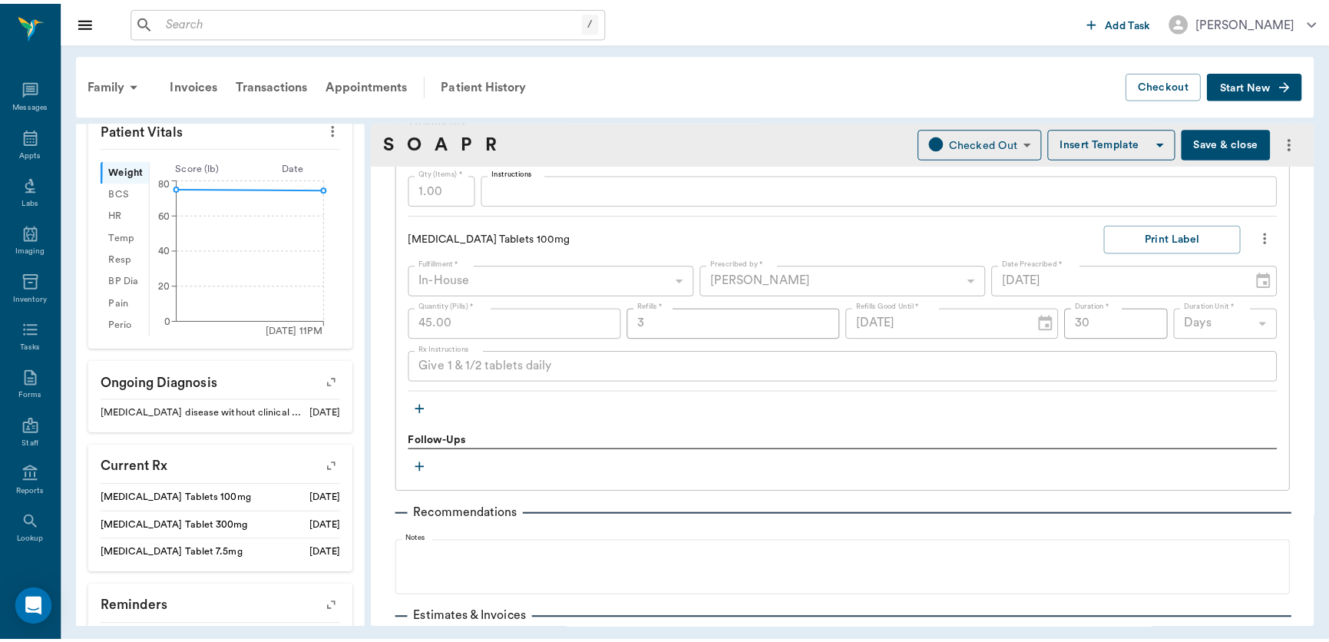
scroll to position [1269, 0]
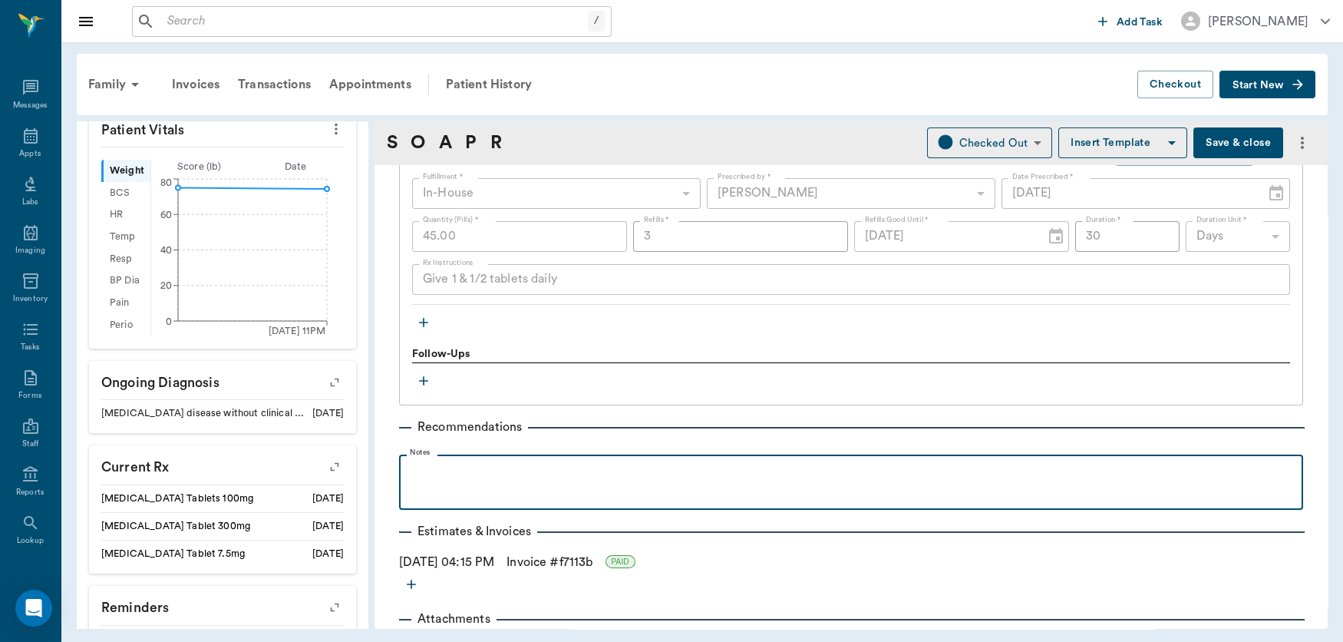
click at [464, 467] on p at bounding box center [851, 471] width 889 height 18
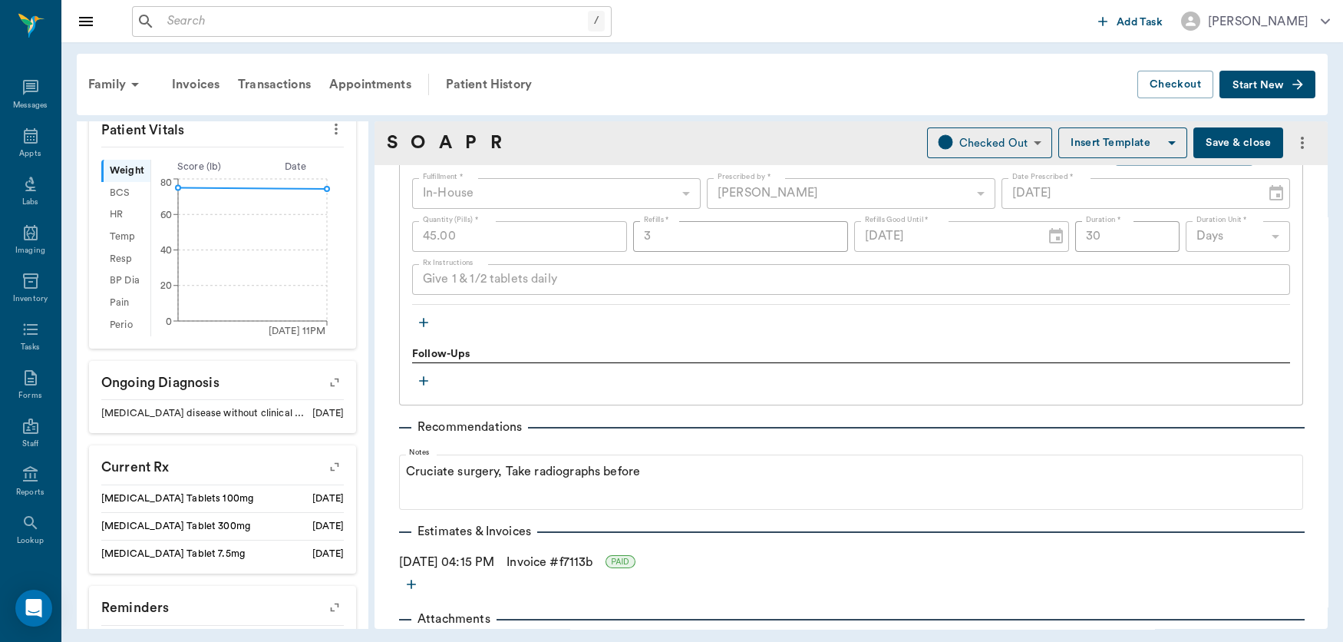
click at [1203, 137] on button "Save & close" at bounding box center [1238, 142] width 90 height 31
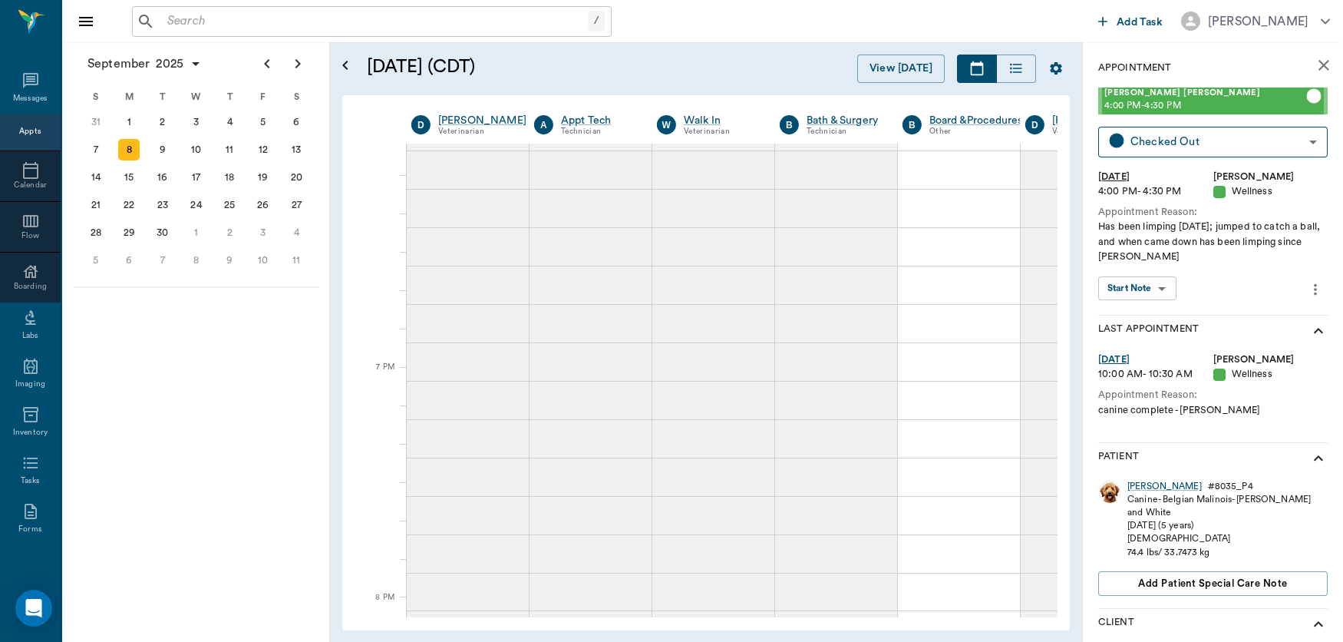
scroll to position [1522, 1]
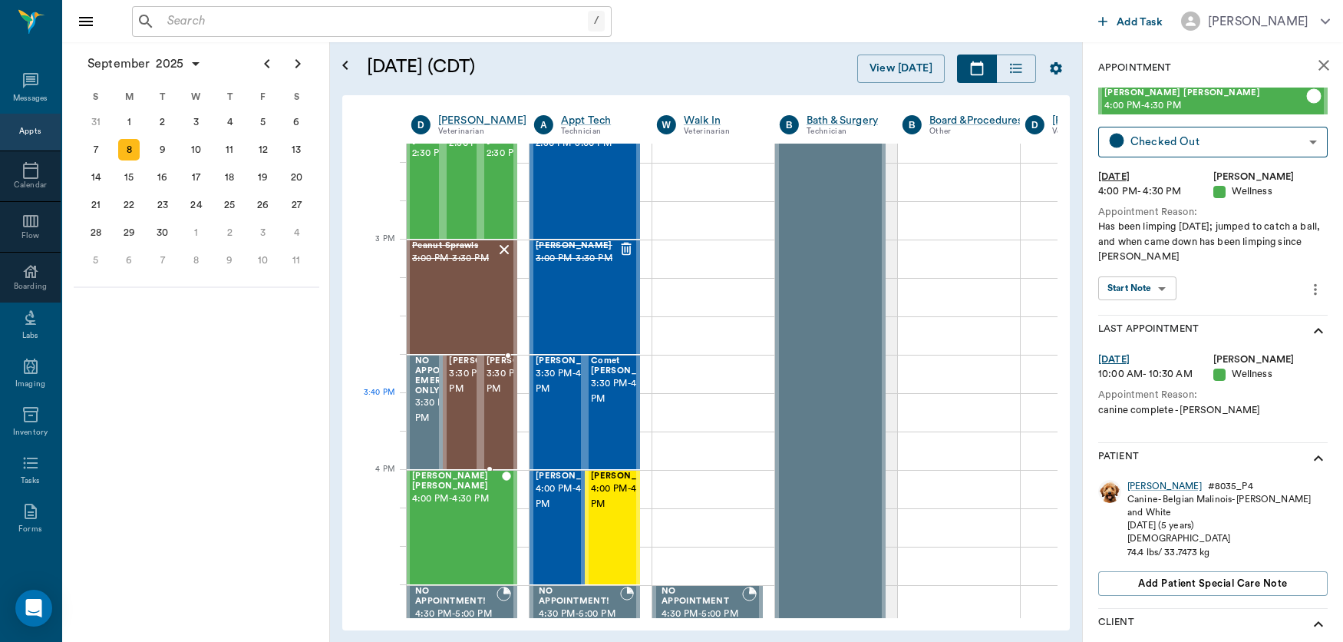
click at [500, 397] on span "3:30 PM - 4:00 PM" at bounding box center [525, 381] width 77 height 31
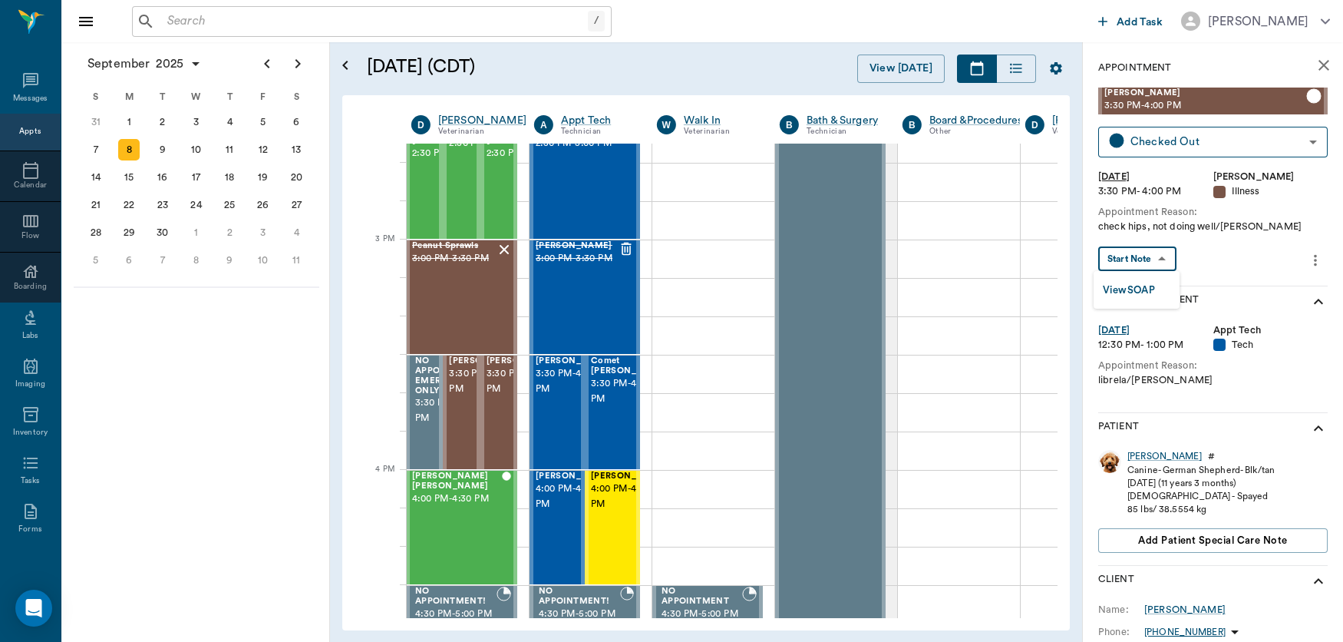
click at [1168, 252] on body "/ ​ Add Task [PERSON_NAME] Nectar Messages Appts Calendar Flow Boarding Labs Im…" at bounding box center [671, 321] width 1343 height 642
click at [1147, 283] on button "View SOAP" at bounding box center [1129, 291] width 52 height 18
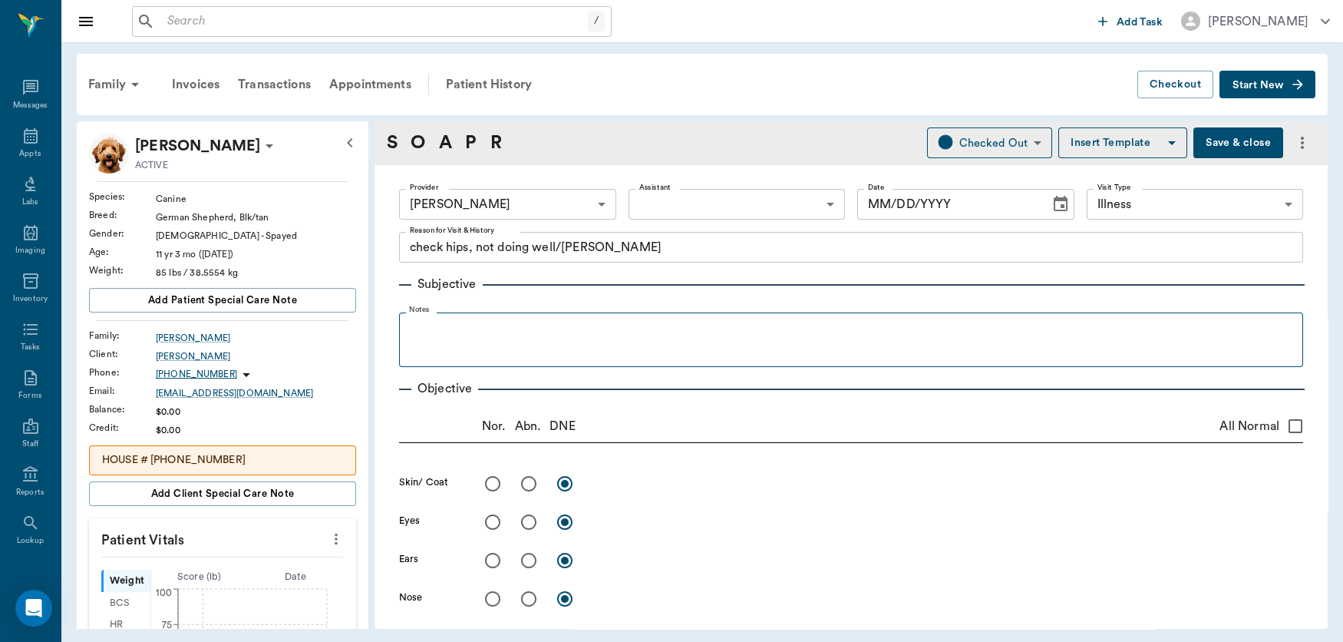
type input "63ec2f075fda476ae8351a4d"
type input "65d2be4f46e3a538d89b8c15"
type textarea "check hips, not doing well/[PERSON_NAME]"
radio input "true"
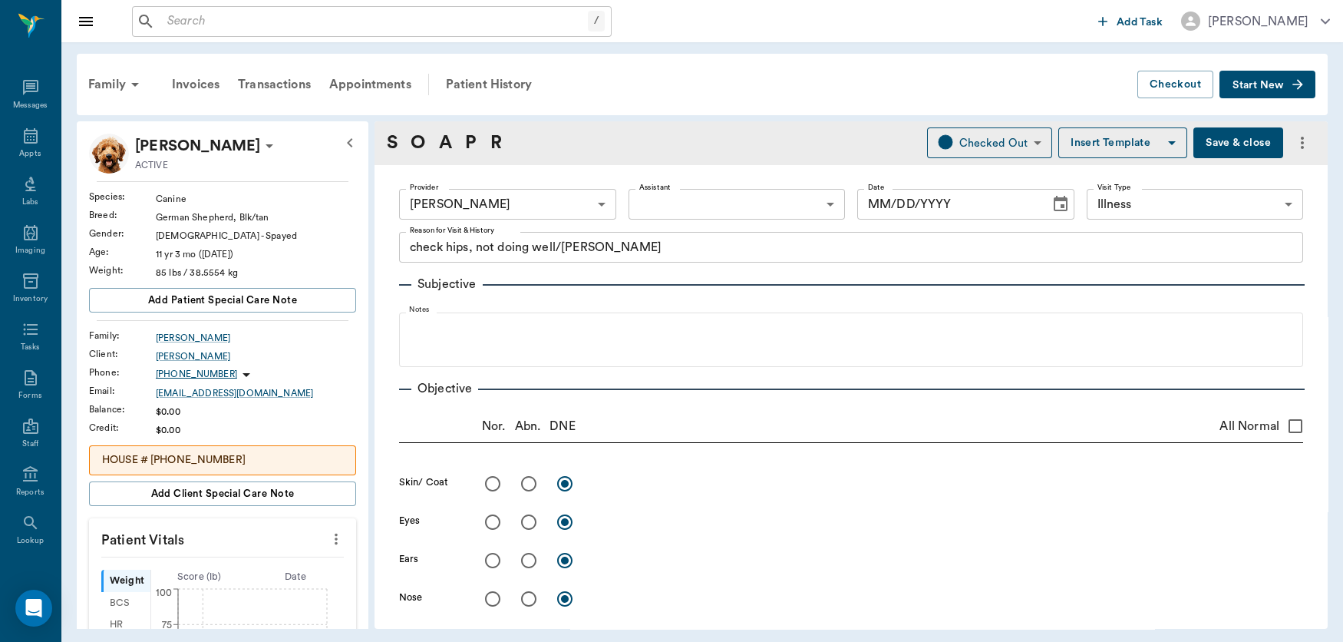
type input "[DATE]"
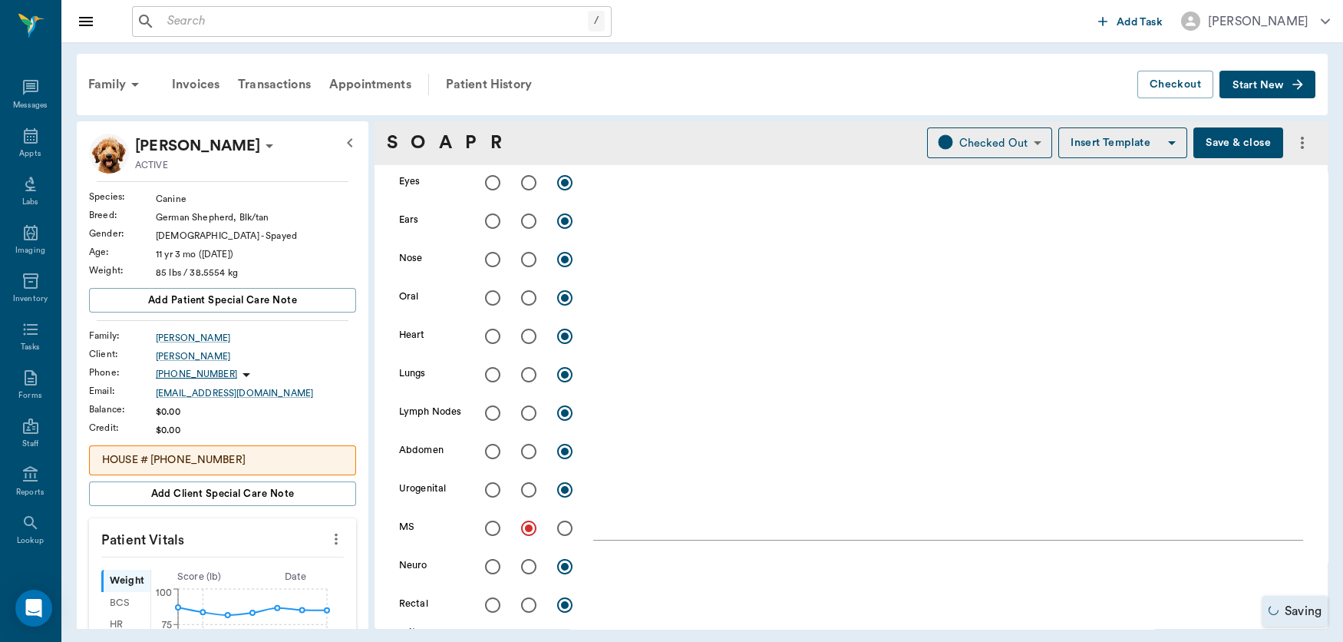
scroll to position [492, 0]
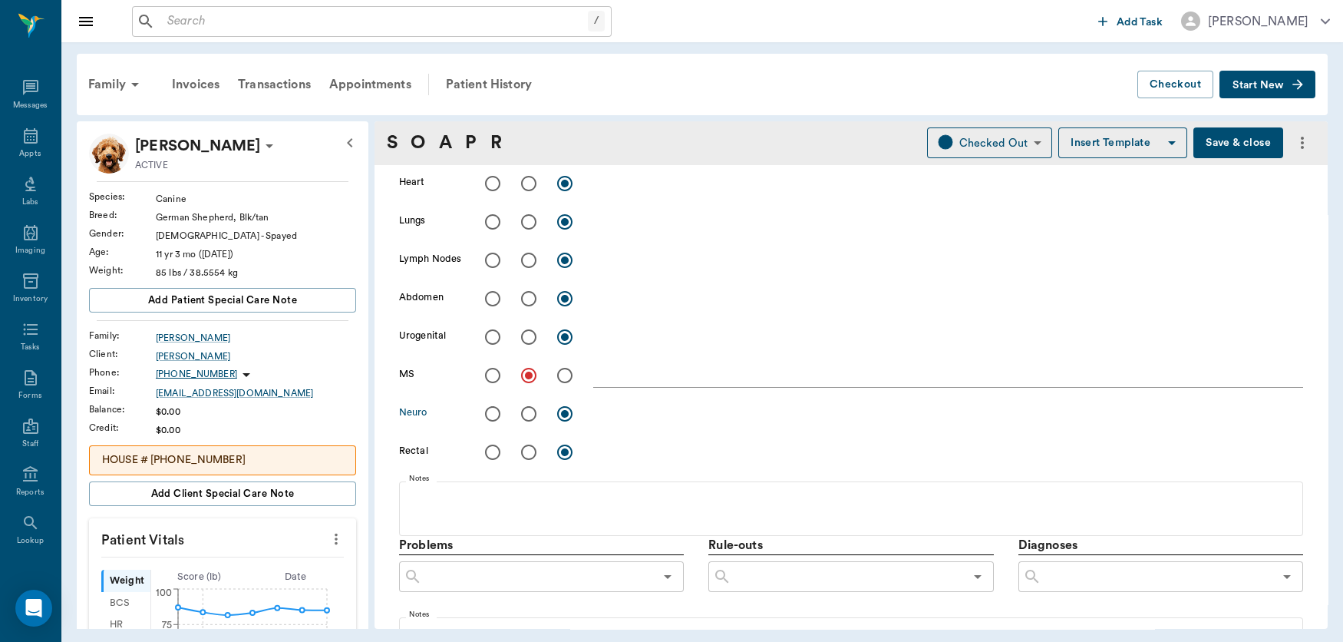
click at [529, 412] on input "radio" at bounding box center [529, 414] width 32 height 32
radio input "true"
click at [615, 412] on textarea at bounding box center [948, 413] width 710 height 18
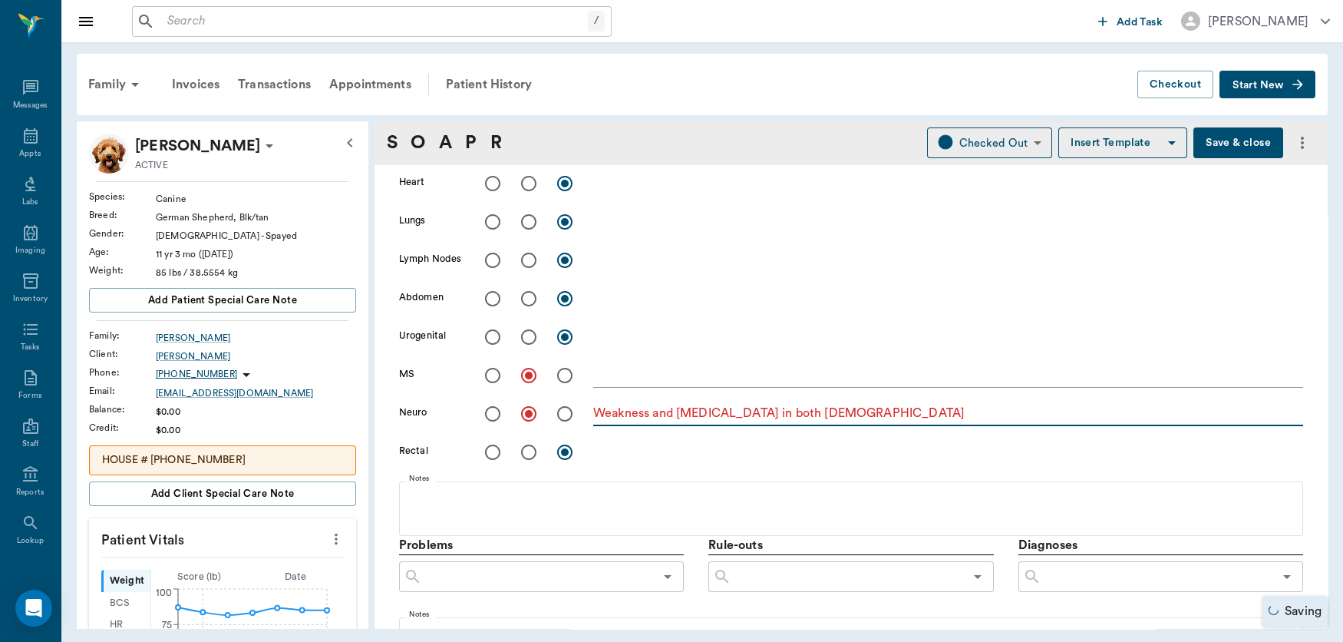
type textarea "Weakness and [MEDICAL_DATA] in both [DEMOGRAPHIC_DATA]"
click at [629, 378] on textarea at bounding box center [948, 375] width 710 height 18
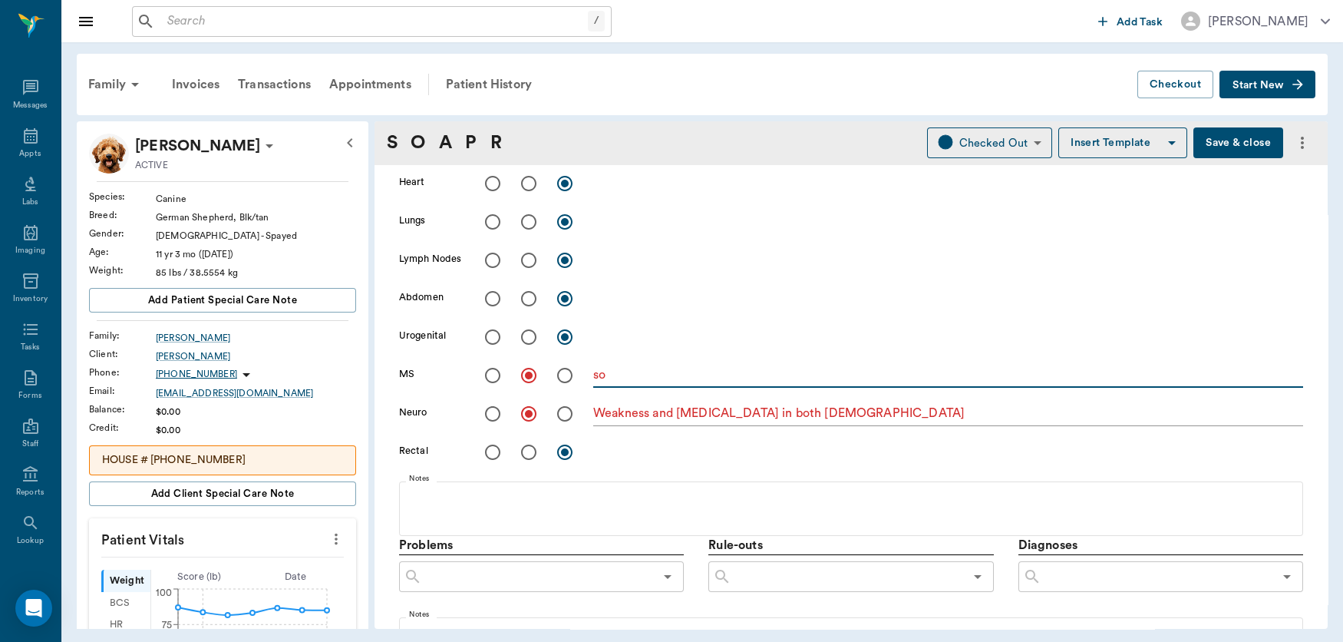
type textarea "s"
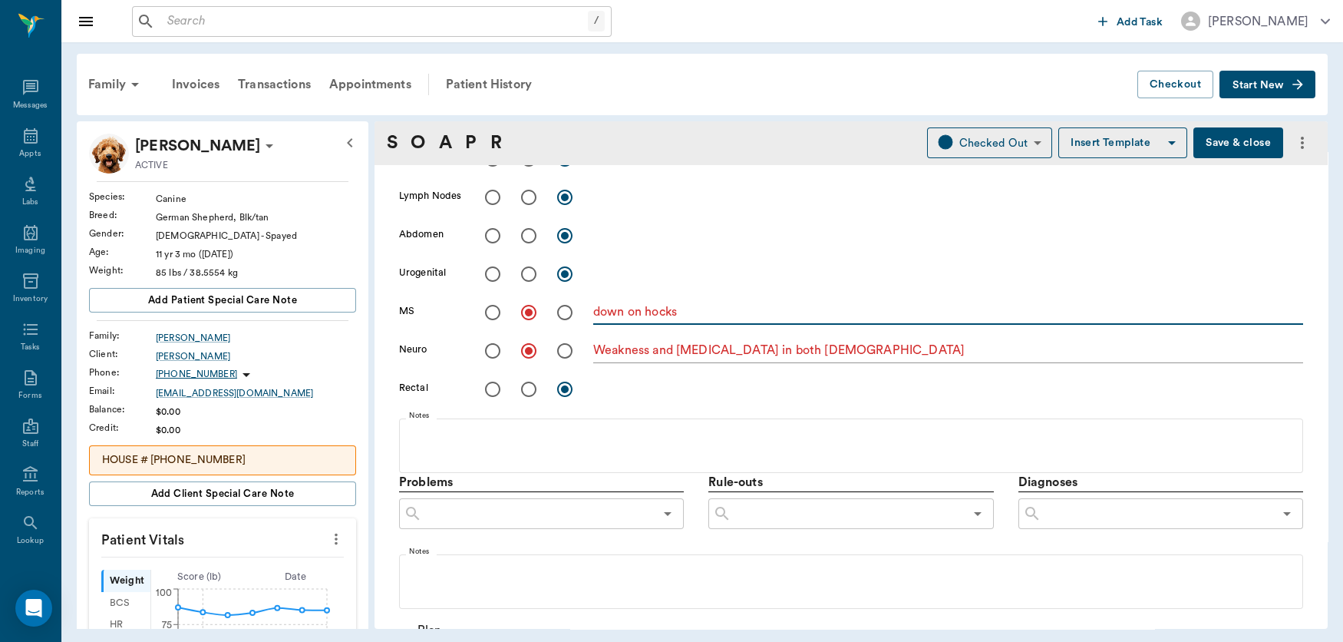
scroll to position [544, 0]
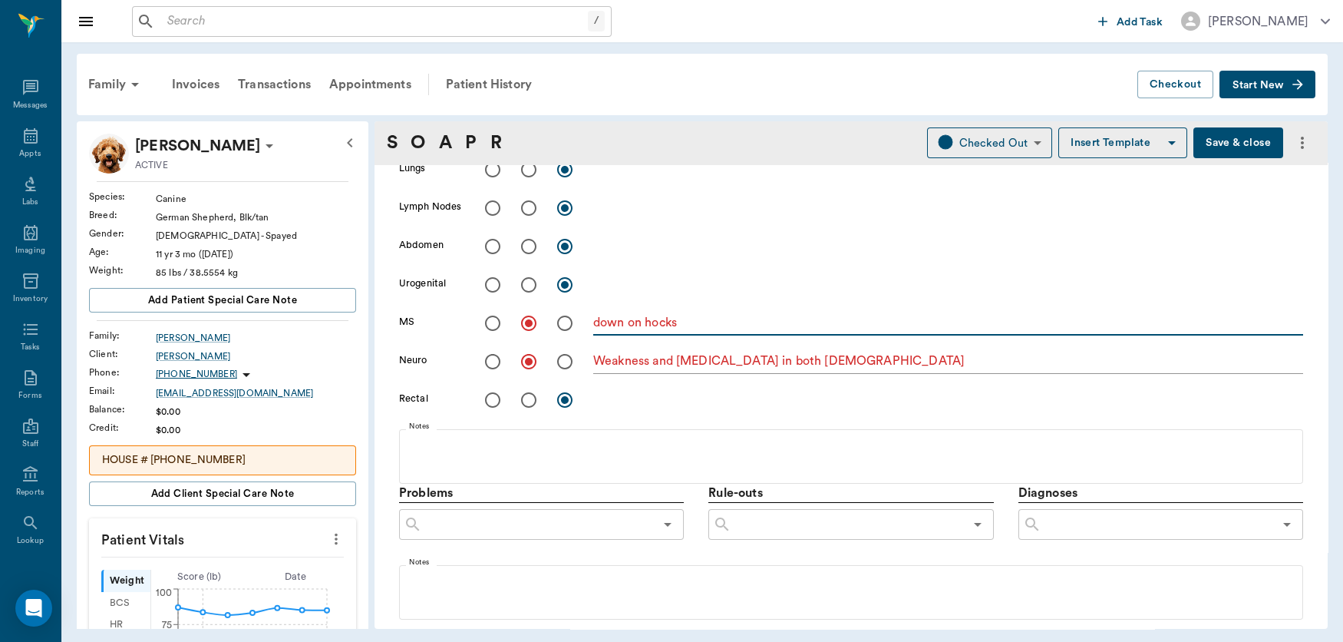
click at [728, 315] on textarea "down on hocks" at bounding box center [948, 323] width 710 height 18
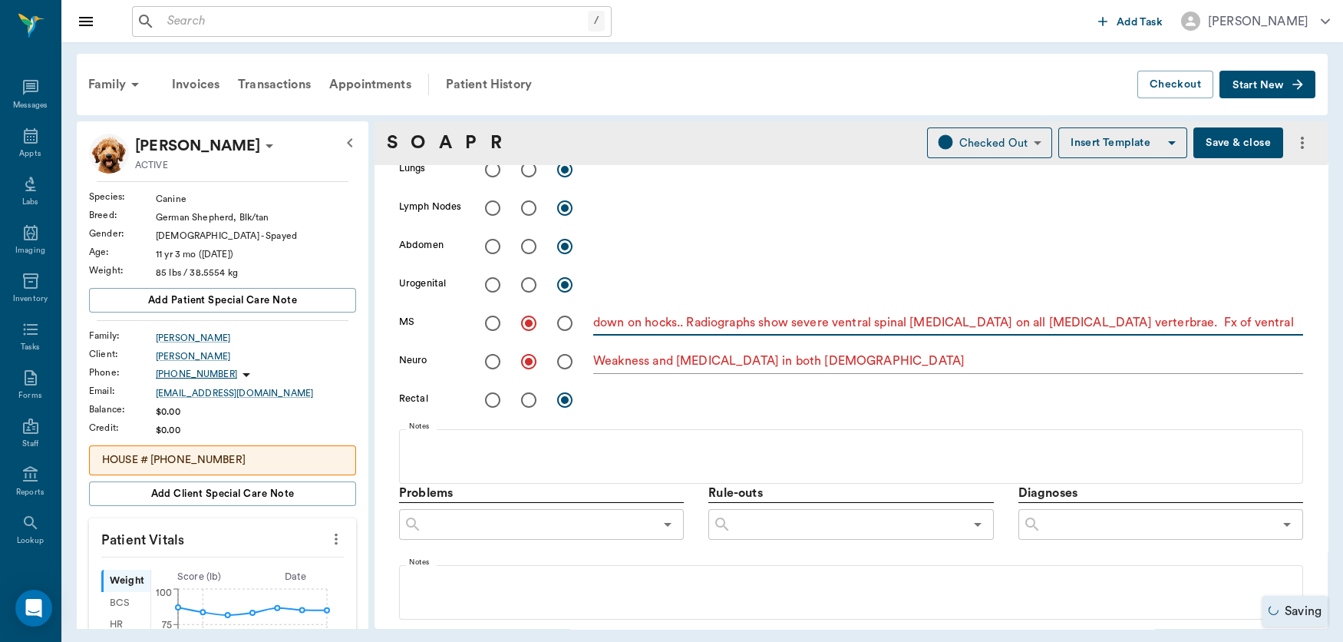
type textarea "down on hocks.. Radiographs show severe ventral spinal [MEDICAL_DATA] on all [M…"
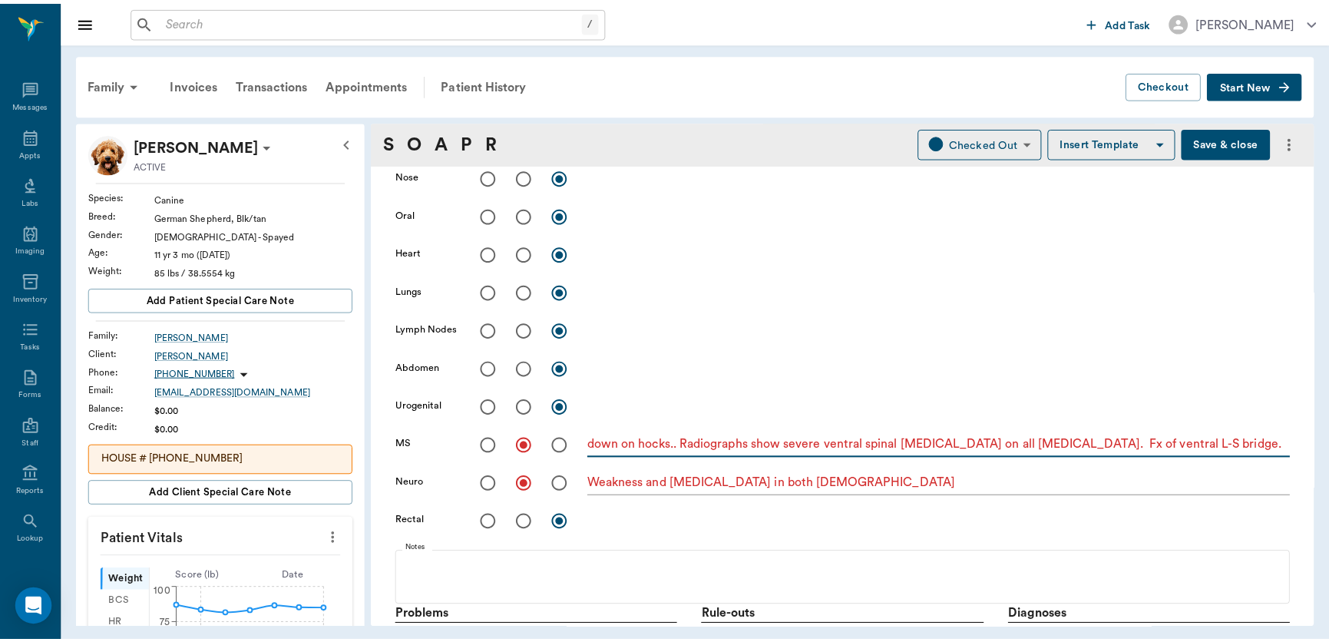
scroll to position [418, 0]
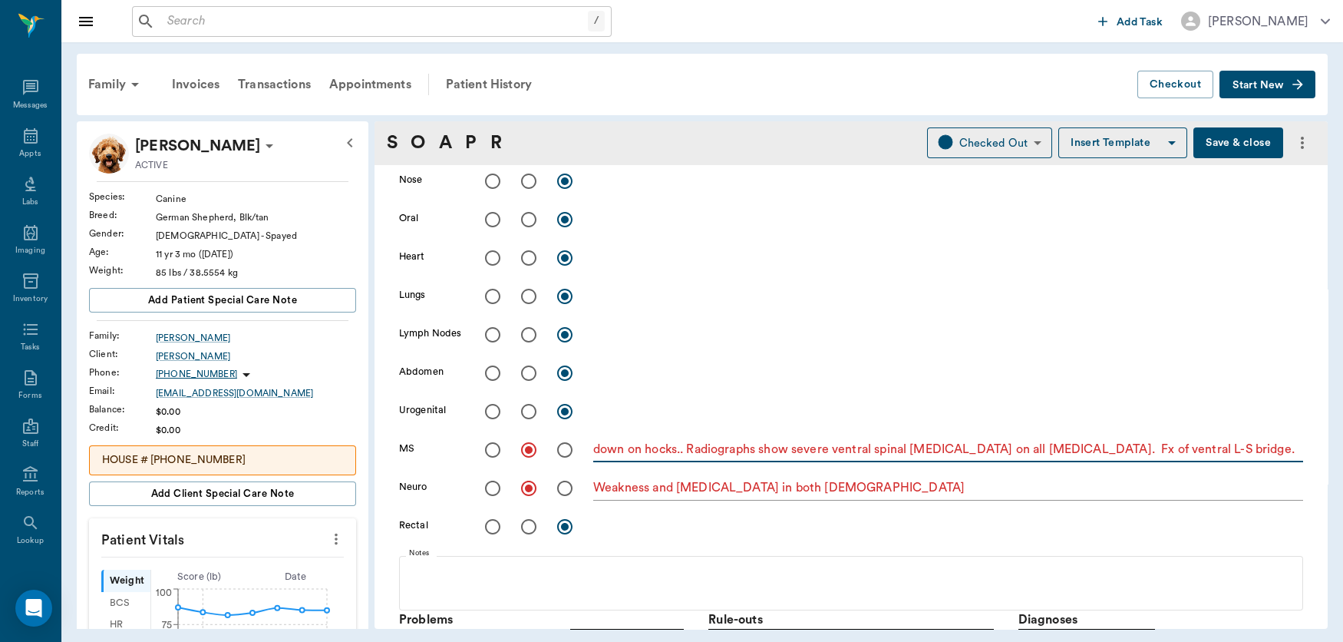
click at [1264, 447] on textarea "down on hocks.. Radiographs show severe ventral spinal arthritis on all lumbar …" at bounding box center [948, 450] width 710 height 18
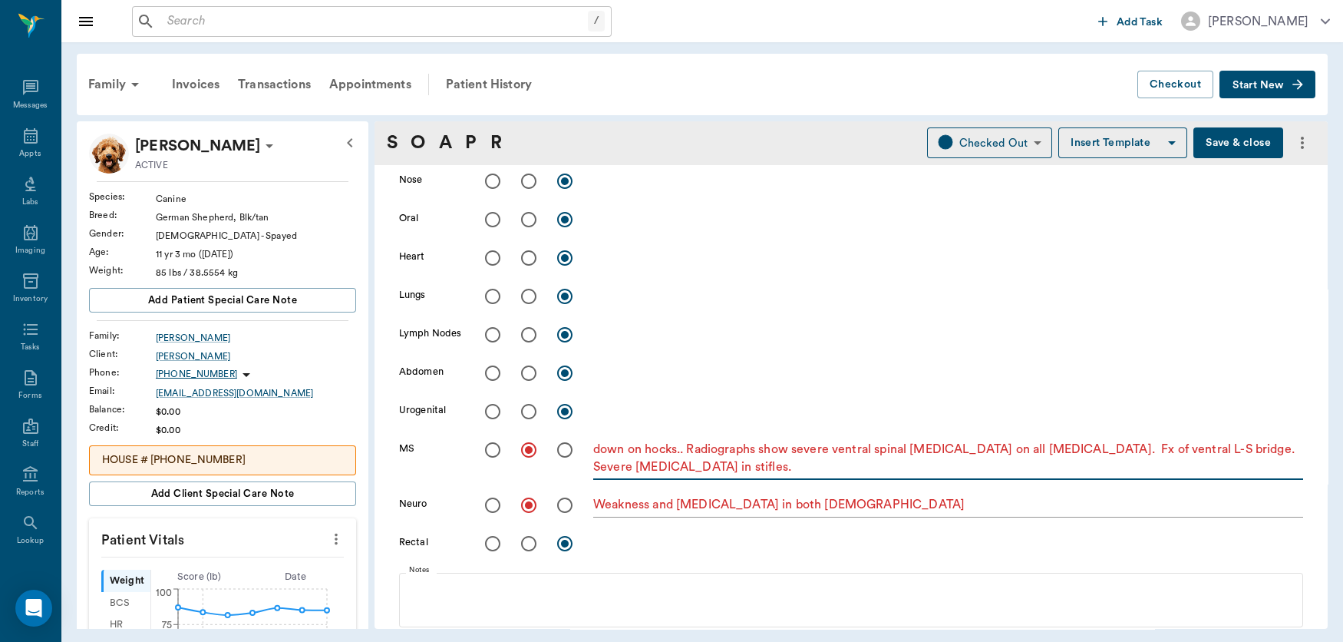
type textarea "down on hocks.. Radiographs show severe ventral spinal arthritis on all lumbar …"
click at [1224, 145] on button "Save & close" at bounding box center [1238, 142] width 90 height 31
